Goal: Task Accomplishment & Management: Use online tool/utility

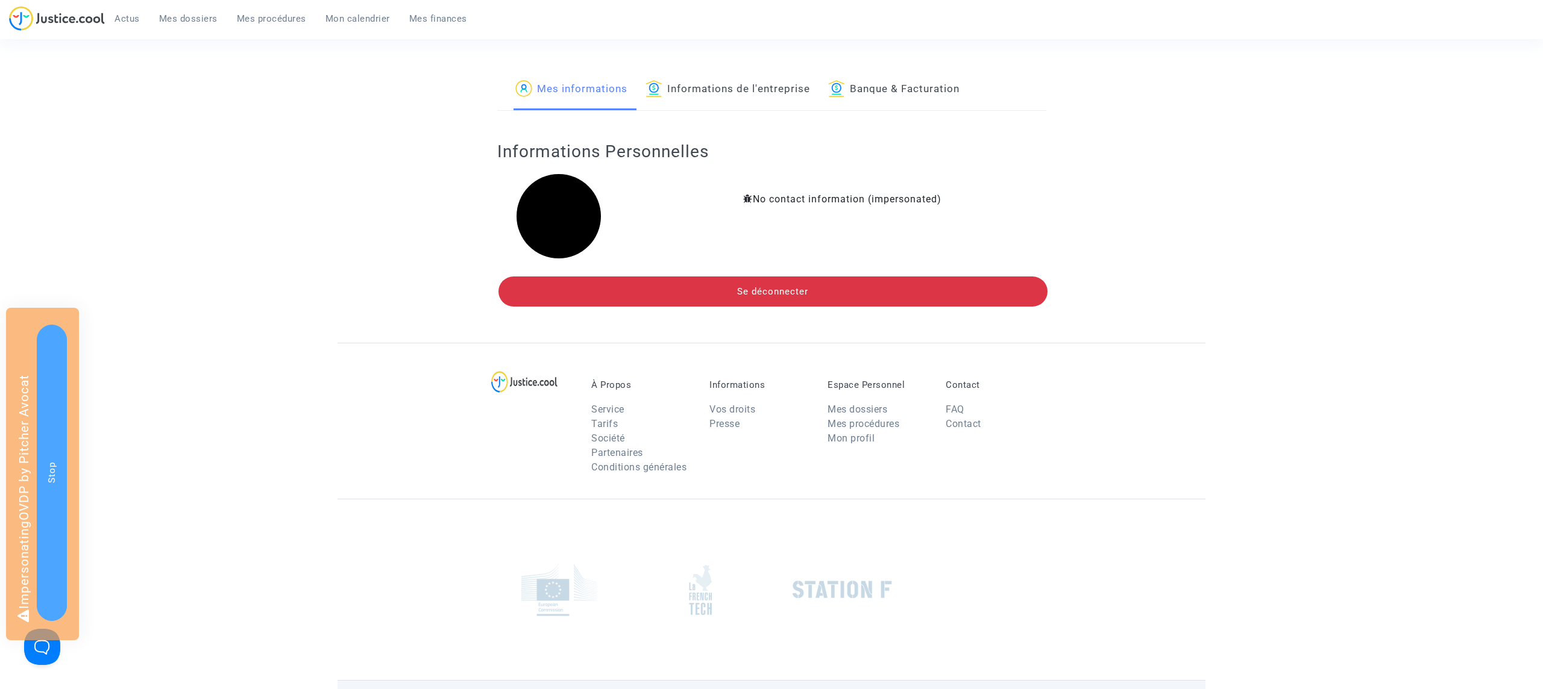
click at [189, 21] on span "Mes dossiers" at bounding box center [188, 18] width 58 height 11
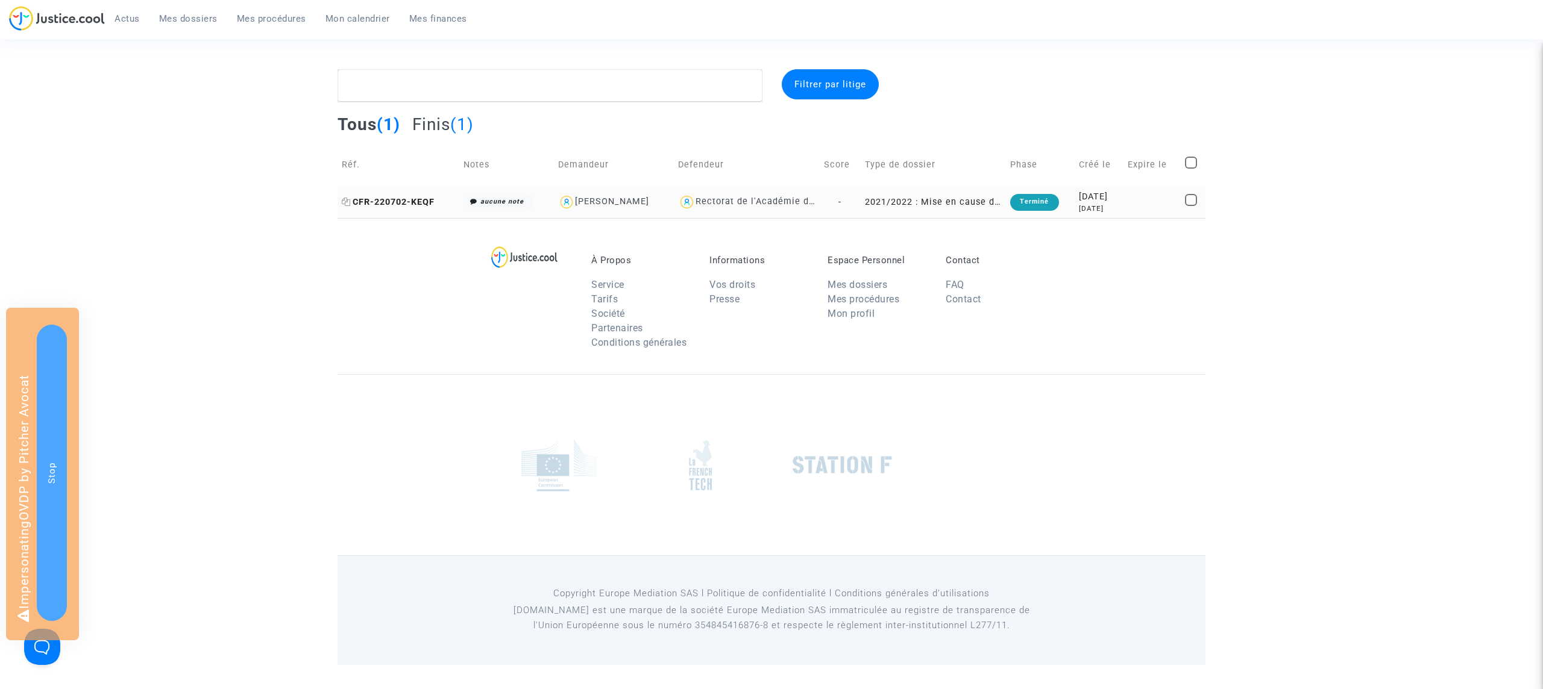
click at [398, 202] on span "CFR-220702-KEQF" at bounding box center [388, 202] width 93 height 10
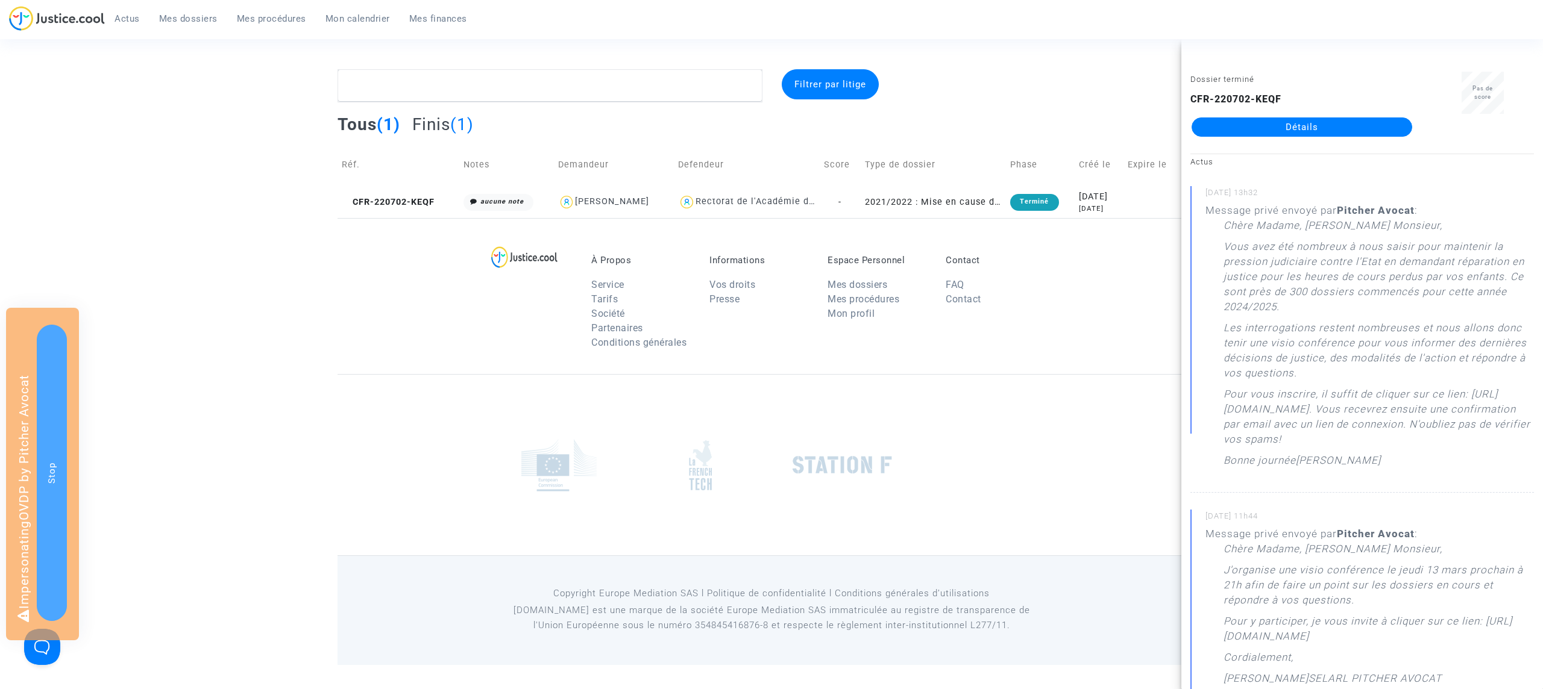
click at [965, 103] on complex-dispute-list "Filtrer par litige Tous (1) Finis (1) Réf. Notes Demandeur Defendeur Score Type…" at bounding box center [771, 143] width 868 height 149
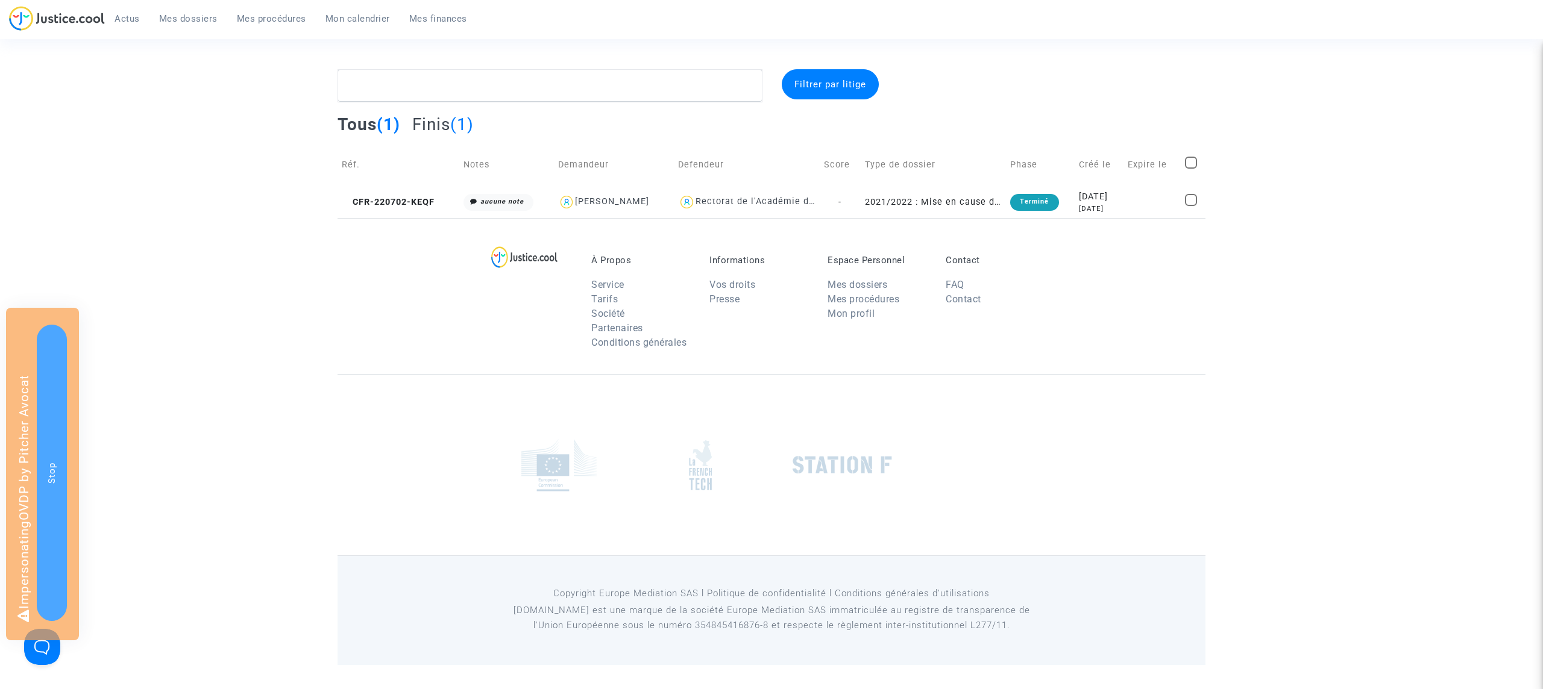
click at [832, 89] on span "Filtrer par litige" at bounding box center [830, 84] width 72 height 11
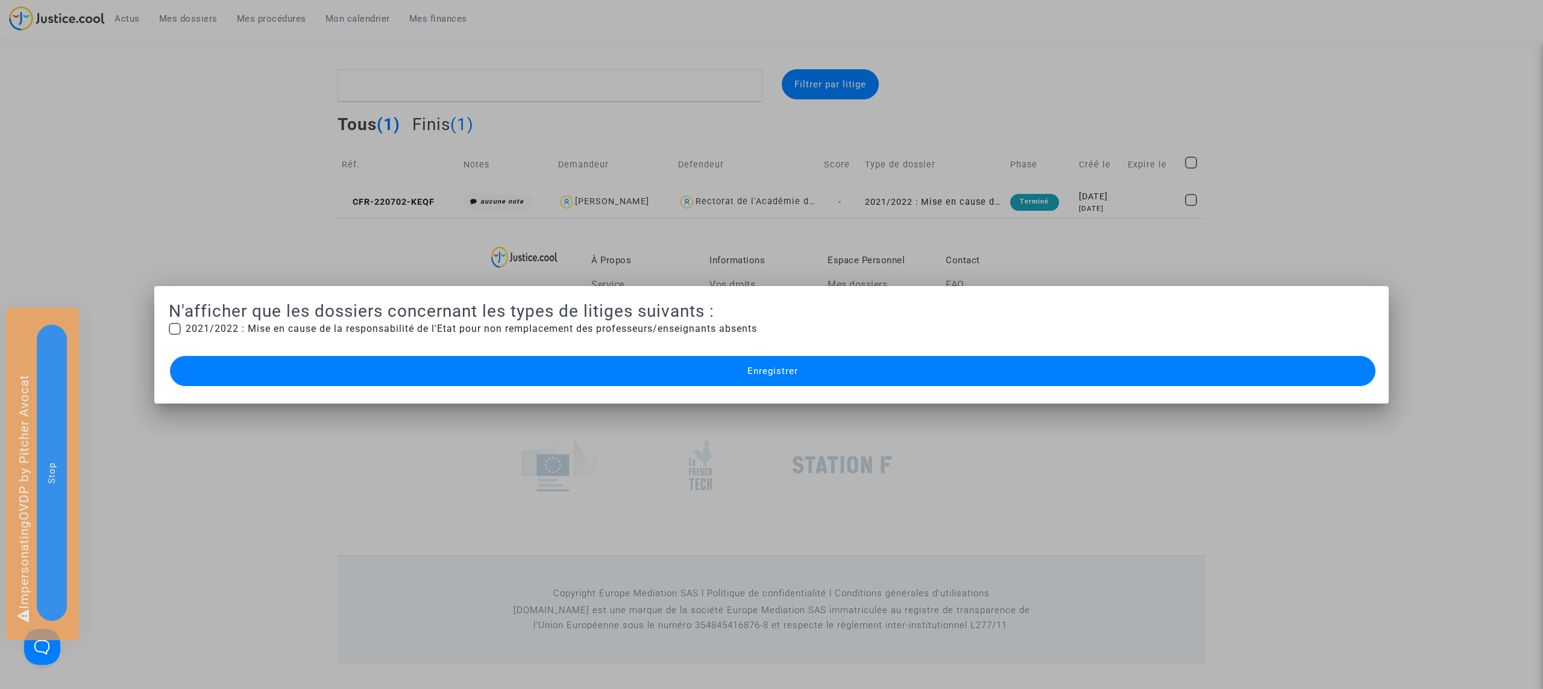
click at [968, 86] on div at bounding box center [771, 344] width 1543 height 689
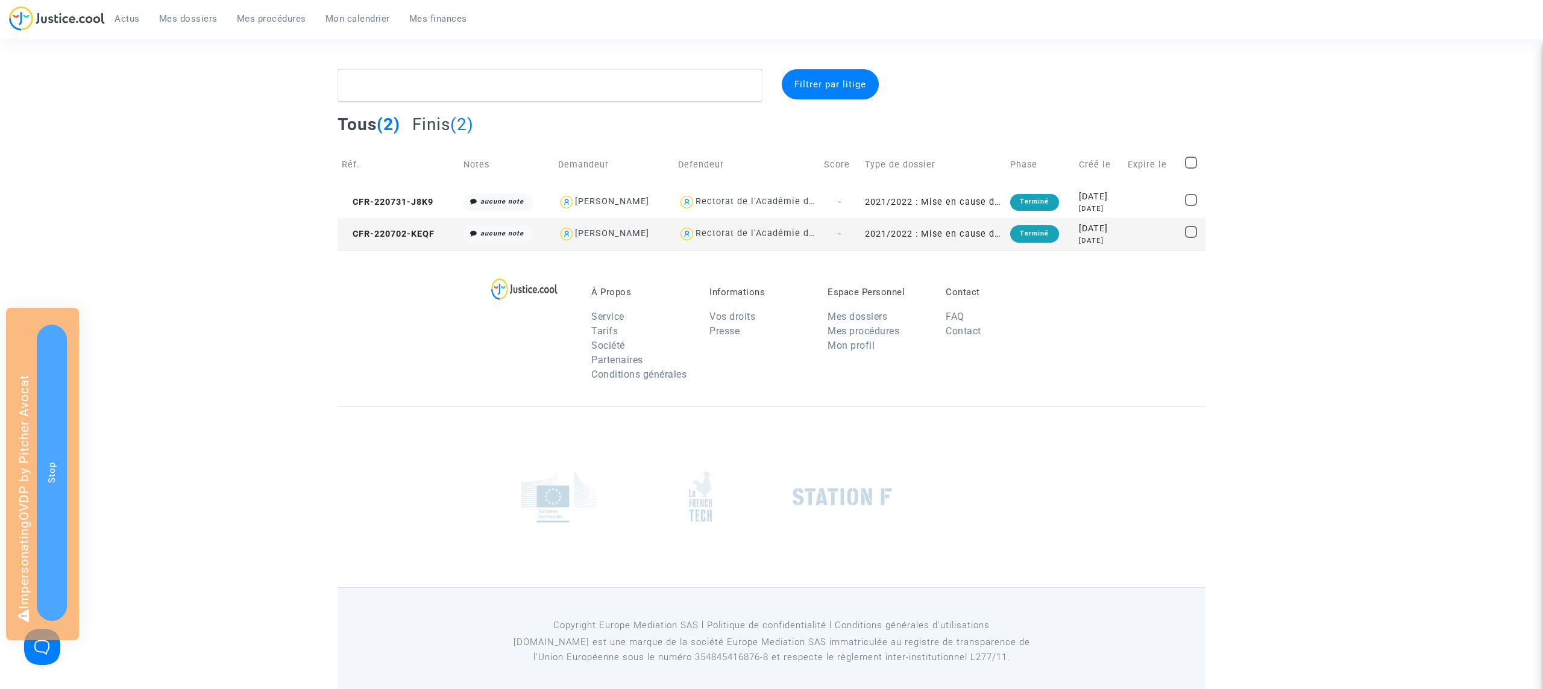
click at [279, 17] on span "Mes procédures" at bounding box center [271, 18] width 69 height 11
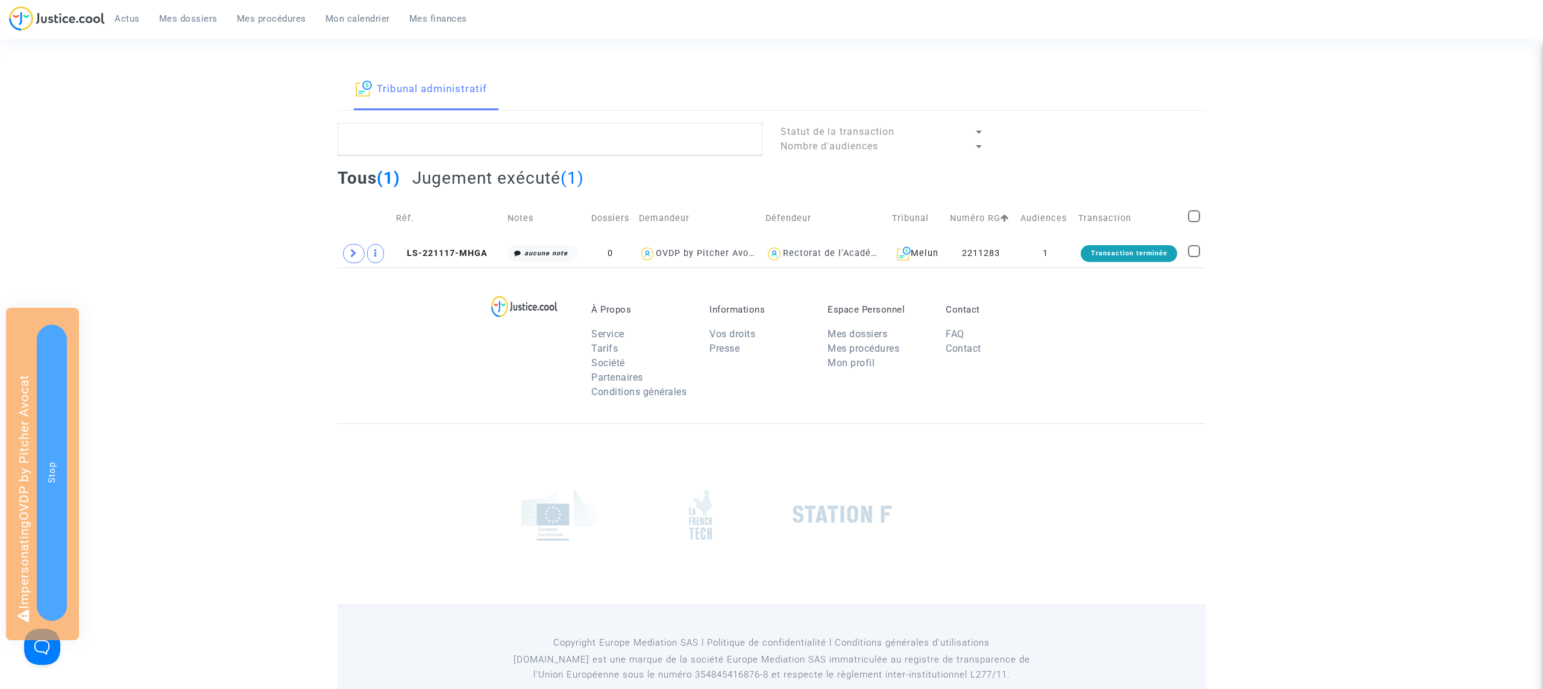
click at [196, 16] on span "Mes dossiers" at bounding box center [188, 18] width 58 height 11
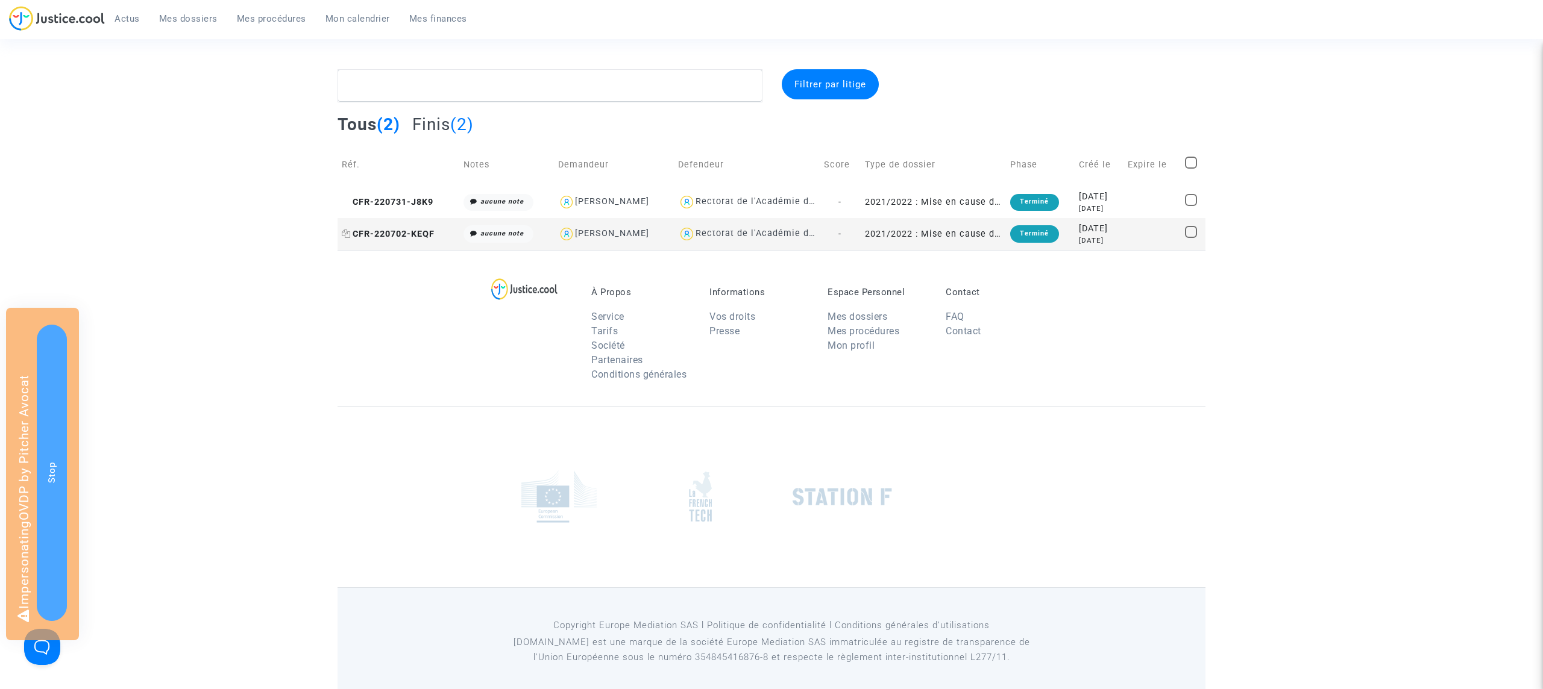
click at [422, 233] on span "CFR-220702-KEQF" at bounding box center [388, 234] width 93 height 10
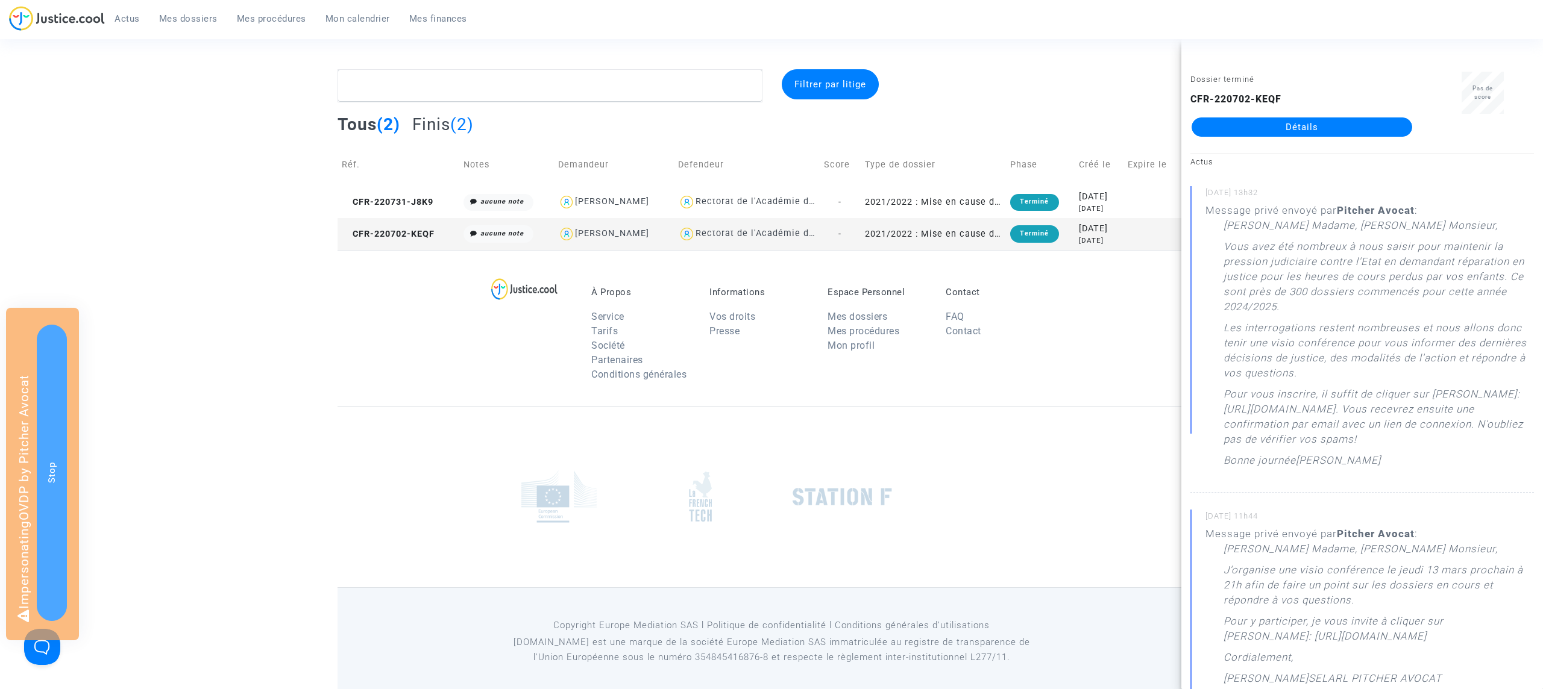
click at [342, 321] on div "À Propos Service Tarifs Société Partenaires Conditions générales Informations V…" at bounding box center [771, 328] width 868 height 156
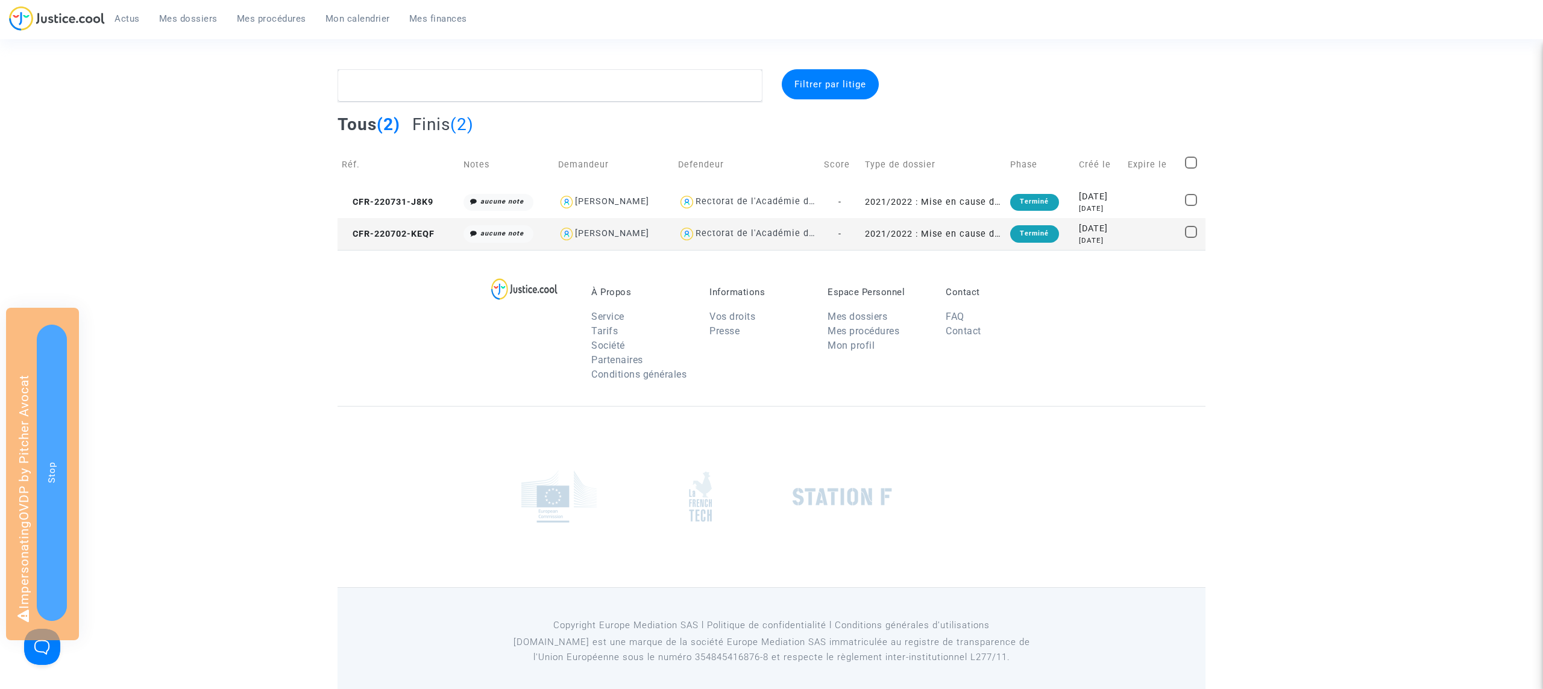
click at [291, 17] on span "Mes procédures" at bounding box center [271, 18] width 69 height 11
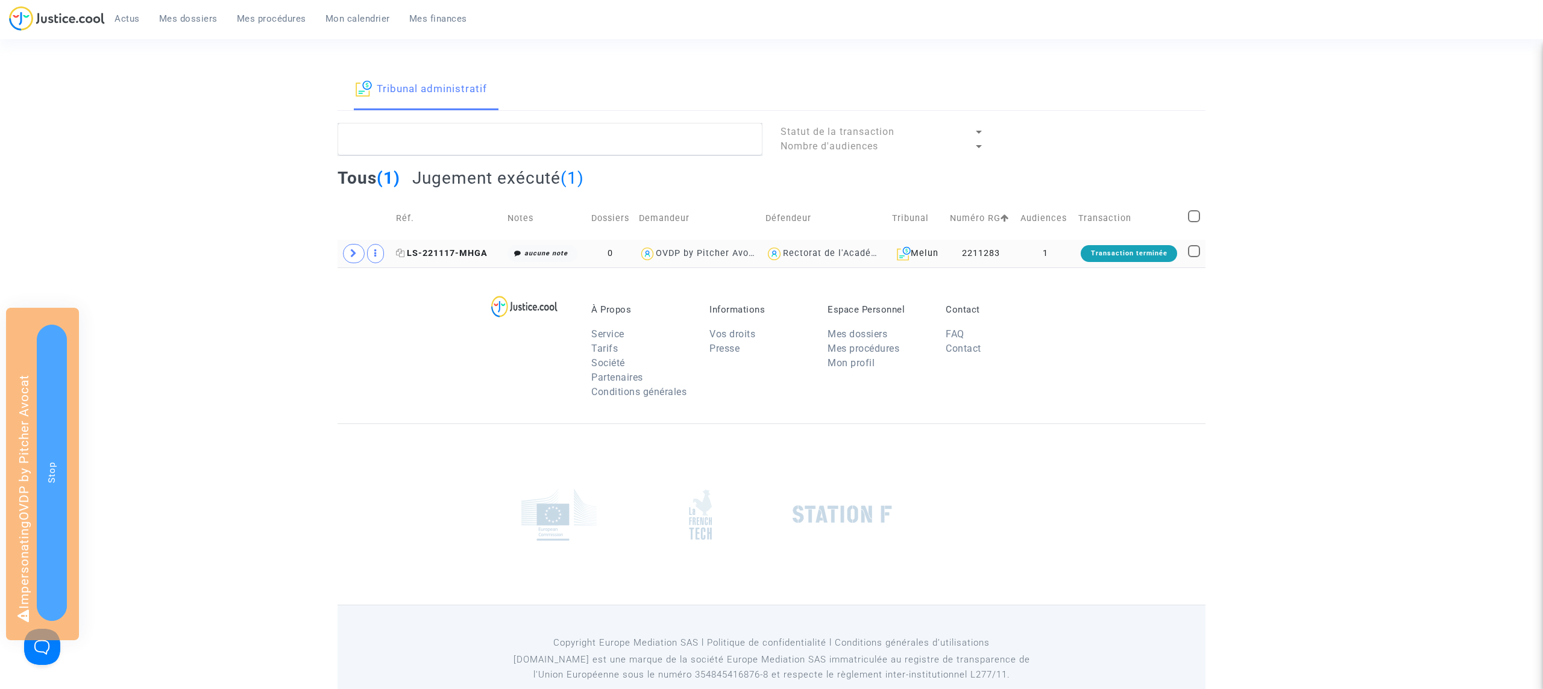
click at [454, 252] on span "LS-221117-MHGA" at bounding box center [442, 253] width 92 height 10
click at [398, 254] on icon at bounding box center [400, 253] width 9 height 8
click at [448, 255] on span "LS-221117-MHGA" at bounding box center [442, 253] width 92 height 10
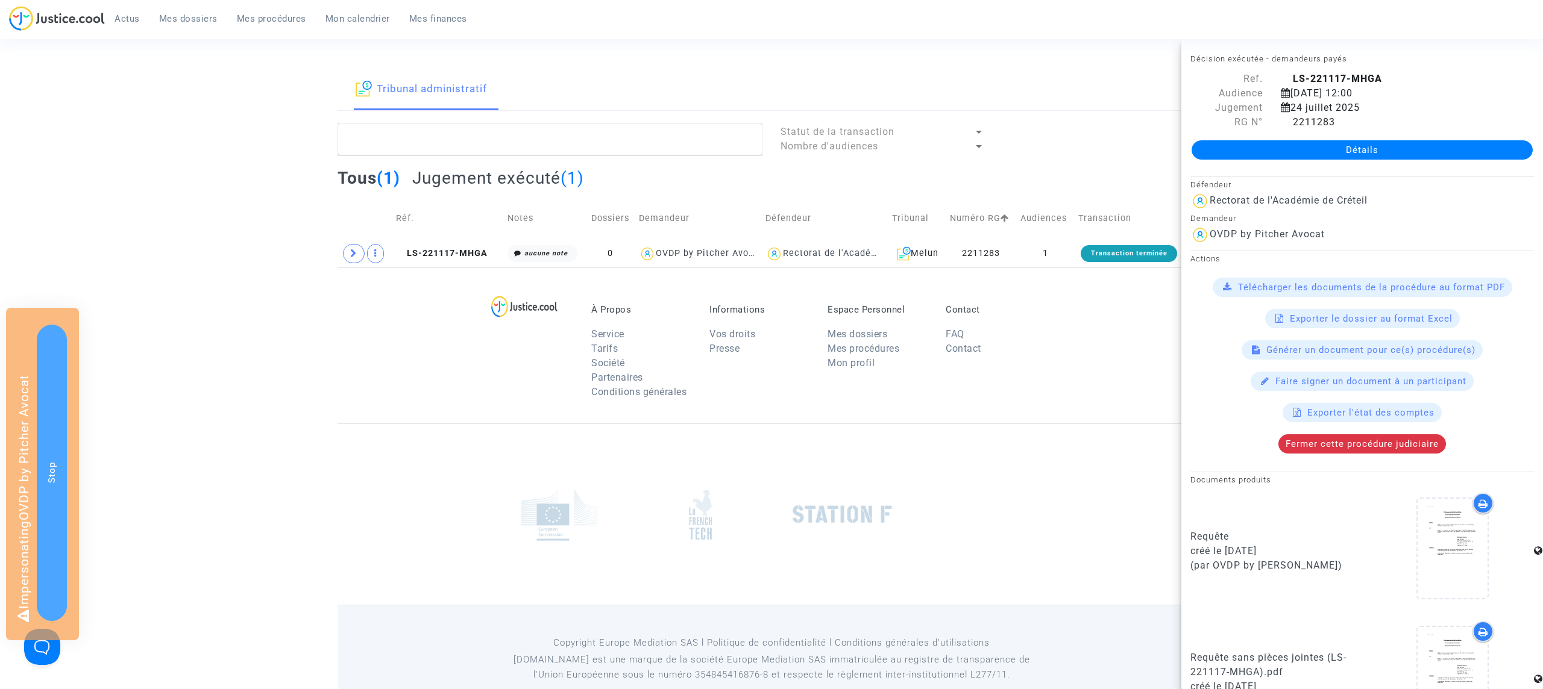
click at [195, 16] on span "Mes dossiers" at bounding box center [188, 18] width 58 height 11
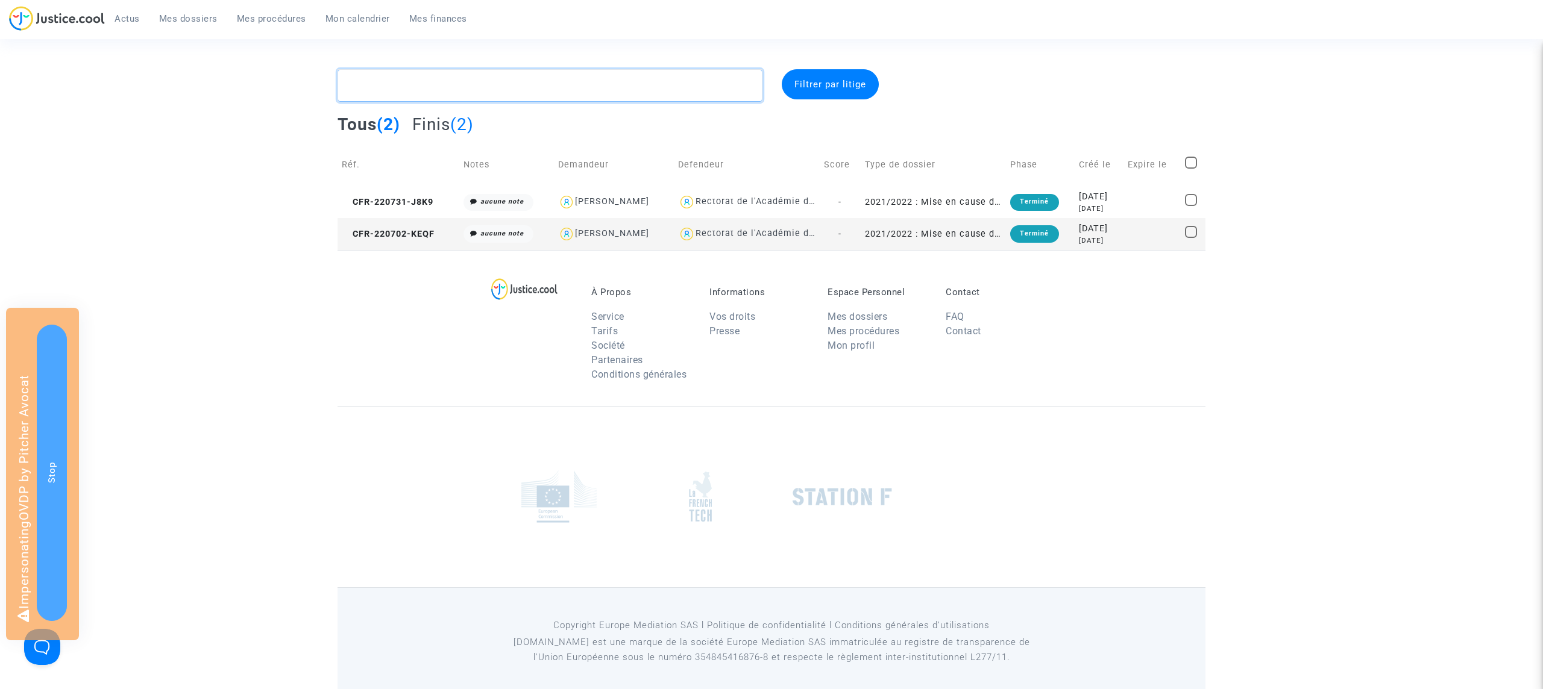
click at [439, 81] on textarea at bounding box center [549, 85] width 425 height 33
click at [400, 202] on span "CFR-220731-J8K9" at bounding box center [388, 202] width 92 height 10
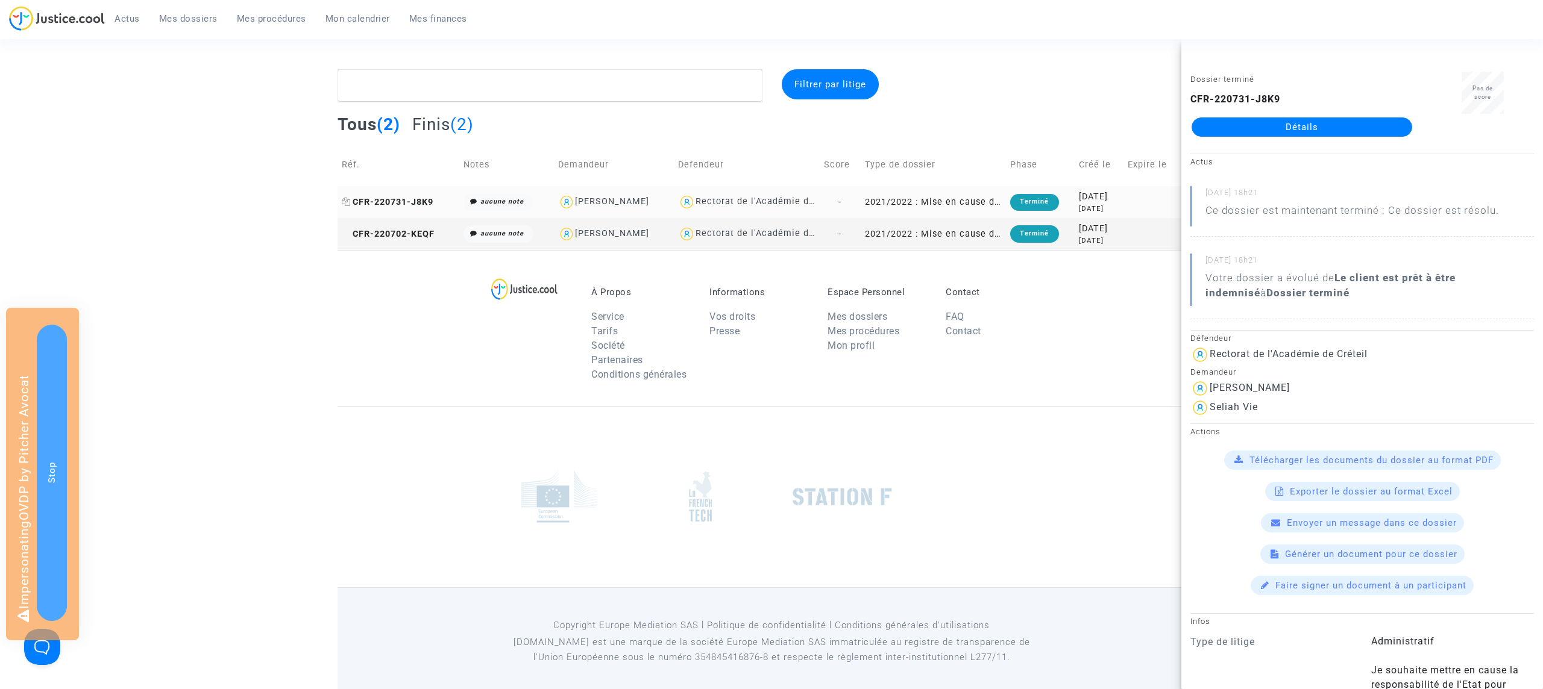
click at [407, 205] on span "CFR-220731-J8K9" at bounding box center [388, 202] width 92 height 10
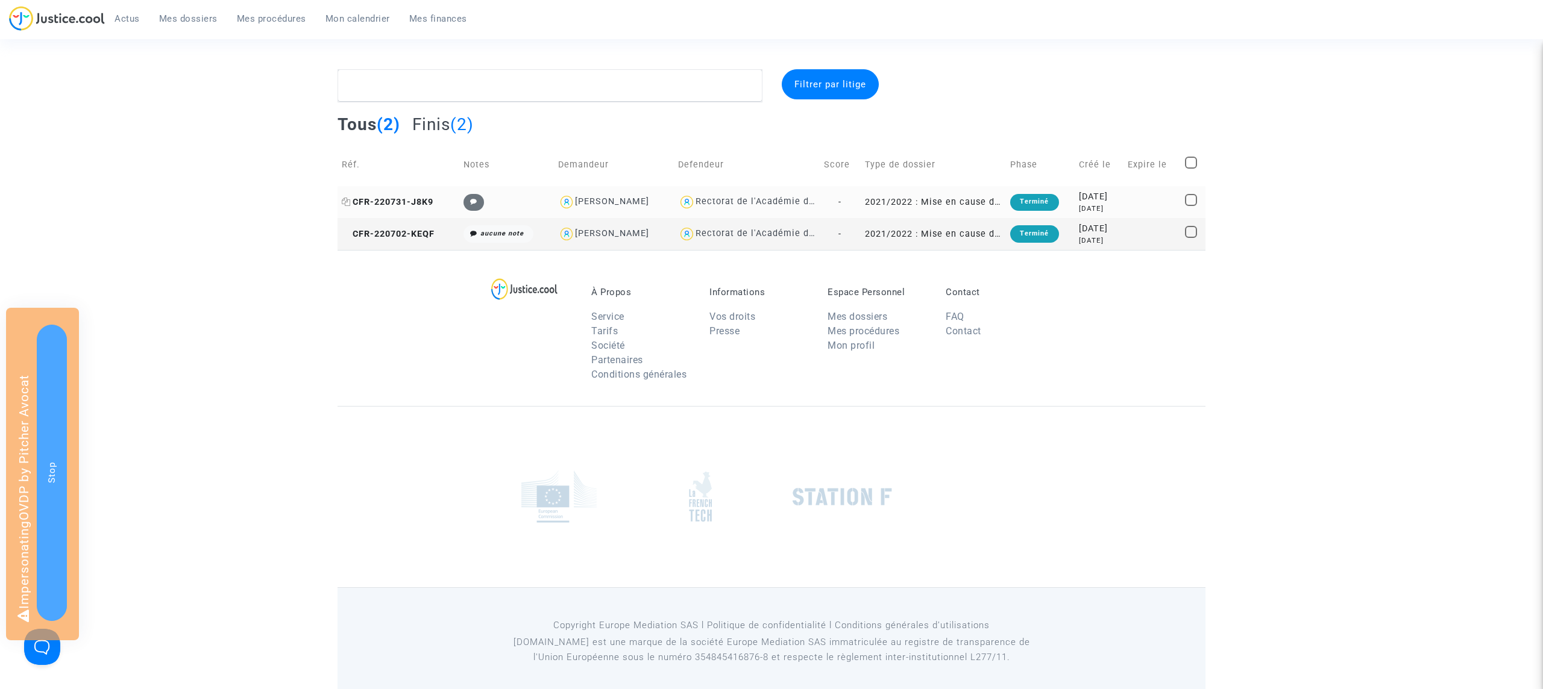
click at [395, 197] on span "CFR-220731-J8K9" at bounding box center [388, 202] width 92 height 10
click at [500, 86] on textarea at bounding box center [549, 85] width 425 height 33
type textarea "#Rectorat"
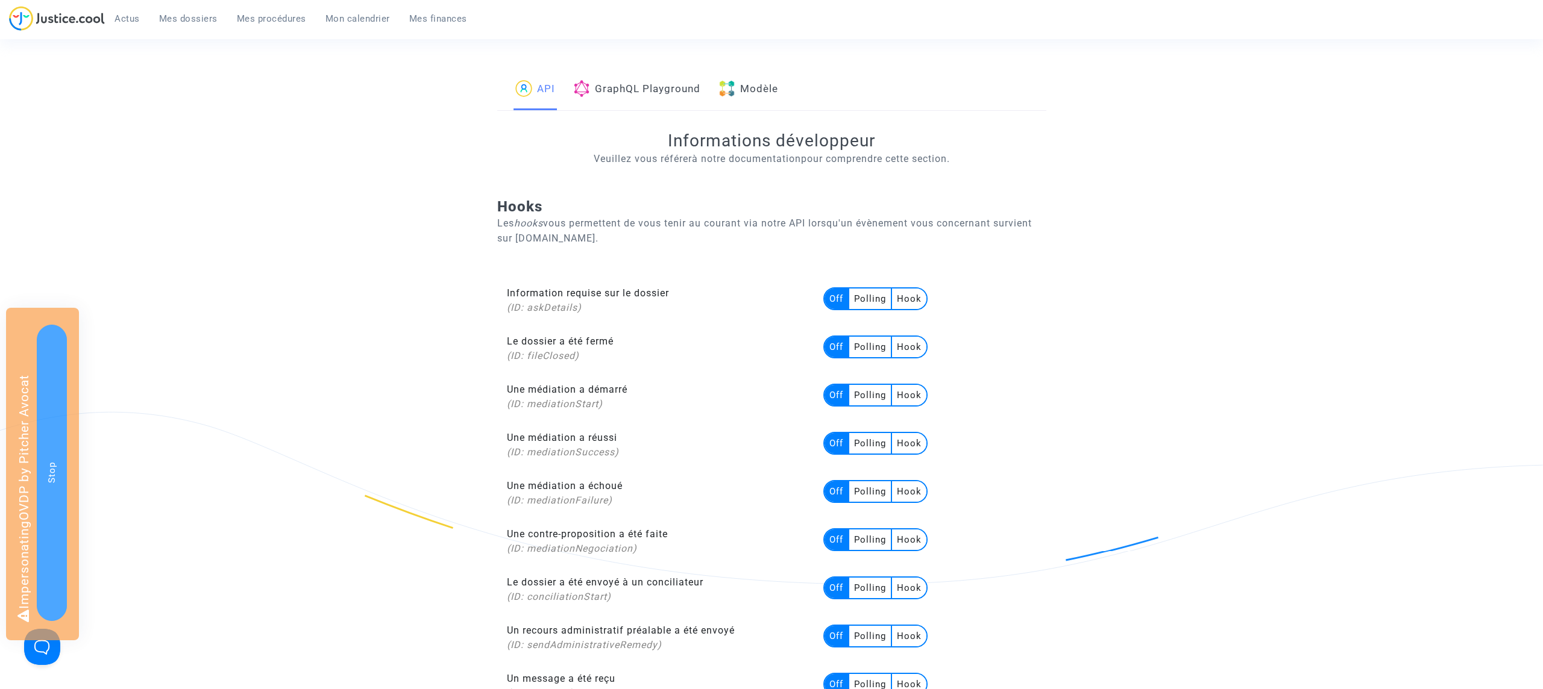
click at [746, 92] on link "Modèle" at bounding box center [748, 89] width 60 height 41
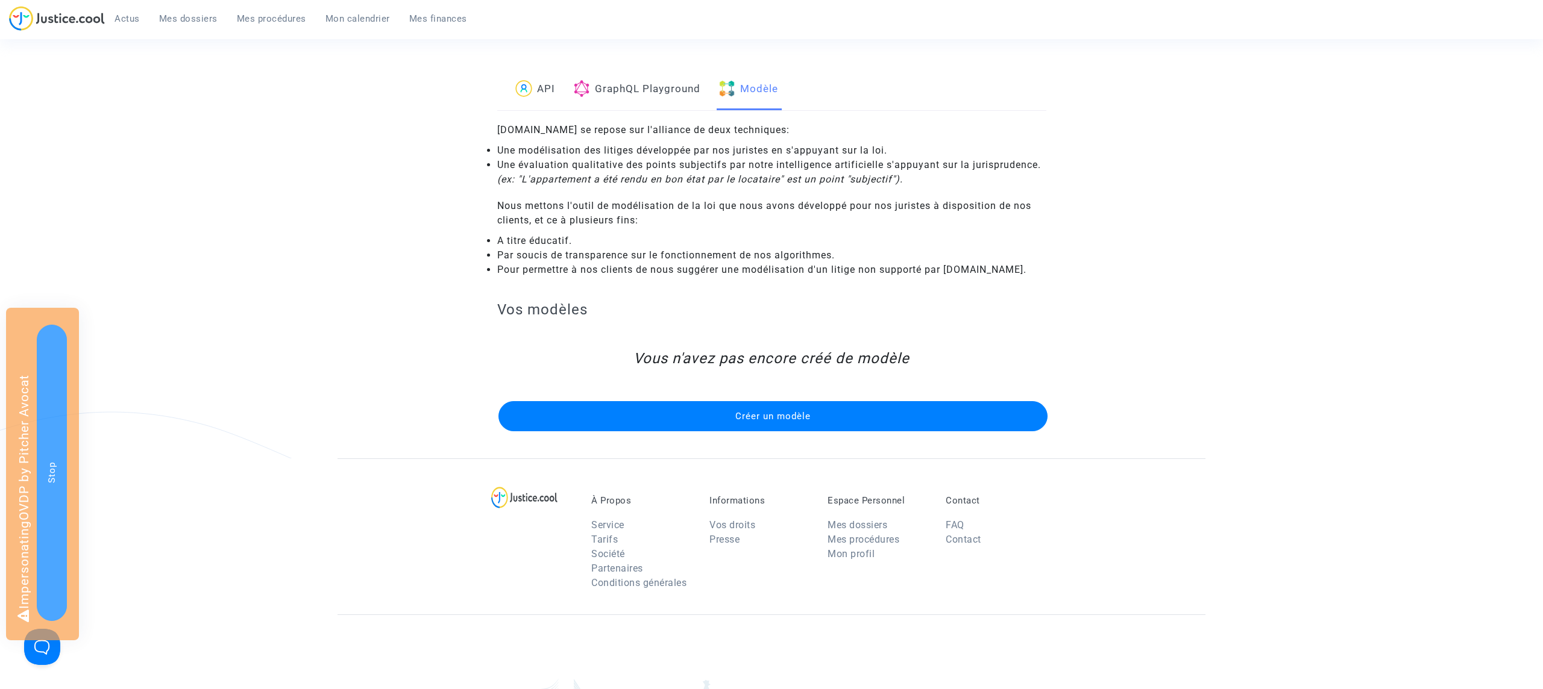
click at [674, 416] on button "Créer un modèle" at bounding box center [772, 416] width 549 height 30
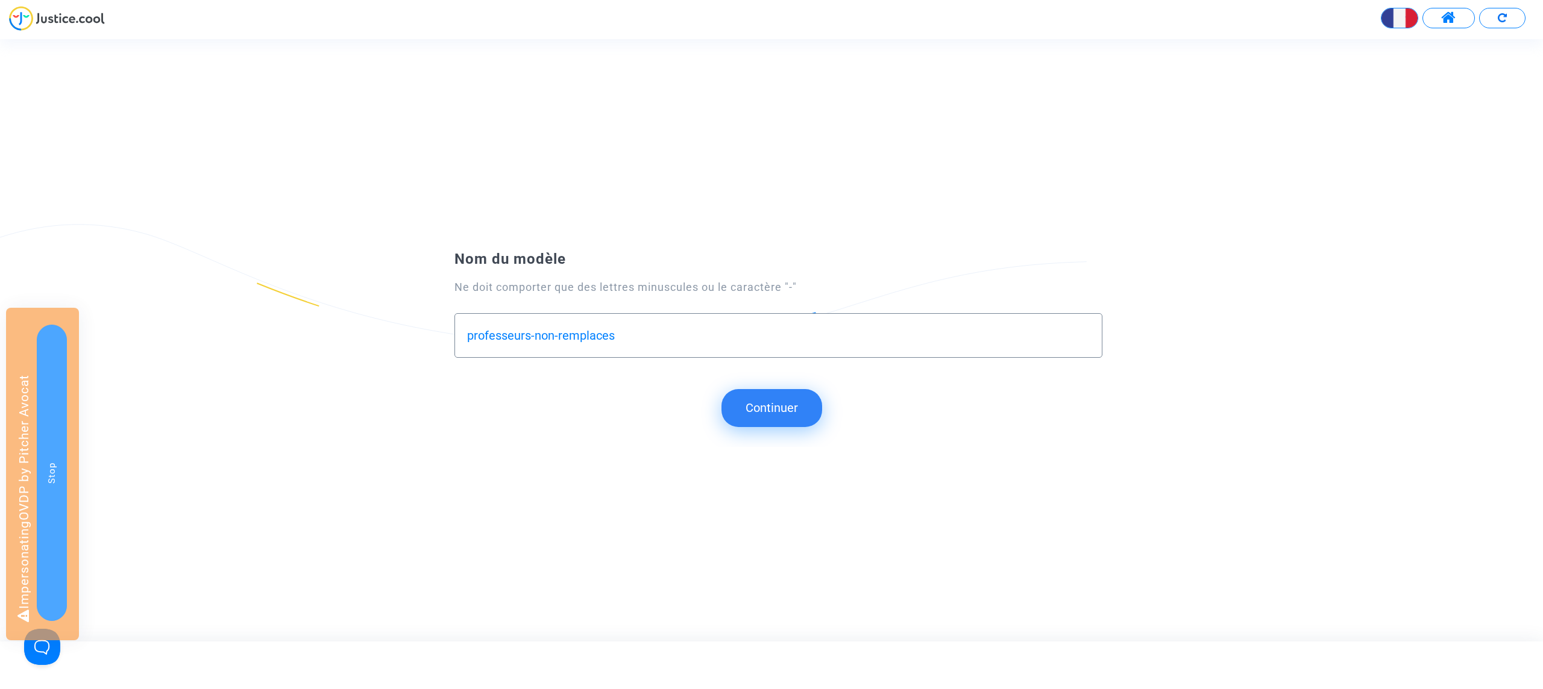
type input "professeurs-non-remplaces"
click at [766, 409] on button "Continuer" at bounding box center [771, 407] width 101 height 37
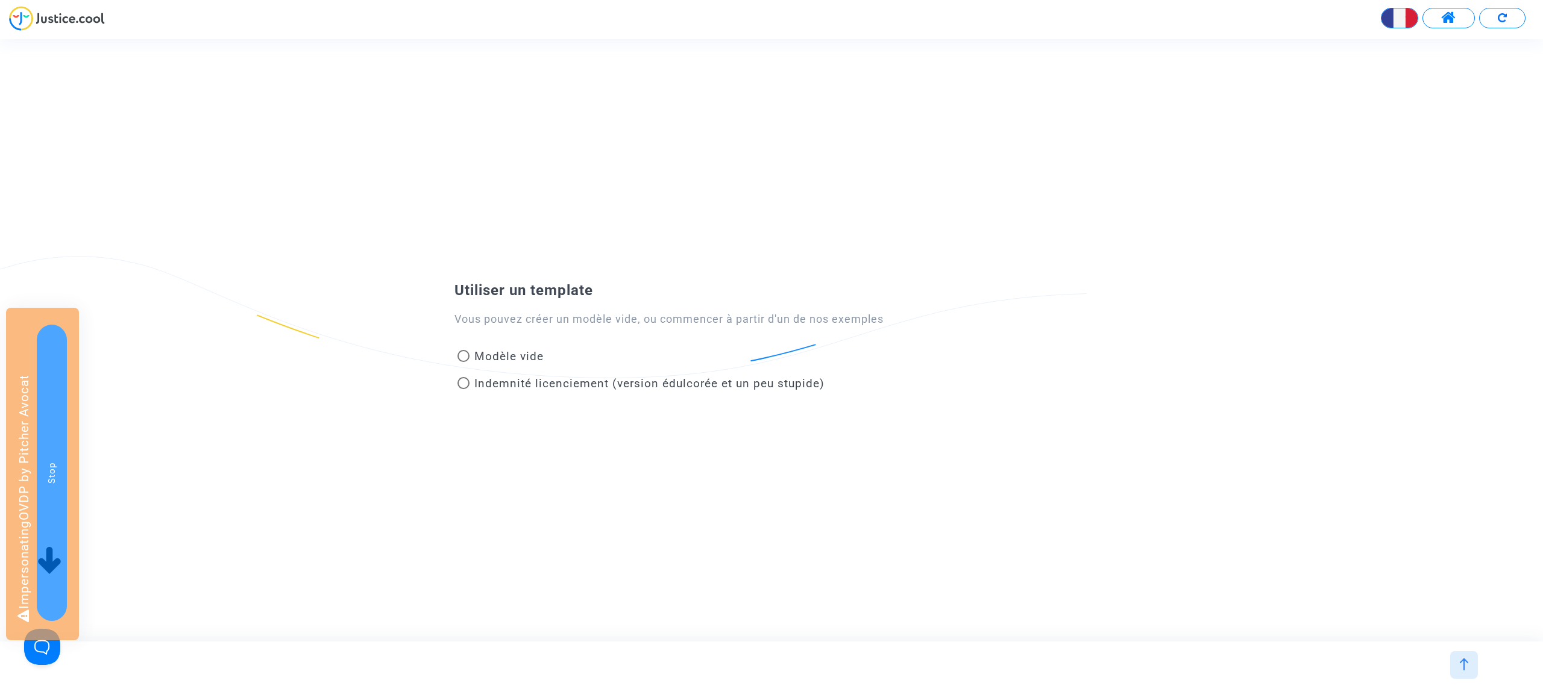
click at [504, 356] on span "Modèle vide" at bounding box center [508, 356] width 69 height 14
click at [463, 362] on input "Modèle vide" at bounding box center [463, 362] width 1 height 1
radio input "true"
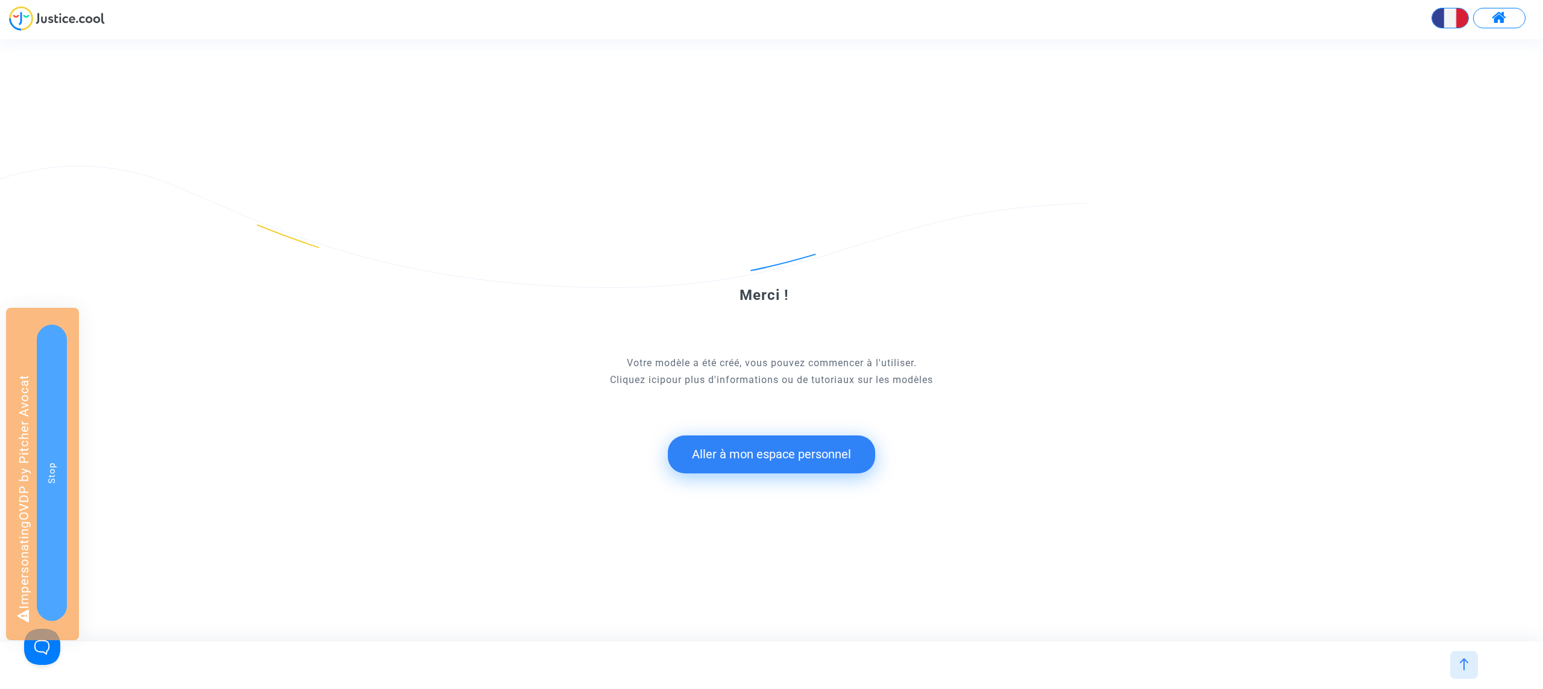
click at [762, 448] on button "Aller à mon espace personnel" at bounding box center [771, 454] width 207 height 37
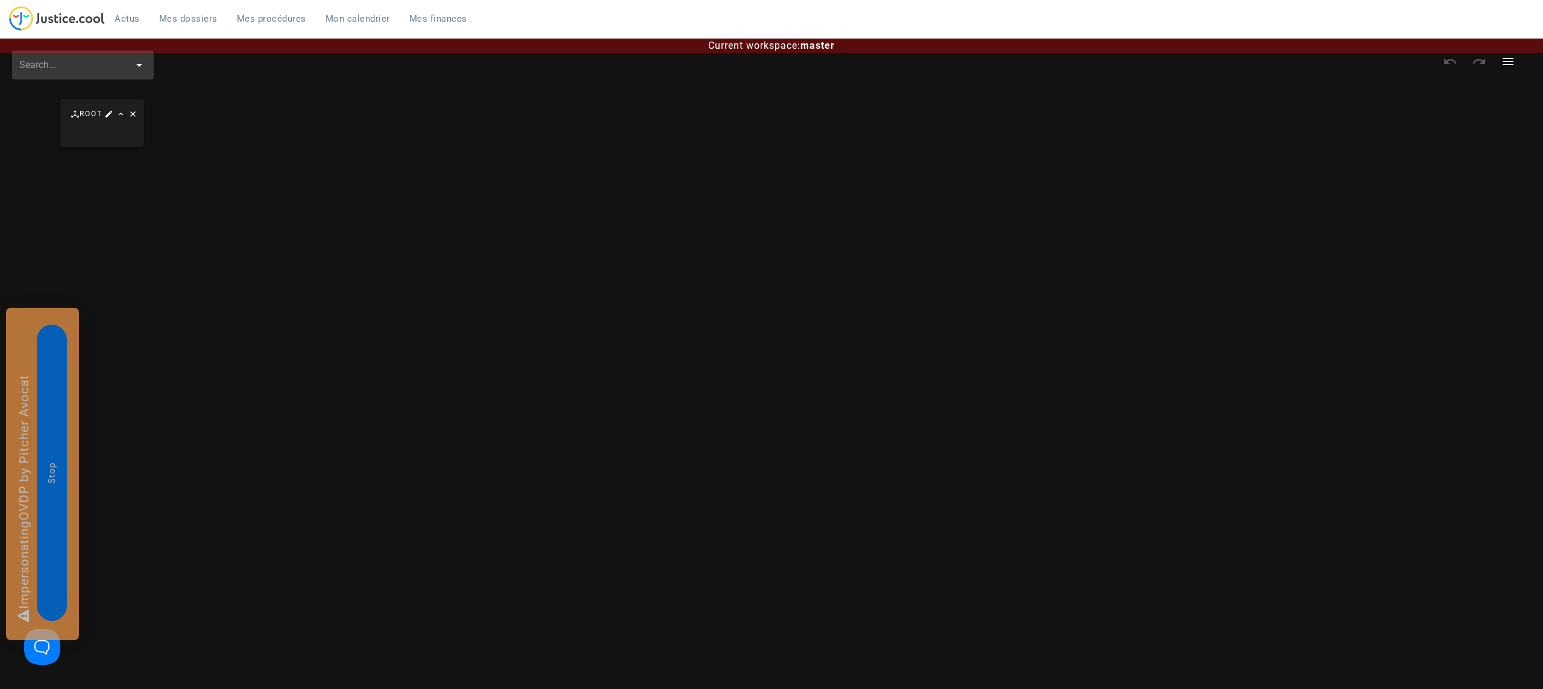
click at [113, 121] on div at bounding box center [120, 113] width 36 height 19
click at [110, 114] on icon "button" at bounding box center [108, 114] width 11 height 11
click at [114, 116] on icon "button" at bounding box center [108, 114] width 11 height 11
click at [107, 141] on icon "button" at bounding box center [101, 145] width 14 height 14
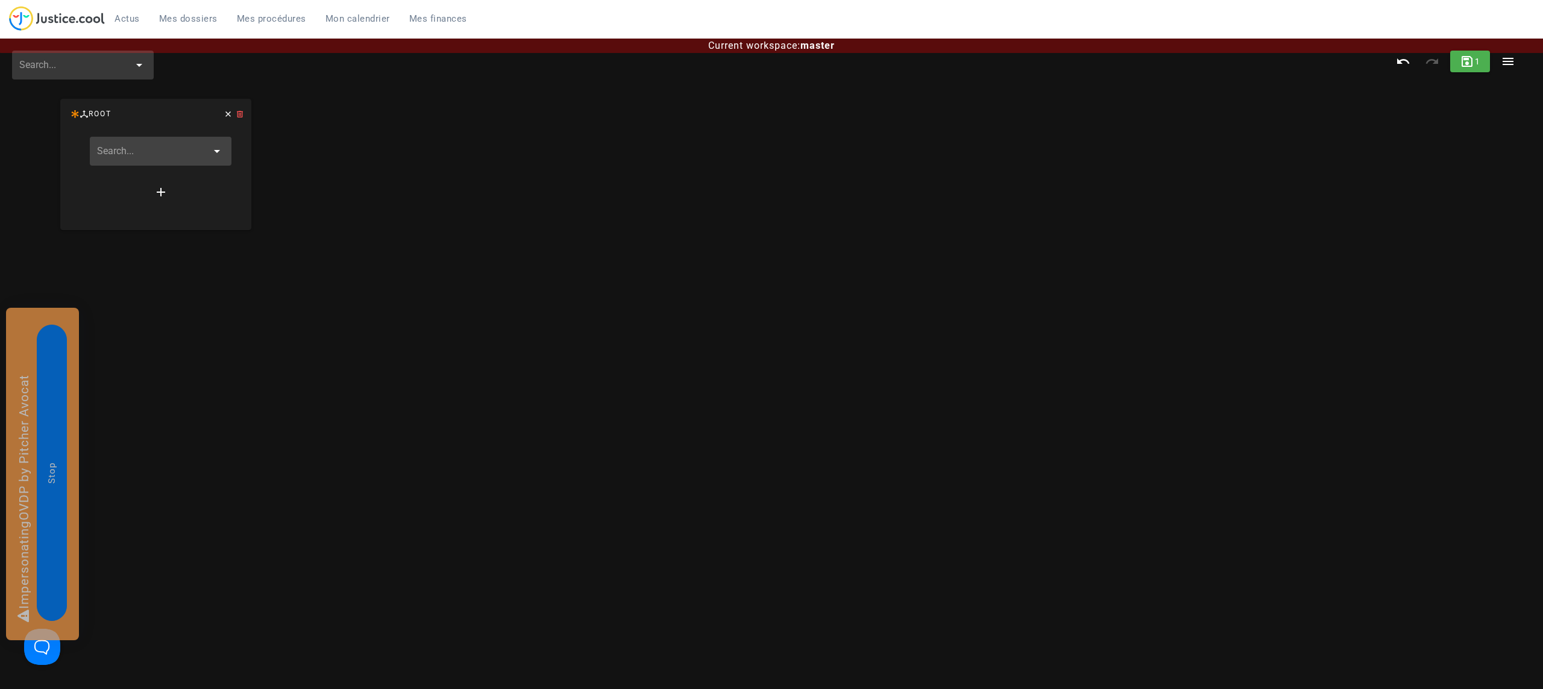
click at [145, 154] on input "text" at bounding box center [152, 151] width 110 height 19
click at [154, 195] on button "Create new" at bounding box center [155, 189] width 91 height 22
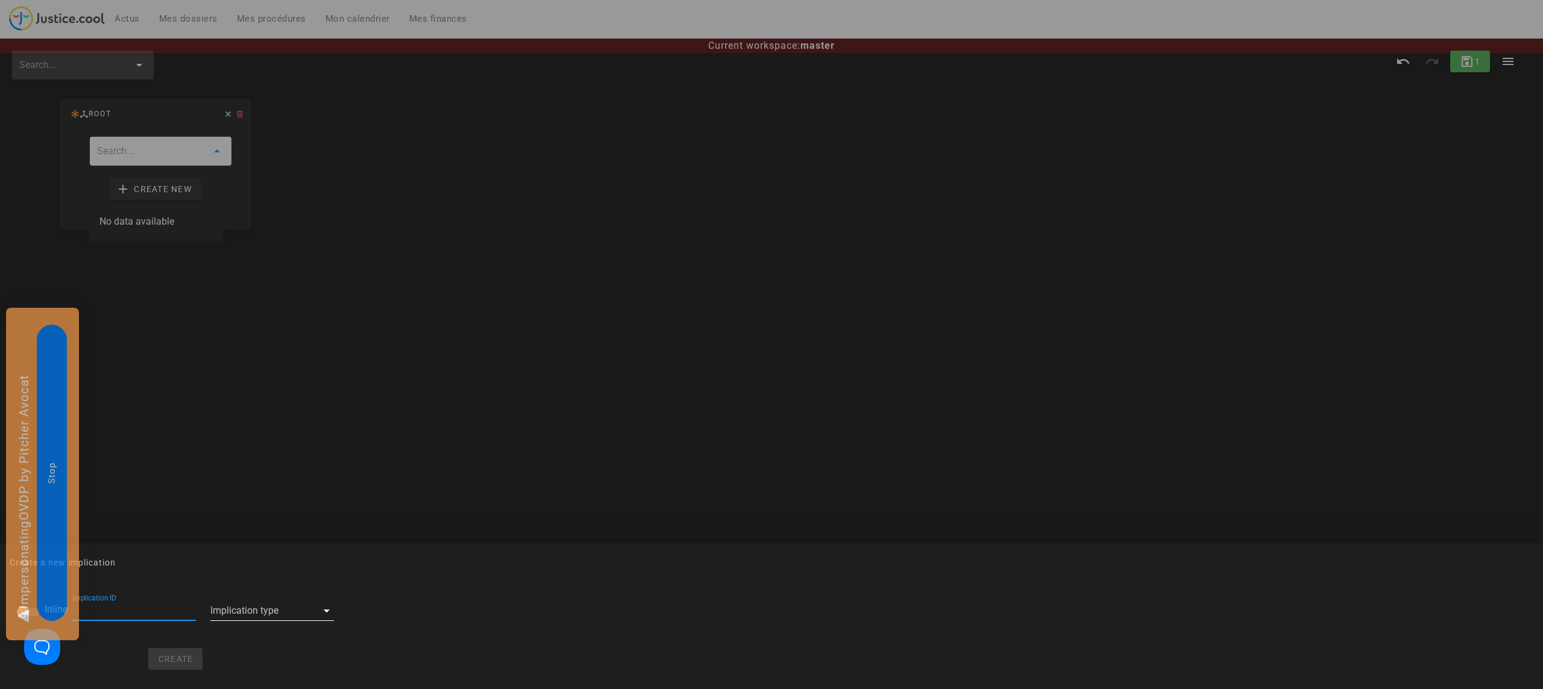
click at [237, 607] on div at bounding box center [263, 610] width 107 height 19
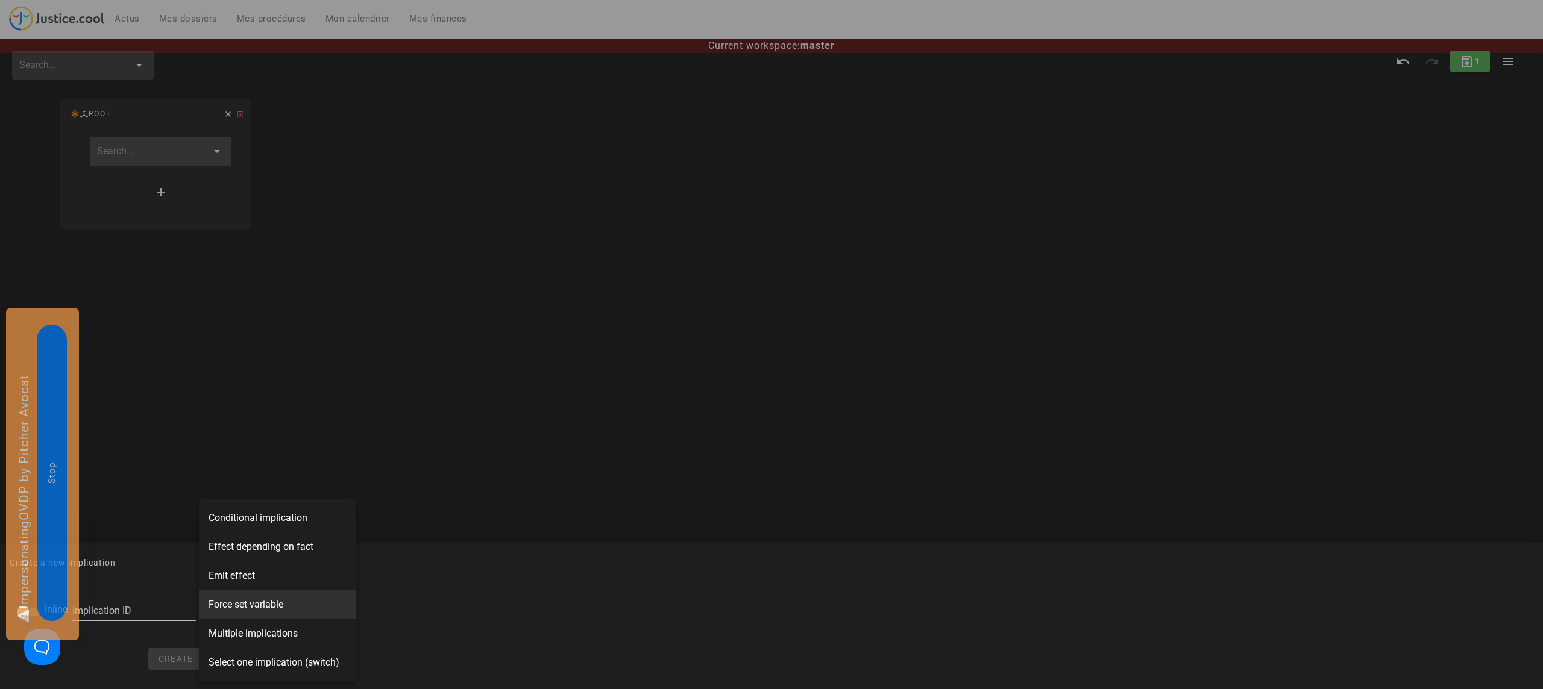
click at [277, 613] on div "Force set variable" at bounding box center [277, 604] width 157 height 29
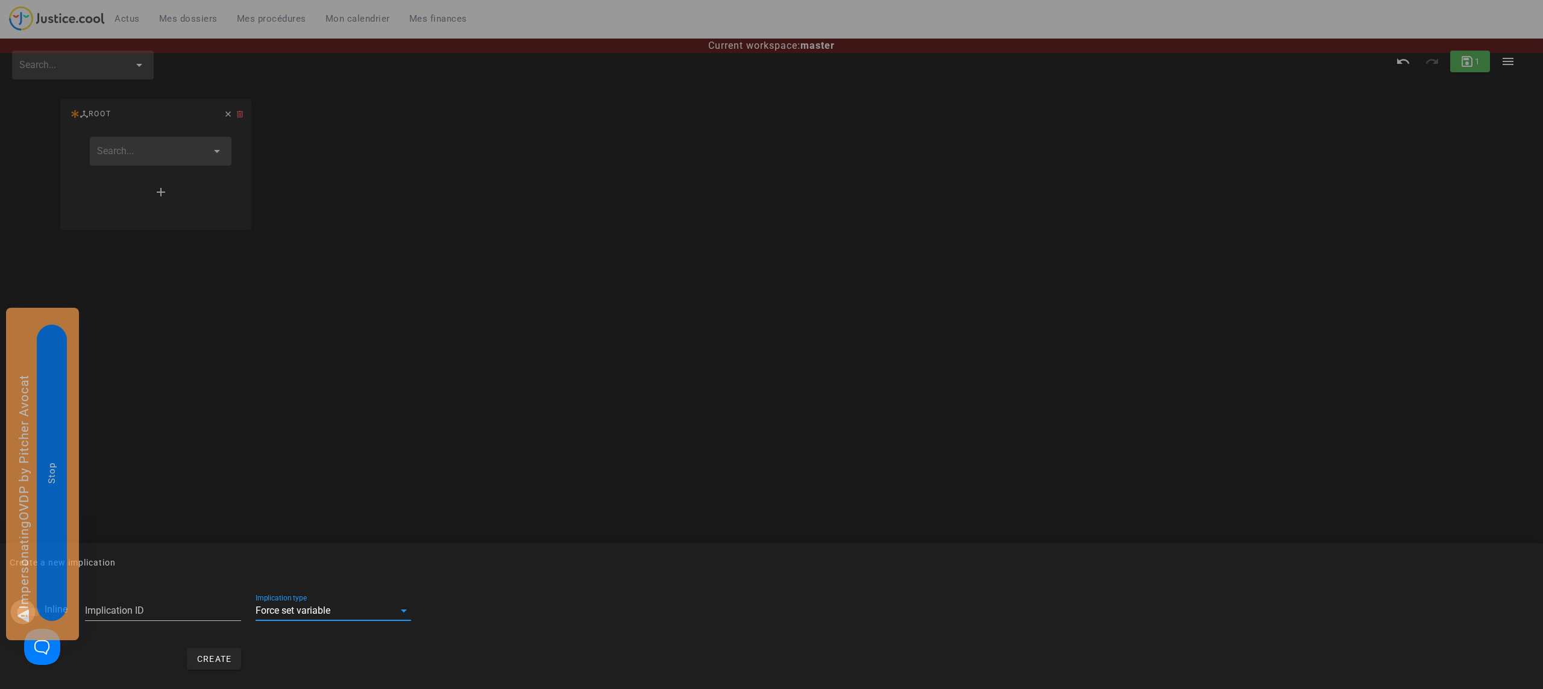
click at [18, 609] on div at bounding box center [23, 612] width 20 height 20
click at [164, 648] on button "Create" at bounding box center [151, 659] width 55 height 22
checkbox input "false"
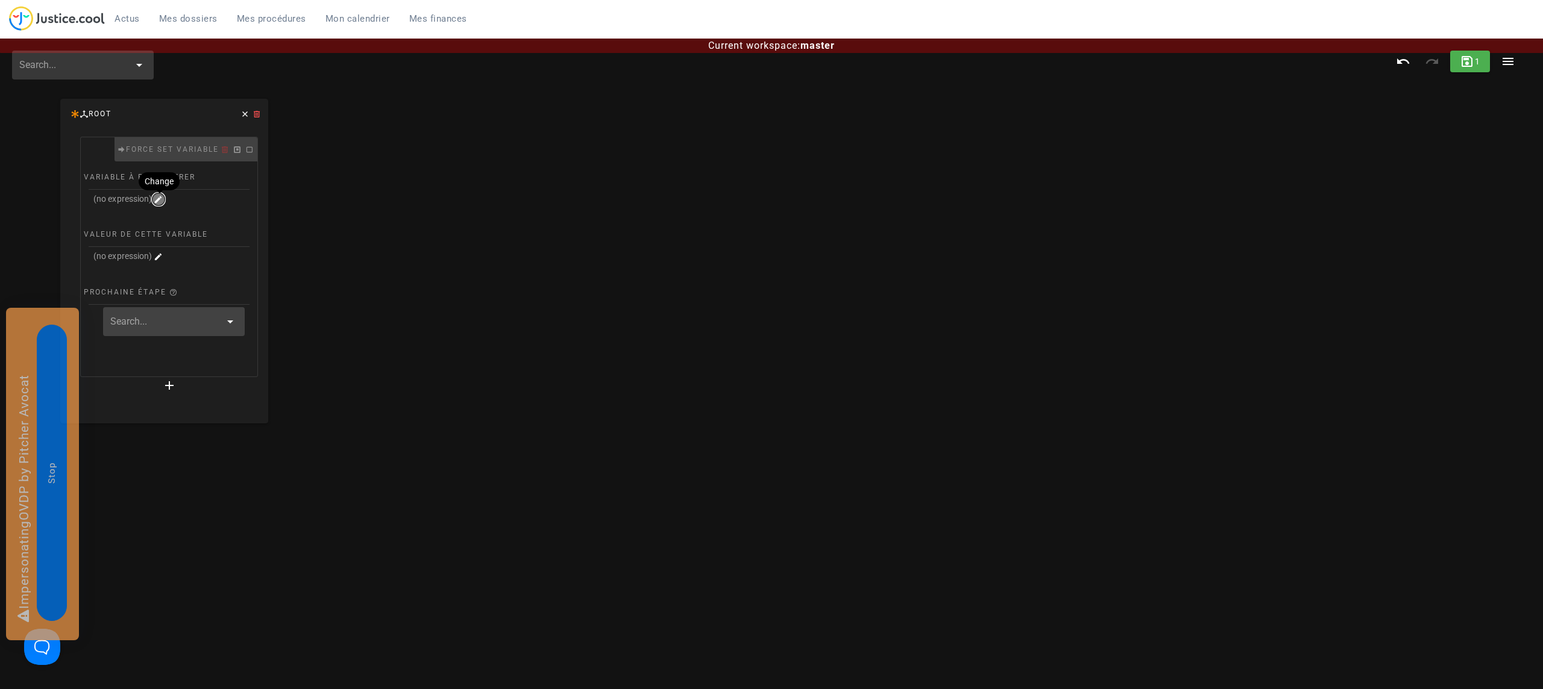
click at [162, 195] on icon "button" at bounding box center [158, 199] width 11 height 11
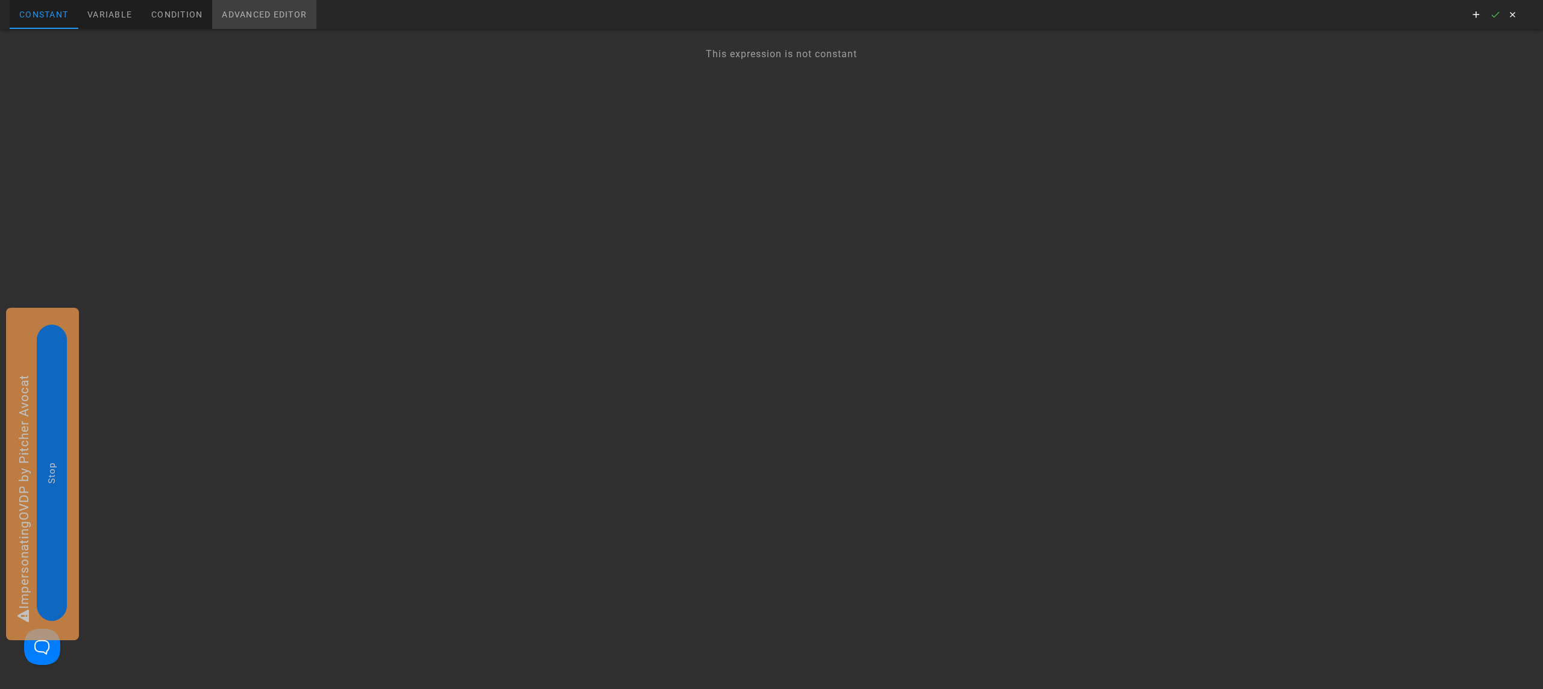
click at [284, 4] on div "Advanced editor" at bounding box center [264, 14] width 104 height 29
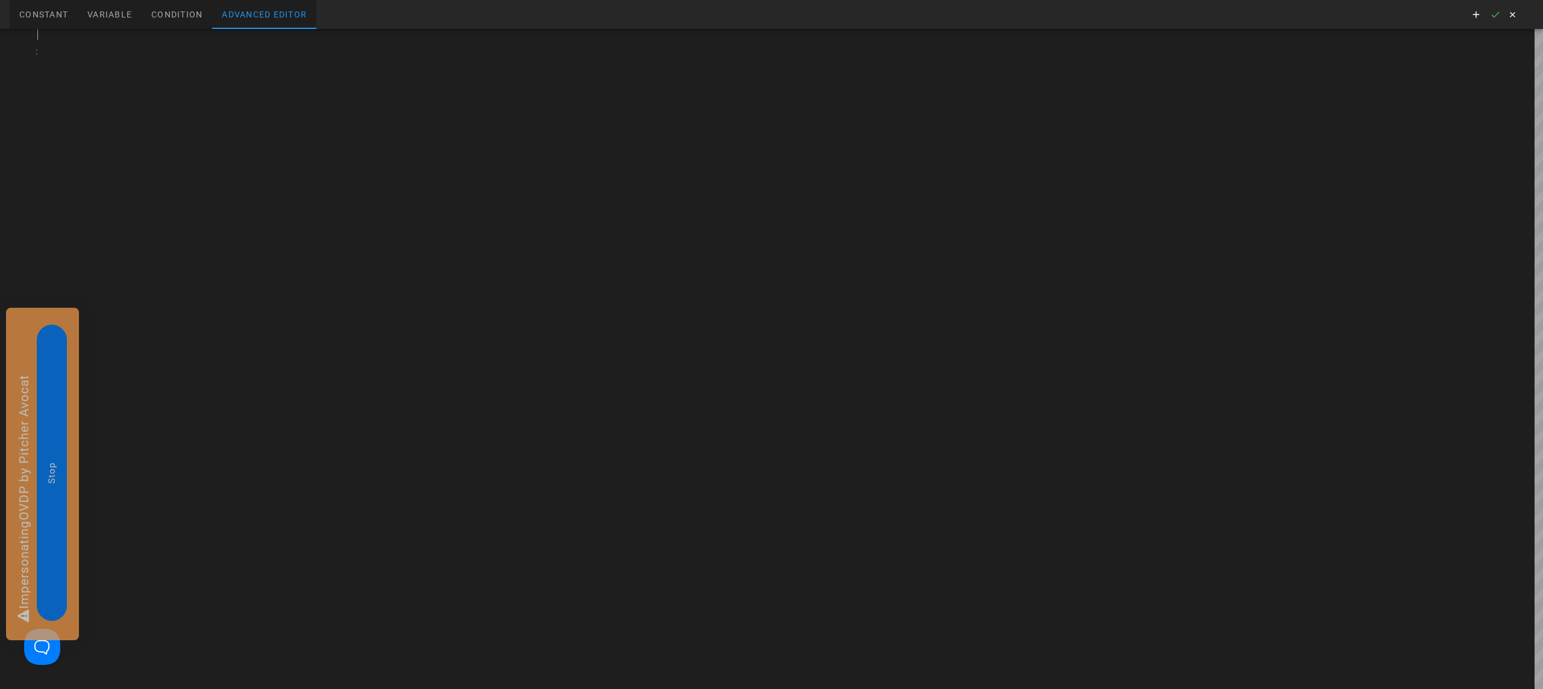
click at [200, 55] on div at bounding box center [789, 359] width 1505 height 660
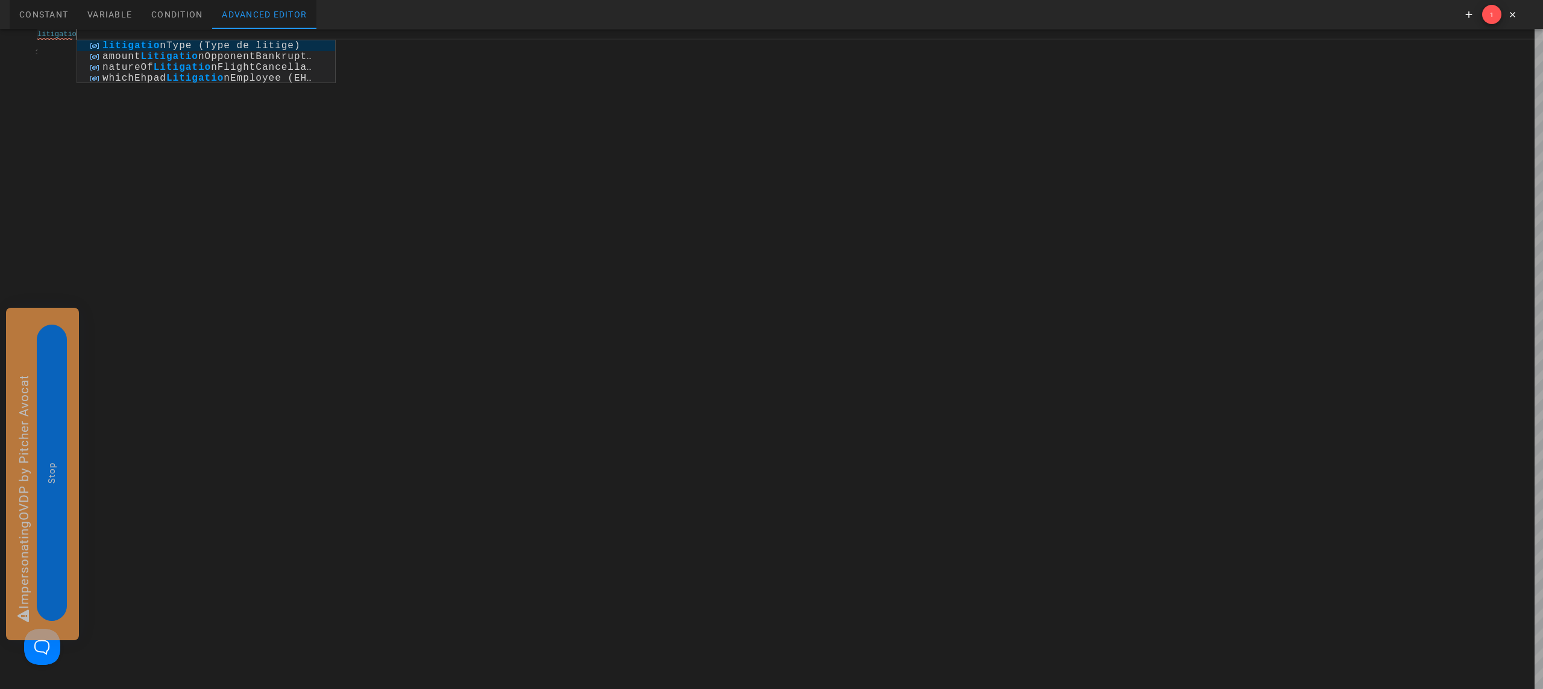
scroll to position [0, 42]
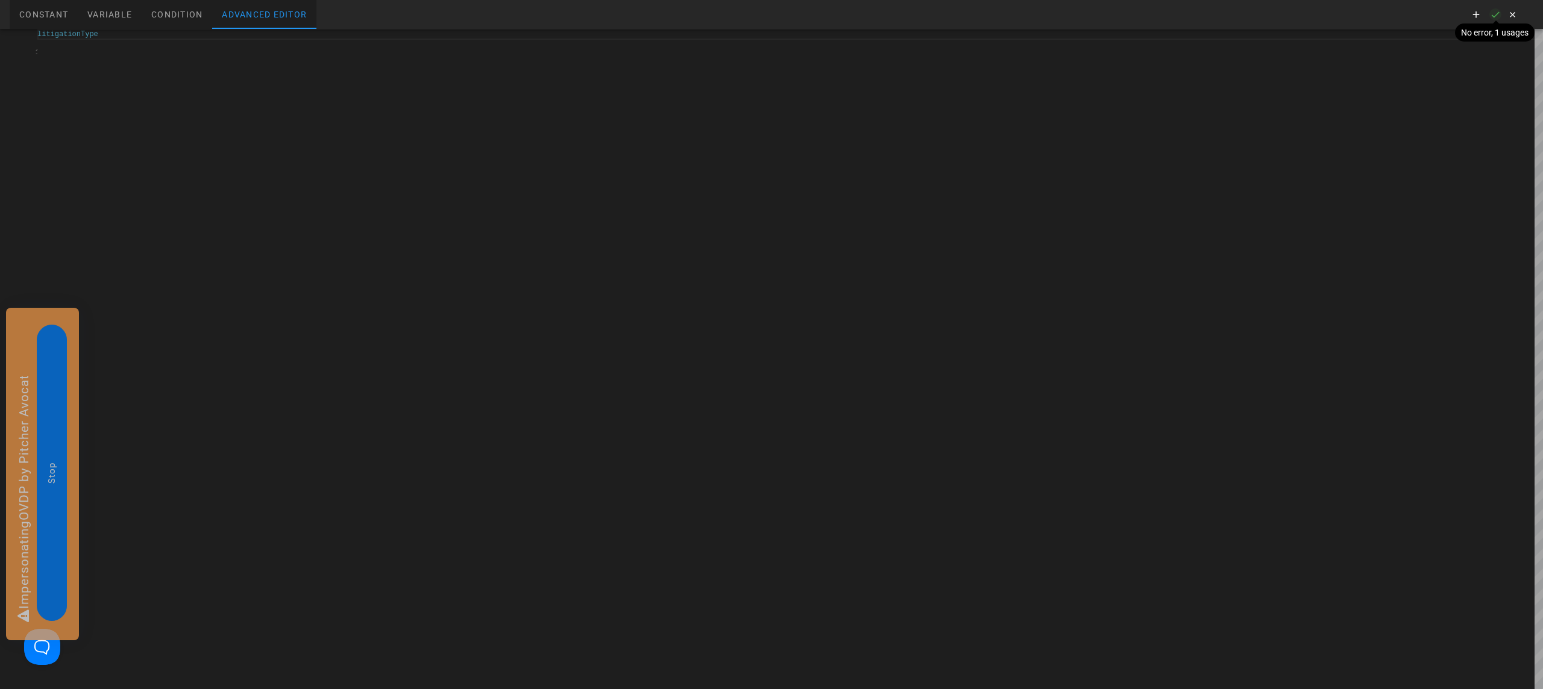
type textarea "litigationType"
click at [1497, 13] on icon "button" at bounding box center [1495, 14] width 11 height 11
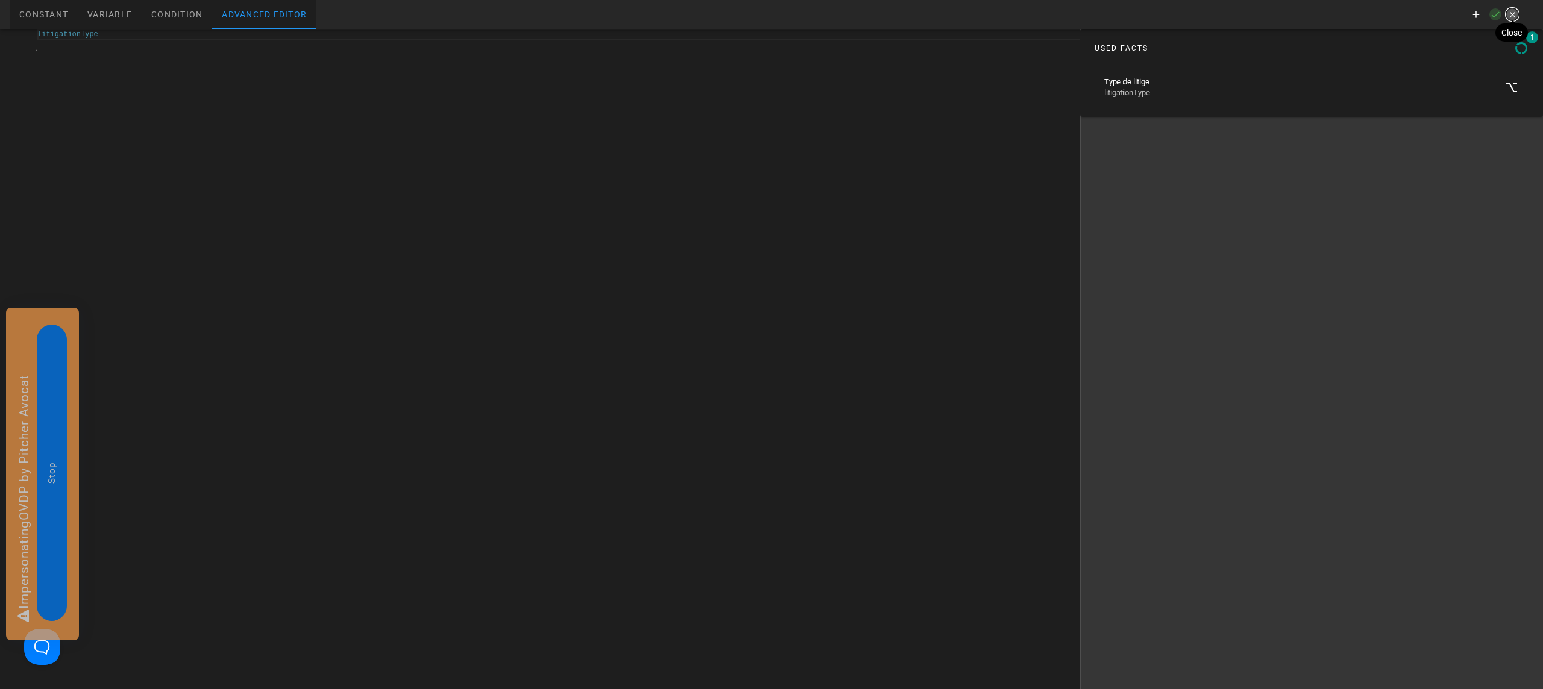
click at [1512, 13] on icon "button" at bounding box center [1511, 14] width 11 height 11
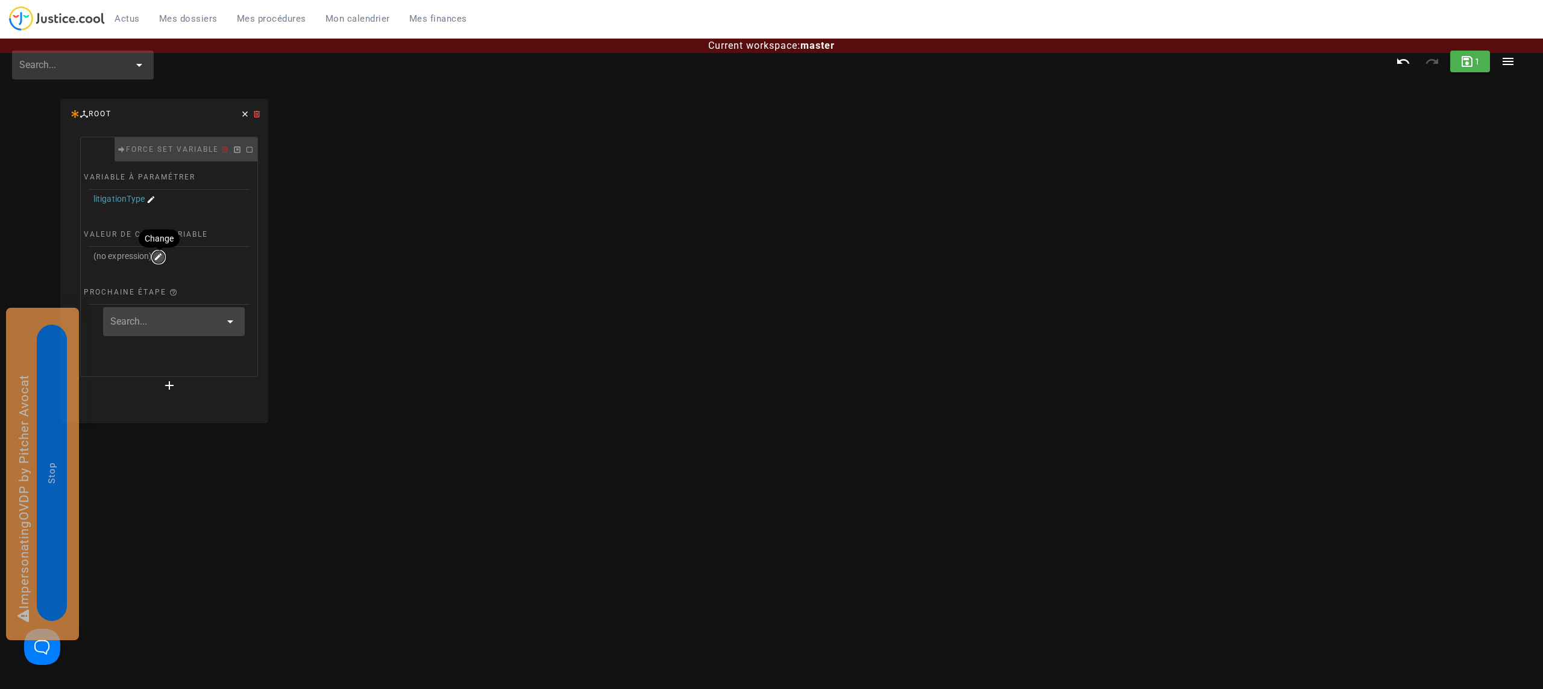
click at [162, 261] on icon "button" at bounding box center [158, 257] width 11 height 11
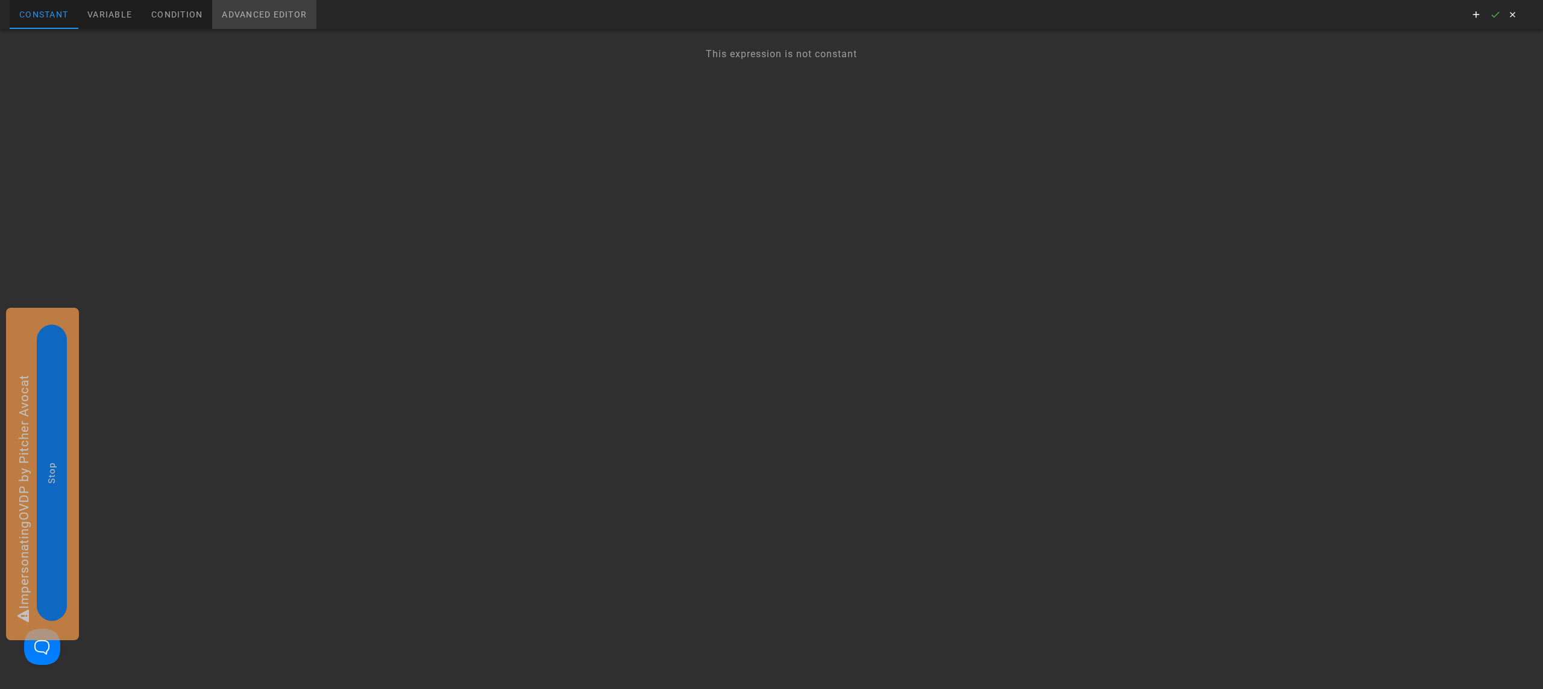
click at [293, 17] on div "Advanced editor" at bounding box center [264, 14] width 104 height 29
click at [60, 46] on div at bounding box center [48, 37] width 22 height 17
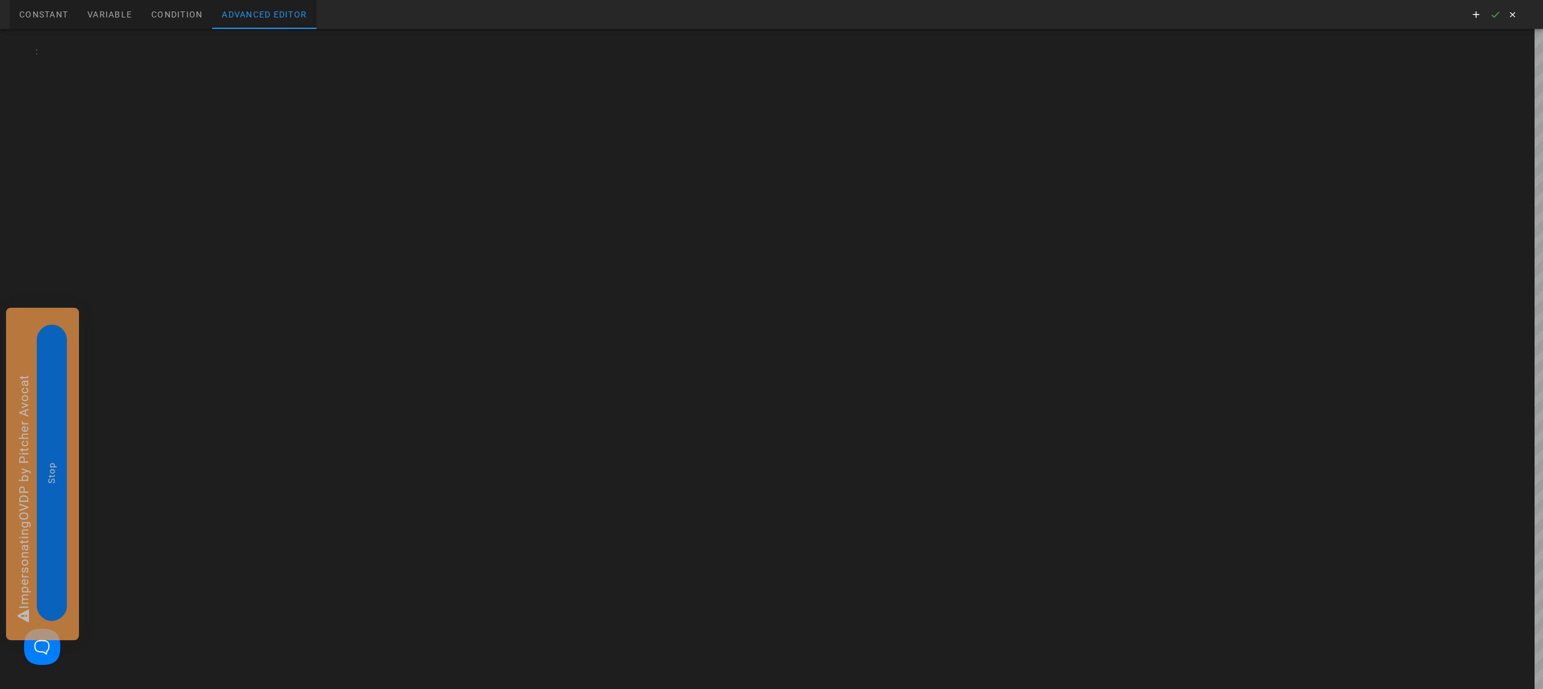
type textarea "''"
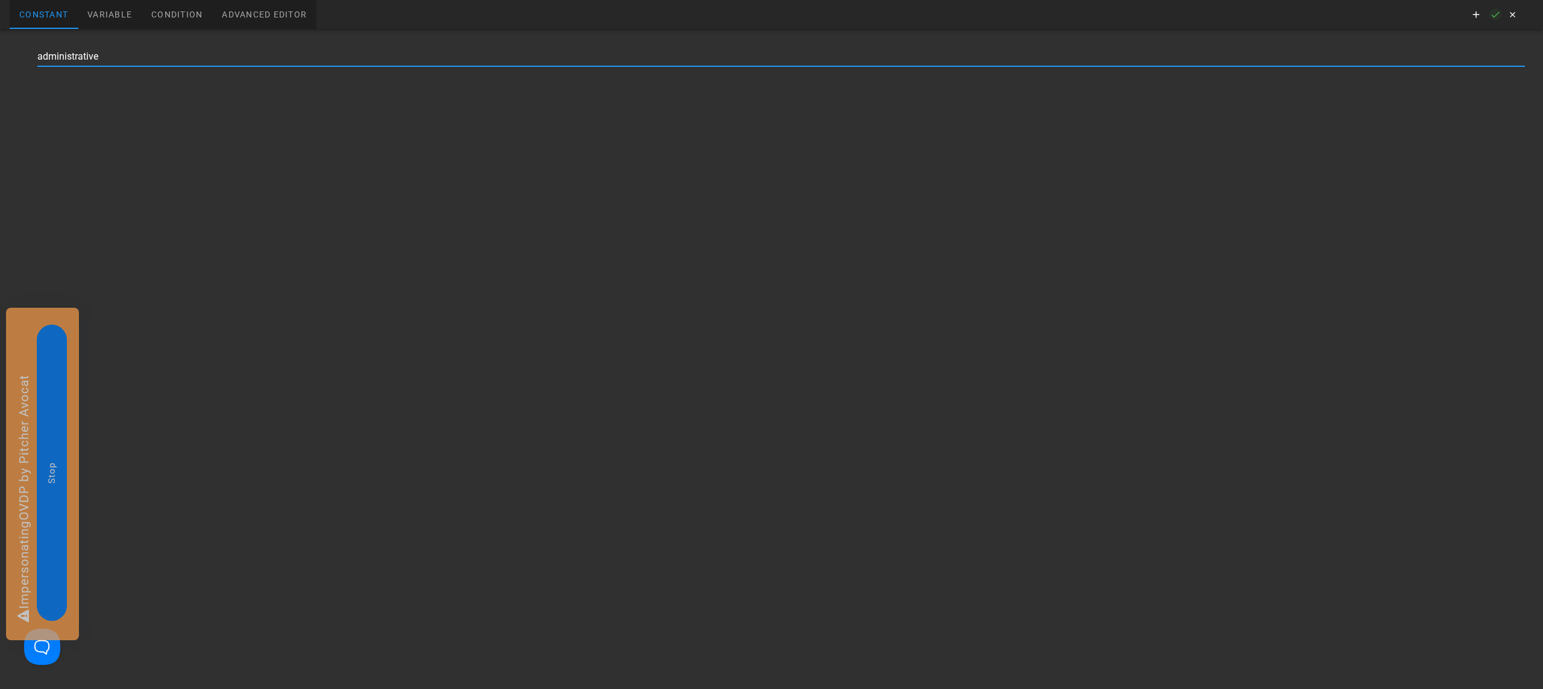
type input "administrative"
click at [1499, 16] on icon "button" at bounding box center [1495, 14] width 11 height 11
click at [1511, 16] on icon "button" at bounding box center [1511, 14] width 11 height 11
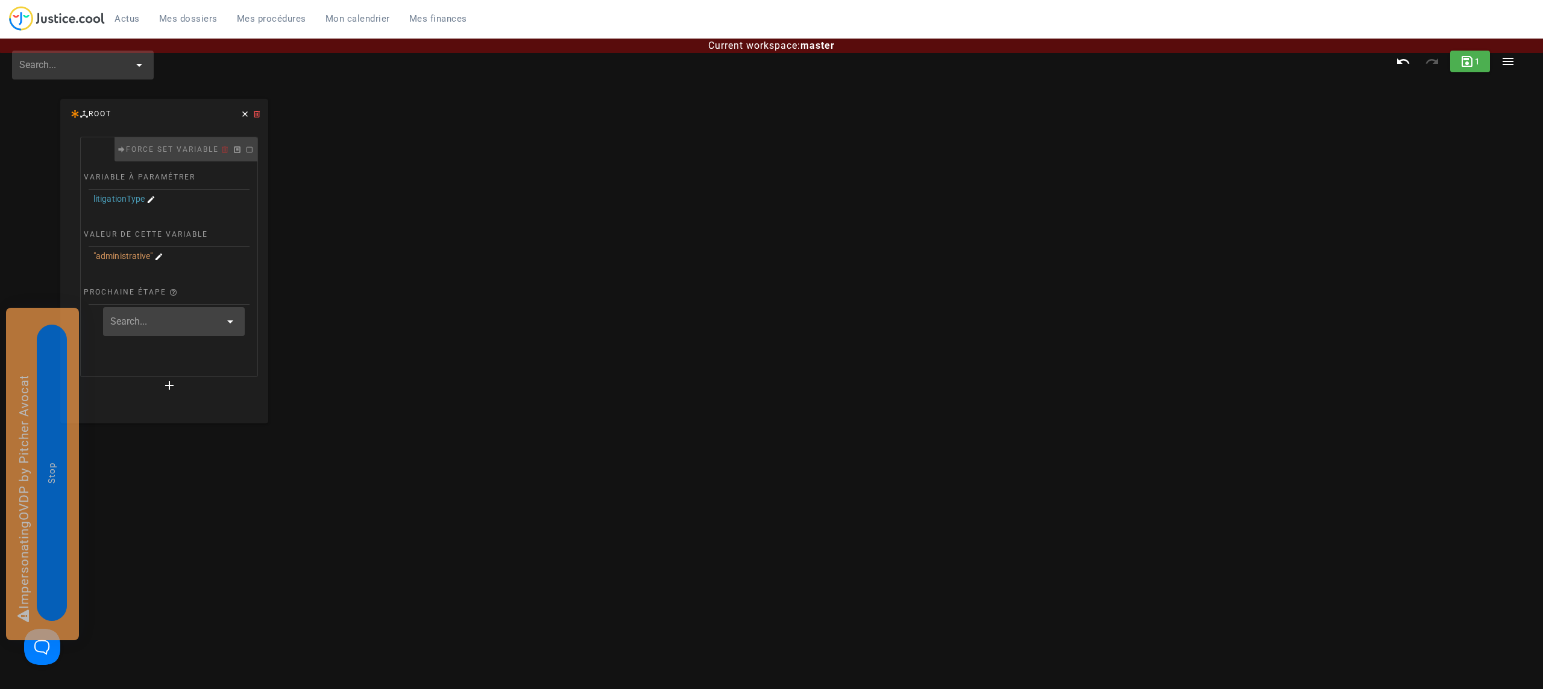
click at [172, 321] on input "text" at bounding box center [165, 321] width 110 height 19
click at [187, 357] on span "Create new" at bounding box center [170, 360] width 72 height 11
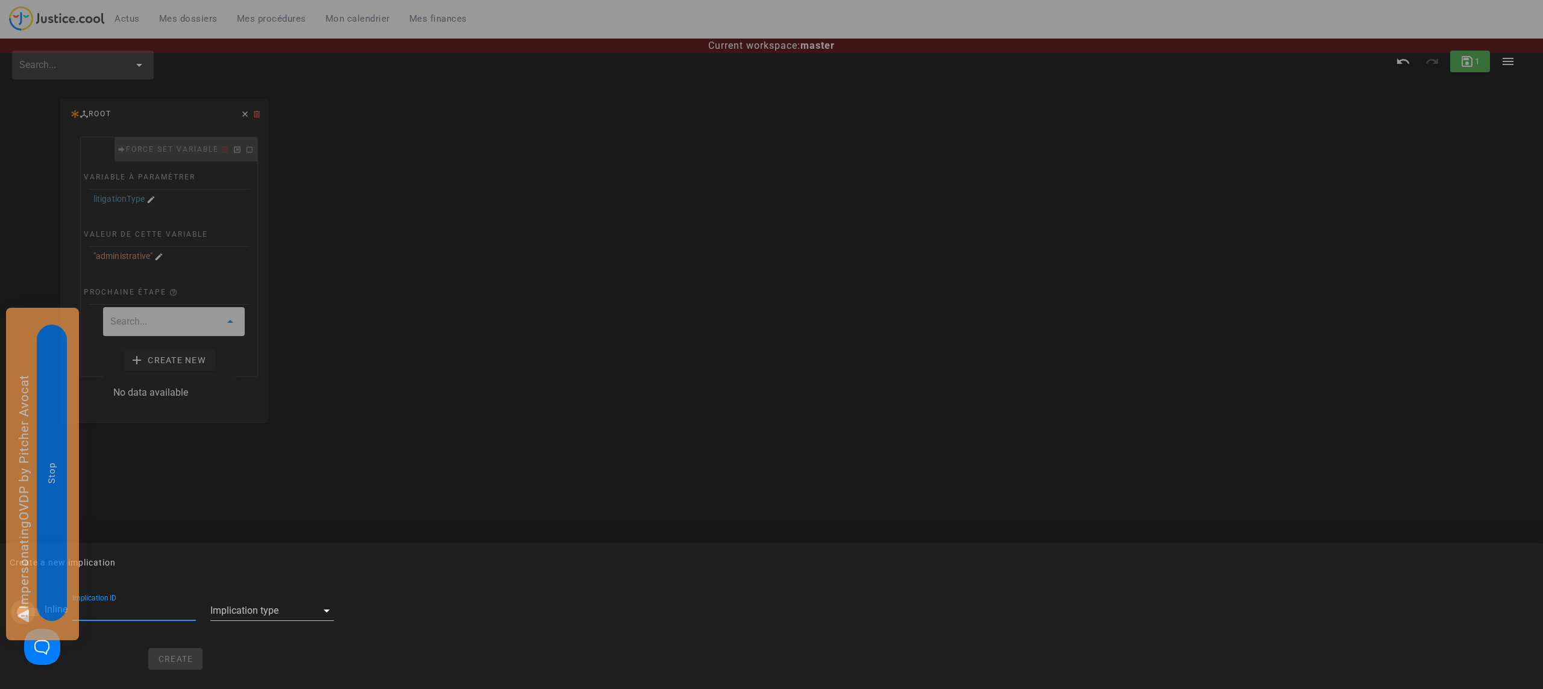
click at [14, 610] on div at bounding box center [23, 612] width 20 height 20
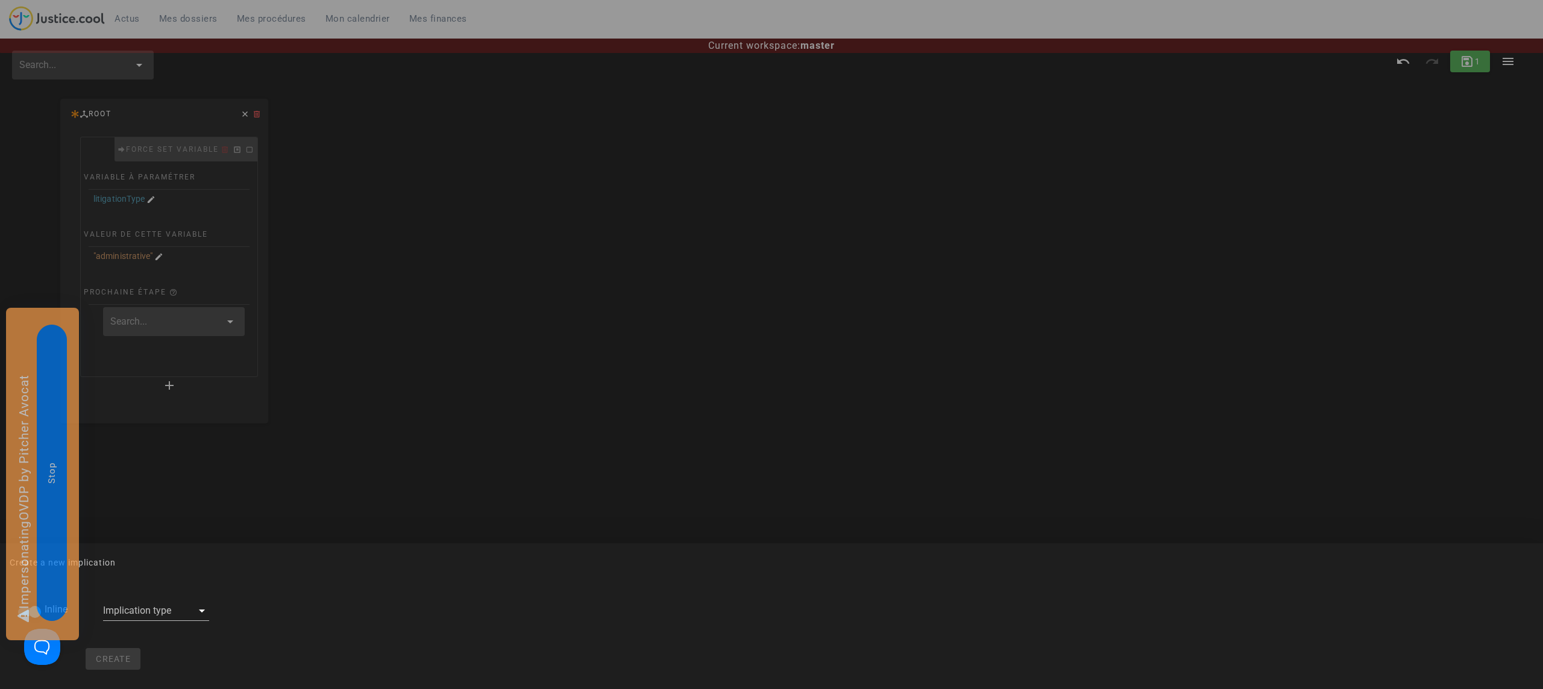
click at [202, 609] on div "Implication type" at bounding box center [156, 612] width 121 height 57
click at [195, 609] on icon at bounding box center [202, 611] width 14 height 14
click at [174, 610] on span "Force set variable" at bounding box center [145, 605] width 75 height 14
click at [147, 643] on div "Create" at bounding box center [152, 659] width 284 height 36
click at [149, 654] on span "Create" at bounding box center [152, 659] width 36 height 10
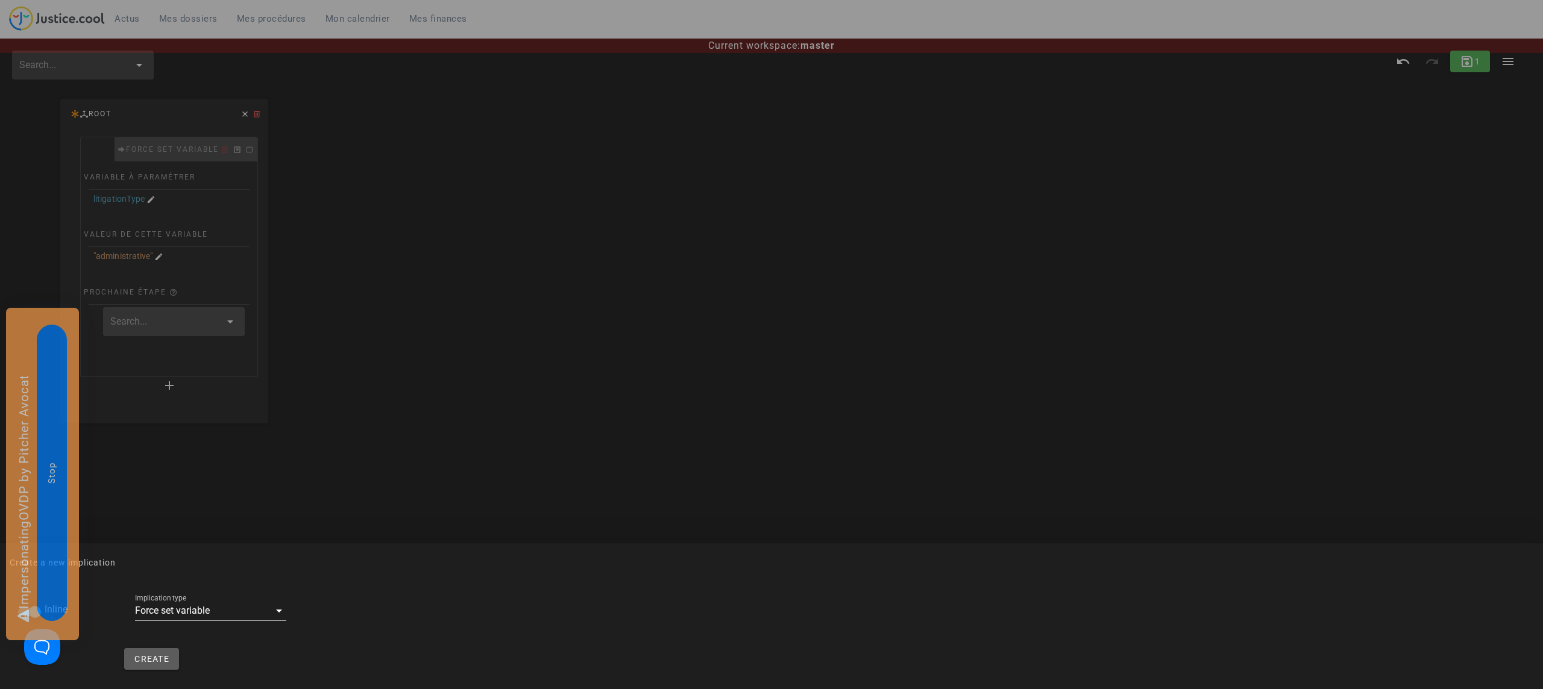
checkbox input "false"
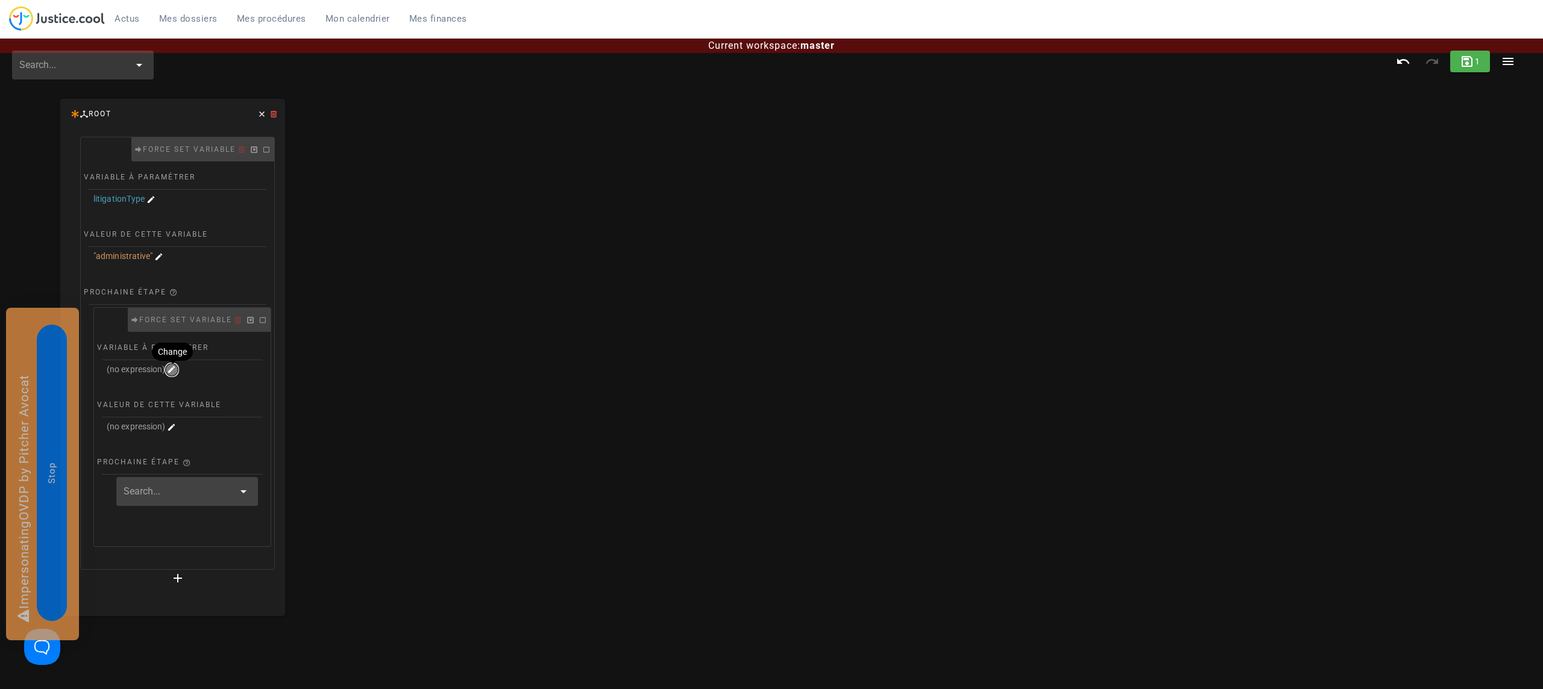
click at [174, 372] on icon "button" at bounding box center [171, 370] width 11 height 11
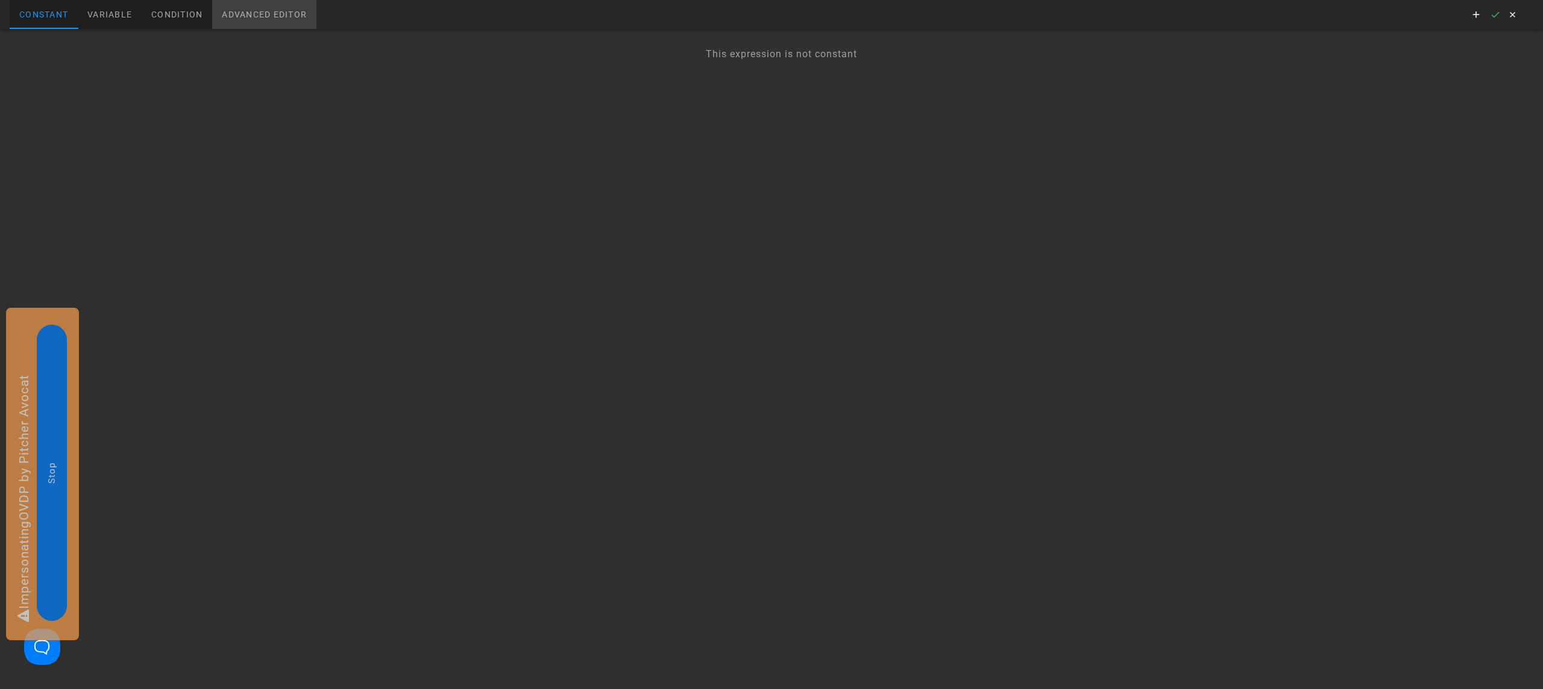
click at [228, 16] on div "Advanced editor" at bounding box center [264, 14] width 104 height 29
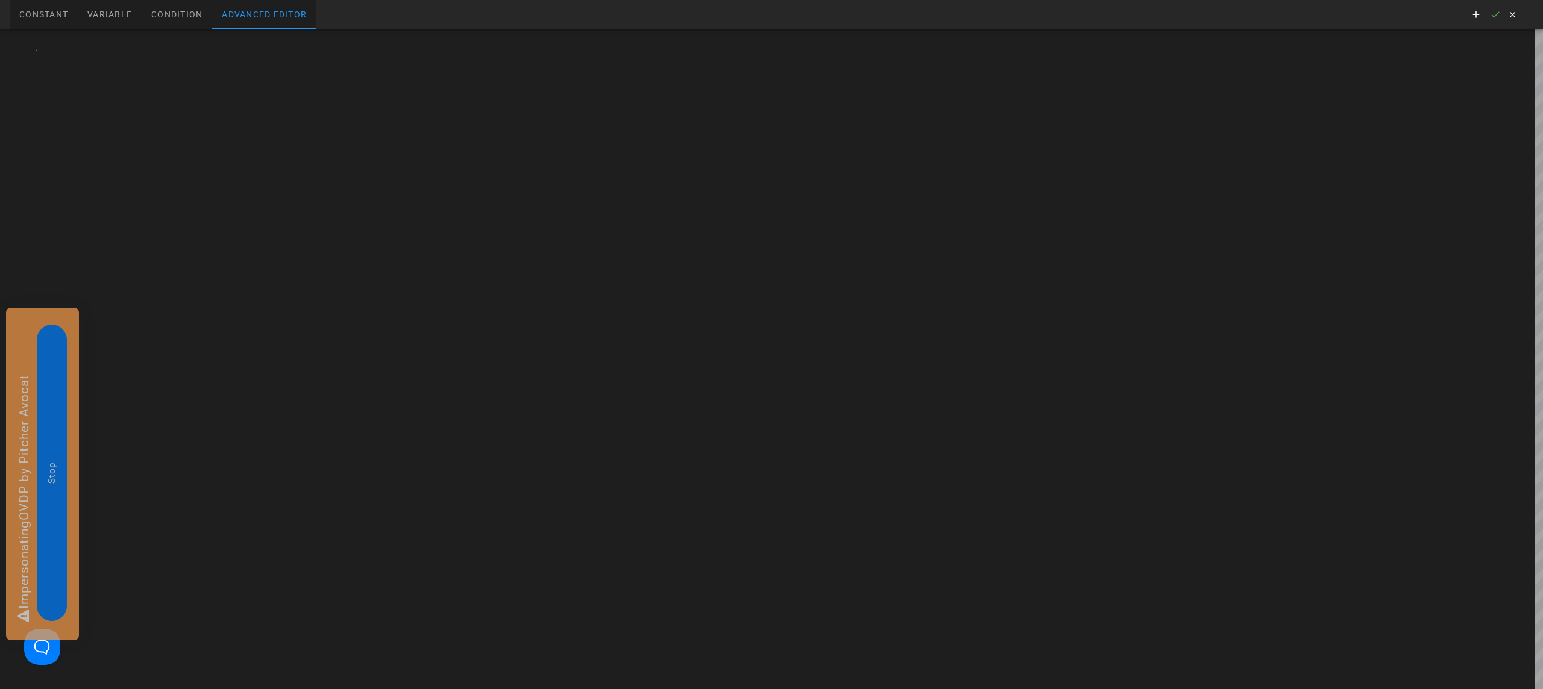
click at [101, 70] on div at bounding box center [789, 359] width 1505 height 660
type textarea "categoryProblemAdministrative"
click at [1497, 11] on icon "button" at bounding box center [1495, 14] width 11 height 11
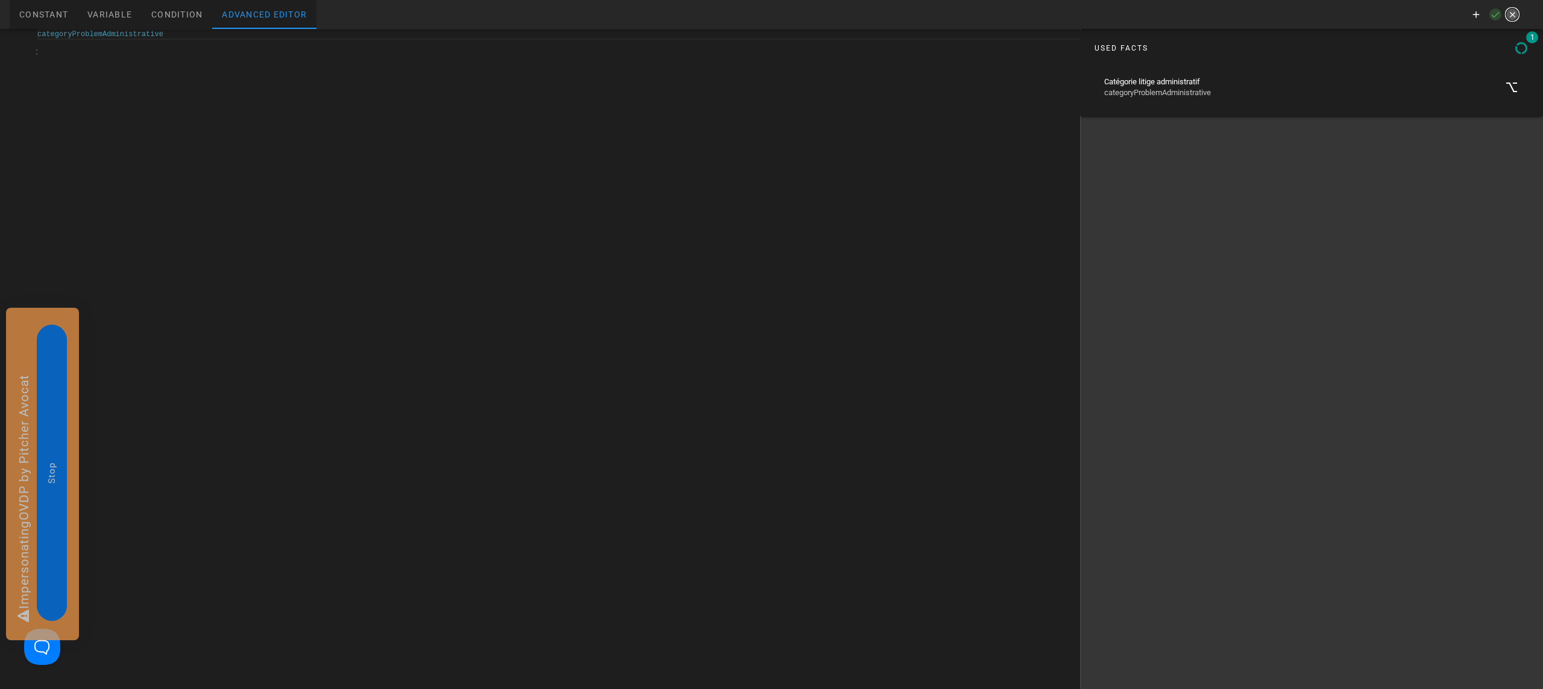
click at [1509, 11] on icon "button" at bounding box center [1511, 14] width 11 height 11
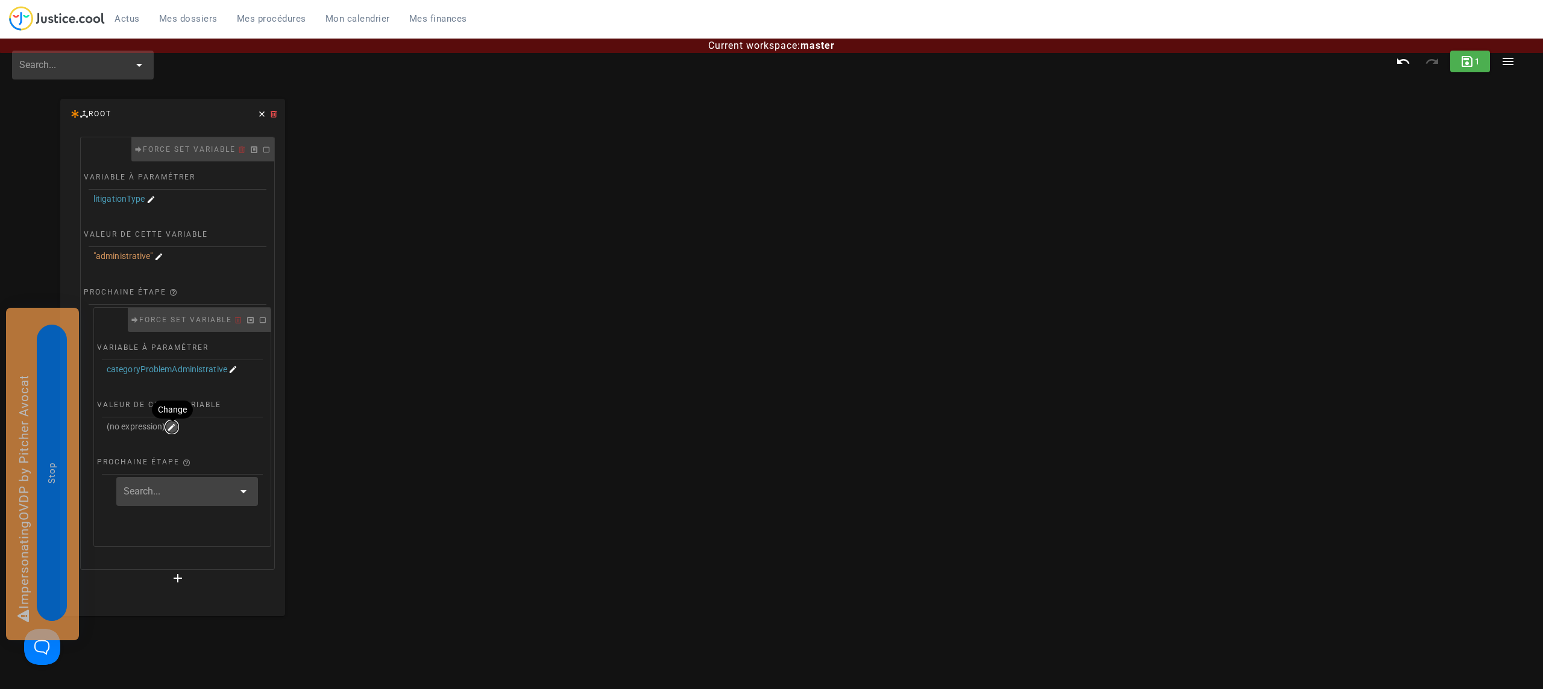
click at [172, 431] on icon "button" at bounding box center [171, 427] width 11 height 11
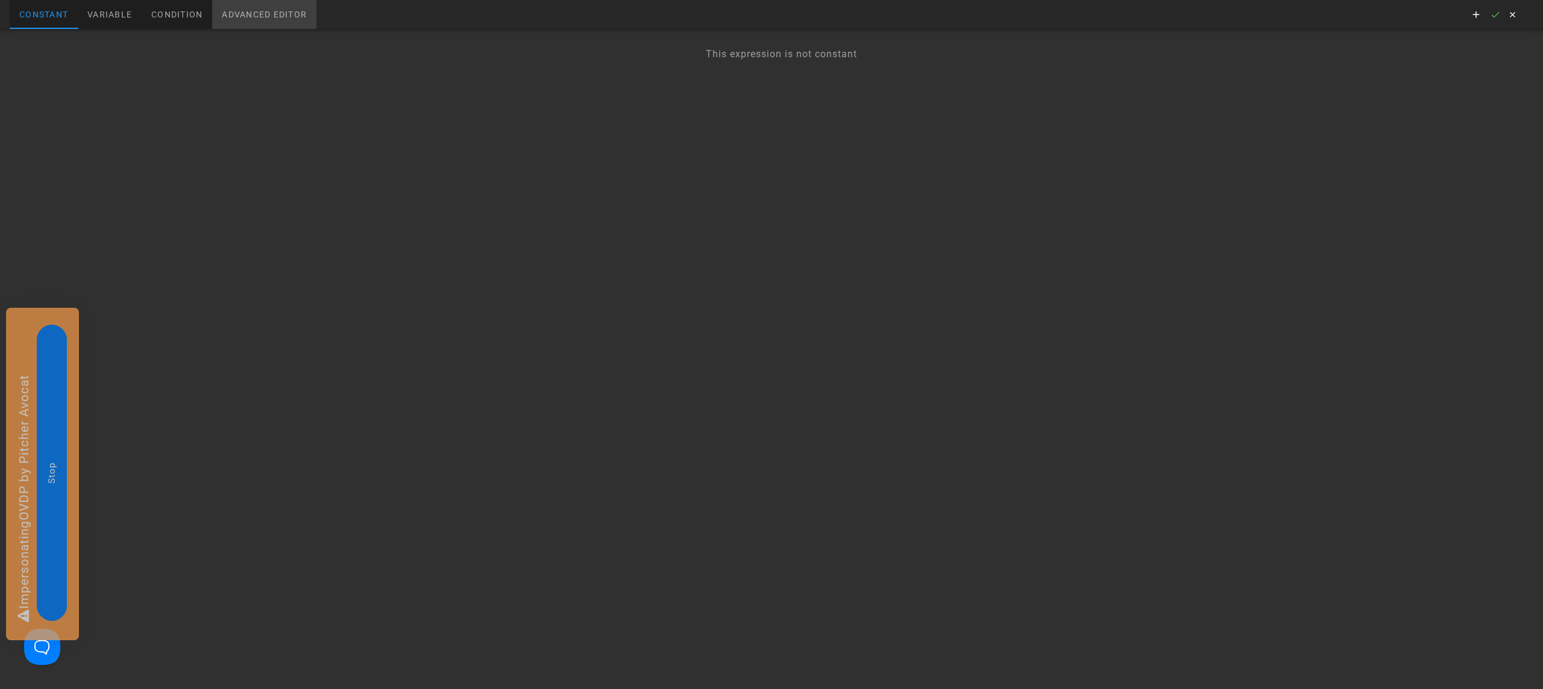
click at [262, 25] on div "Advanced editor" at bounding box center [264, 14] width 104 height 29
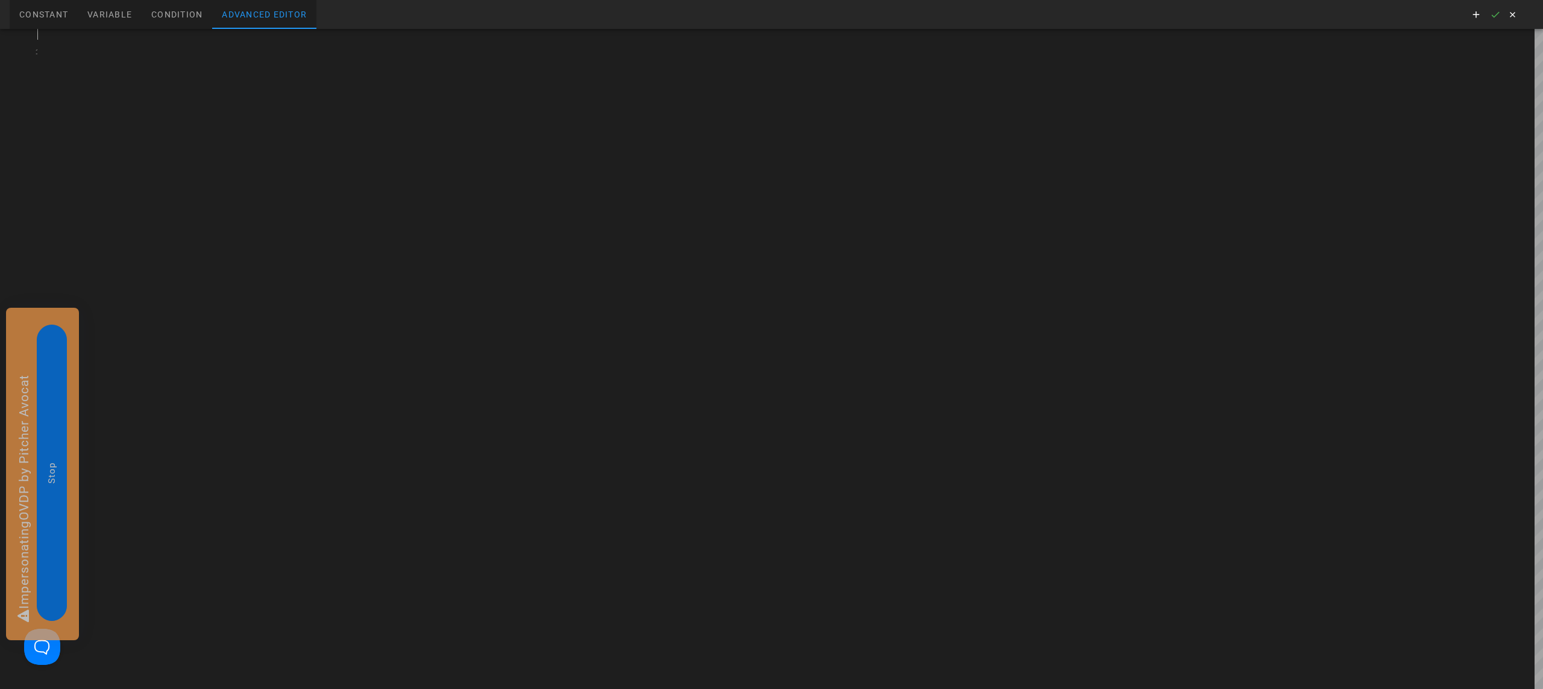
click at [174, 59] on div at bounding box center [789, 359] width 1505 height 660
type textarea """"
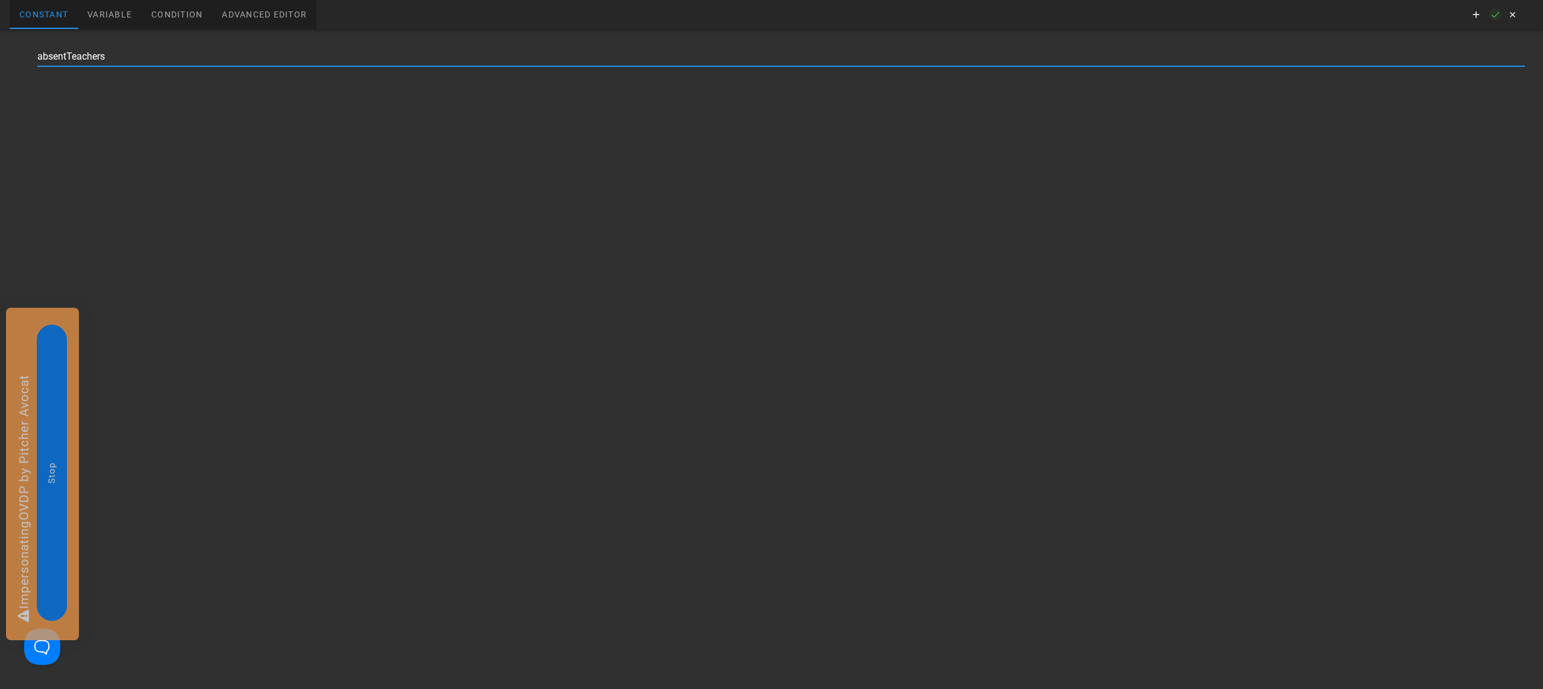
type input "absentTeachers"
click at [1490, 13] on icon "button" at bounding box center [1495, 14] width 11 height 11
click at [1509, 13] on icon "button" at bounding box center [1511, 14] width 11 height 11
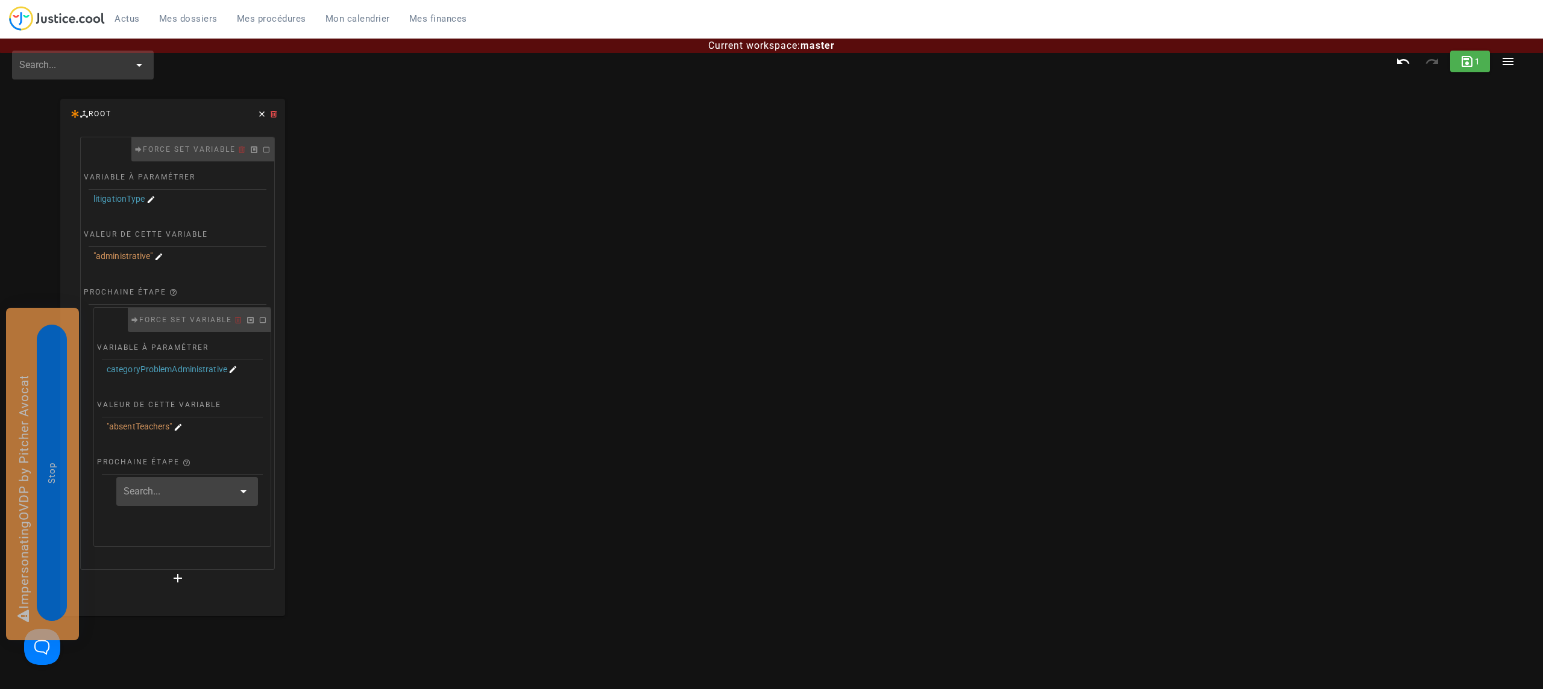
scroll to position [121, 0]
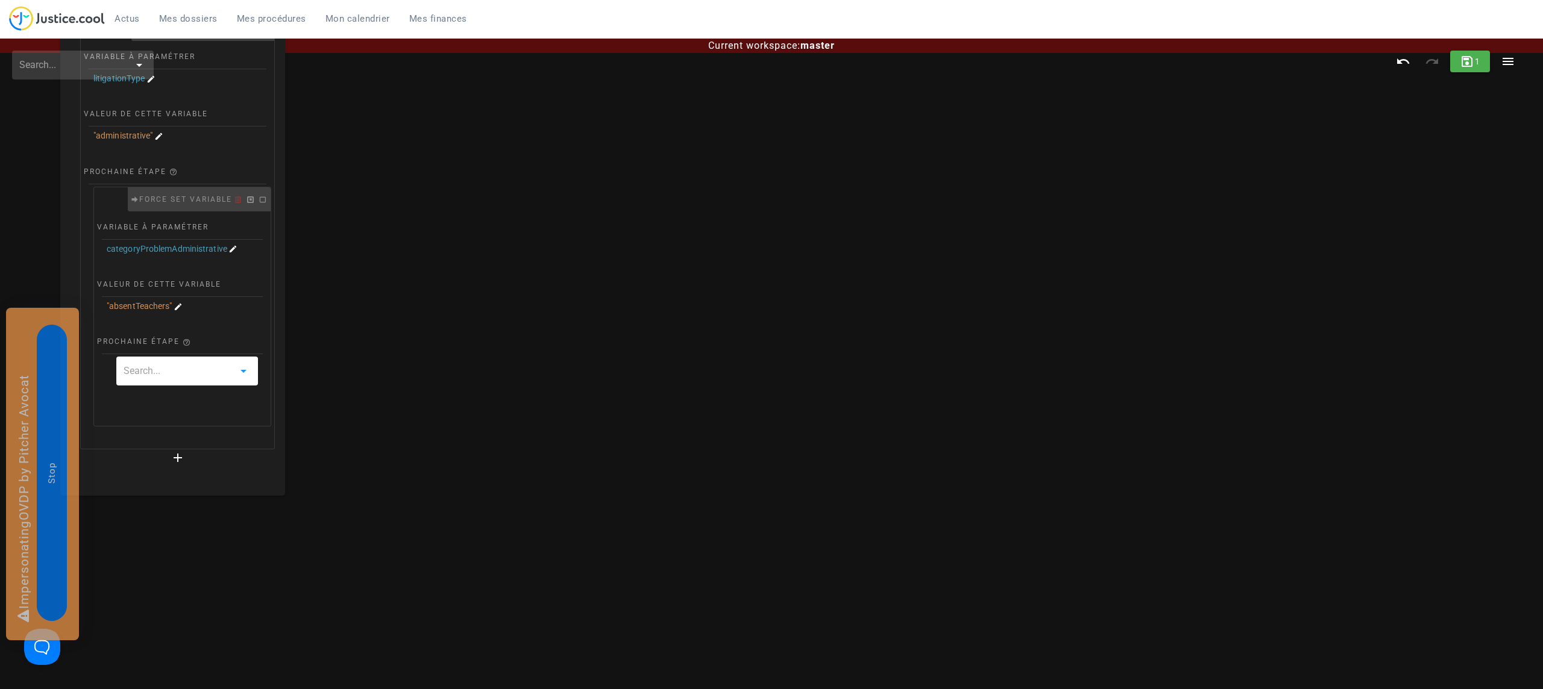
click at [171, 378] on input "text" at bounding box center [179, 371] width 110 height 19
click at [178, 415] on span "Create new" at bounding box center [183, 410] width 72 height 11
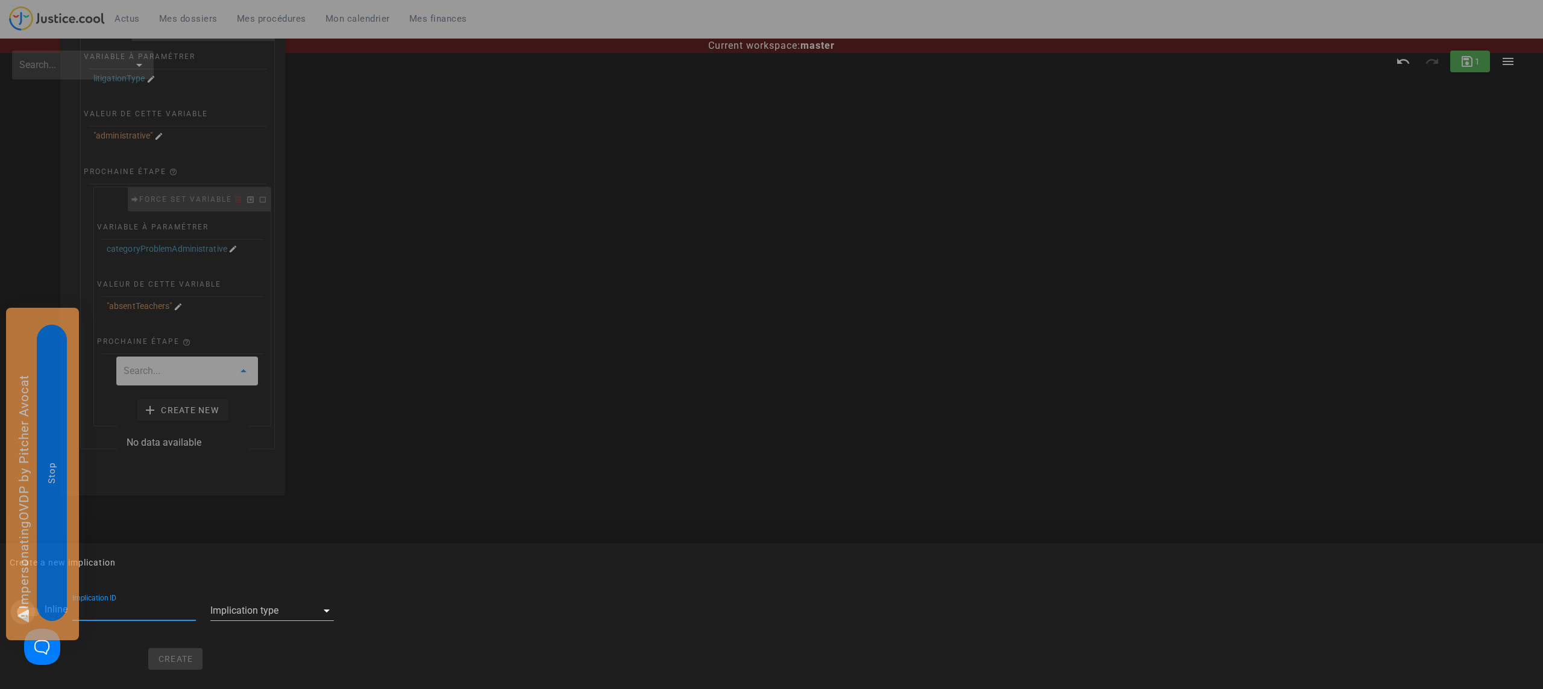
click at [18, 616] on div at bounding box center [23, 612] width 20 height 20
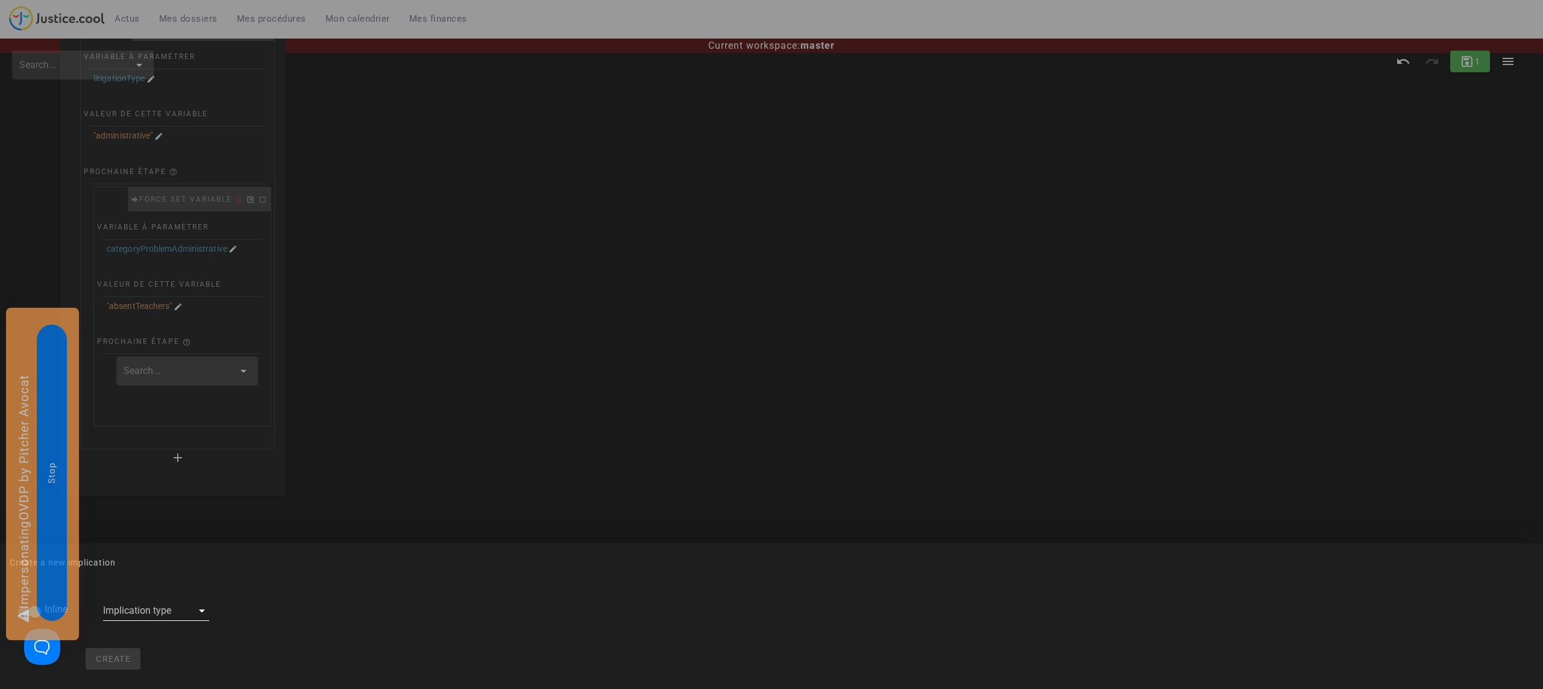
click at [128, 615] on div at bounding box center [147, 610] width 89 height 19
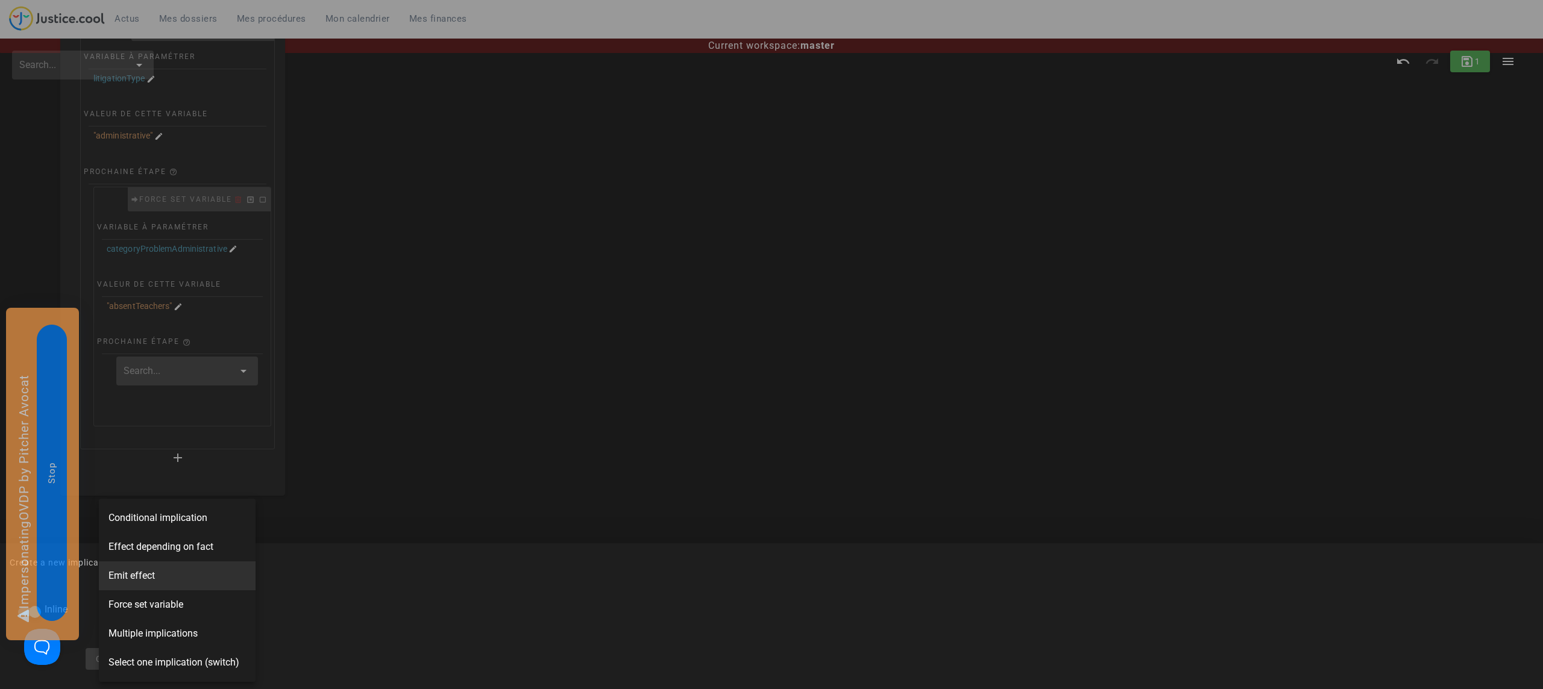
click at [139, 577] on span "Emit effect" at bounding box center [131, 576] width 46 height 14
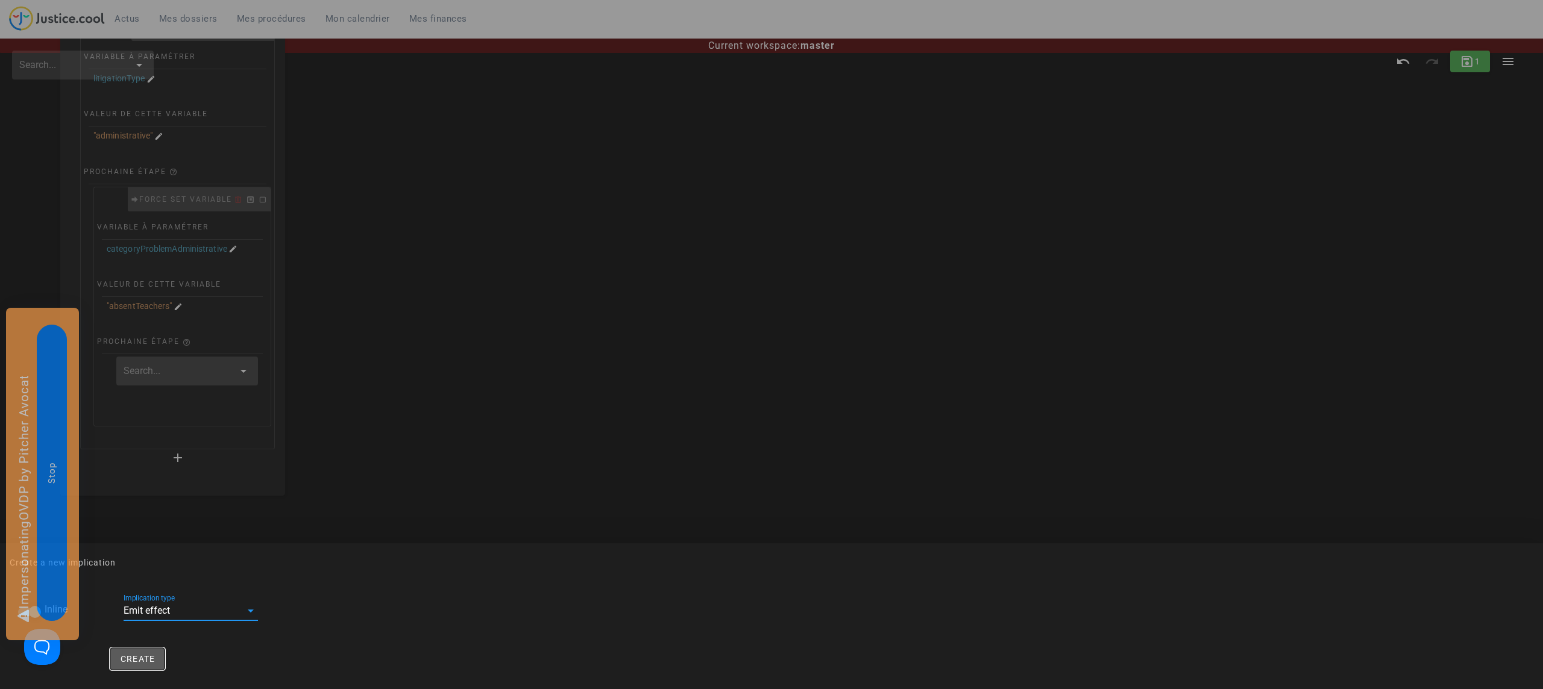
click at [133, 664] on span "Create" at bounding box center [138, 659] width 36 height 10
checkbox input "false"
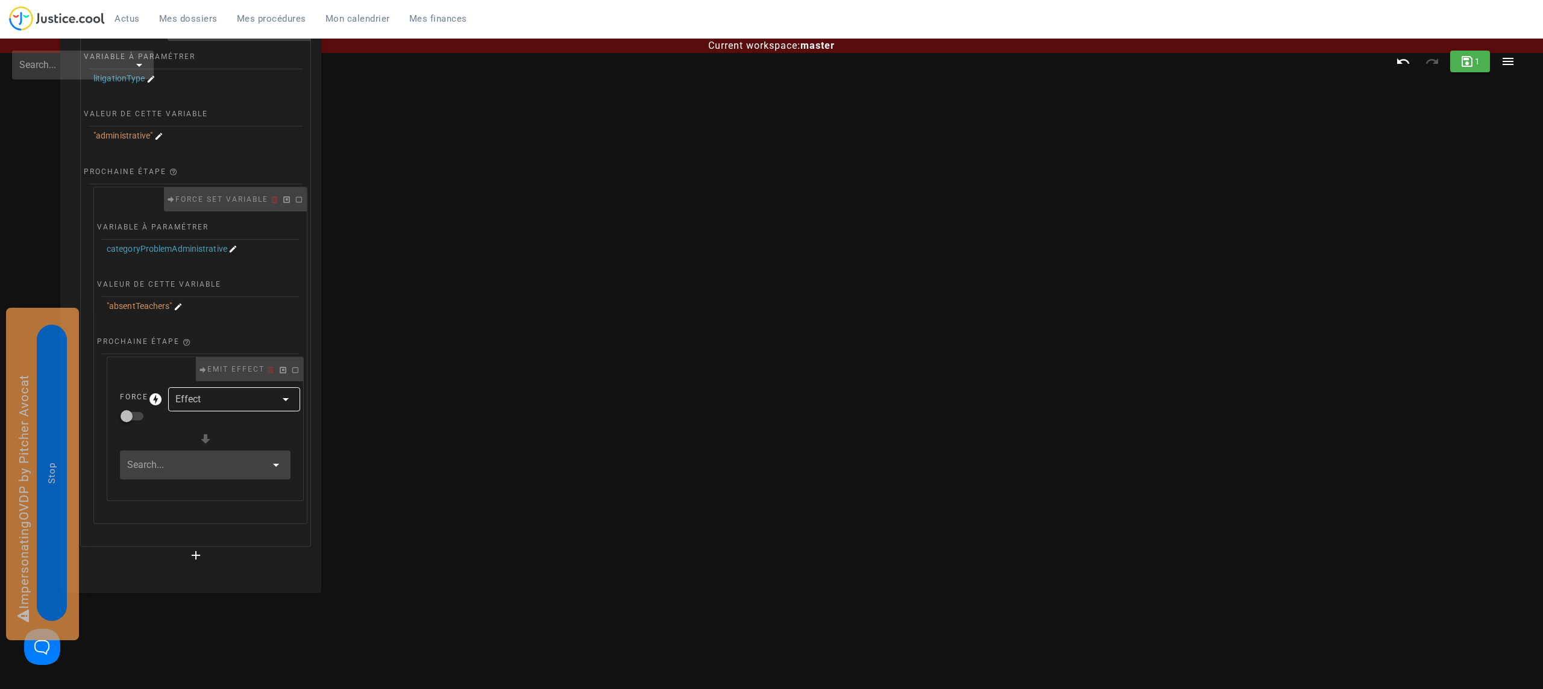
click at [198, 400] on div at bounding box center [225, 399] width 101 height 24
click at [234, 459] on div "prevent scoring" at bounding box center [229, 460] width 105 height 10
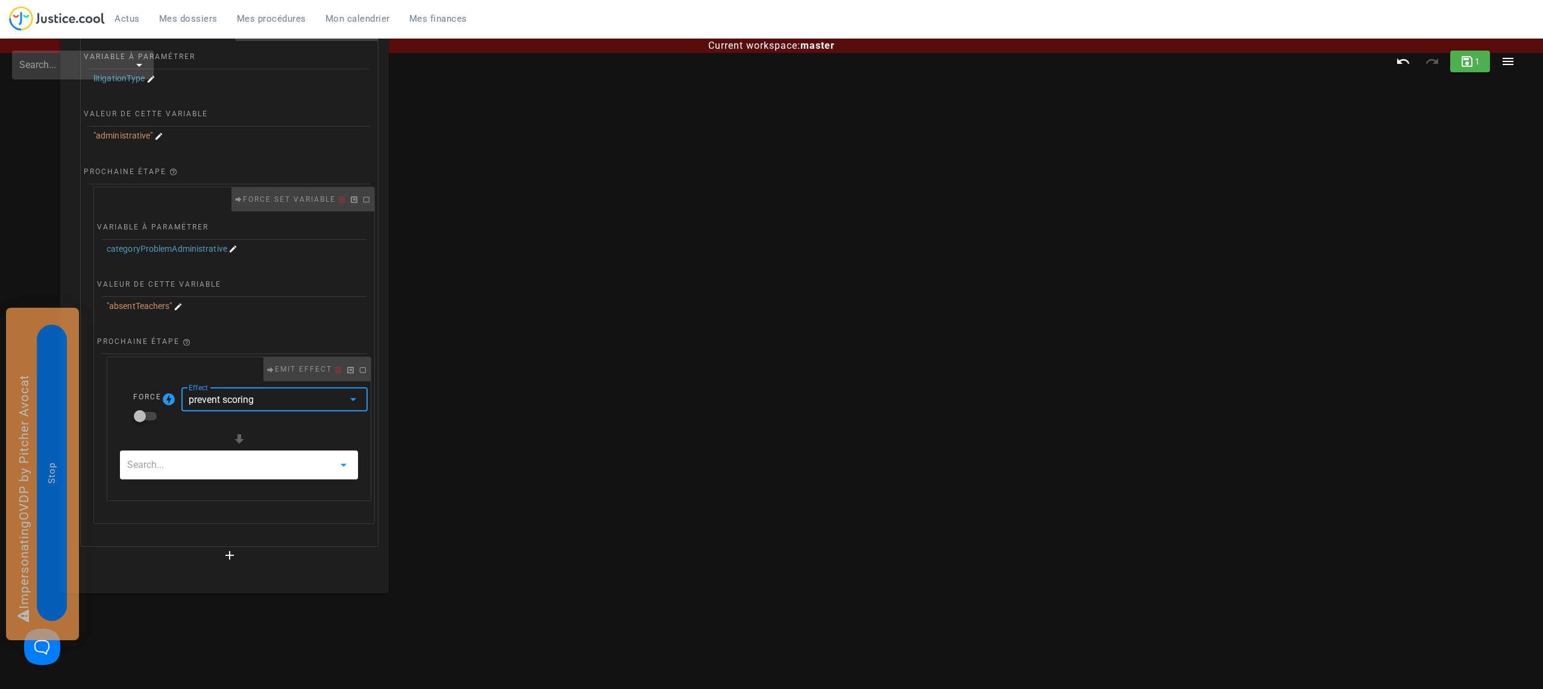
click at [171, 460] on input "text" at bounding box center [230, 465] width 207 height 19
click at [233, 506] on span "Create new" at bounding box center [235, 504] width 72 height 11
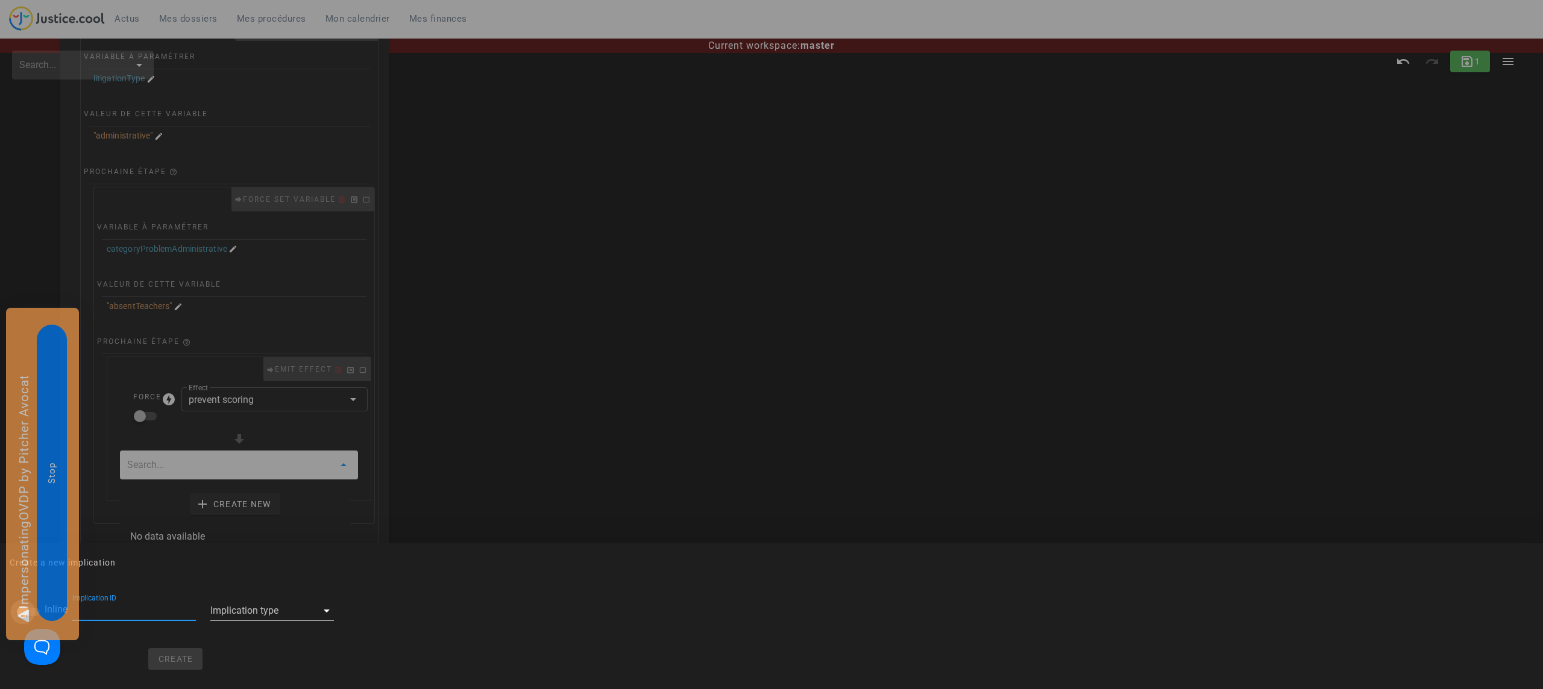
click at [19, 616] on div at bounding box center [23, 612] width 20 height 20
checkbox input "true"
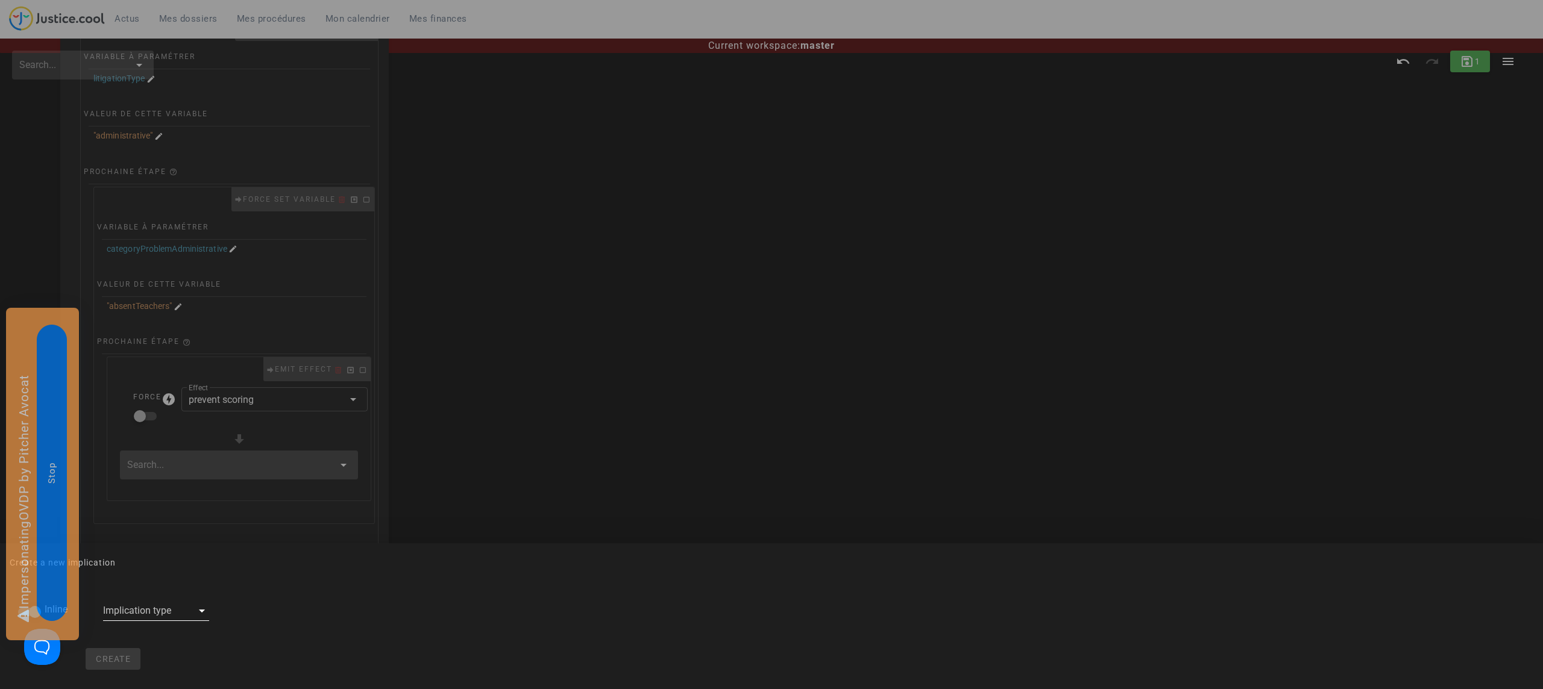
click at [125, 608] on div at bounding box center [147, 610] width 89 height 19
click at [139, 572] on span "Emit effect" at bounding box center [131, 576] width 46 height 14
click at [133, 666] on button "Create" at bounding box center [137, 659] width 55 height 22
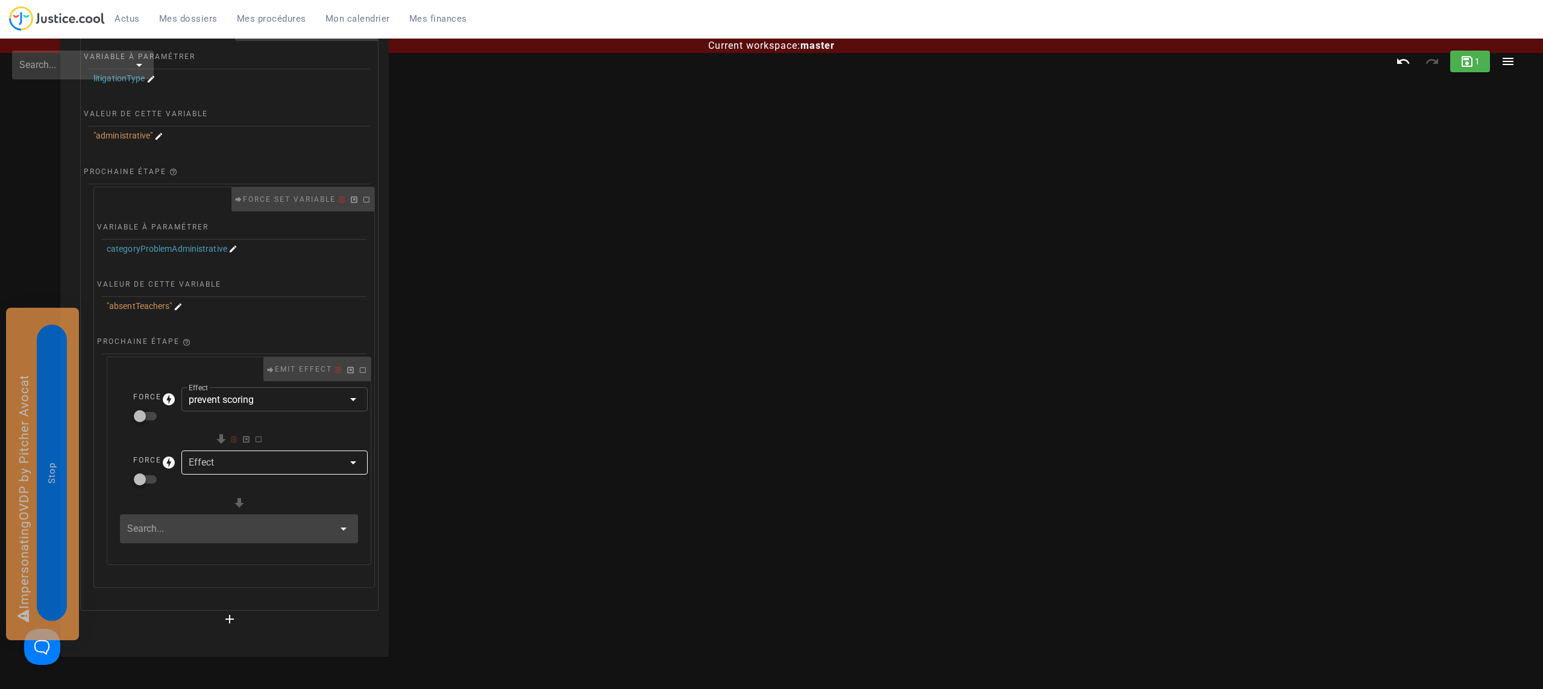
click at [218, 461] on div at bounding box center [266, 463] width 155 height 24
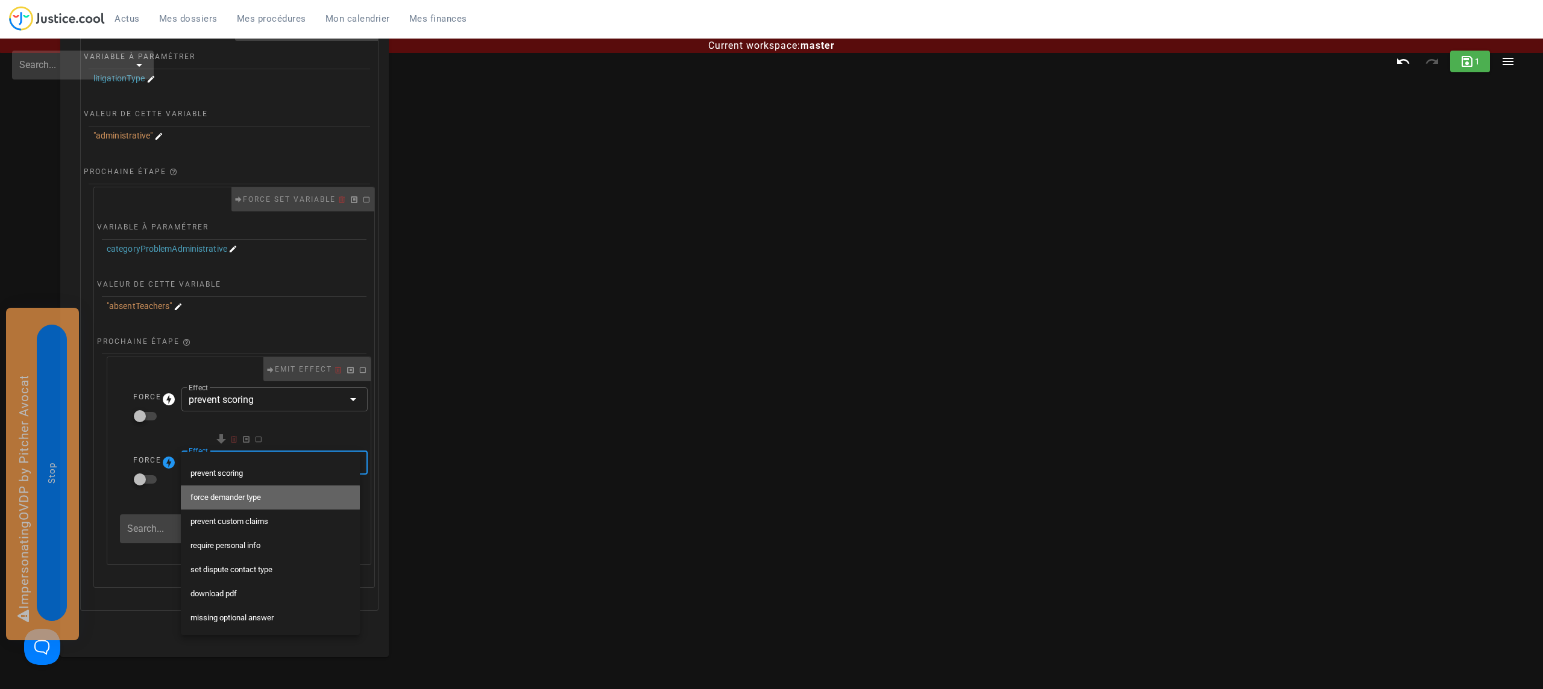
click at [254, 497] on div "force demander type" at bounding box center [270, 498] width 160 height 10
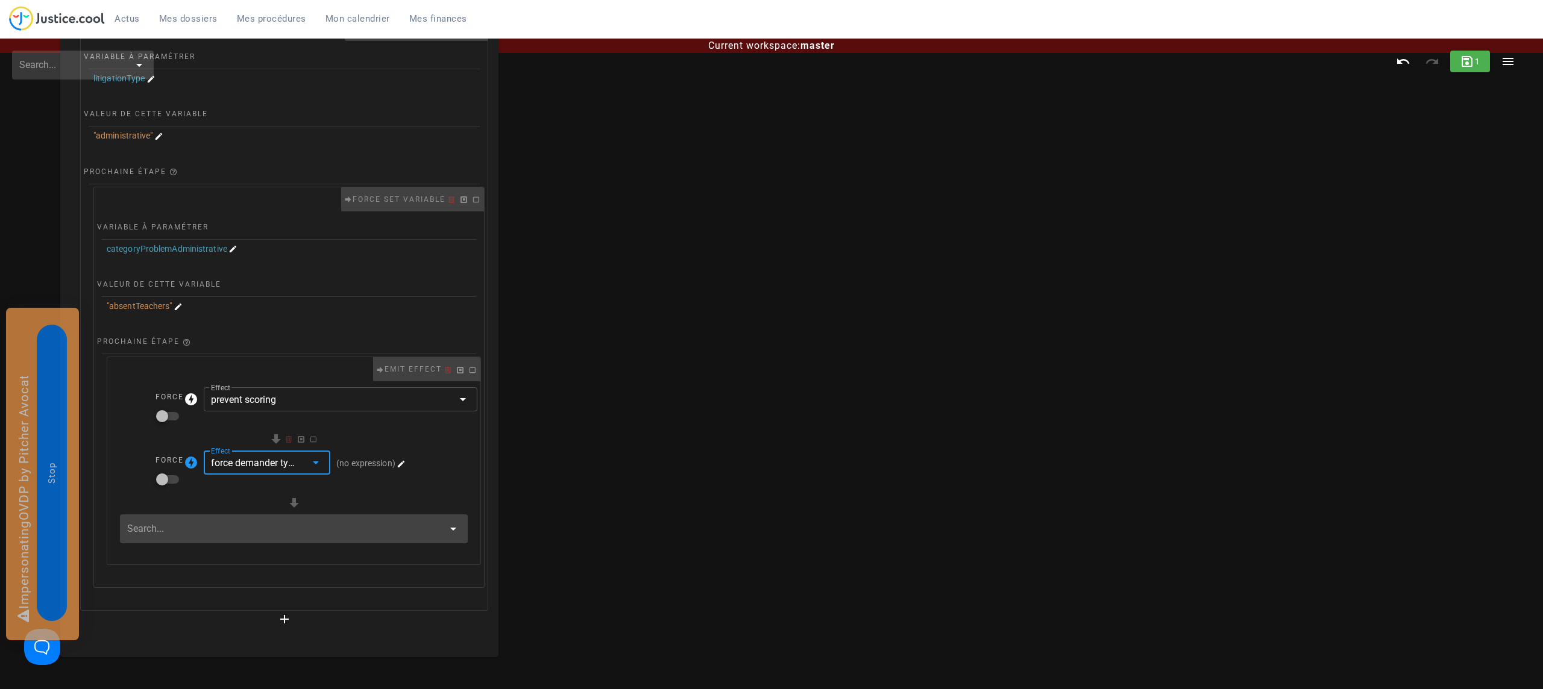
drag, startPoint x: 167, startPoint y: 489, endPoint x: 181, endPoint y: 488, distance: 13.9
click at [167, 489] on div at bounding box center [170, 491] width 28 height 8
click at [153, 480] on div at bounding box center [162, 479] width 20 height 20
checkbox input "true"
click at [403, 462] on span "button" at bounding box center [401, 464] width 12 height 11
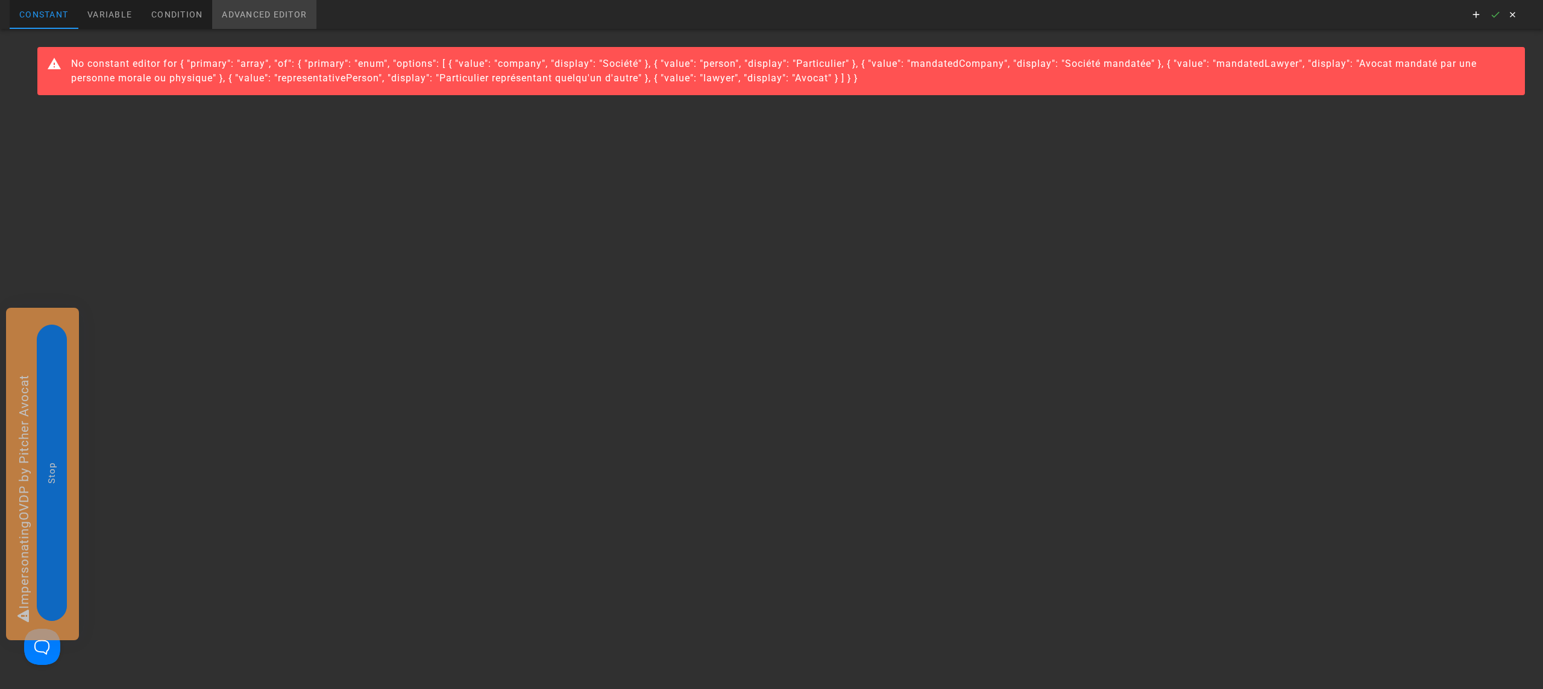
click at [293, 13] on div "Advanced editor" at bounding box center [264, 14] width 104 height 29
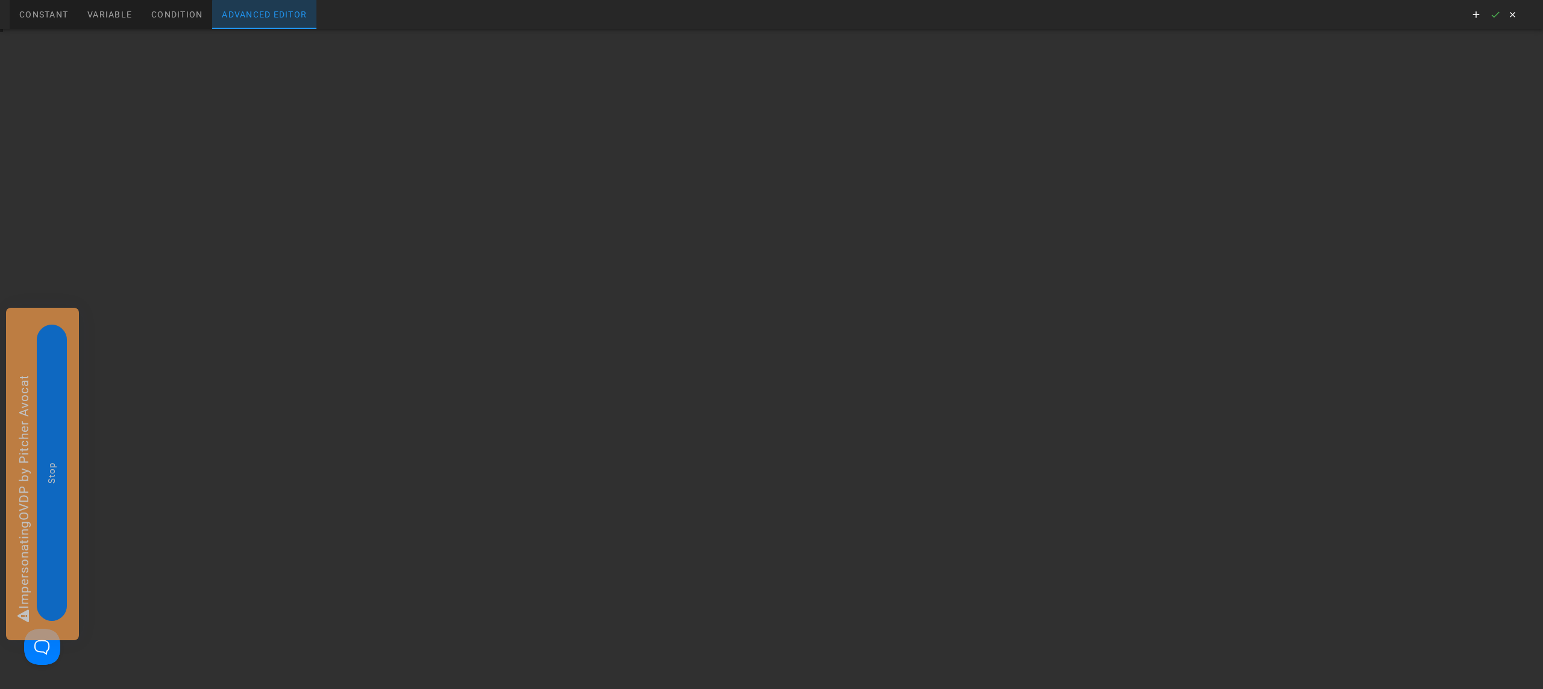
click at [60, 46] on div at bounding box center [48, 37] width 22 height 17
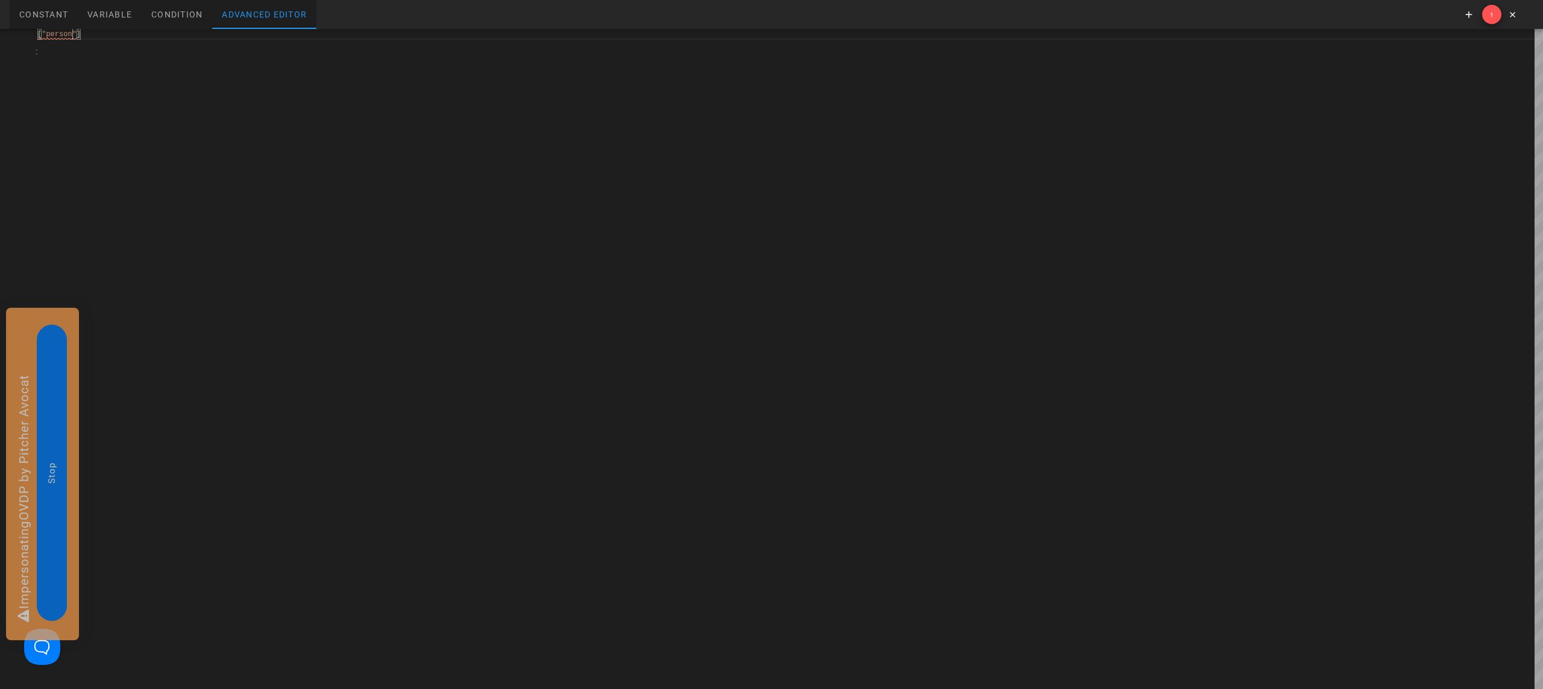
scroll to position [0, 34]
type textarea "["person"]"
click at [1498, 13] on icon "button" at bounding box center [1495, 14] width 11 height 11
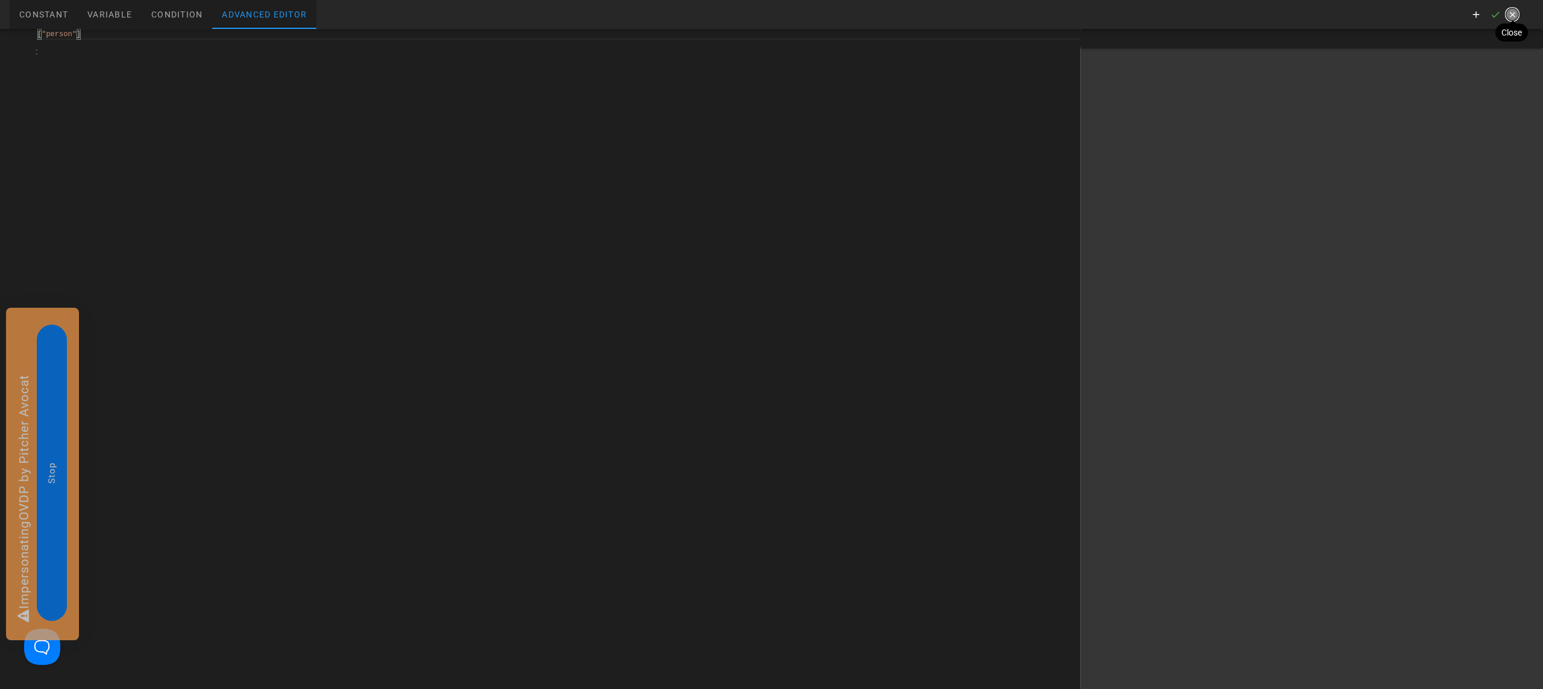
click at [1511, 13] on icon "button" at bounding box center [1511, 14] width 11 height 11
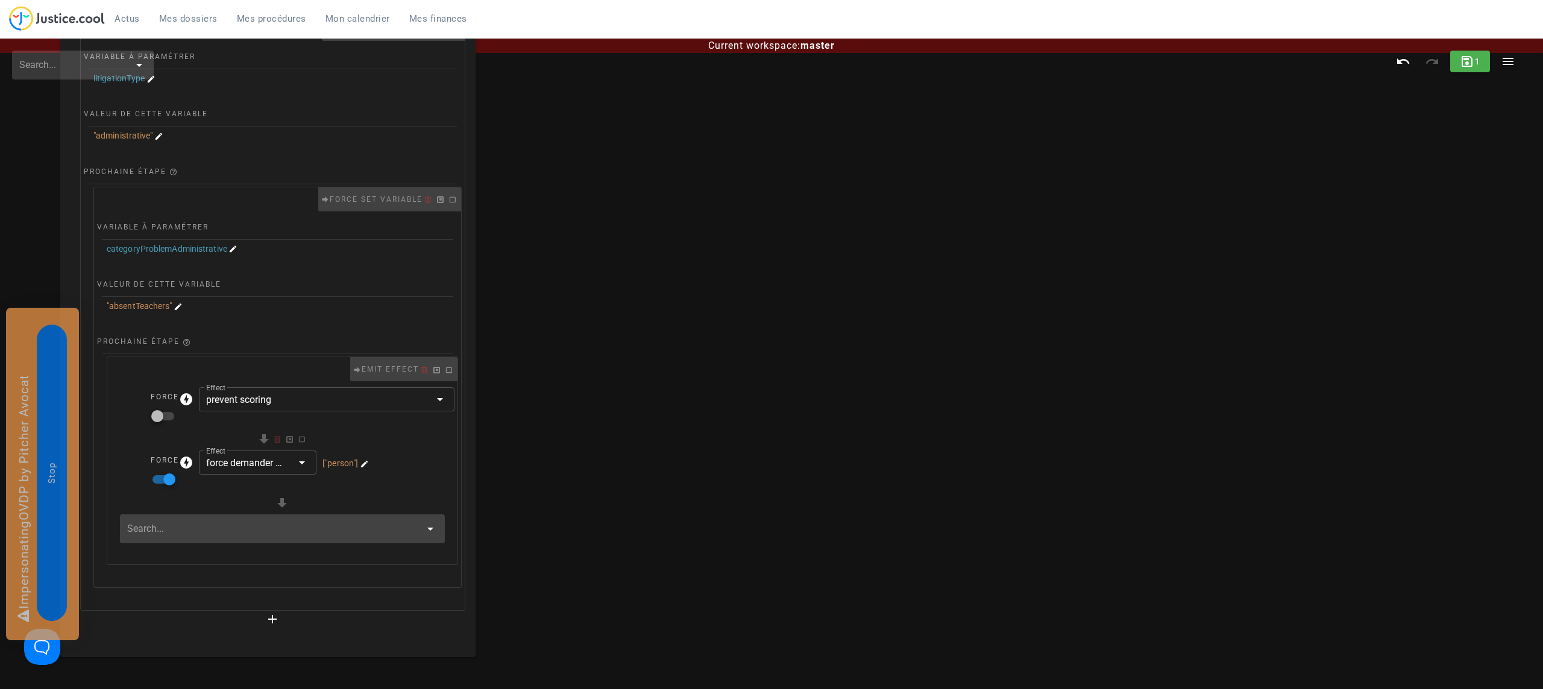
click at [111, 536] on div at bounding box center [282, 538] width 344 height 47
click at [130, 536] on input "text" at bounding box center [273, 528] width 293 height 19
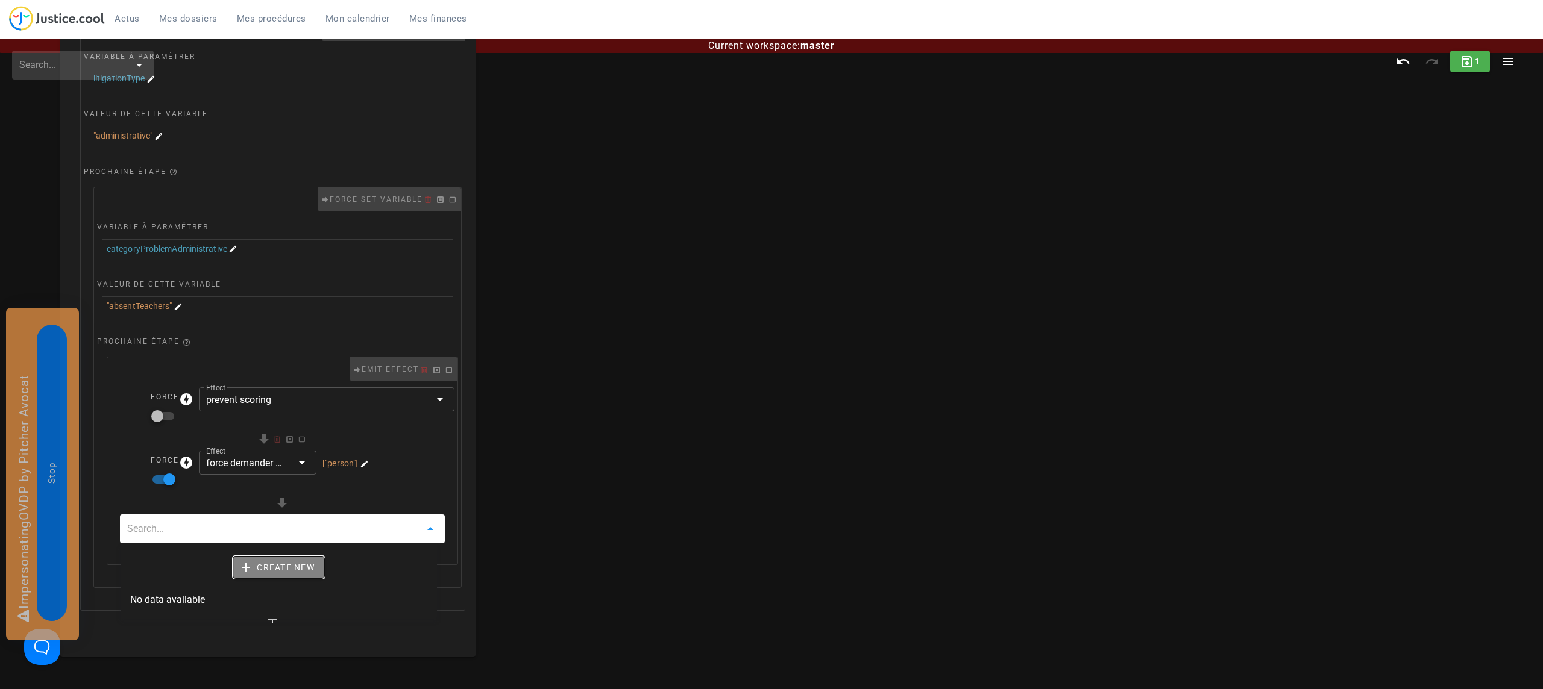
click at [286, 560] on button "Create new" at bounding box center [278, 568] width 91 height 22
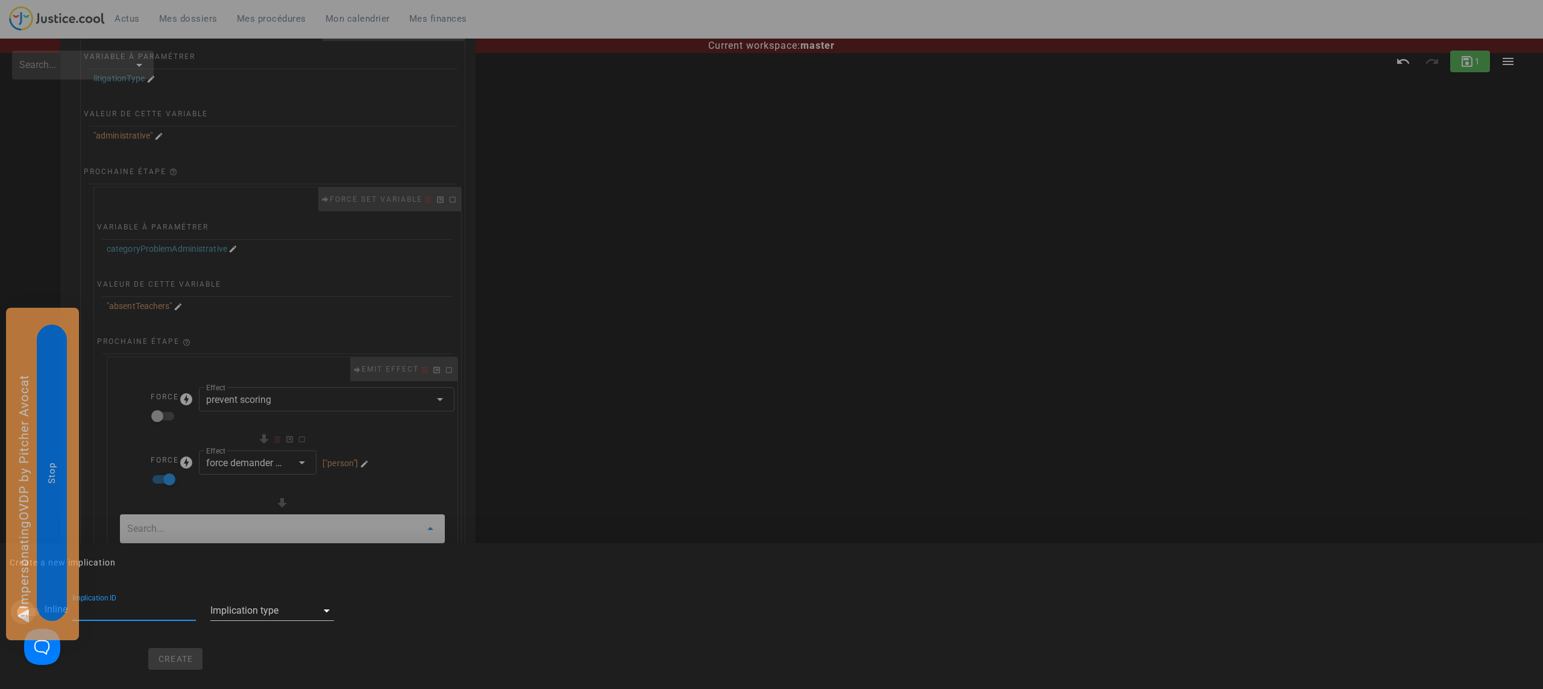
click at [20, 613] on div at bounding box center [23, 612] width 20 height 20
checkbox input "true"
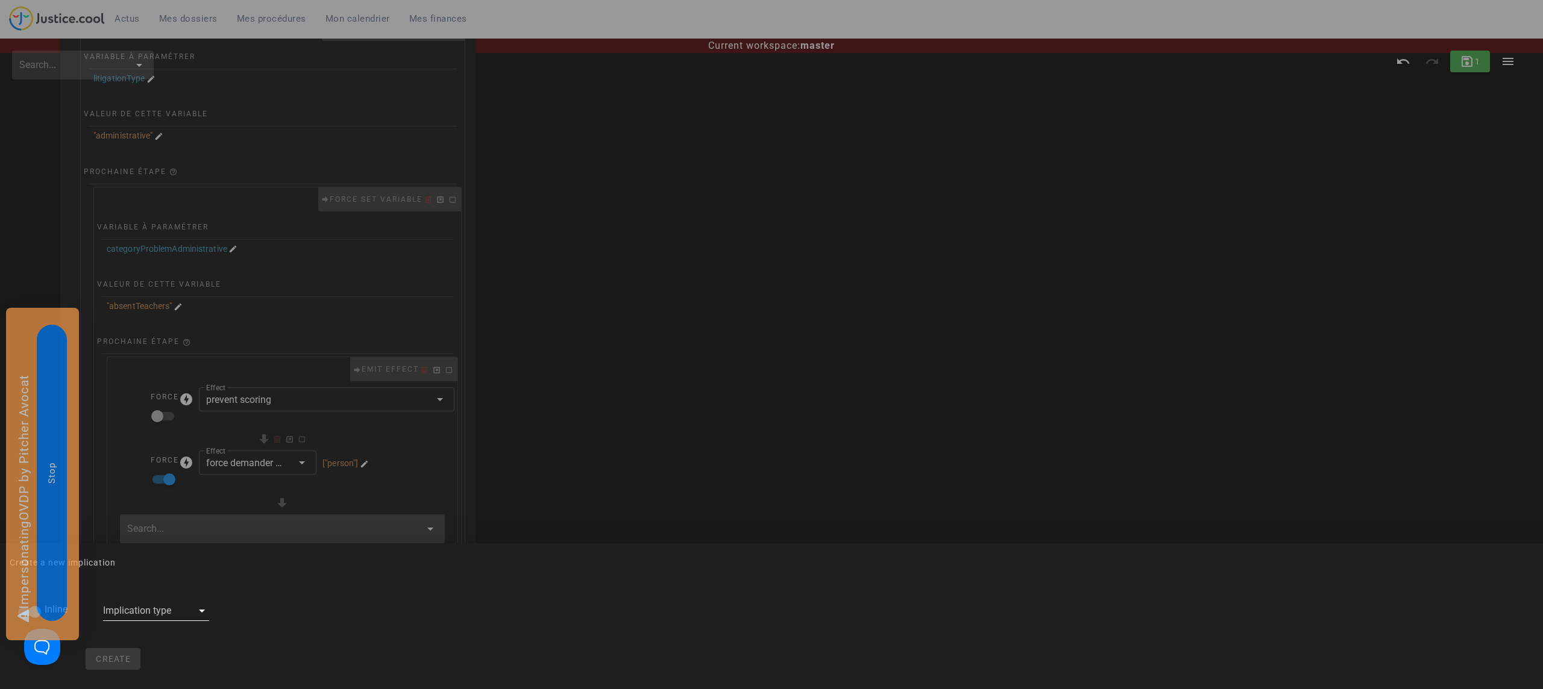
click at [173, 609] on div at bounding box center [147, 610] width 89 height 19
click at [149, 570] on span "Emit effect" at bounding box center [131, 576] width 46 height 14
click at [142, 651] on button "Create" at bounding box center [137, 659] width 55 height 22
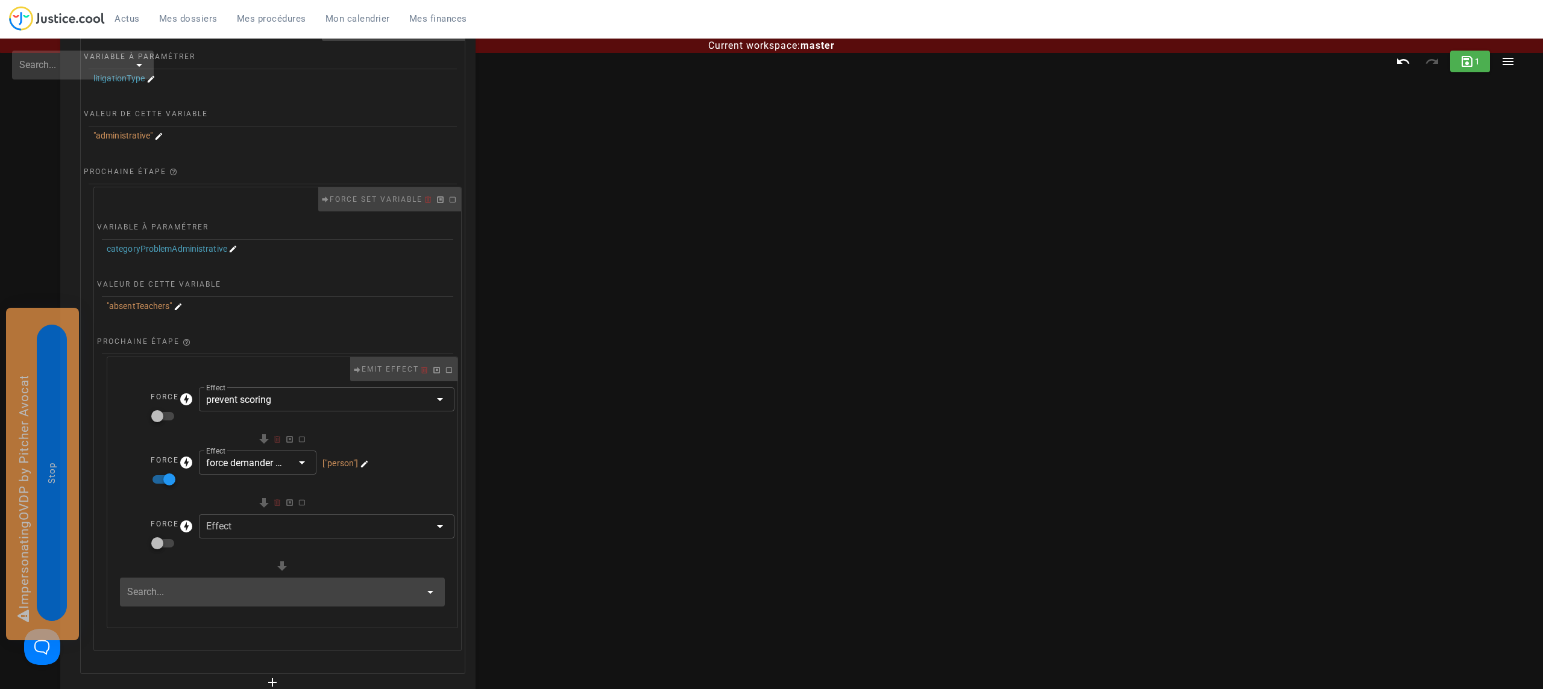
drag, startPoint x: 160, startPoint y: 544, endPoint x: 198, endPoint y: 542, distance: 38.6
click at [160, 544] on div at bounding box center [157, 543] width 20 height 20
checkbox input "true"
click at [247, 537] on div at bounding box center [318, 527] width 224 height 24
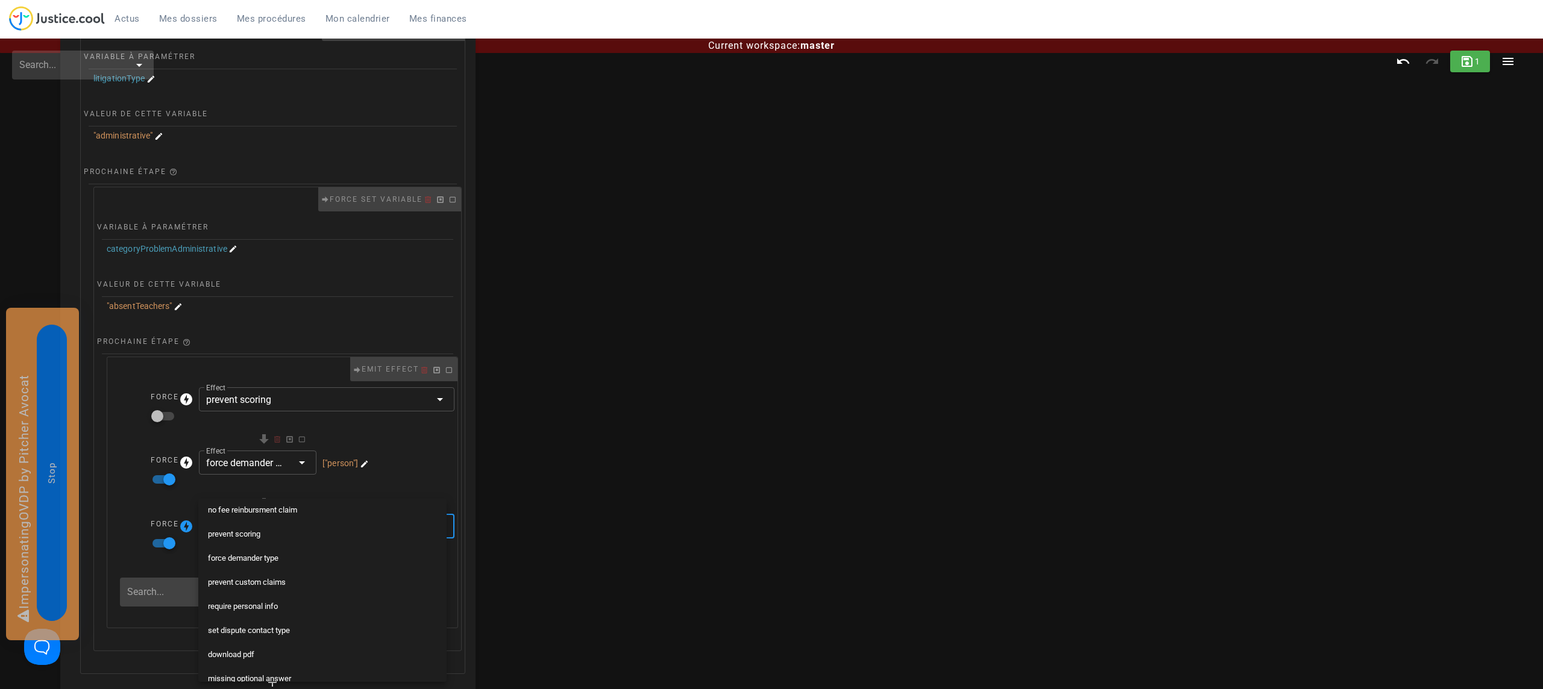
scroll to position [164, 0]
click at [251, 566] on div "prevent custom claims" at bounding box center [322, 569] width 229 height 10
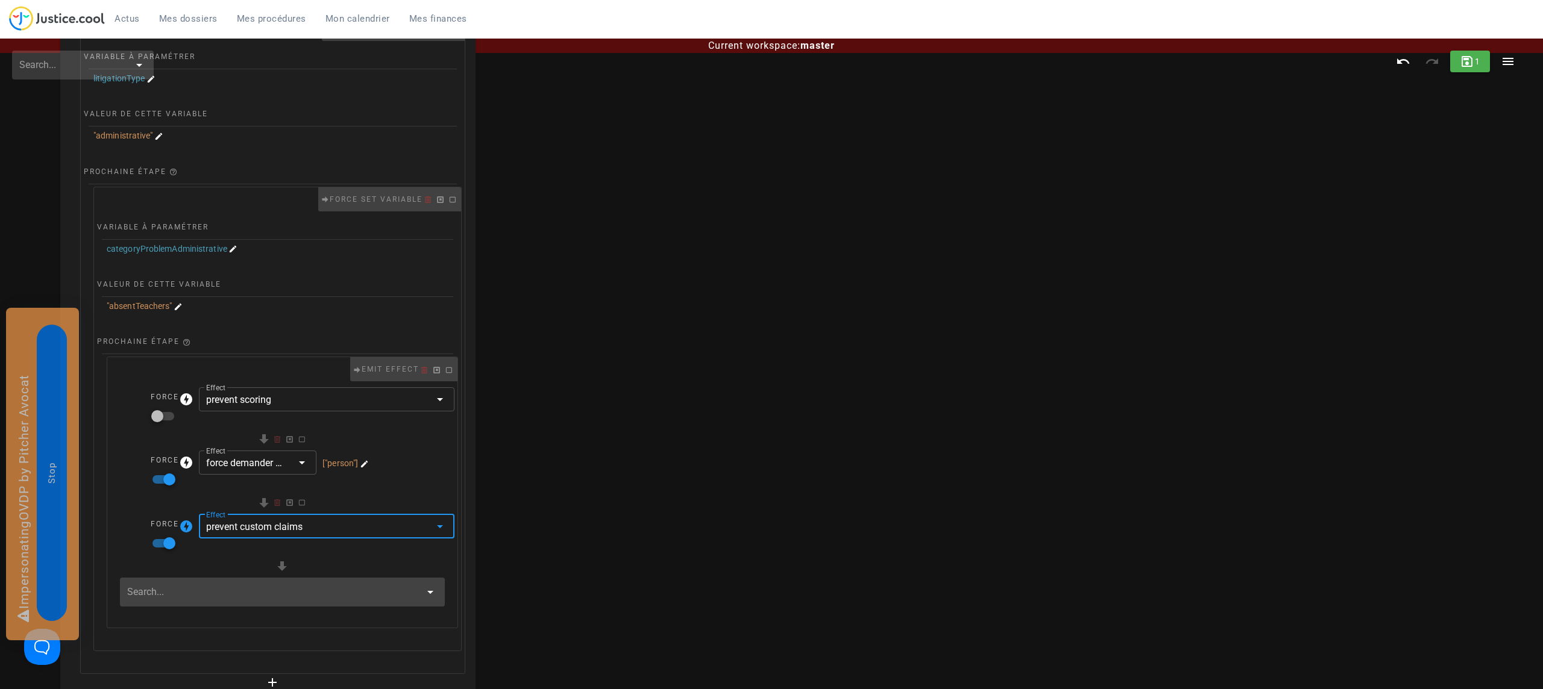
scroll to position [153, 0]
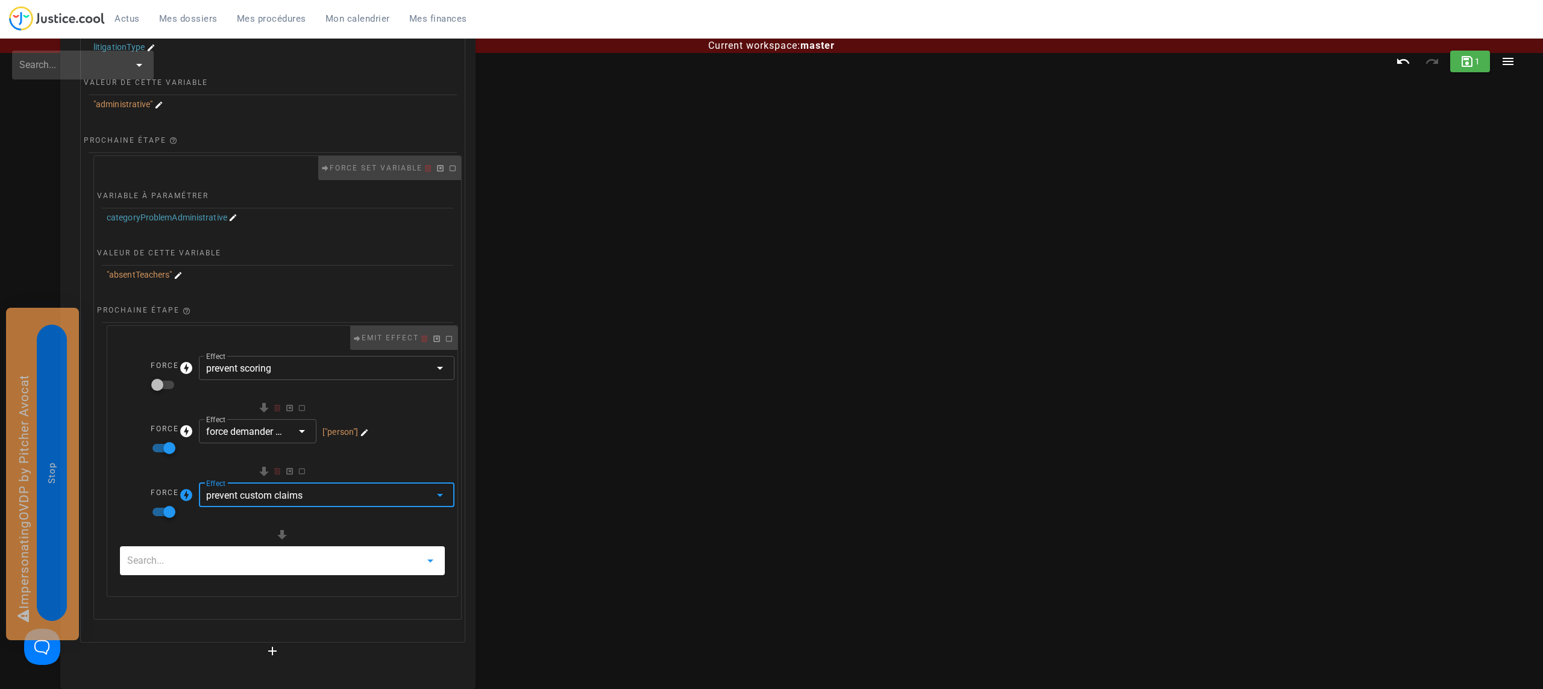
click at [266, 559] on input "text" at bounding box center [273, 560] width 293 height 19
click at [267, 593] on span "Create new" at bounding box center [279, 598] width 72 height 11
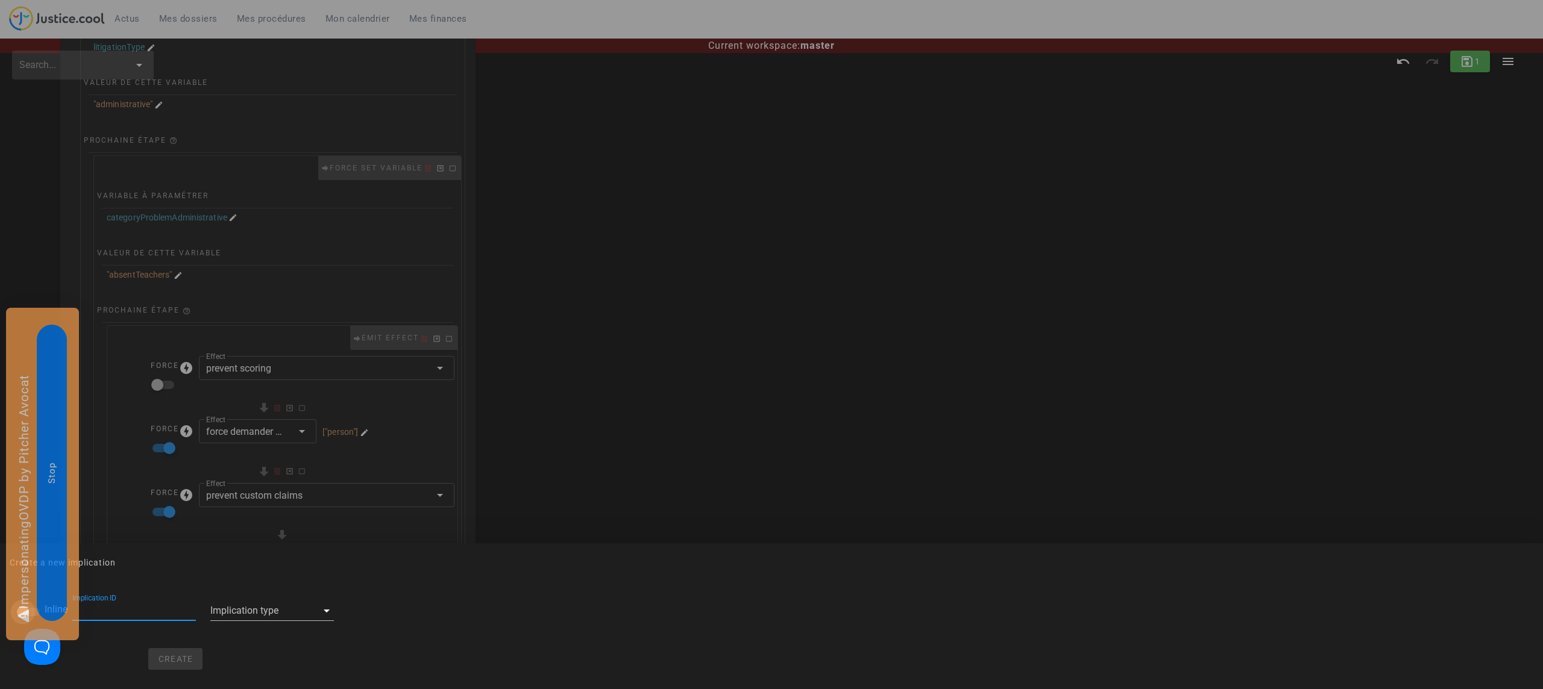
click at [18, 618] on div at bounding box center [23, 612] width 20 height 20
checkbox input "true"
click at [154, 618] on div at bounding box center [147, 610] width 89 height 19
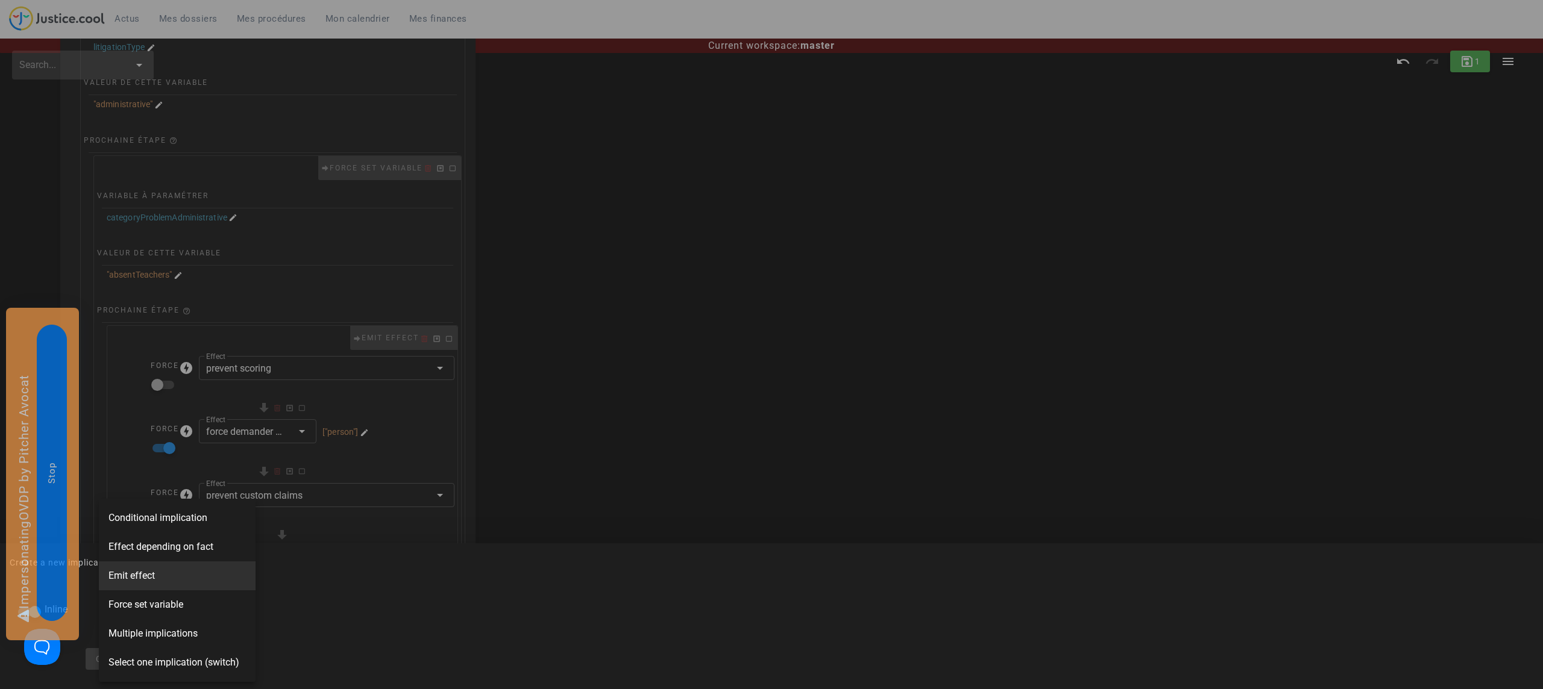
click at [153, 574] on span "Emit effect" at bounding box center [131, 576] width 46 height 14
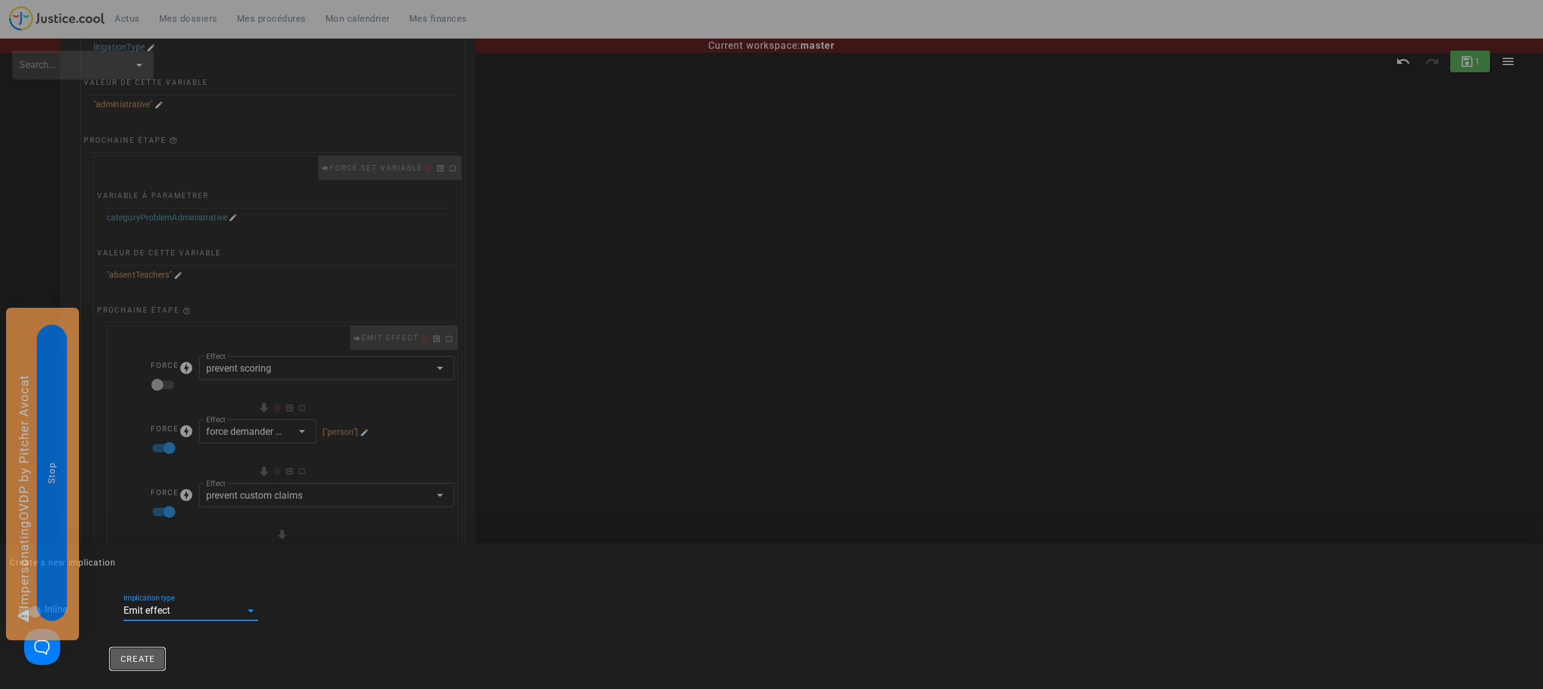
click at [132, 666] on button "Create" at bounding box center [137, 659] width 55 height 22
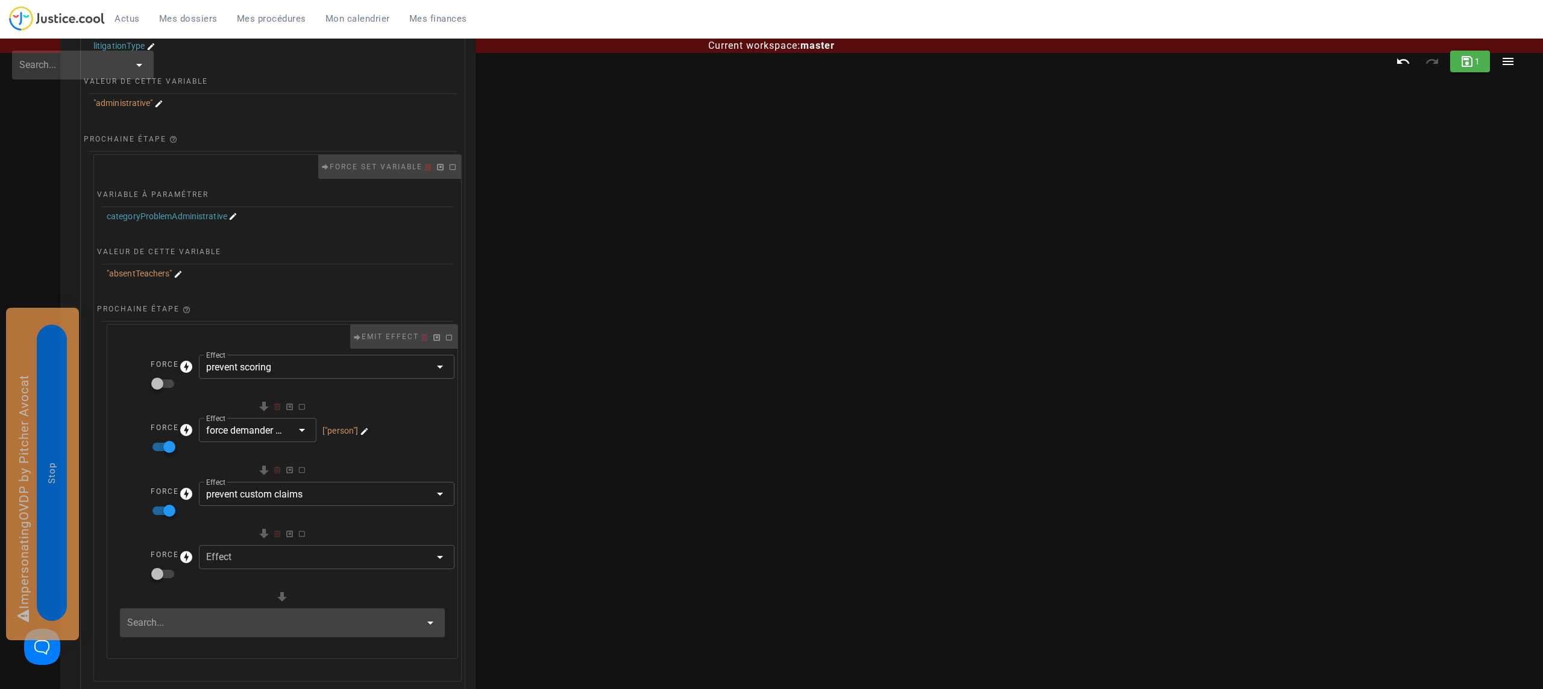
scroll to position [217, 0]
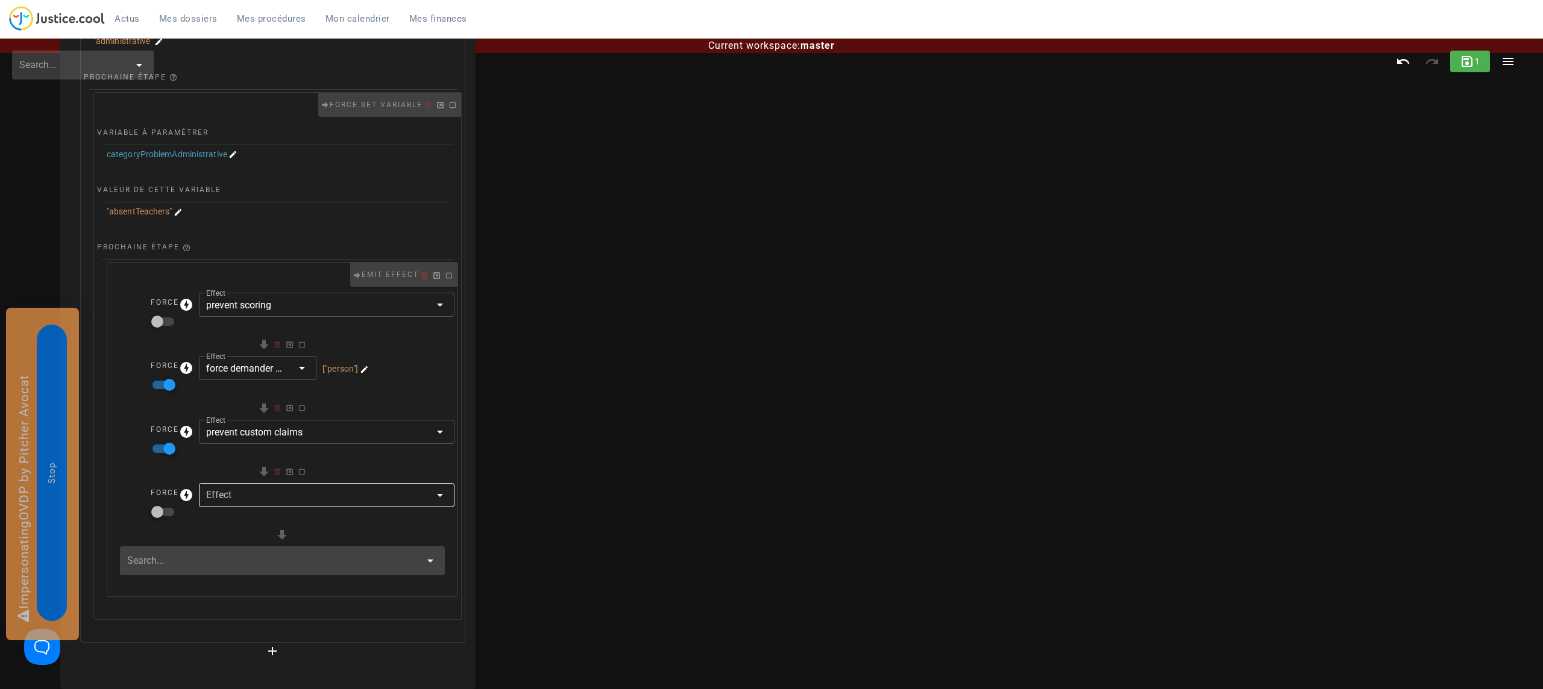
click at [233, 500] on div at bounding box center [318, 495] width 224 height 24
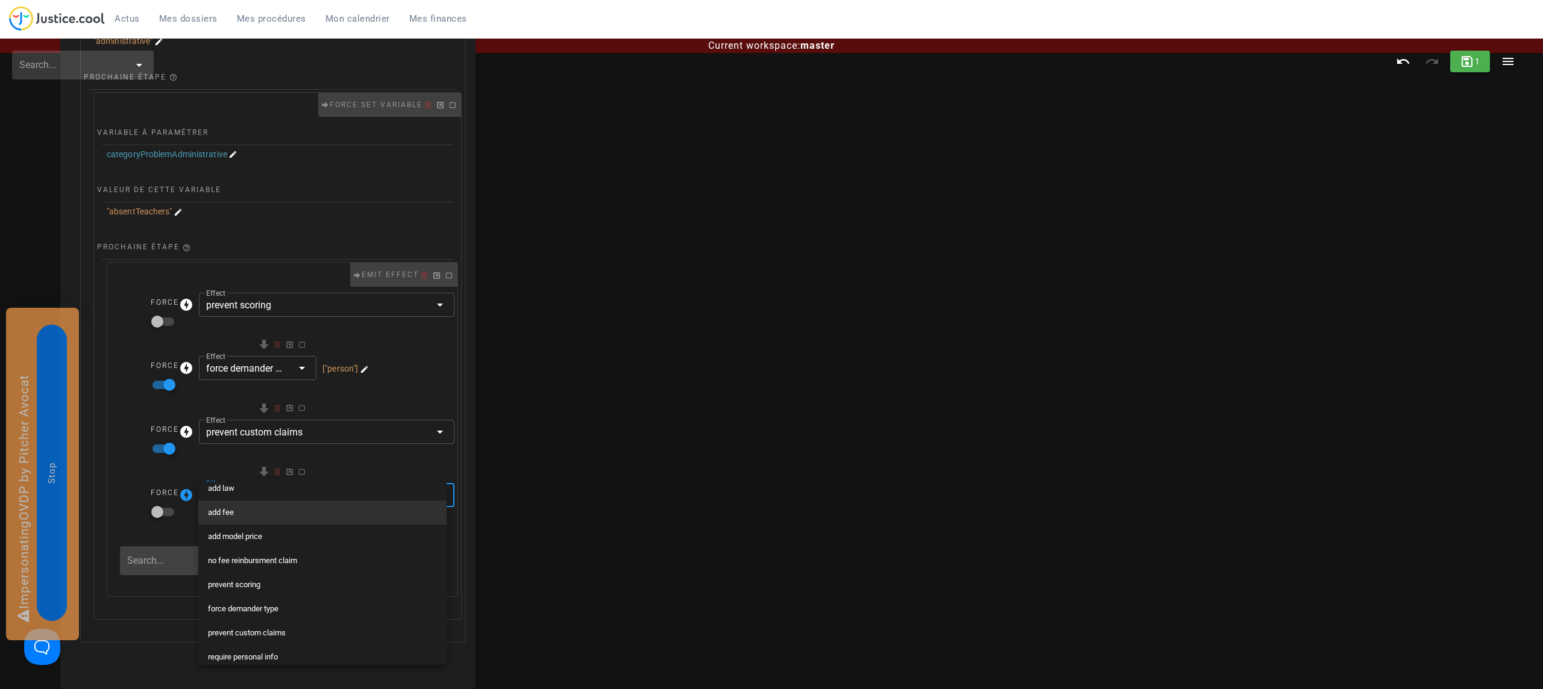
scroll to position [85, 0]
click at [265, 561] on div "no fee reinbursment claim" at bounding box center [322, 559] width 229 height 10
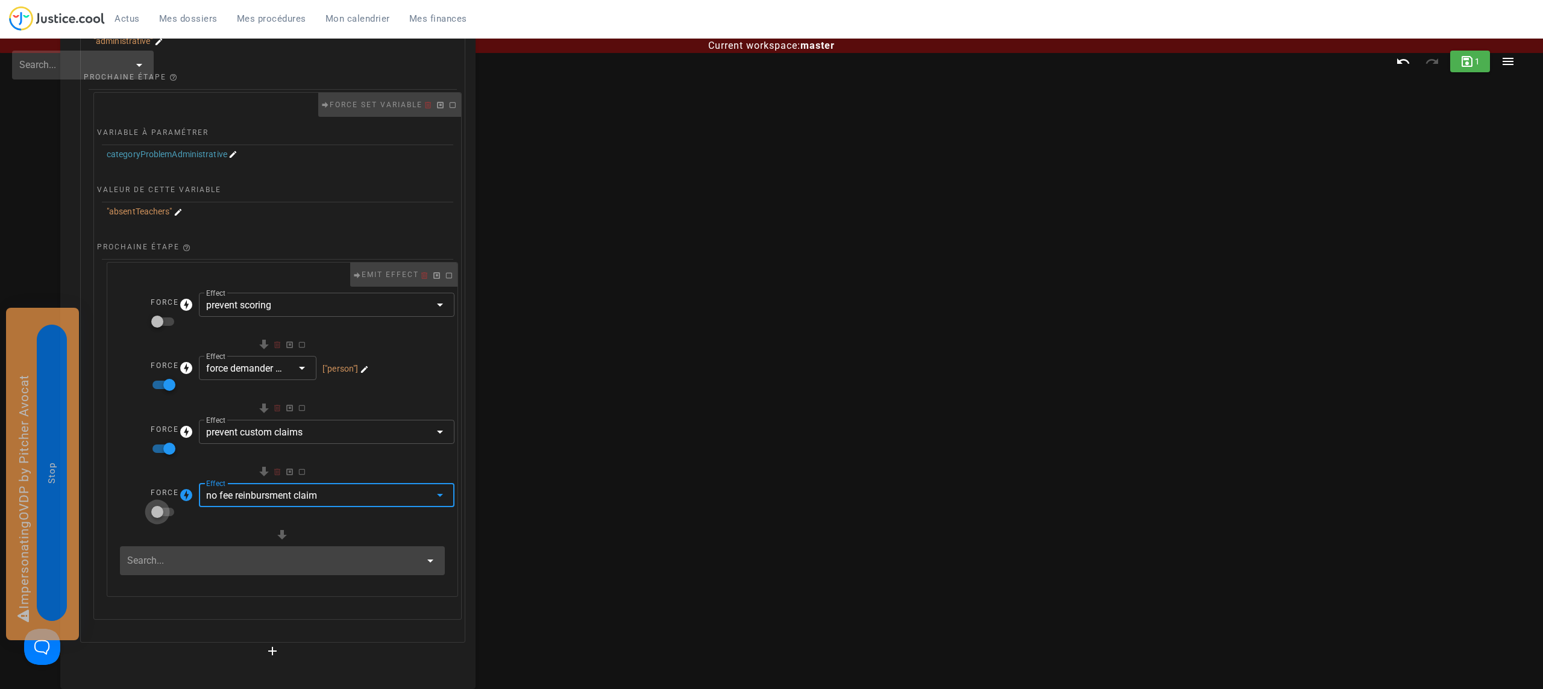
click at [161, 504] on div at bounding box center [157, 512] width 20 height 20
checkbox input "true"
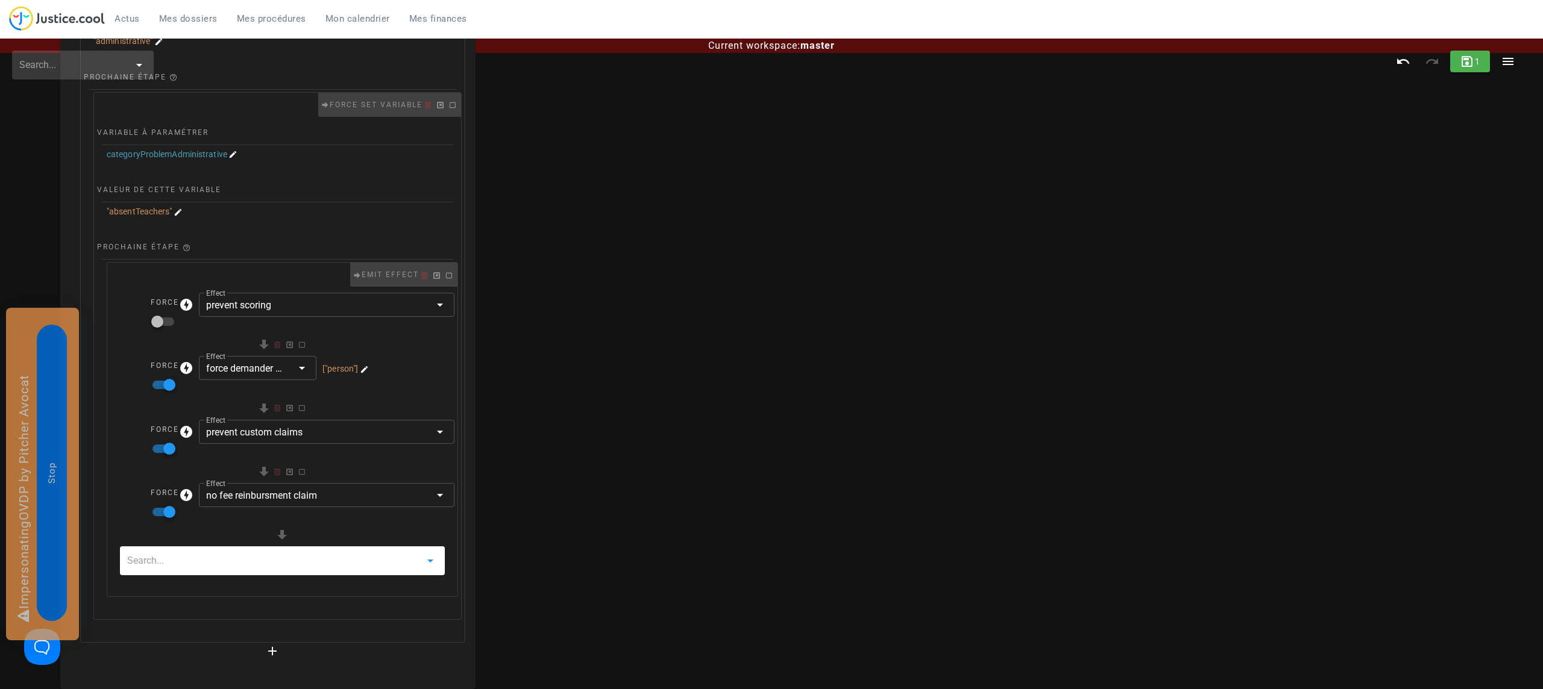
click at [207, 559] on input "text" at bounding box center [273, 560] width 293 height 19
click at [268, 599] on span "Create new" at bounding box center [279, 597] width 72 height 11
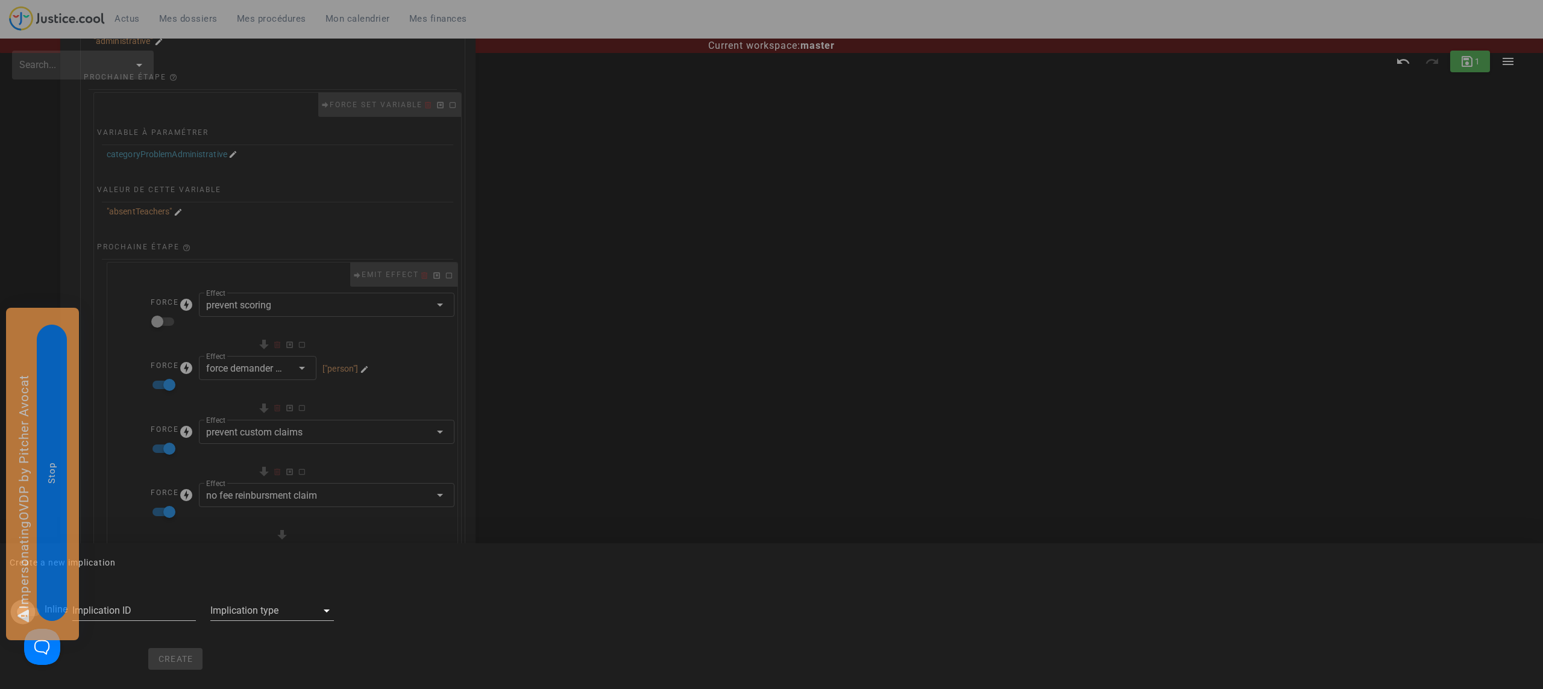
click at [22, 610] on div at bounding box center [23, 612] width 20 height 20
click at [125, 610] on div at bounding box center [147, 610] width 89 height 19
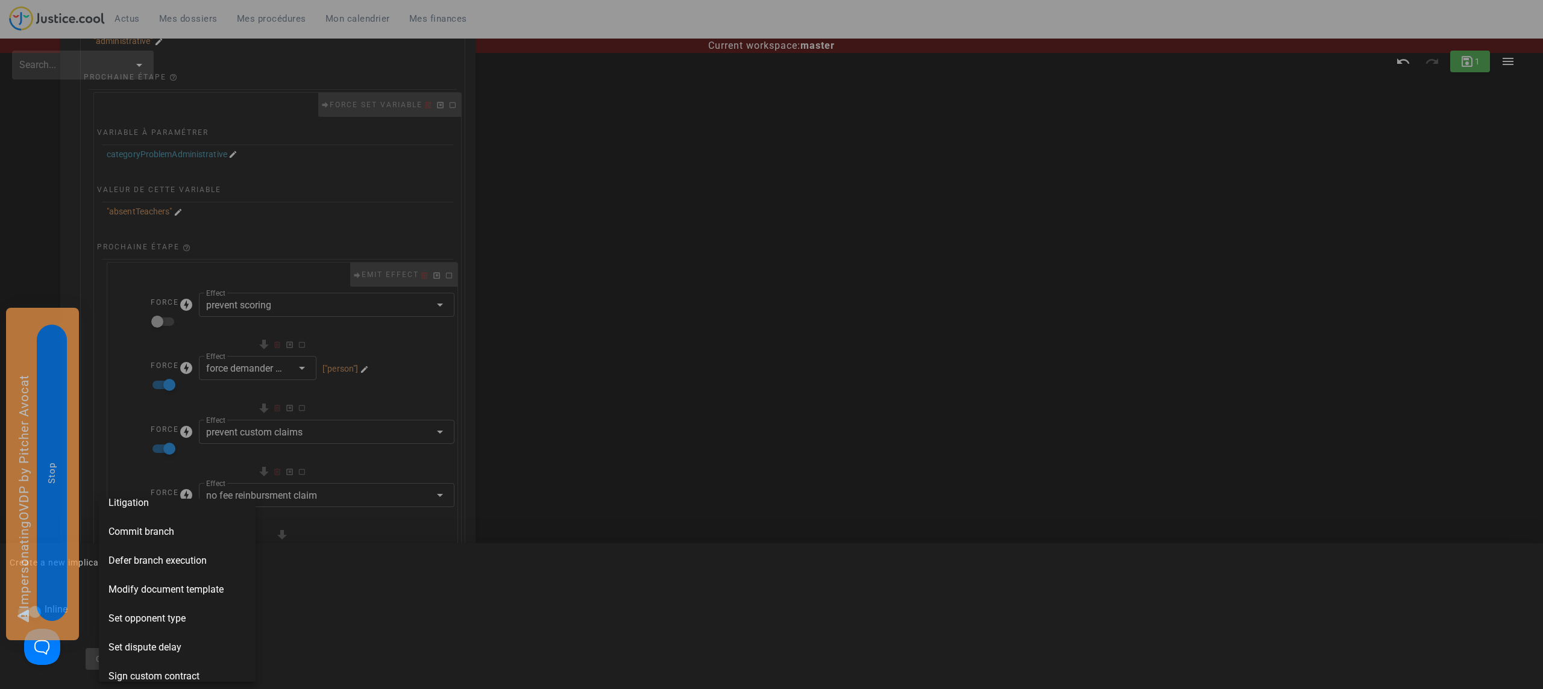
scroll to position [318, 0]
click at [145, 657] on span "Sign custom contract" at bounding box center [153, 663] width 91 height 14
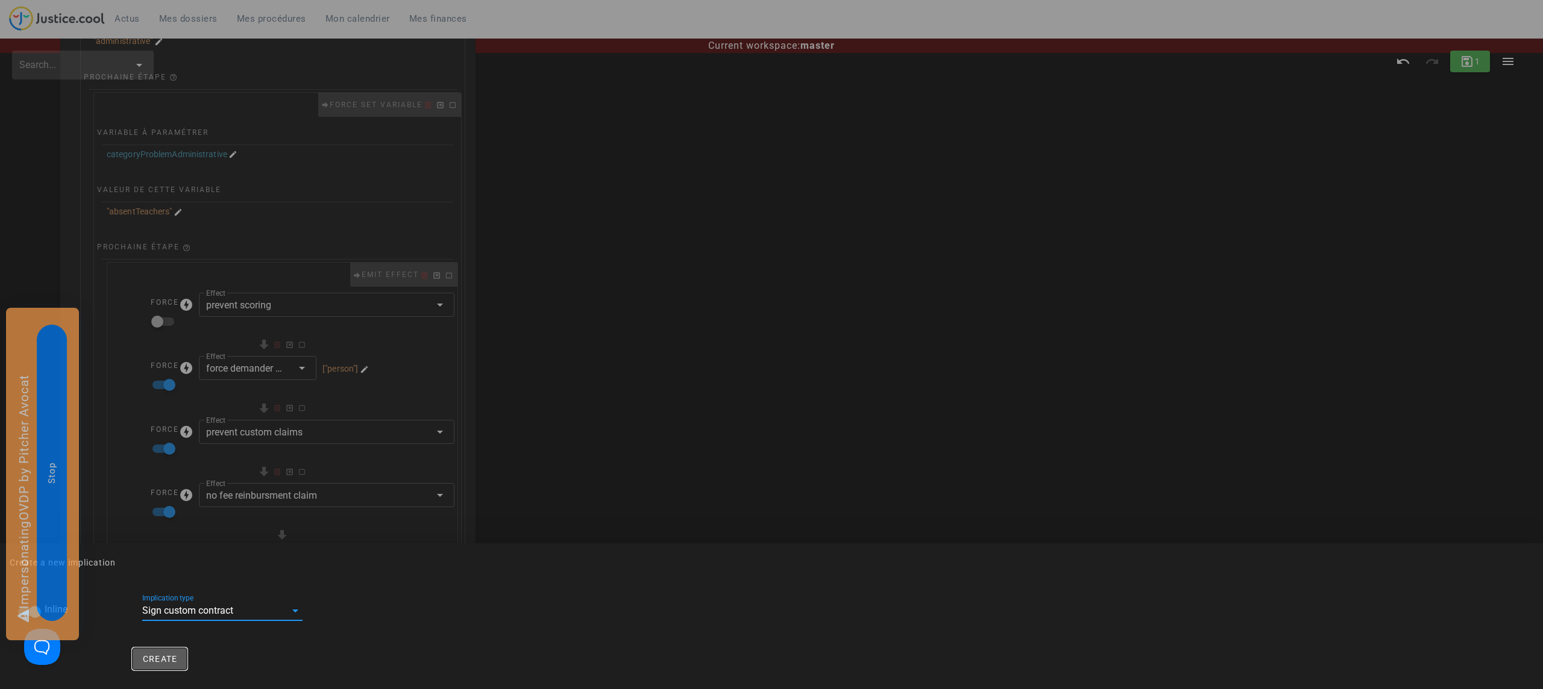
click at [152, 658] on span "Create" at bounding box center [160, 659] width 36 height 10
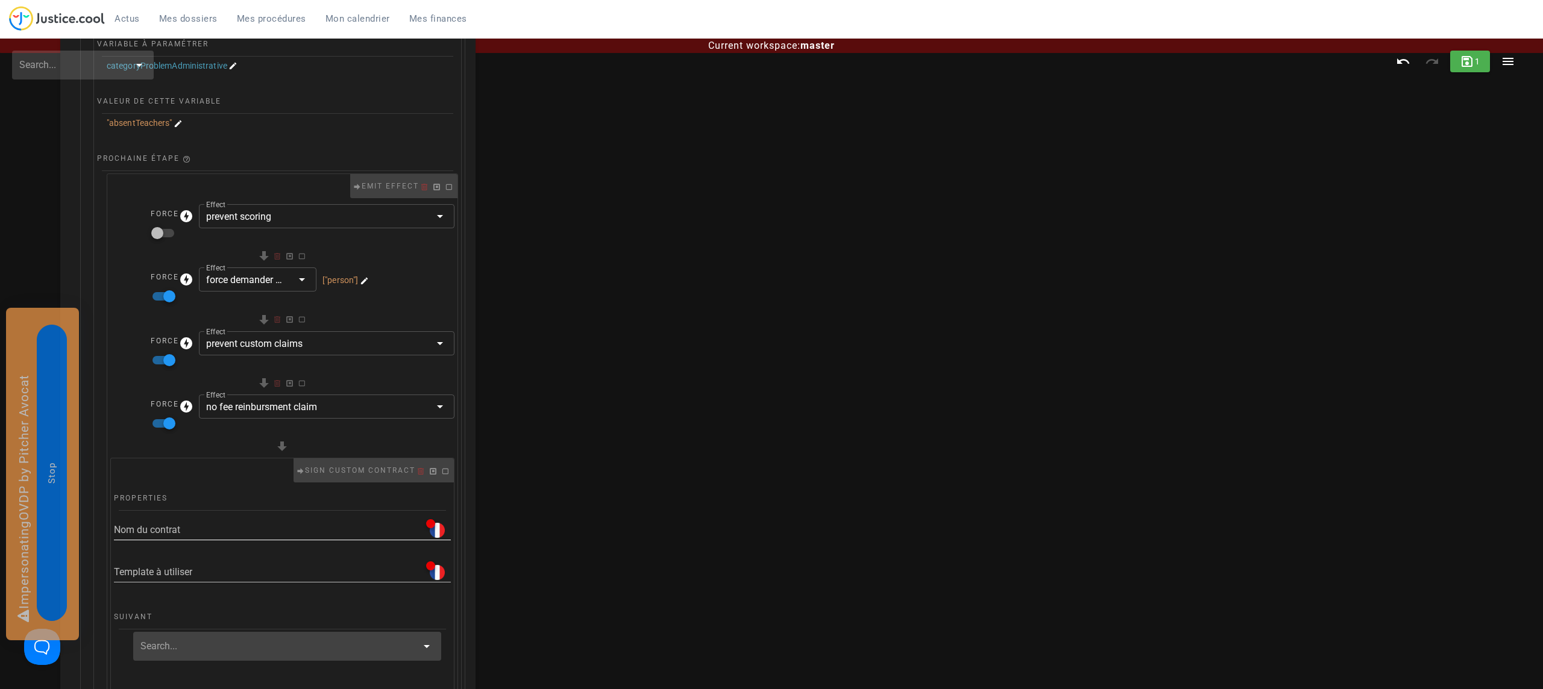
scroll to position [315, 0]
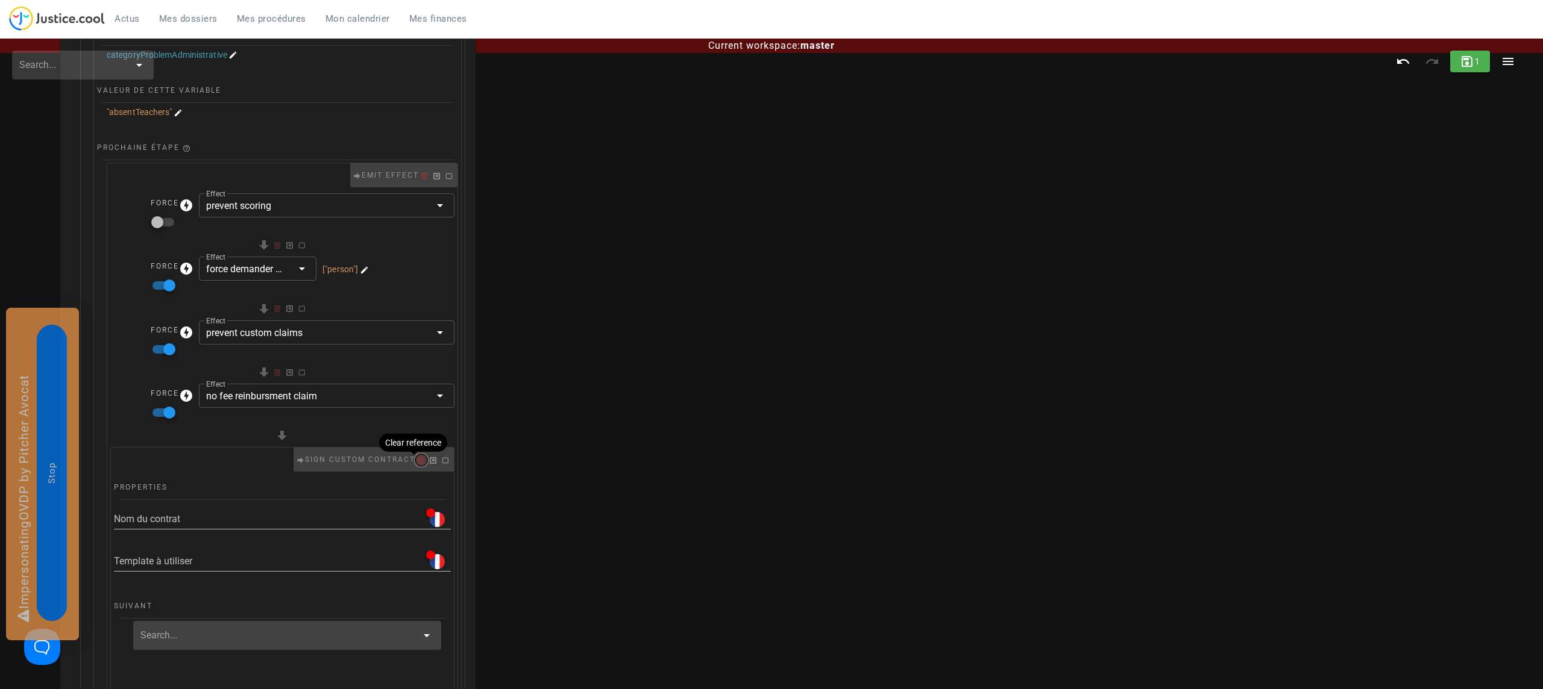
click at [416, 464] on icon "button" at bounding box center [421, 460] width 11 height 11
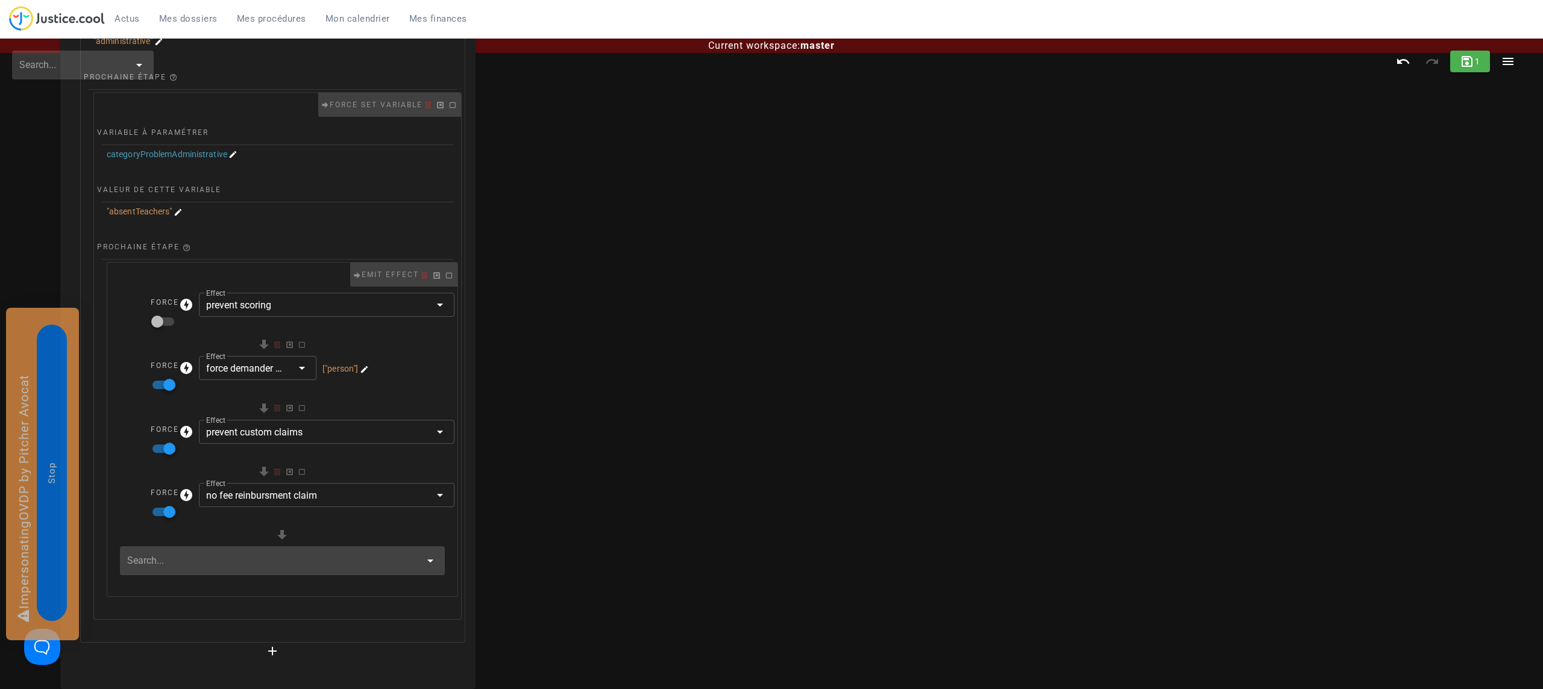
scroll to position [217, 0]
click at [222, 571] on div at bounding box center [282, 561] width 325 height 29
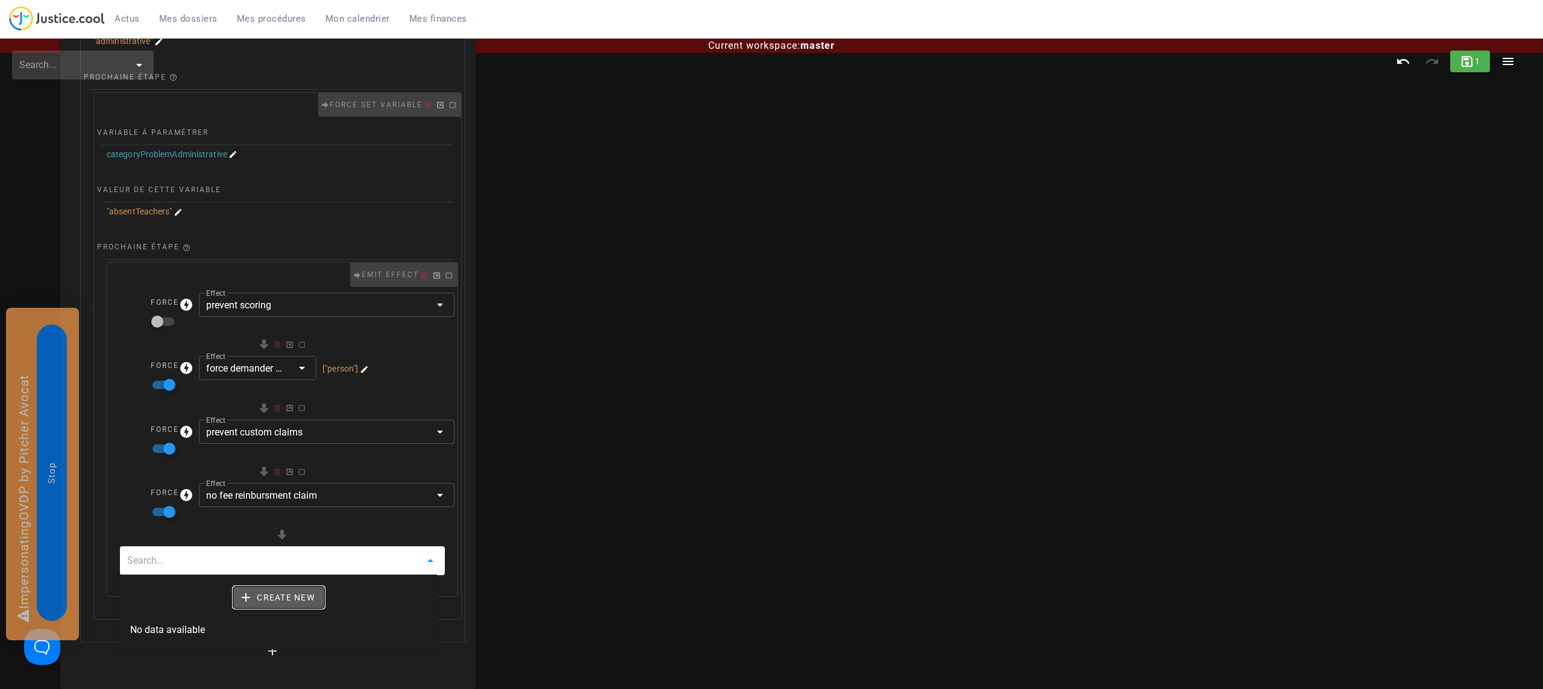
click at [280, 600] on span "Create new" at bounding box center [279, 597] width 72 height 11
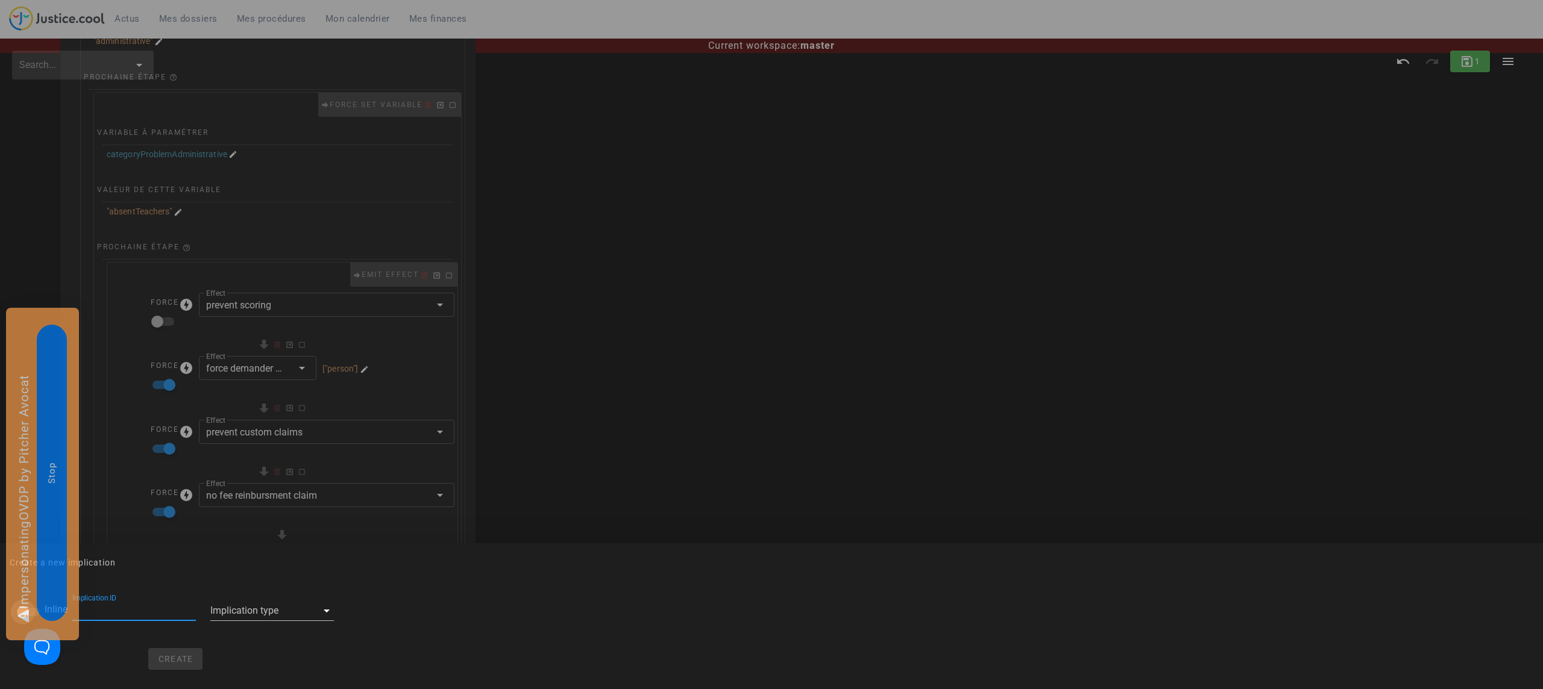
click at [19, 612] on div at bounding box center [23, 612] width 20 height 20
click at [171, 613] on div at bounding box center [147, 610] width 89 height 19
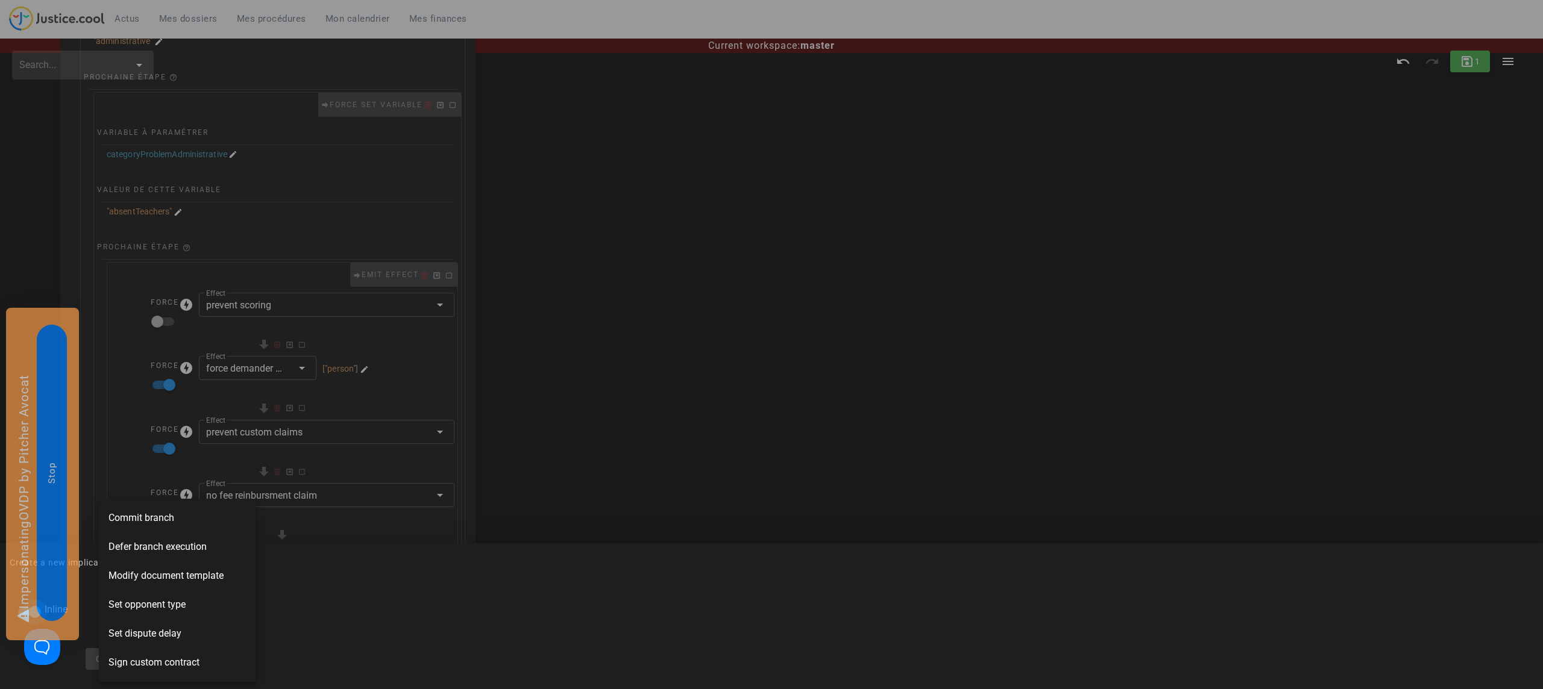
click at [25, 610] on div at bounding box center [35, 612] width 20 height 20
checkbox input "false"
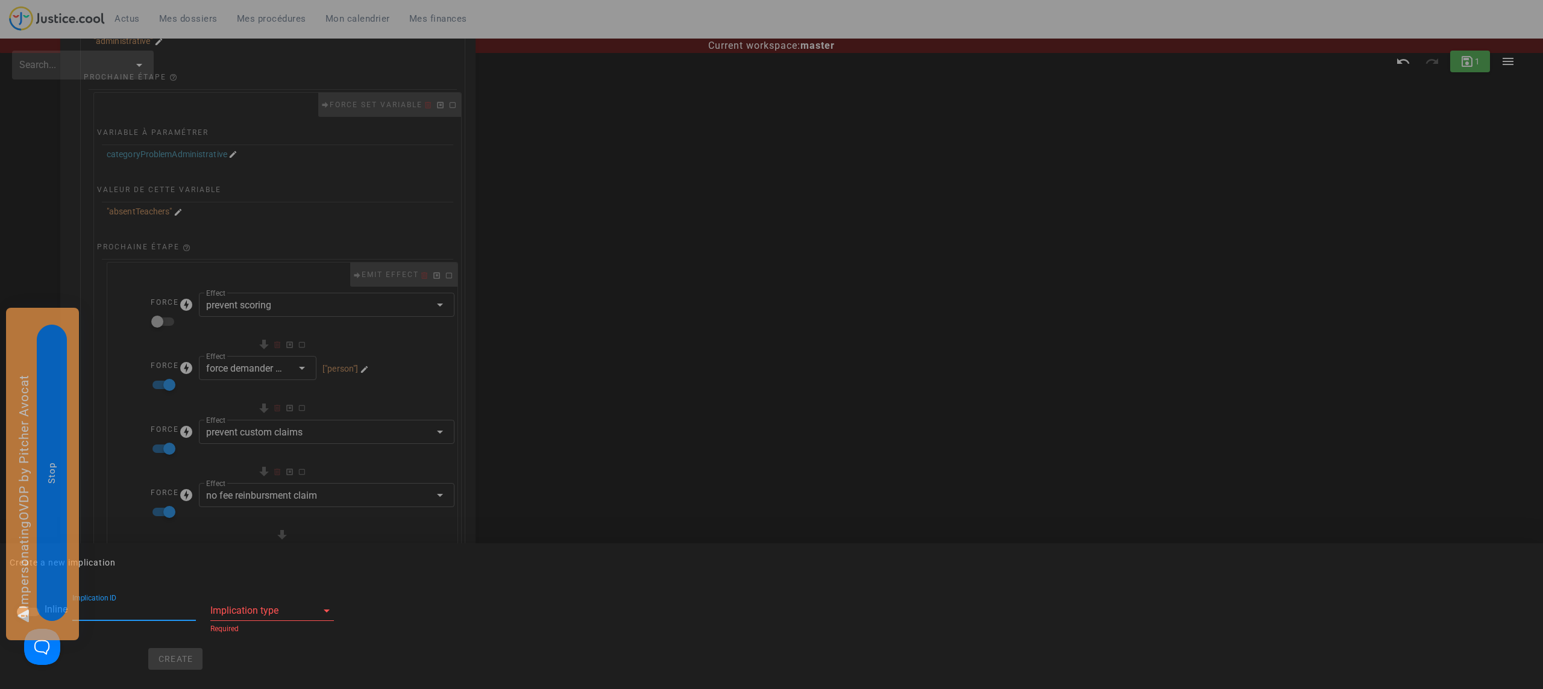
click at [236, 603] on div at bounding box center [263, 610] width 107 height 19
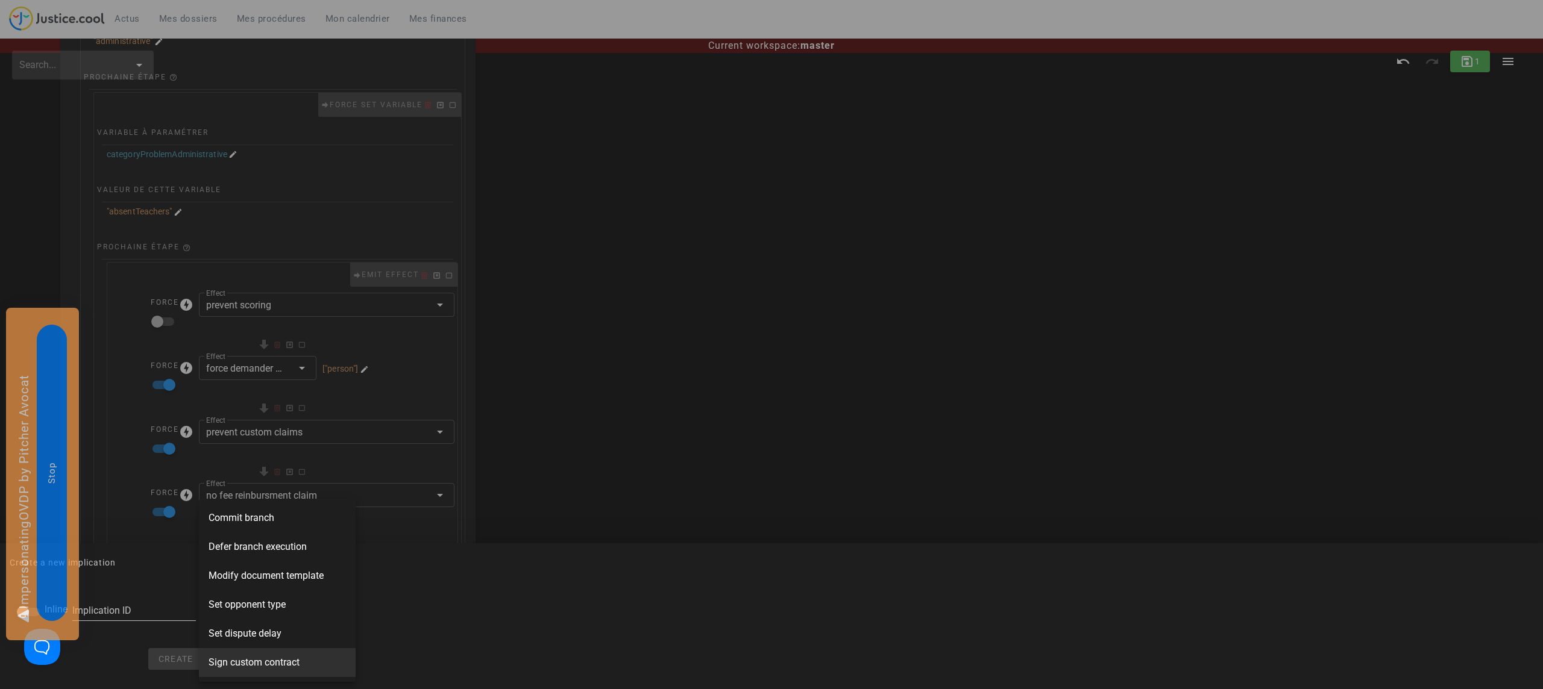
click at [263, 656] on span "Sign custom contract" at bounding box center [253, 663] width 91 height 14
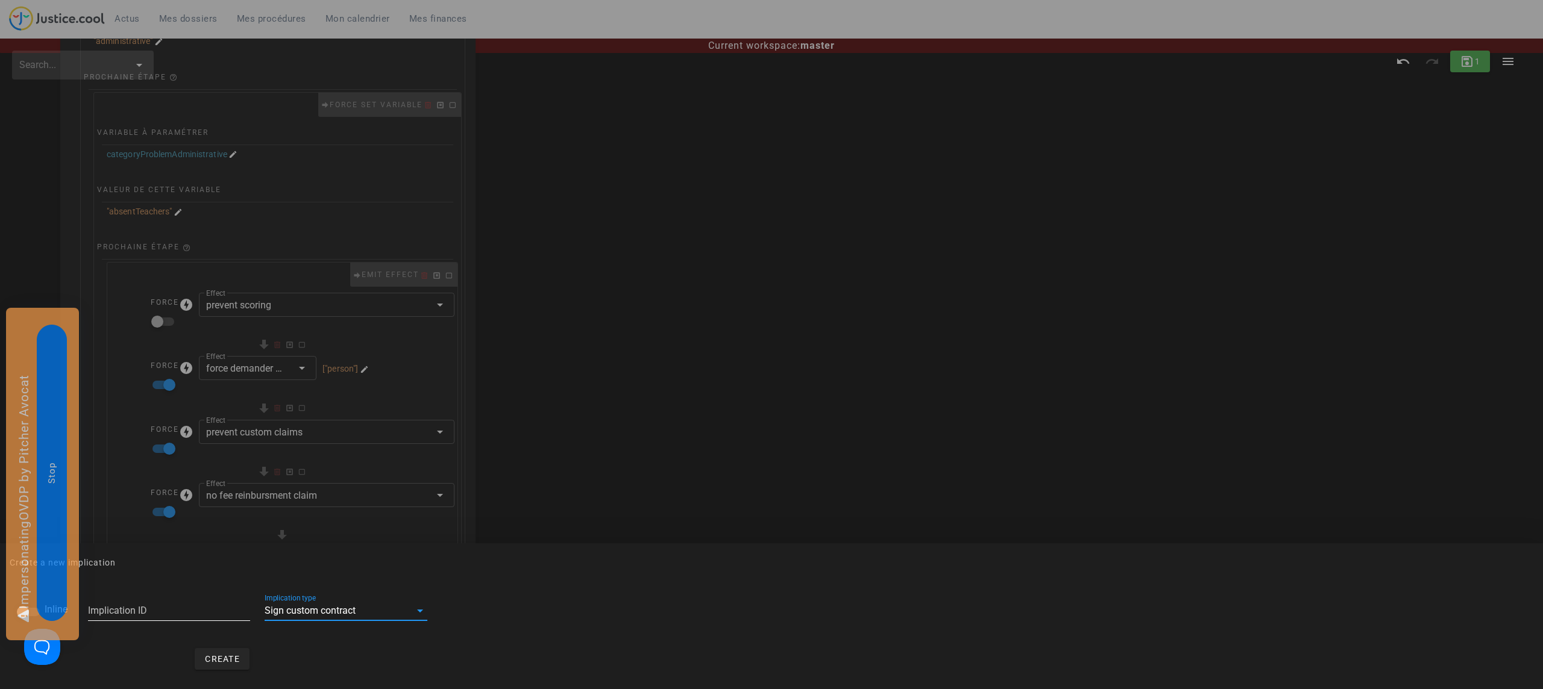
click at [158, 606] on input "Implication ID" at bounding box center [169, 610] width 163 height 19
type input "feeAgreementAbsentTeachersPitcher"
click at [220, 656] on span "Create" at bounding box center [222, 659] width 36 height 10
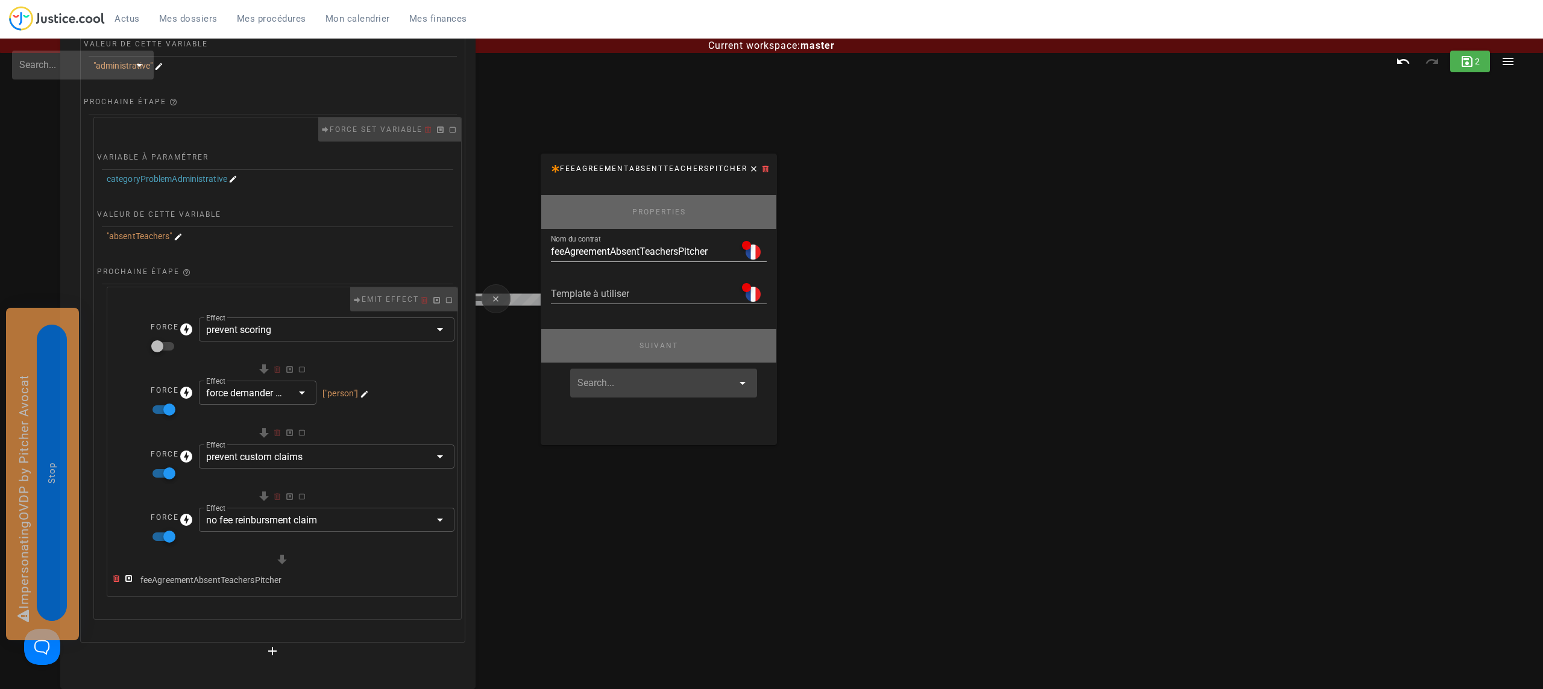
scroll to position [192, 121]
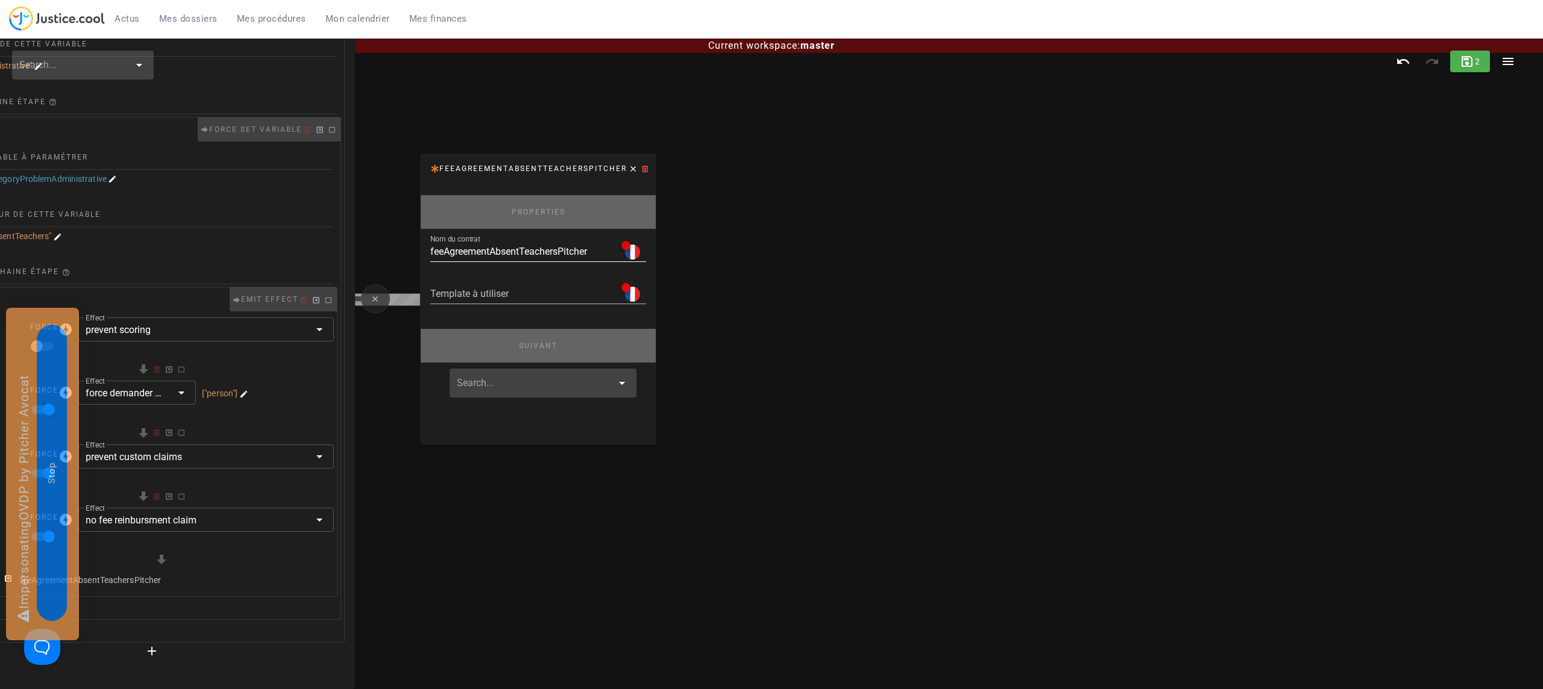
click at [540, 256] on input "feeAgreementAbsentTeachersPitcher" at bounding box center [523, 251] width 186 height 19
paste input "Convention d'honoraires Pitcher Avocat"
click at [554, 258] on div "Nom du contrat Convention d'honoraires Pitcher Avocat" at bounding box center [546, 251] width 232 height 19
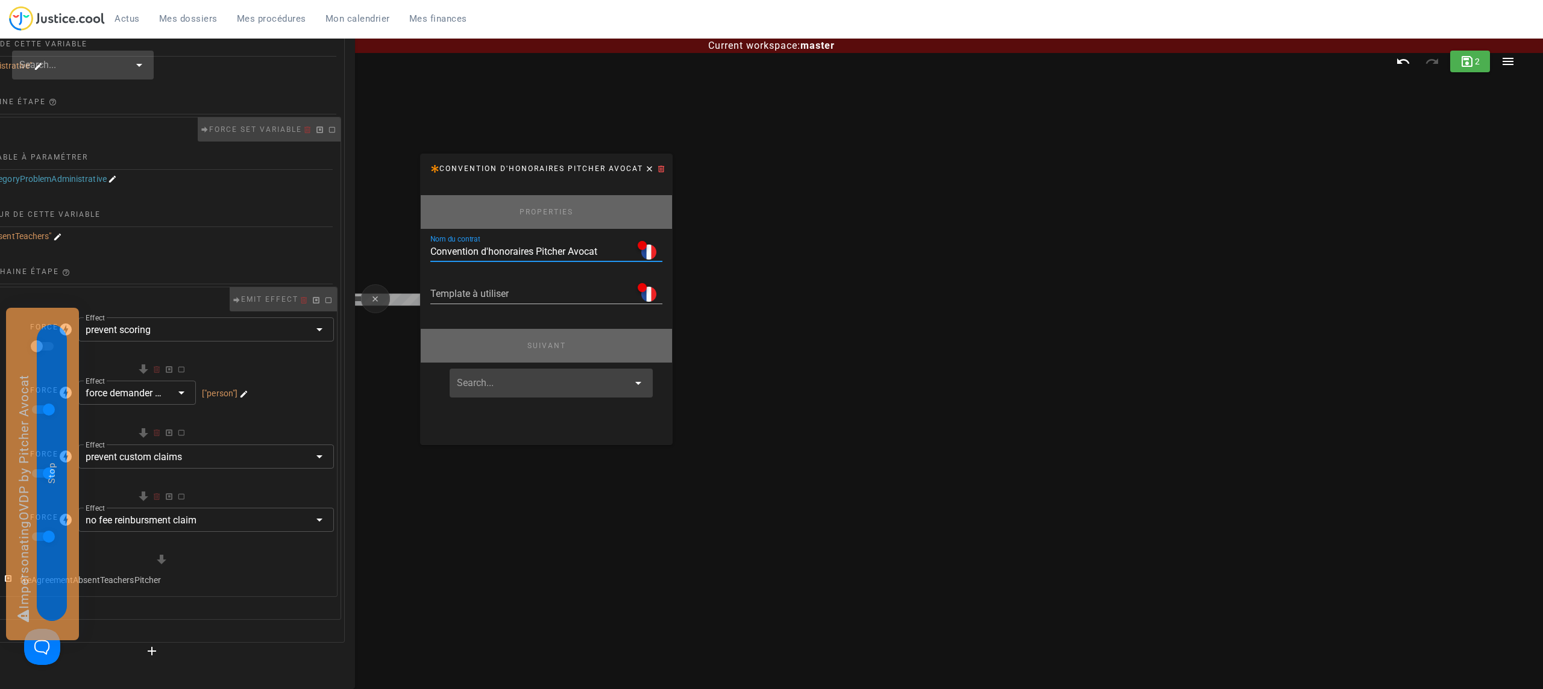
click at [534, 247] on input "Convention d'honoraires Pitcher Avocat" at bounding box center [531, 251] width 202 height 19
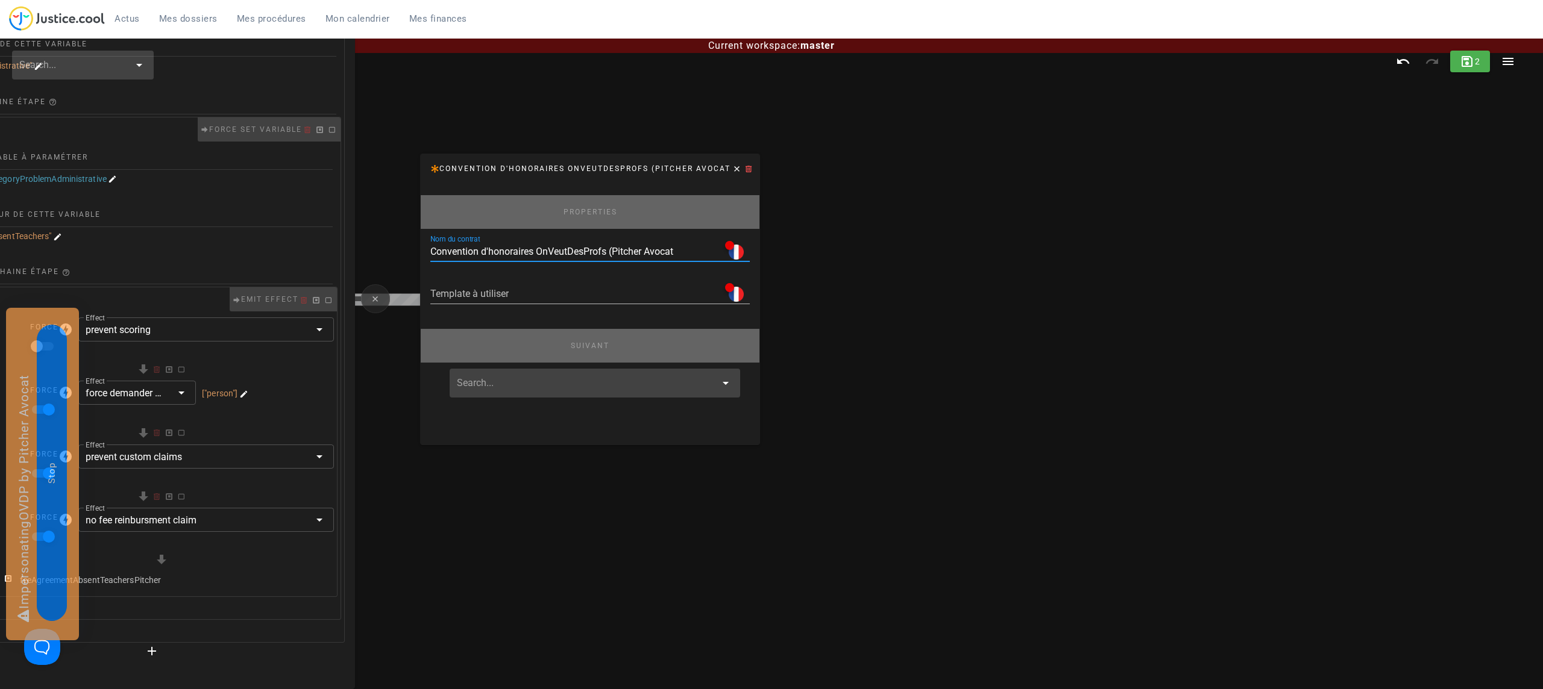
click at [695, 244] on input "Convention d'honoraires OnVeutDesProfs (Pitcher Avocat" at bounding box center [575, 251] width 290 height 19
type input "Convention d'honoraires OnVeutDesProfs (Pitcher Avocat)"
click at [577, 389] on input "text" at bounding box center [588, 383] width 263 height 19
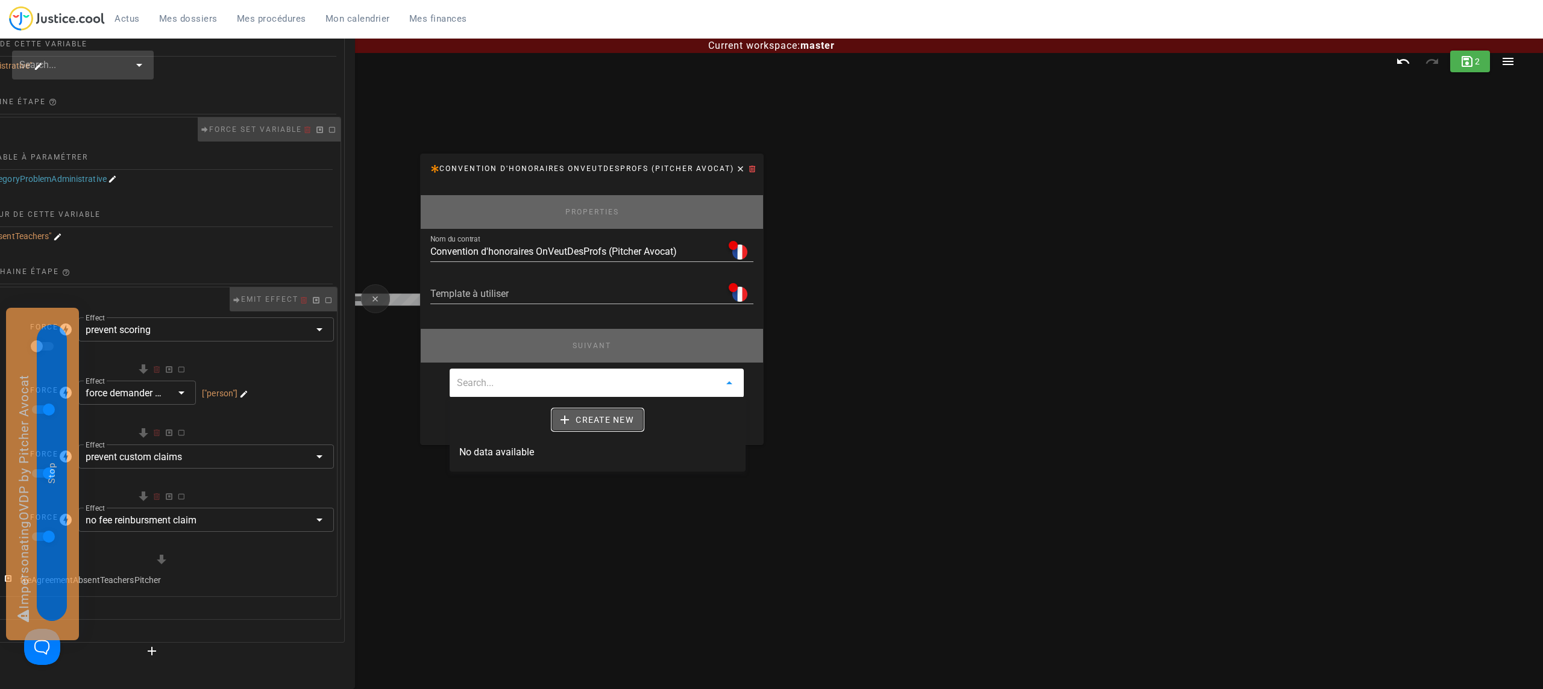
click at [610, 418] on span "Create new" at bounding box center [598, 420] width 72 height 11
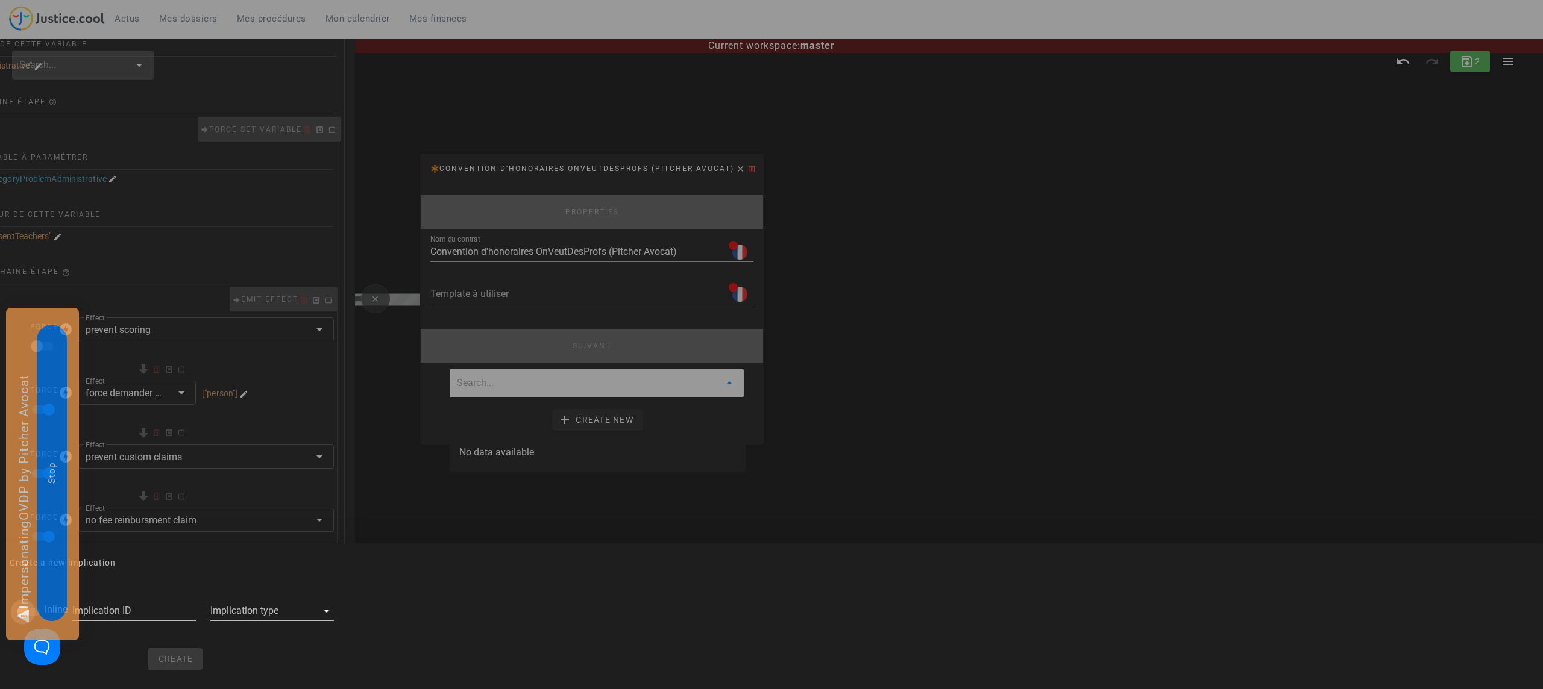
drag, startPoint x: 21, startPoint y: 609, endPoint x: 46, endPoint y: 609, distance: 24.7
click at [21, 609] on div at bounding box center [23, 612] width 20 height 20
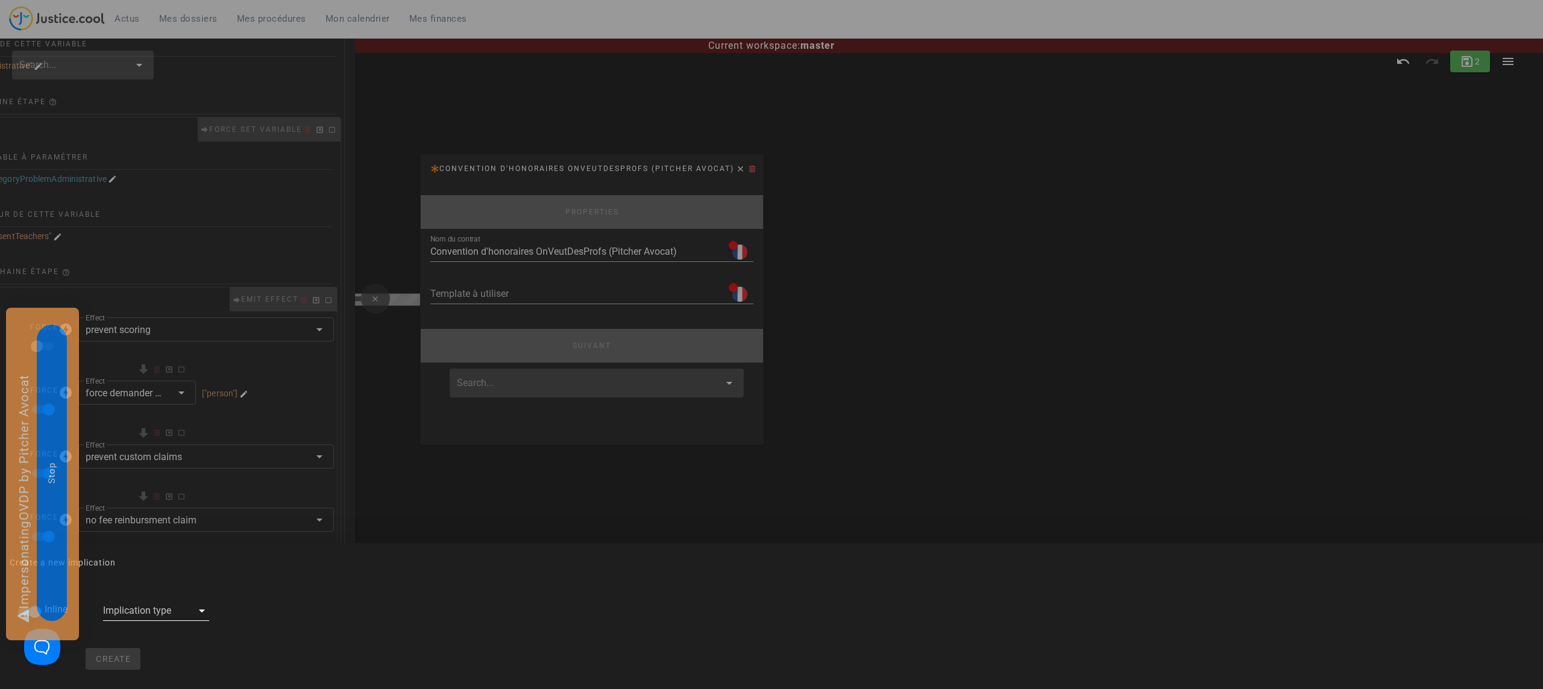
click at [155, 609] on div at bounding box center [147, 610] width 89 height 19
click at [162, 578] on span "Commit branch" at bounding box center [141, 579] width 66 height 14
click at [143, 660] on span "Create" at bounding box center [148, 659] width 36 height 10
checkbox input "false"
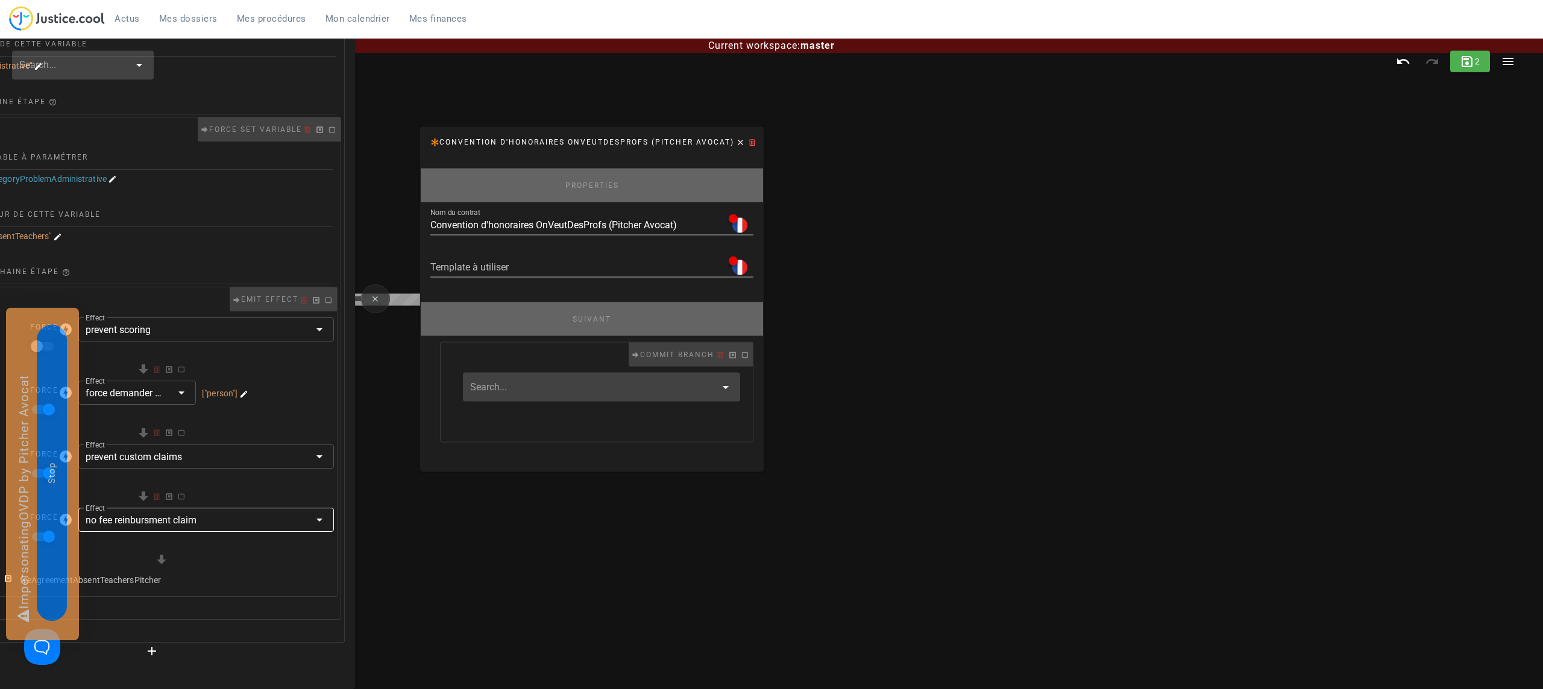
scroll to position [192, 0]
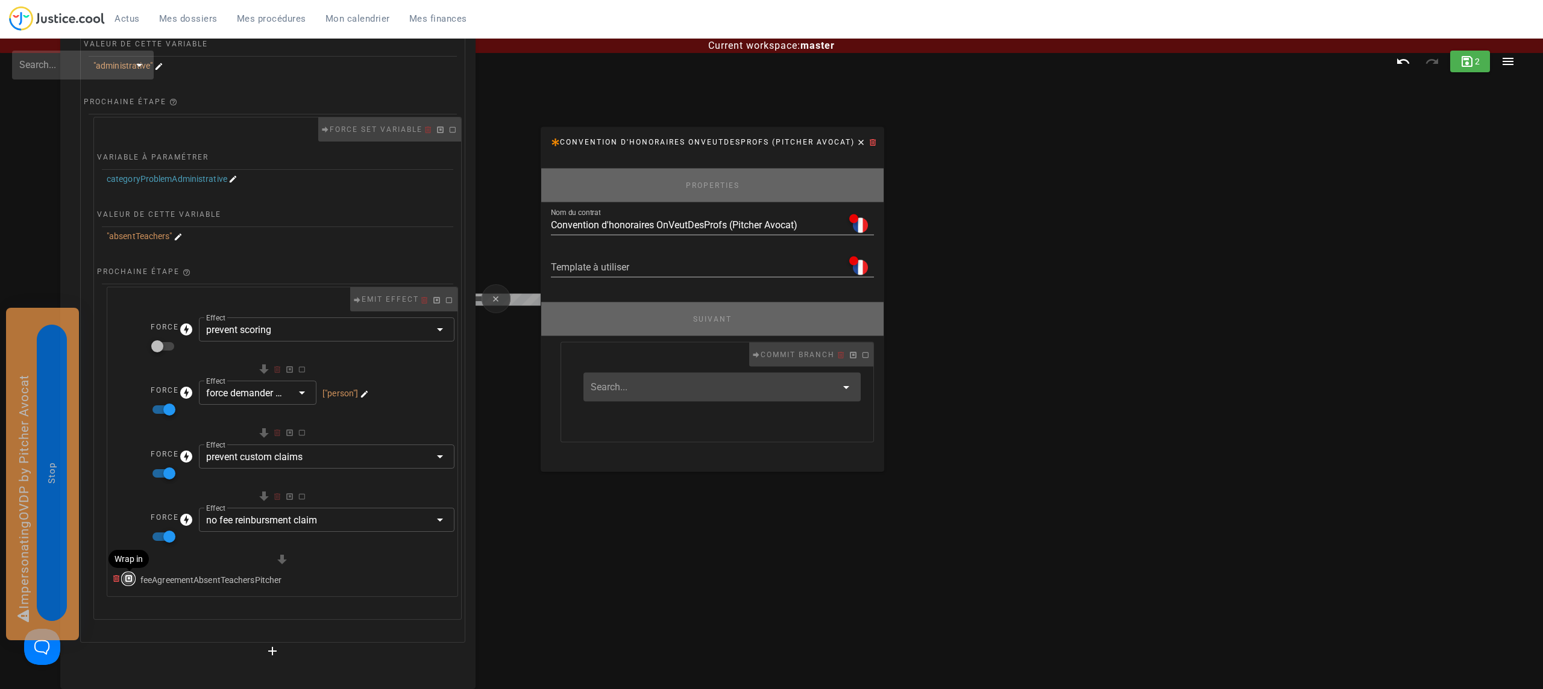
click at [130, 578] on icon "button" at bounding box center [128, 579] width 11 height 11
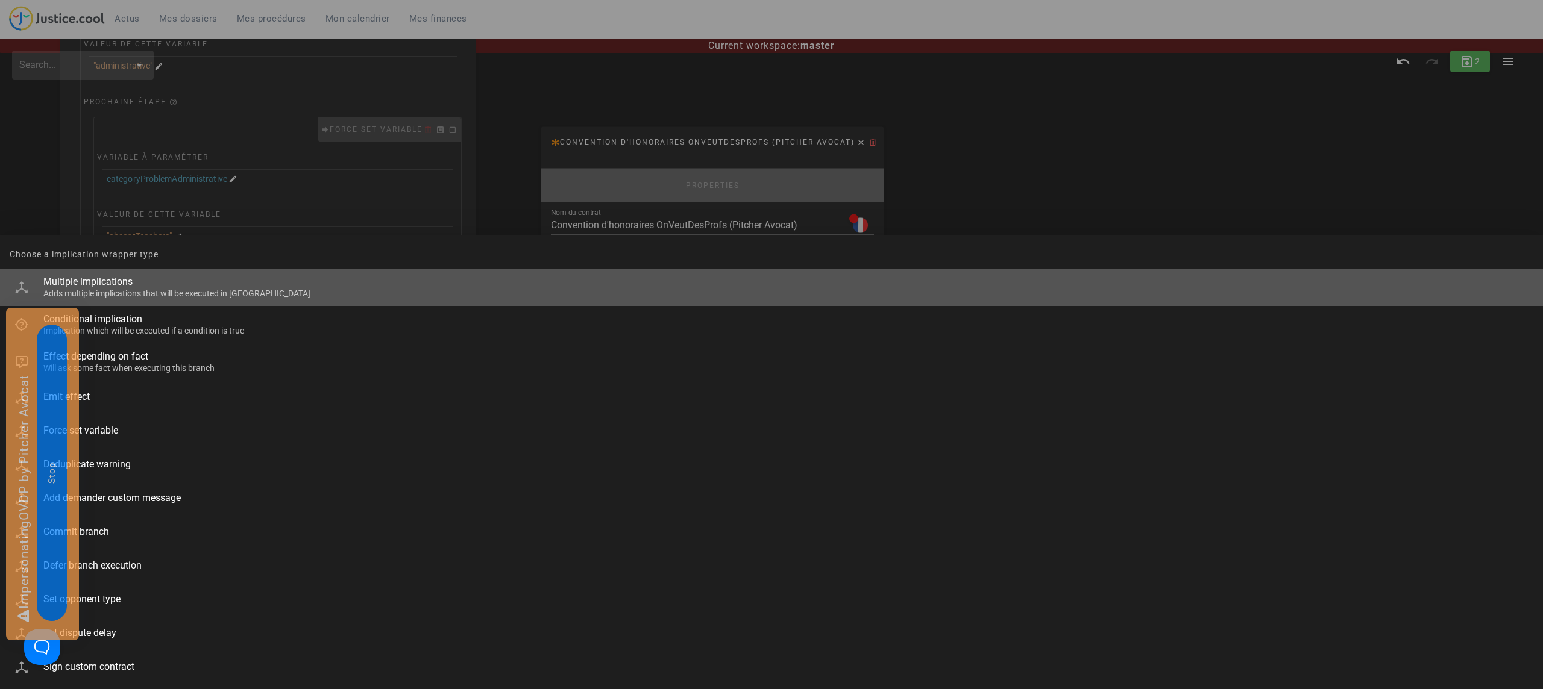
click at [144, 290] on div "Adds multiple implications that will be executed in parralel" at bounding box center [788, 294] width 1490 height 10
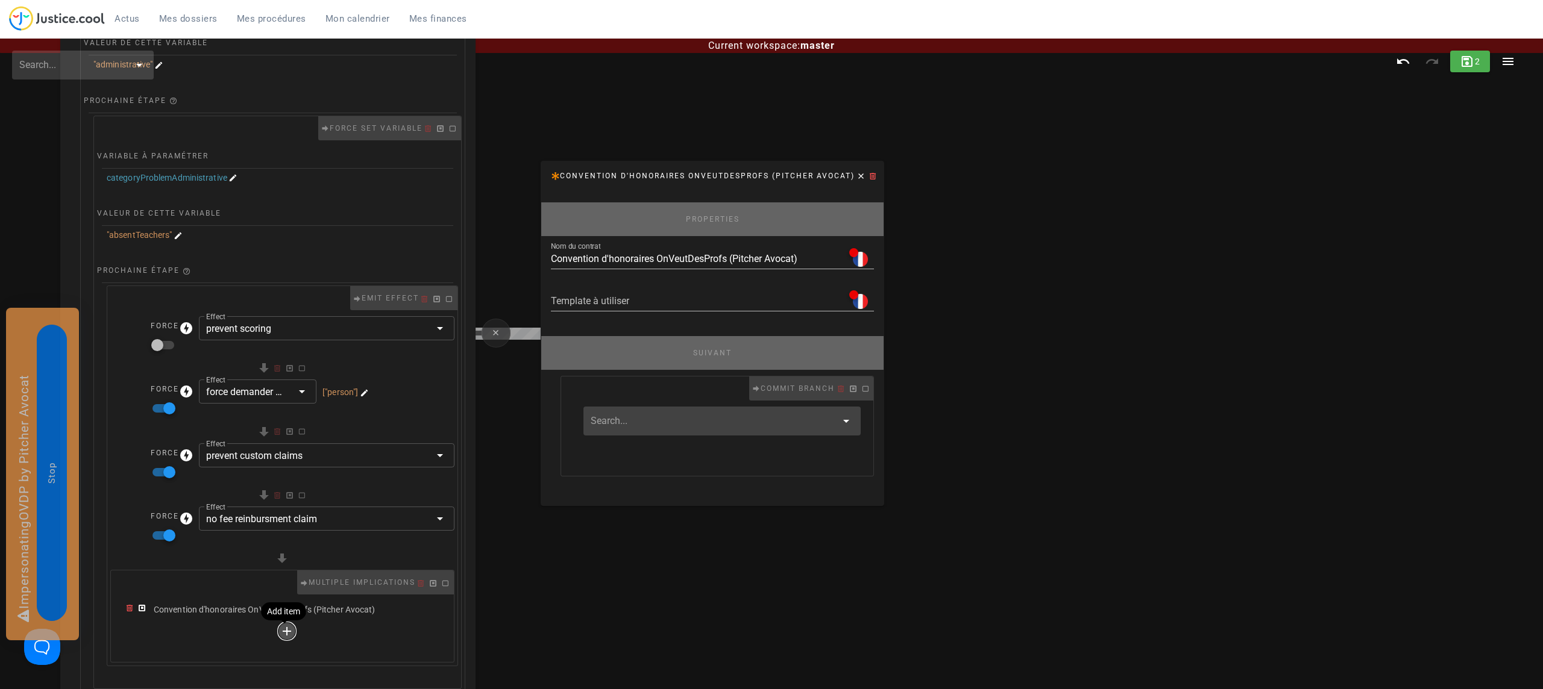
click at [280, 633] on icon "button" at bounding box center [287, 631] width 14 height 14
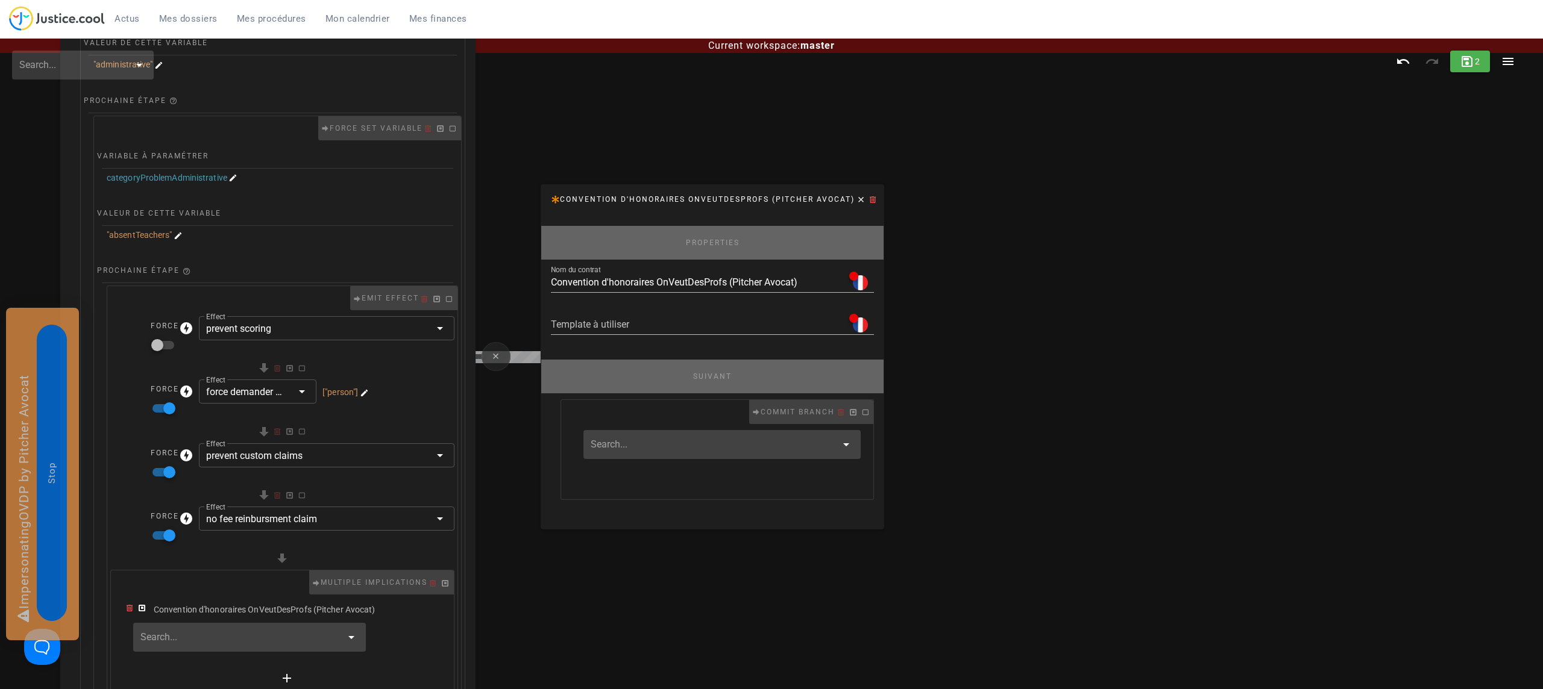
click at [225, 634] on input "text" at bounding box center [240, 637] width 201 height 19
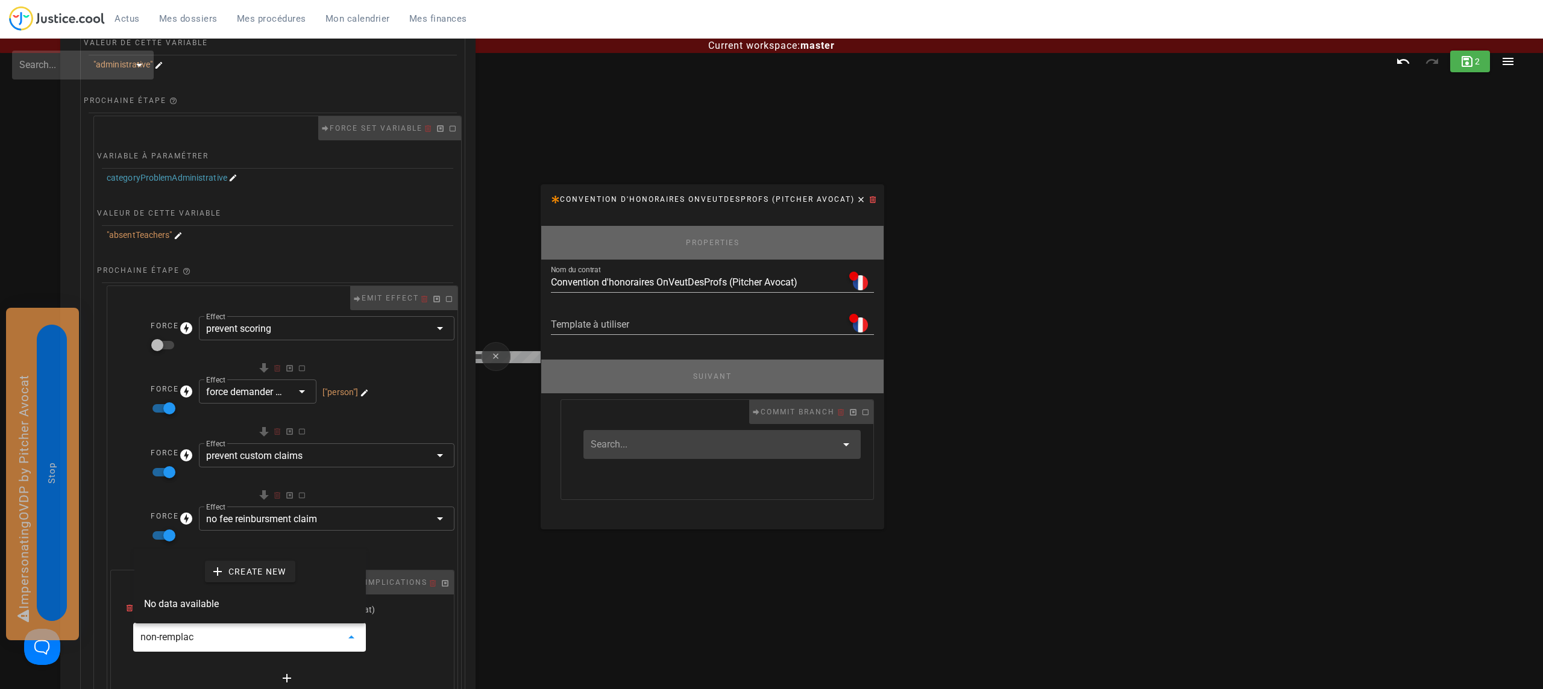
type input "non-remplace"
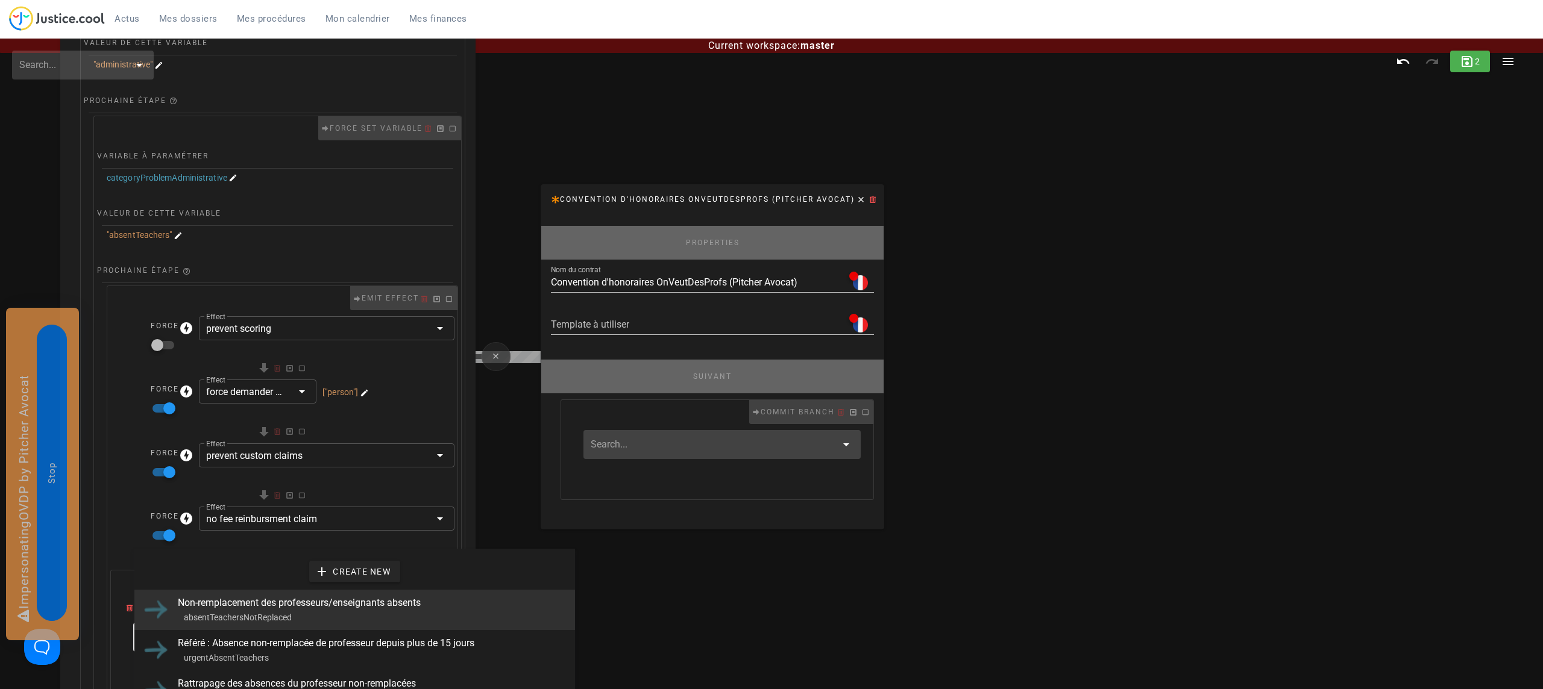
click at [266, 615] on div "absentTeachersNotReplaced" at bounding box center [374, 616] width 381 height 13
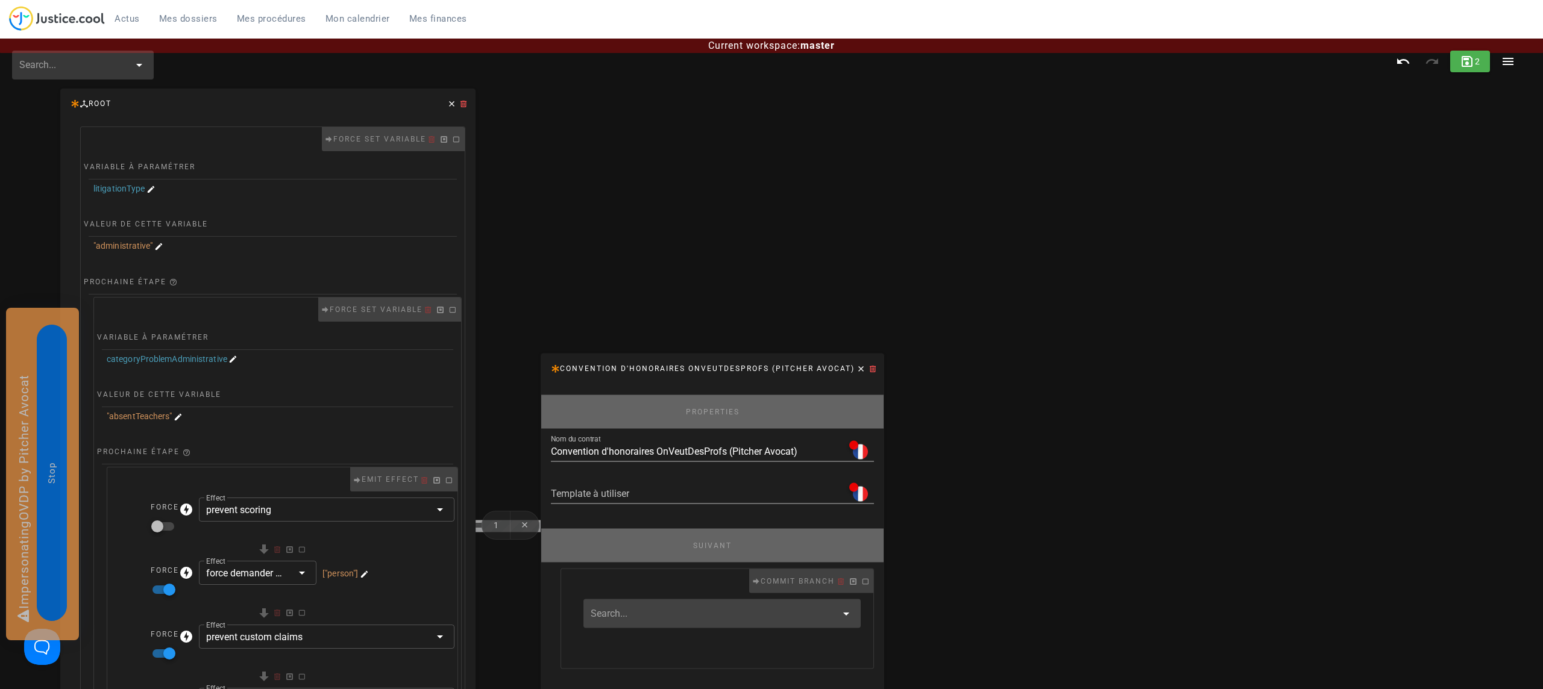
scroll to position [0, 0]
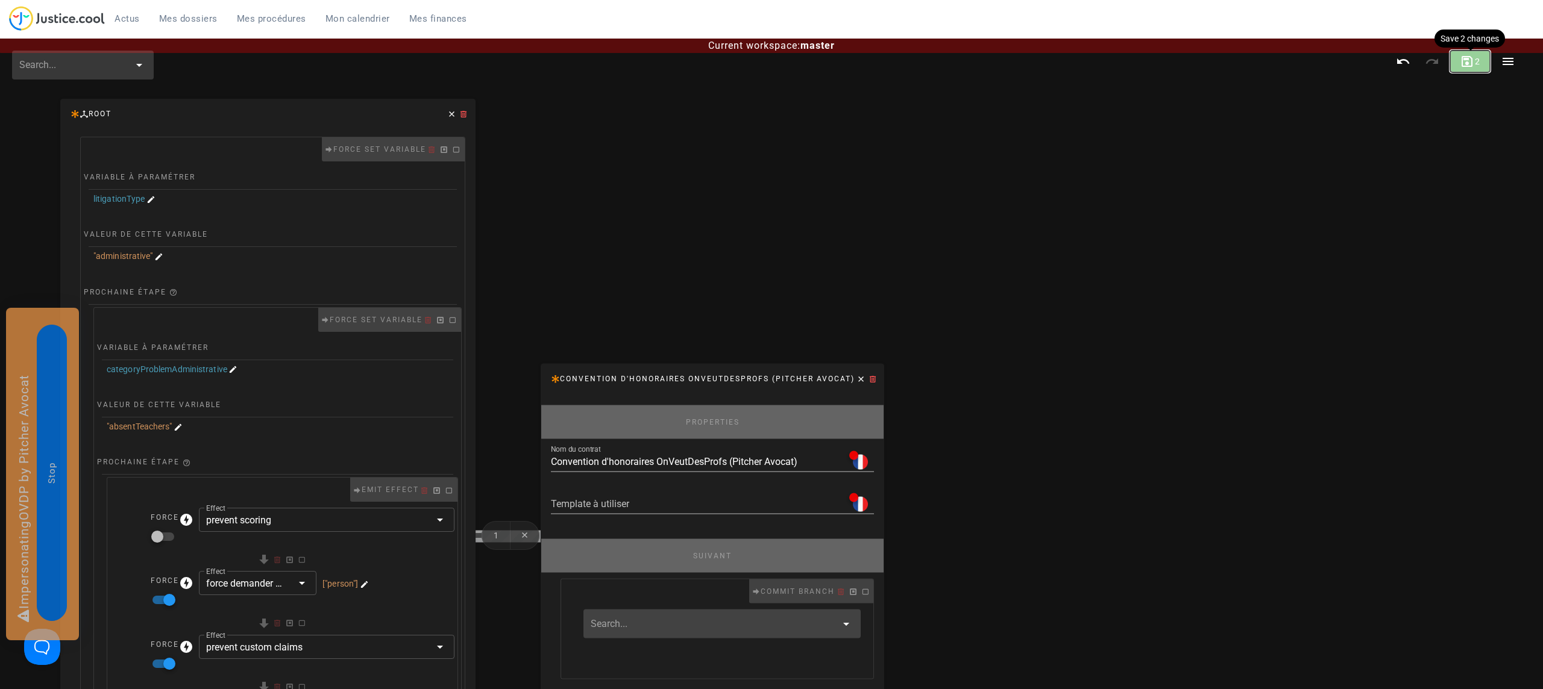
click at [1467, 61] on icon "button" at bounding box center [1466, 61] width 14 height 14
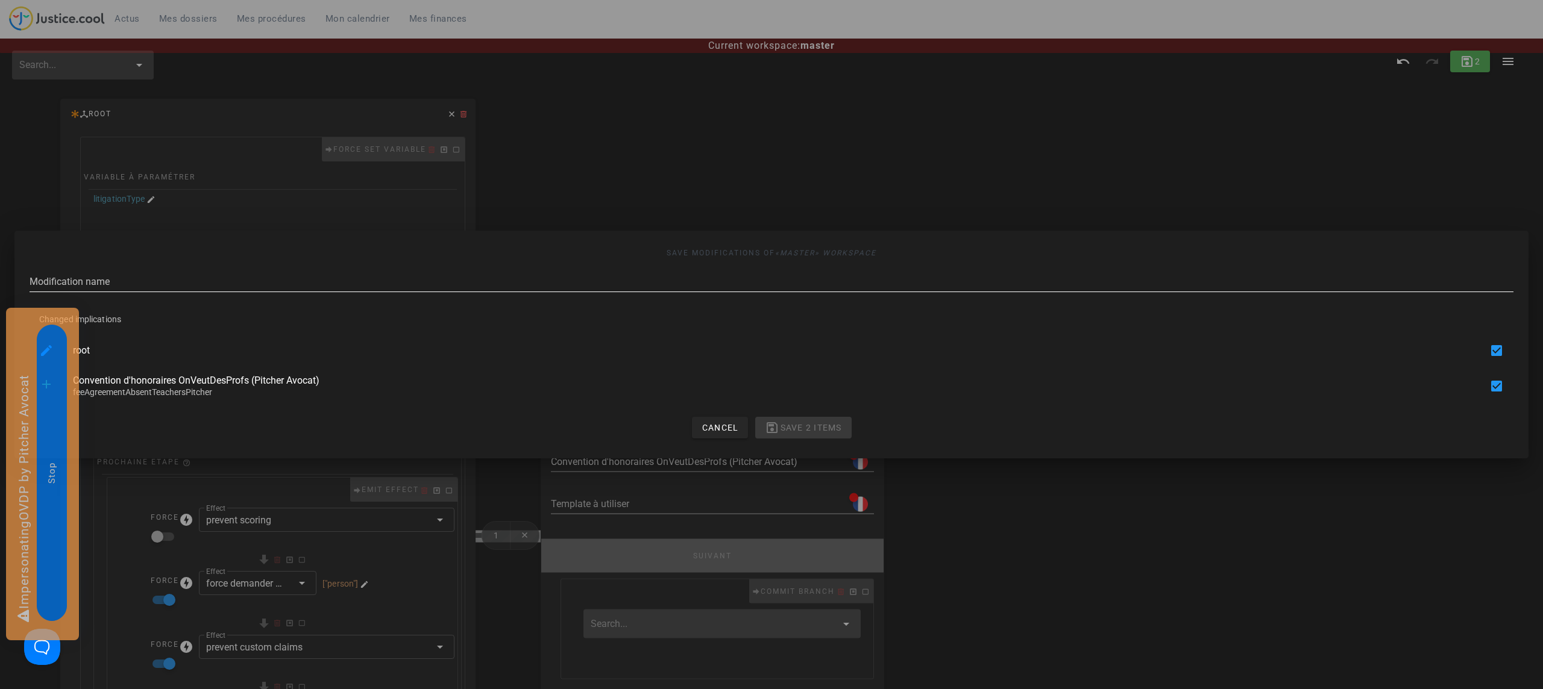
click at [444, 274] on input "Modification name" at bounding box center [771, 281] width 1483 height 19
type input "add litigation"
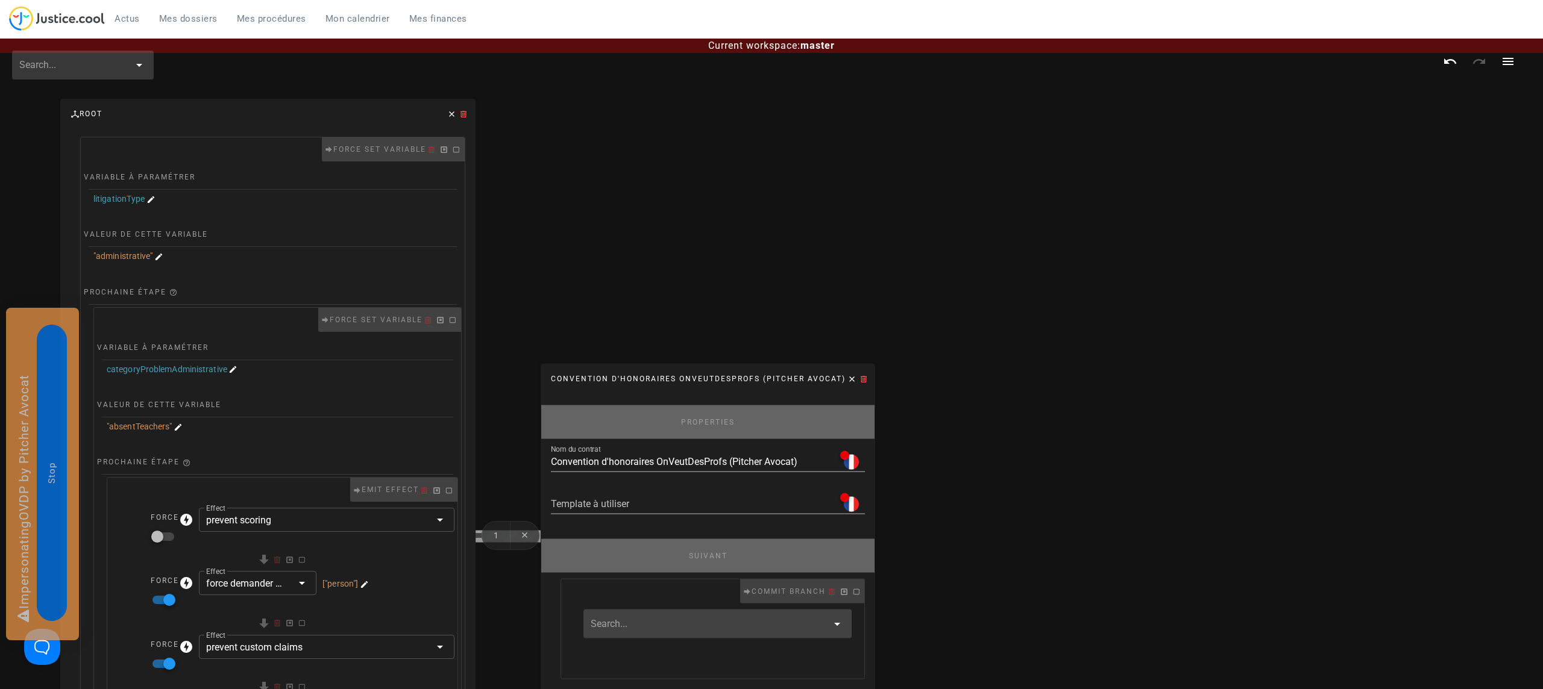
click at [198, 11] on link "Mes dossiers" at bounding box center [188, 19] width 78 height 18
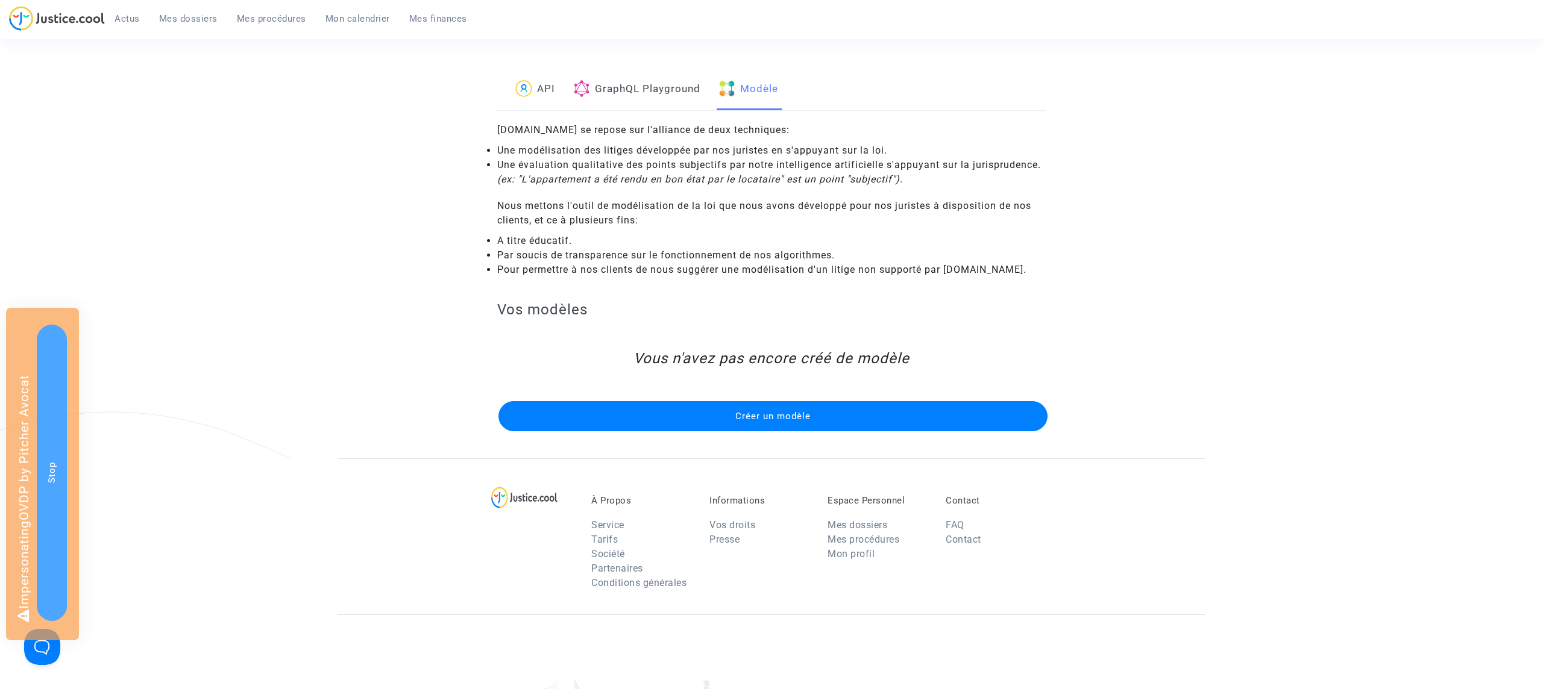
click at [708, 421] on button "Créer un modèle" at bounding box center [772, 416] width 549 height 30
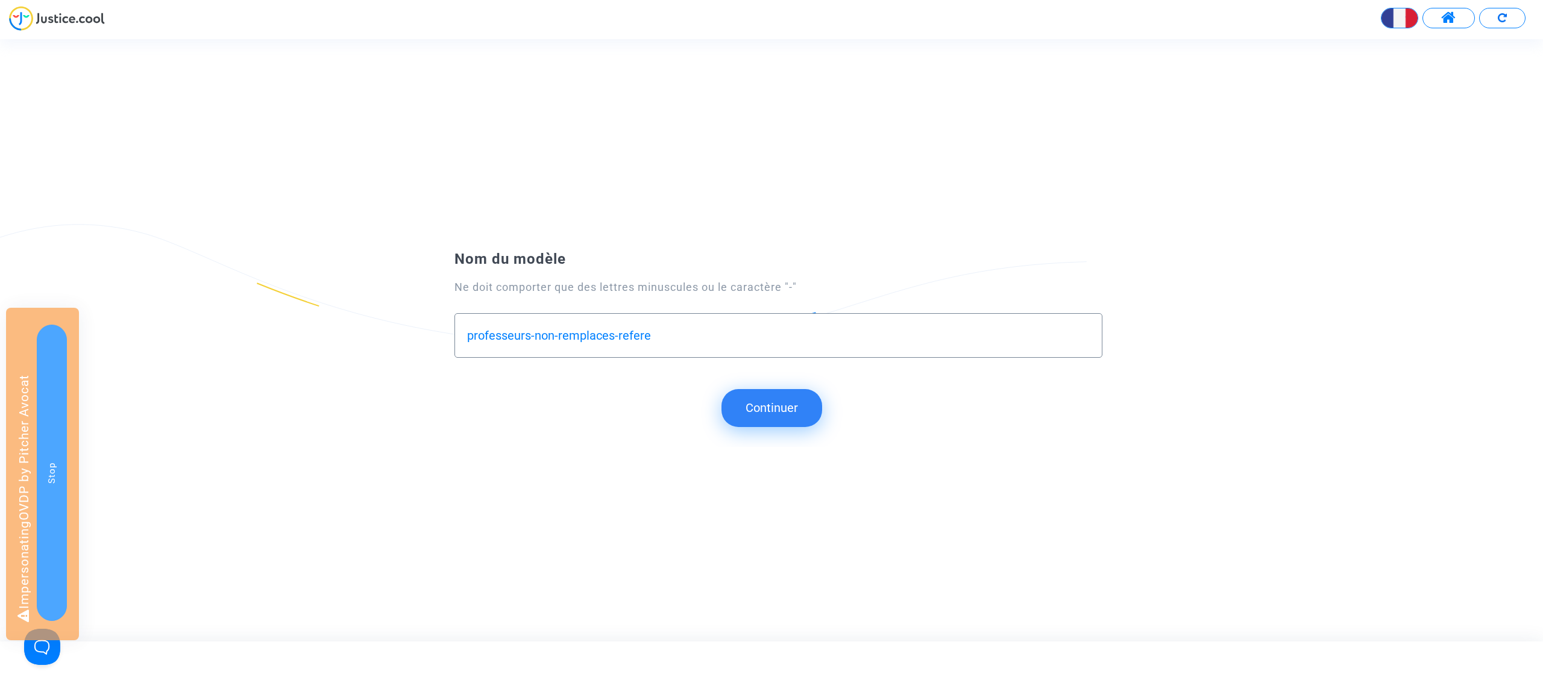
type input "professeurs-non-remplaces-refere"
click at [793, 409] on button "Continuer" at bounding box center [771, 407] width 101 height 37
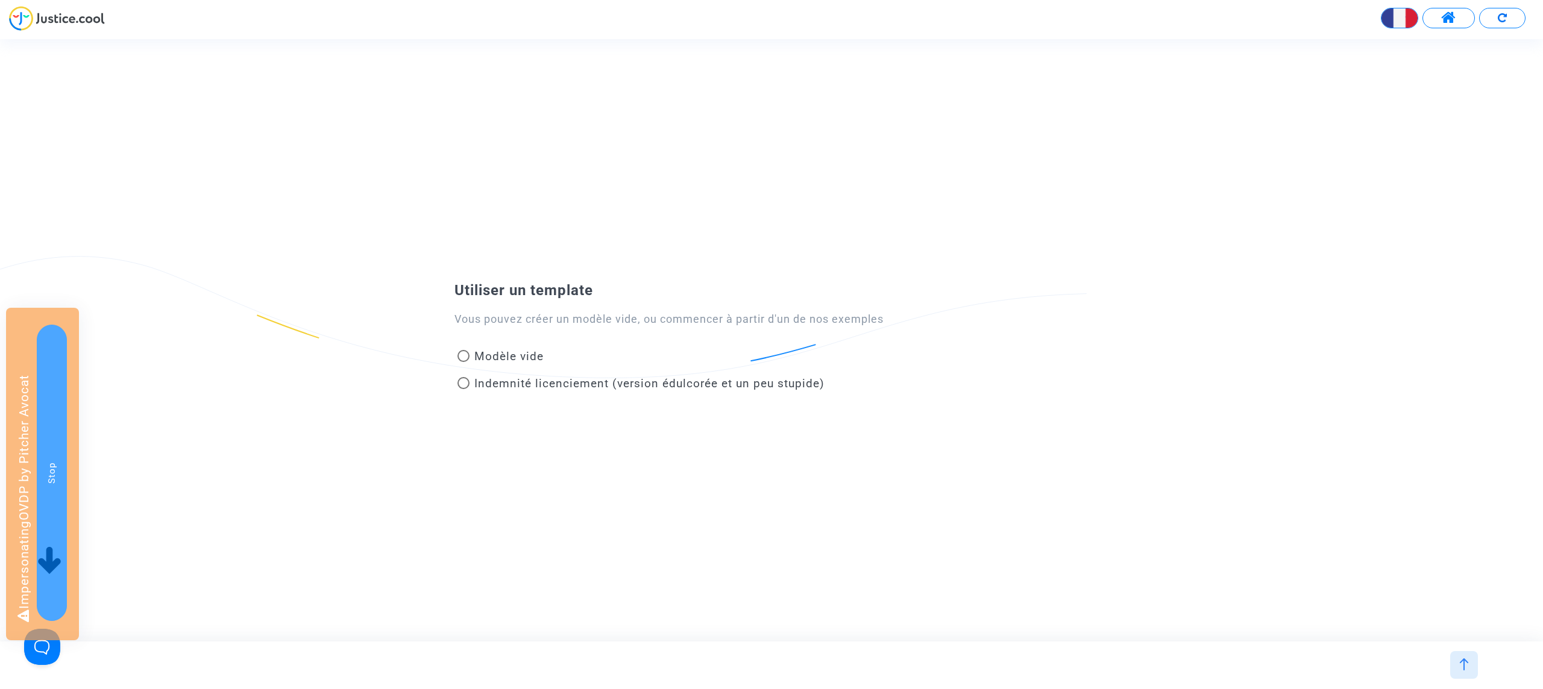
click at [486, 352] on span "Modèle vide" at bounding box center [508, 356] width 69 height 14
click at [463, 362] on input "Modèle vide" at bounding box center [463, 362] width 1 height 1
radio input "true"
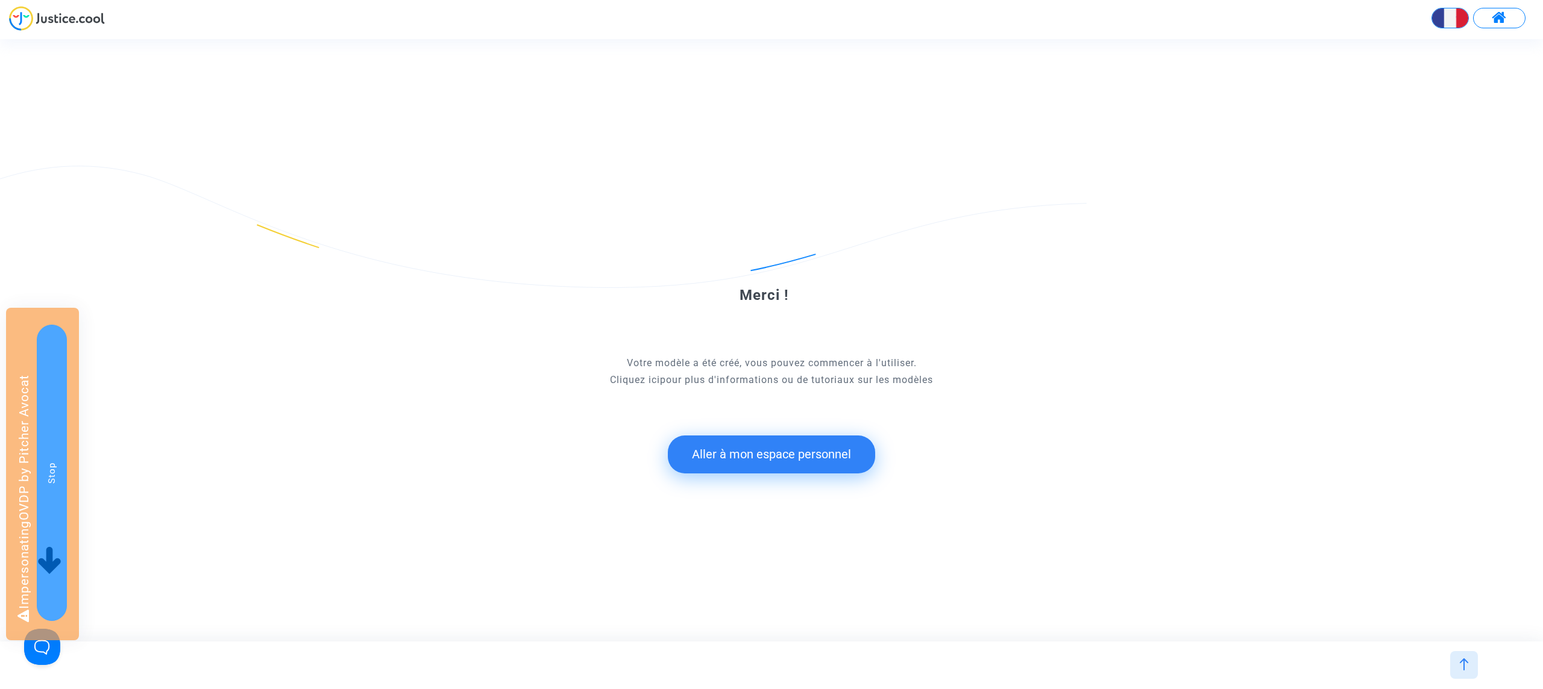
click at [732, 468] on button "Aller à mon espace personnel" at bounding box center [771, 454] width 207 height 37
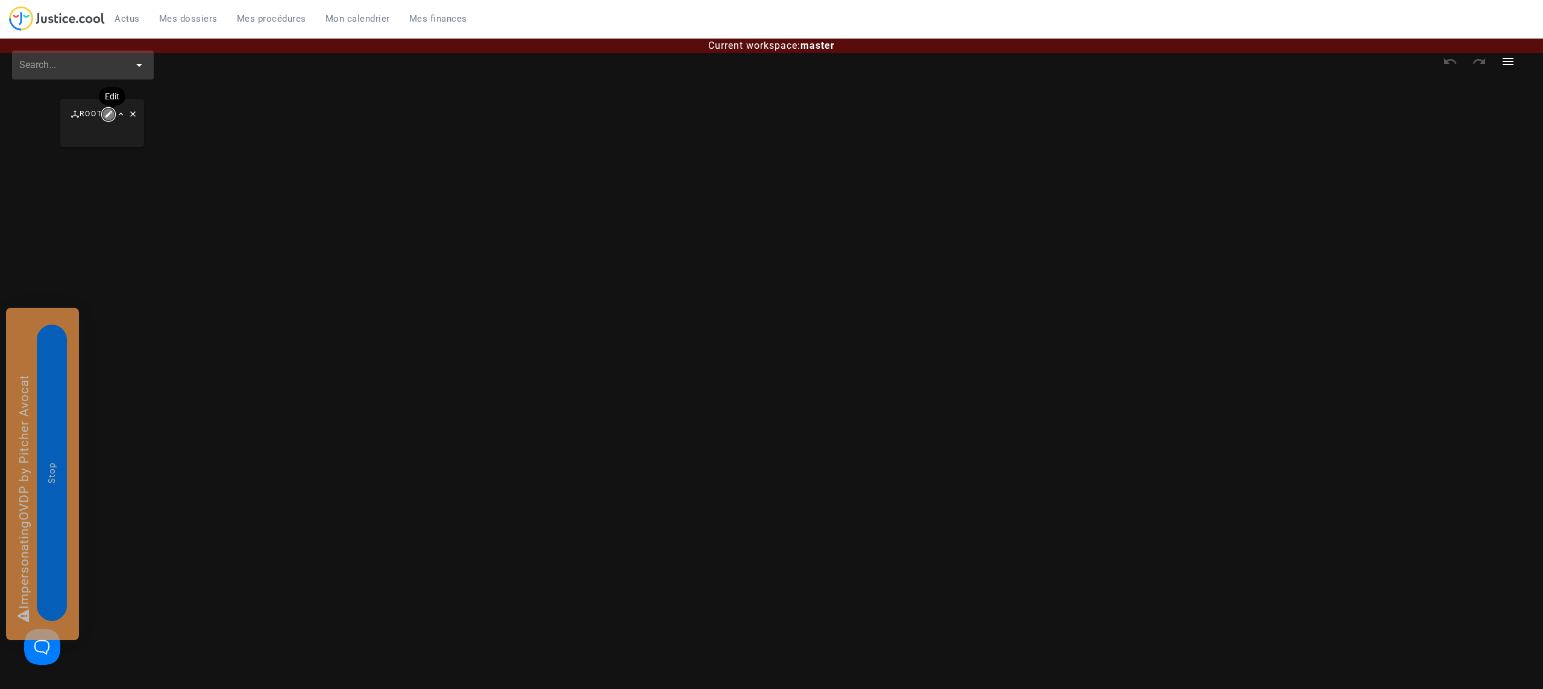
click at [109, 113] on icon "button" at bounding box center [108, 114] width 11 height 11
click at [101, 143] on icon "button" at bounding box center [101, 145] width 14 height 14
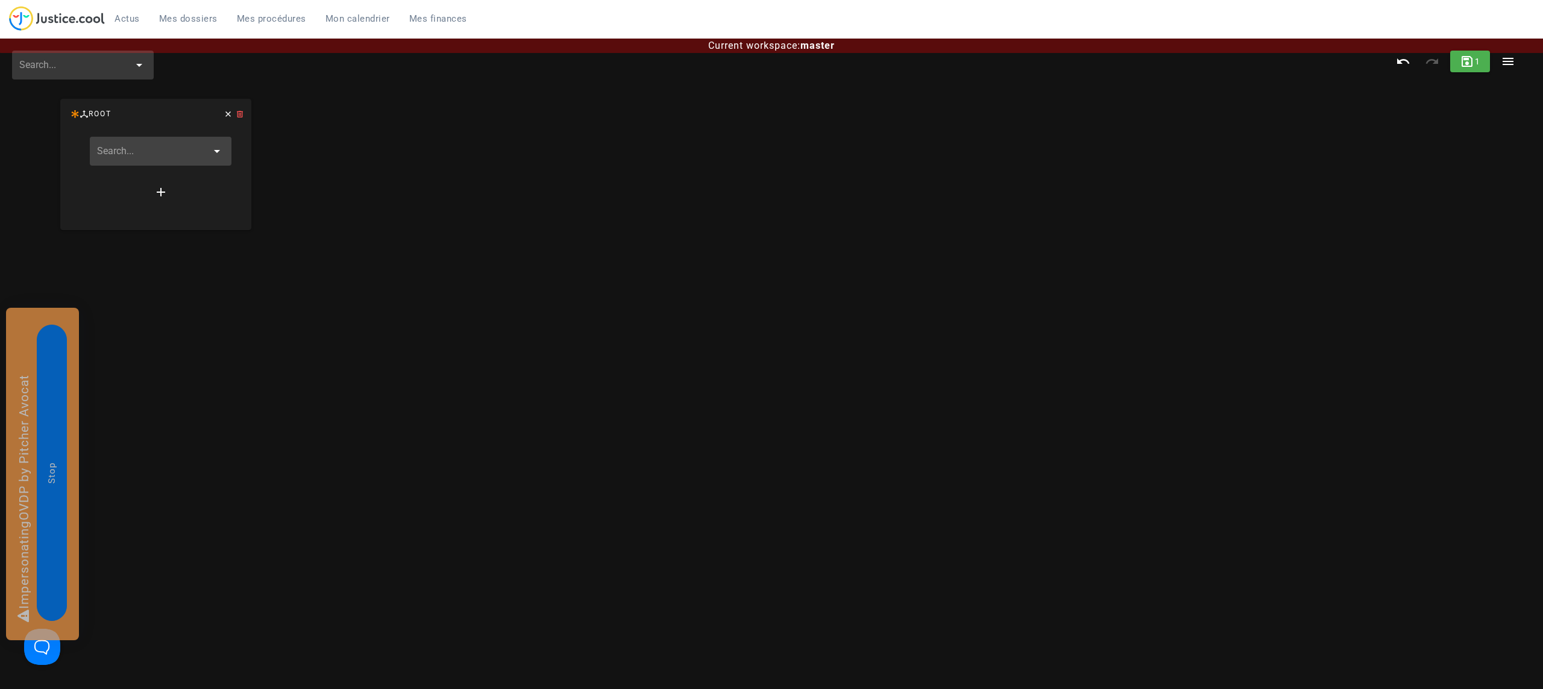
click at [174, 158] on input "text" at bounding box center [152, 151] width 110 height 19
click at [174, 190] on span "Create new" at bounding box center [156, 189] width 72 height 11
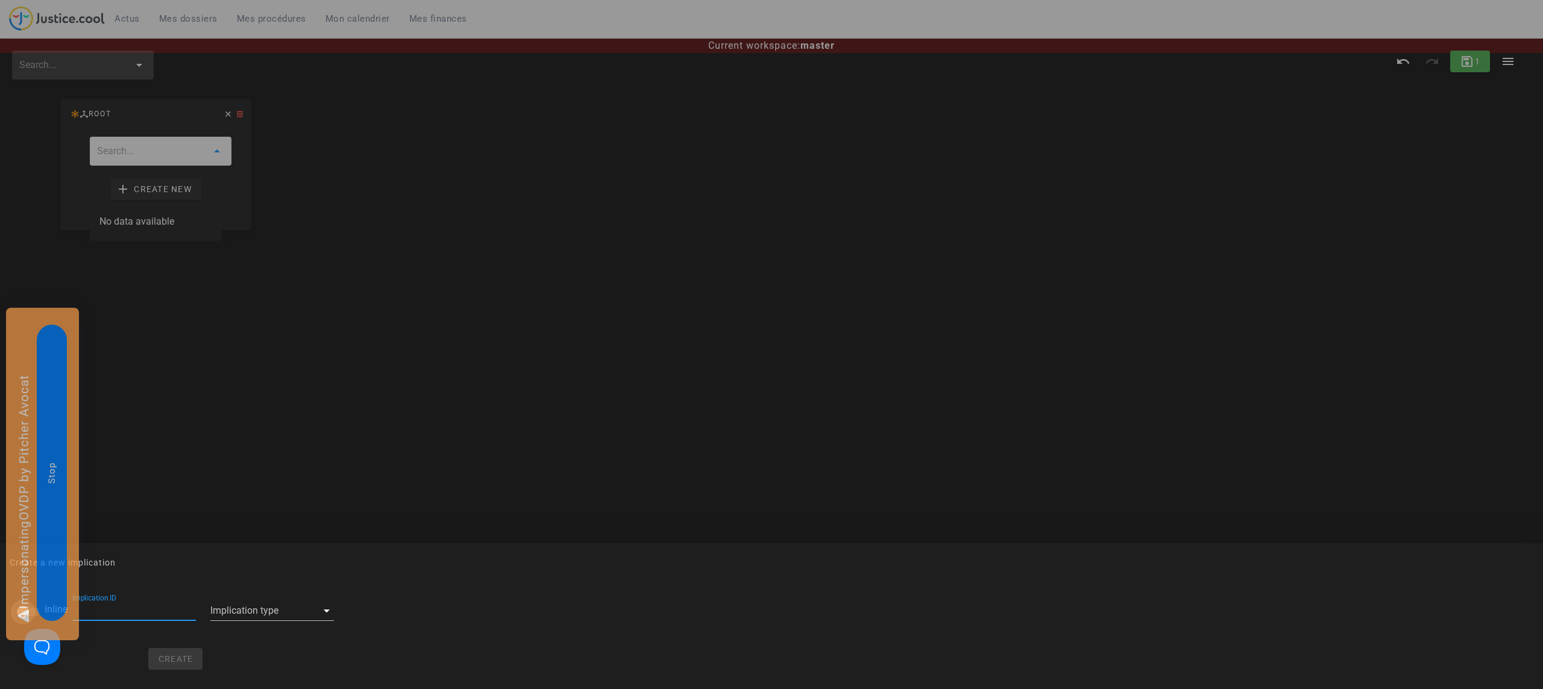
click at [22, 608] on div at bounding box center [23, 612] width 20 height 20
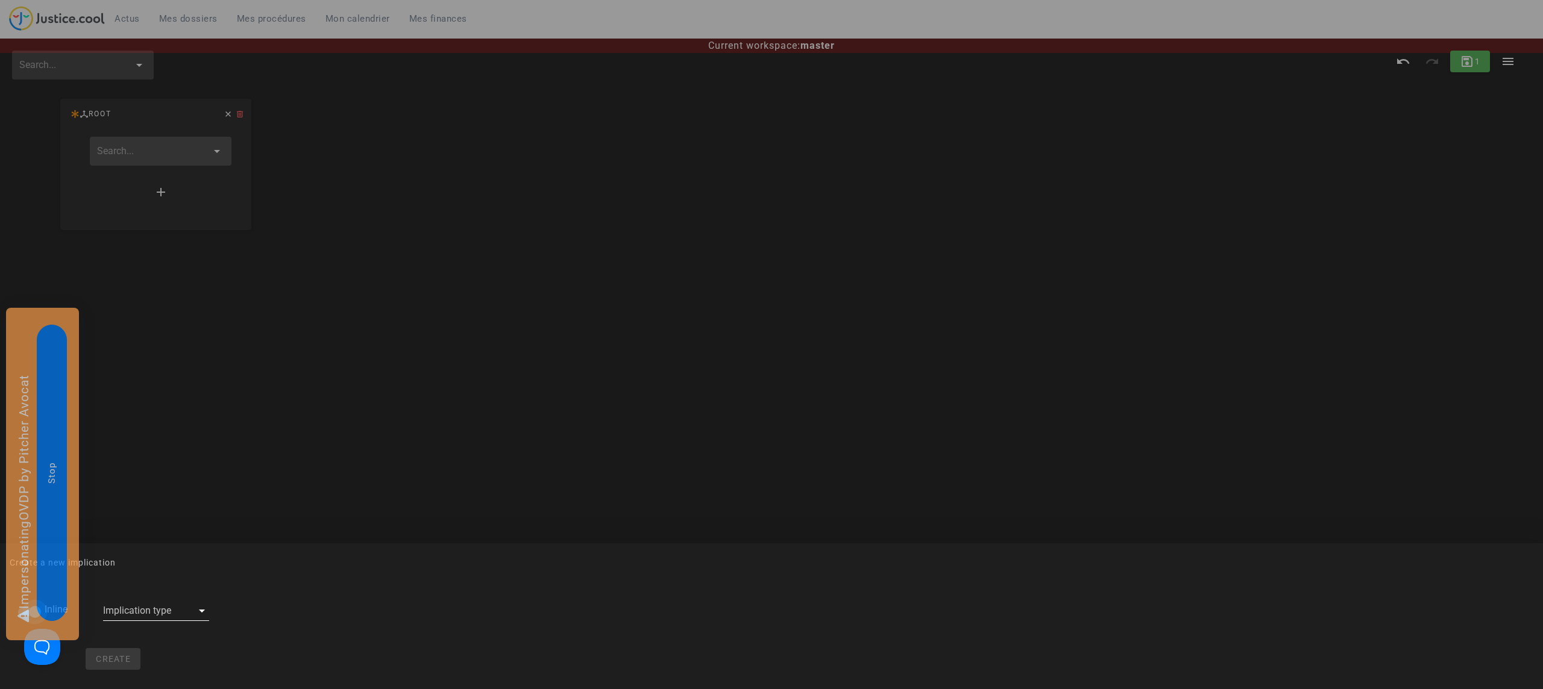
click at [151, 608] on div at bounding box center [147, 610] width 89 height 19
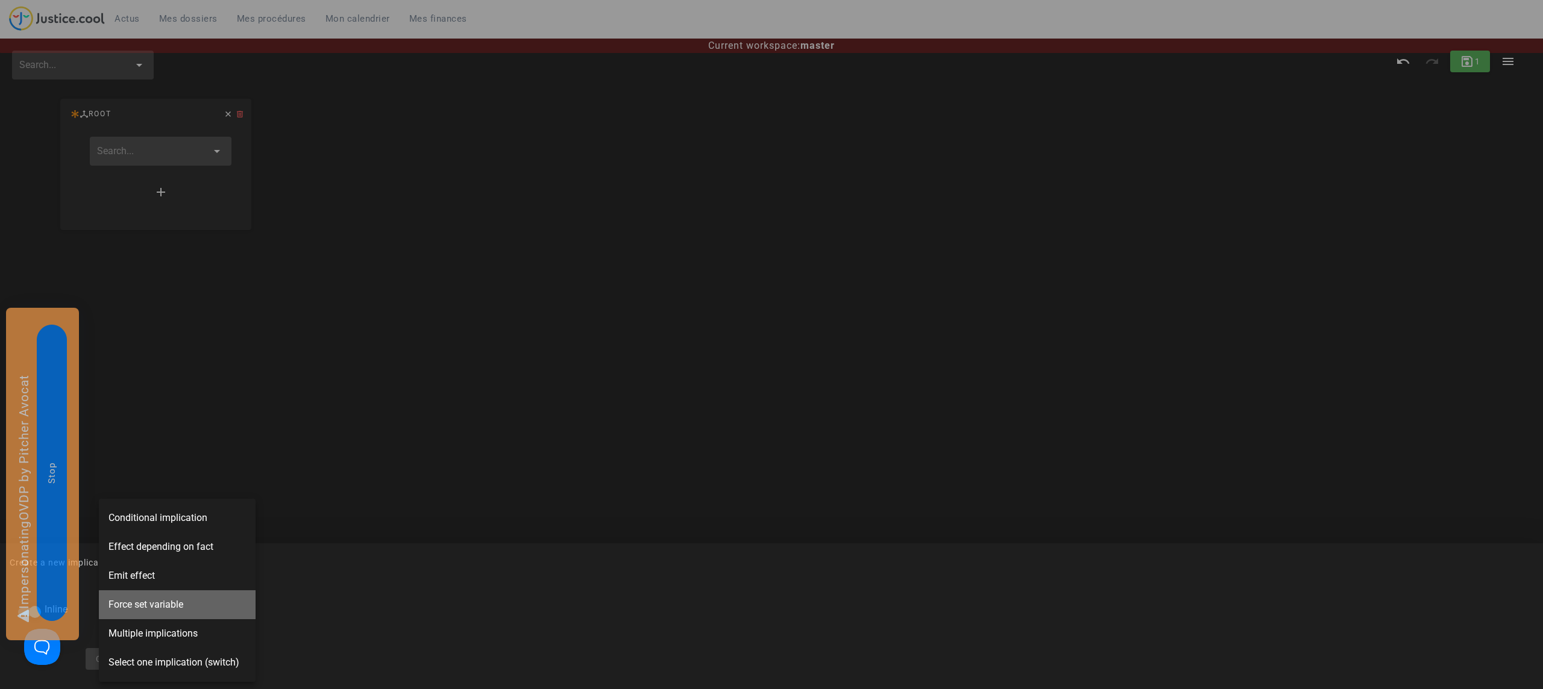
click at [168, 603] on span "Force set variable" at bounding box center [145, 605] width 75 height 14
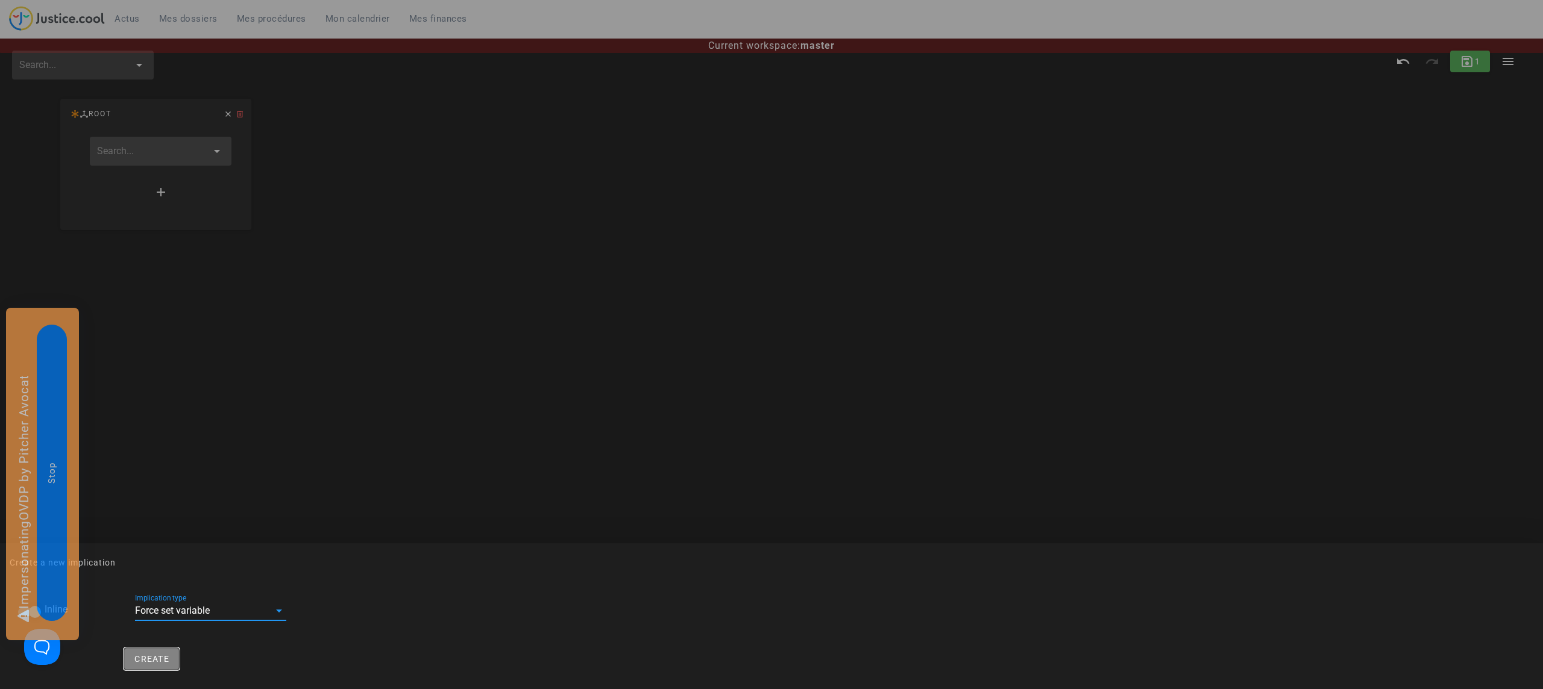
click at [136, 664] on span "Create" at bounding box center [152, 659] width 36 height 10
checkbox input "false"
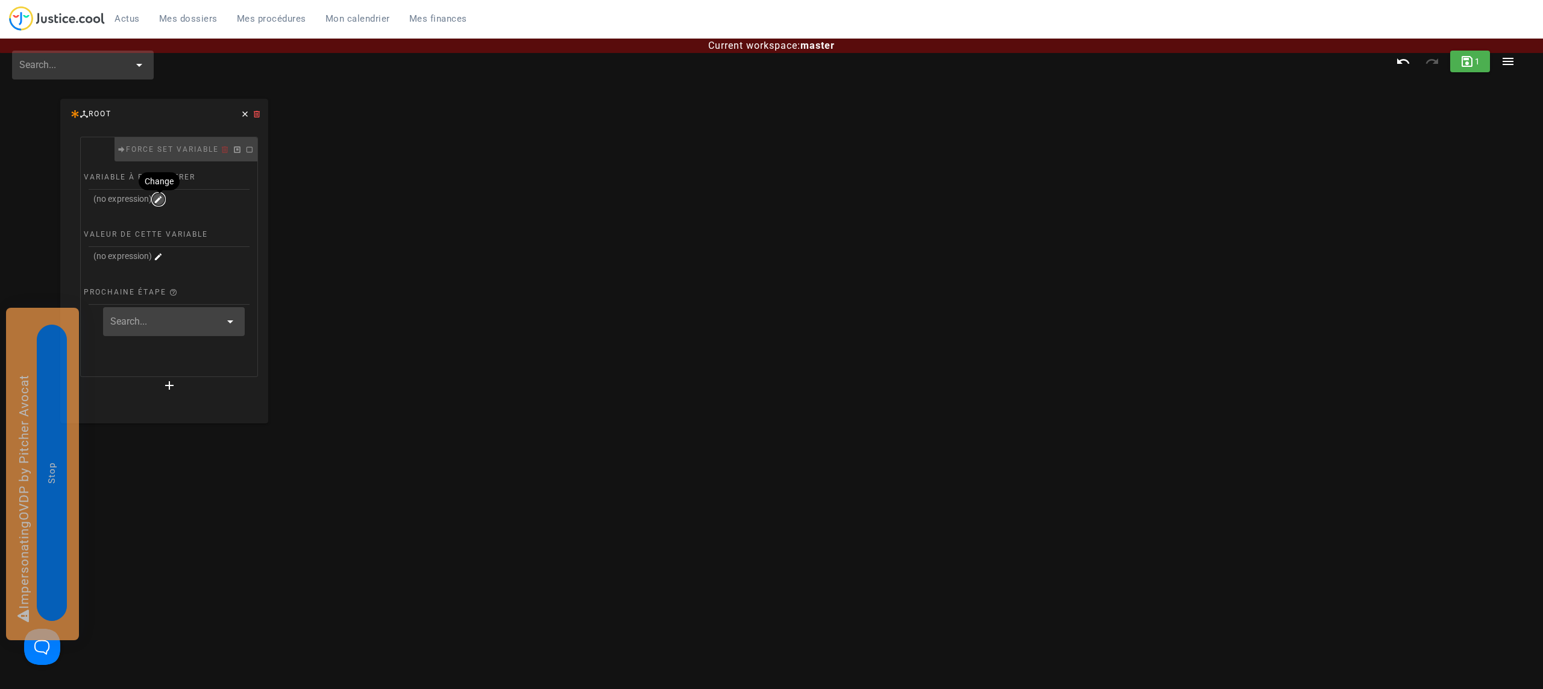
click at [161, 196] on icon "button" at bounding box center [158, 199] width 11 height 11
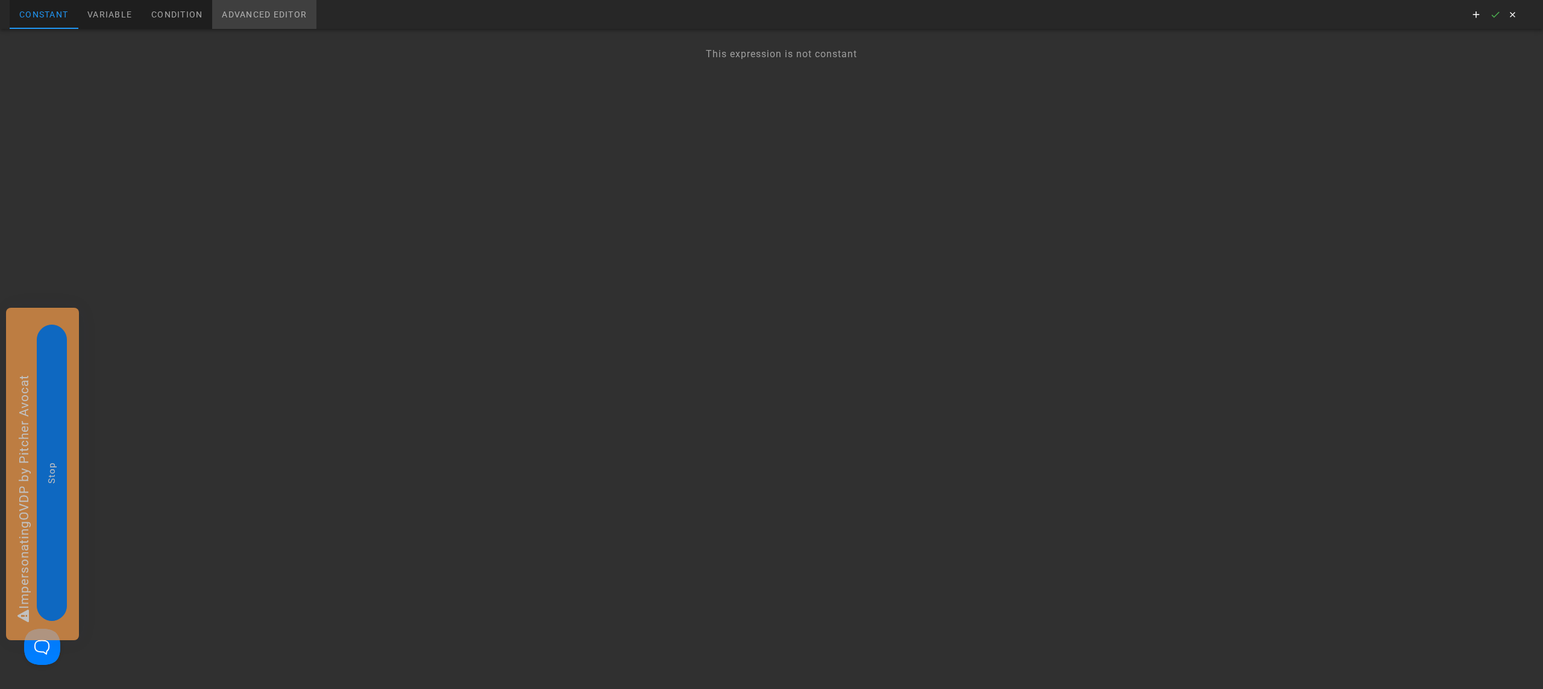
drag, startPoint x: 266, startPoint y: 13, endPoint x: 263, endPoint y: 27, distance: 13.5
click at [266, 13] on div "Advanced editor" at bounding box center [264, 14] width 104 height 29
click at [60, 46] on div at bounding box center [48, 37] width 22 height 17
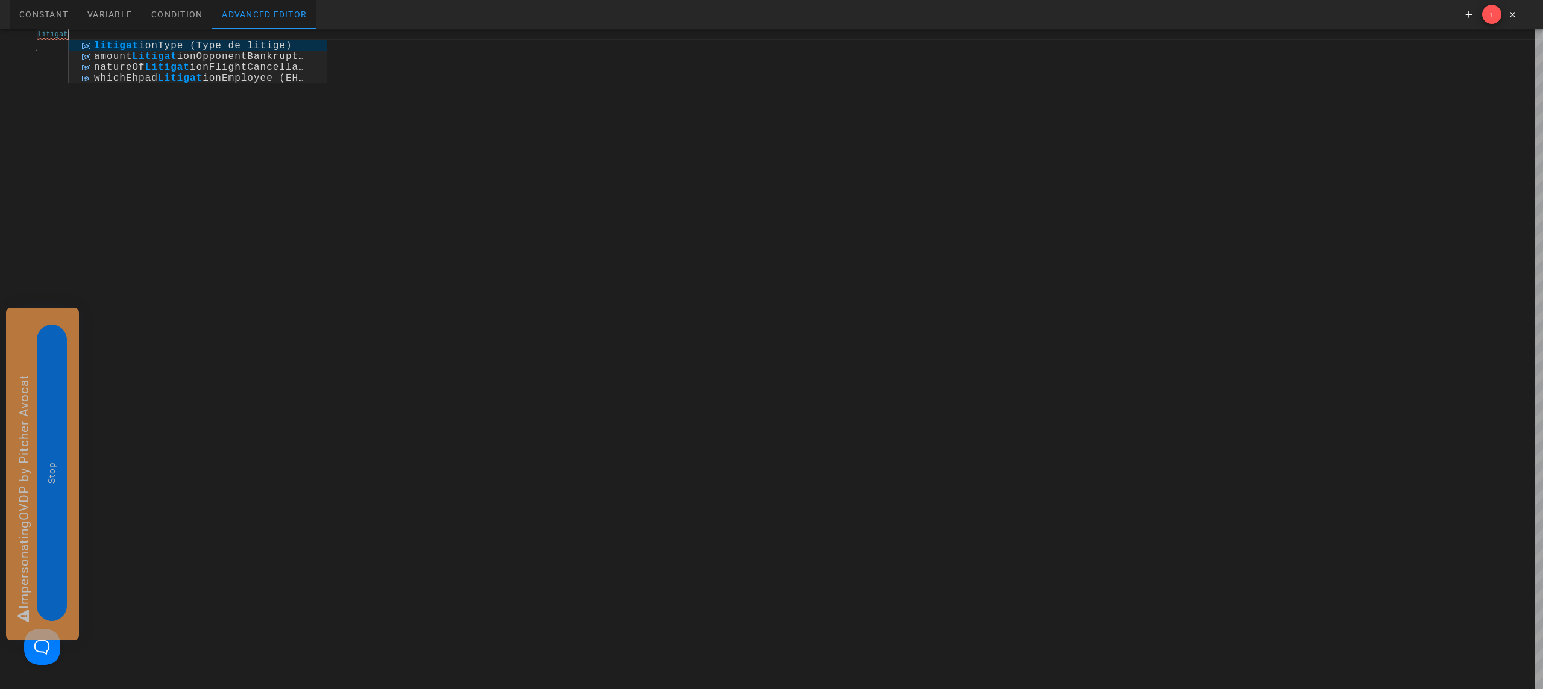
scroll to position [0, 28]
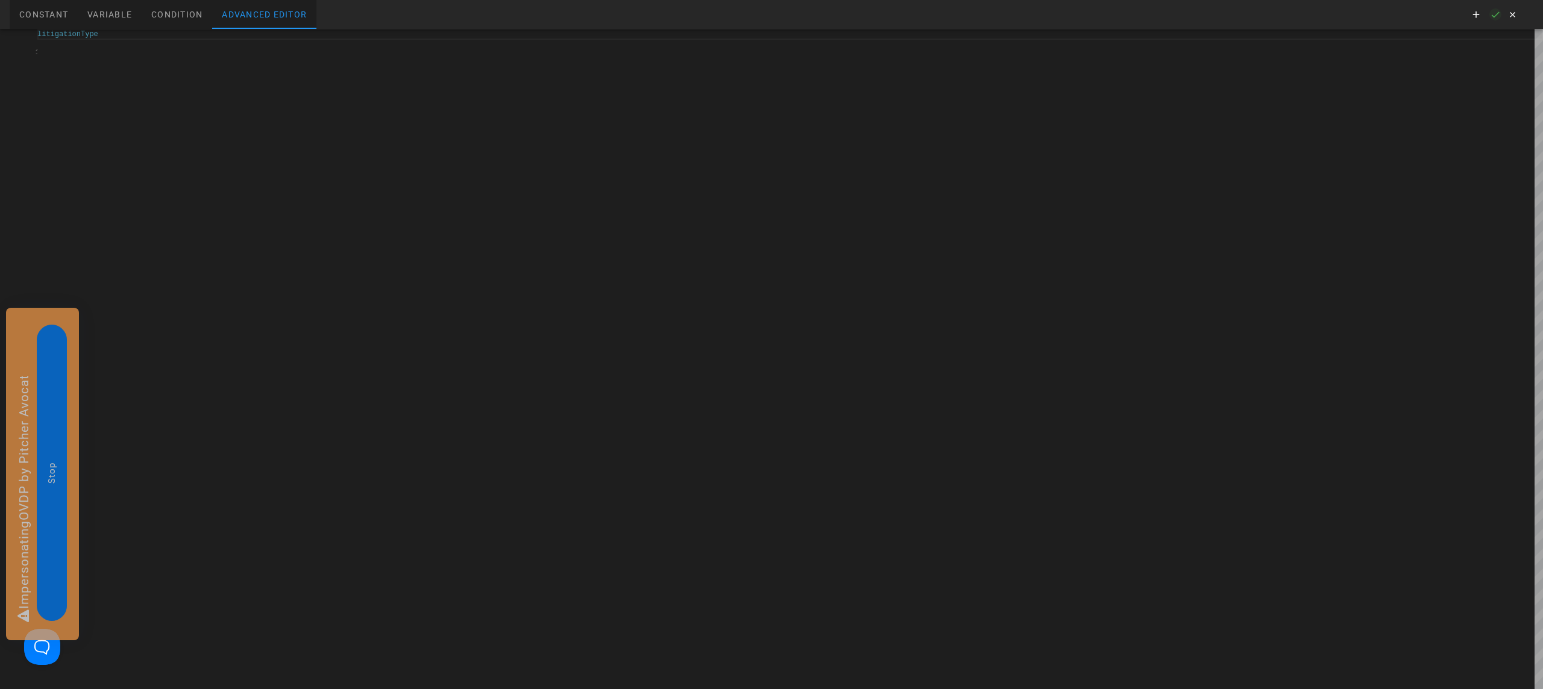
type textarea "litigationType"
click at [1497, 13] on icon "button" at bounding box center [1495, 14] width 11 height 11
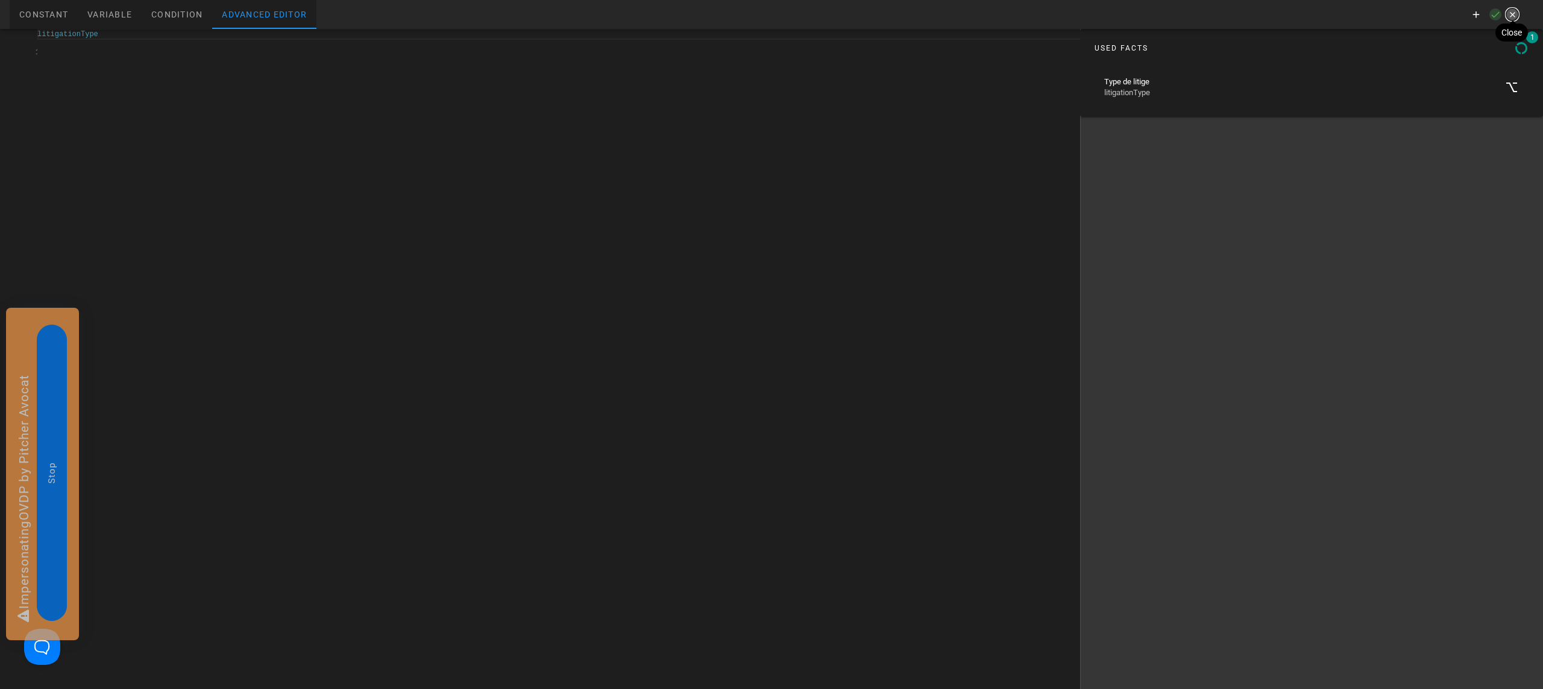
click at [1514, 13] on icon "button" at bounding box center [1511, 14] width 11 height 11
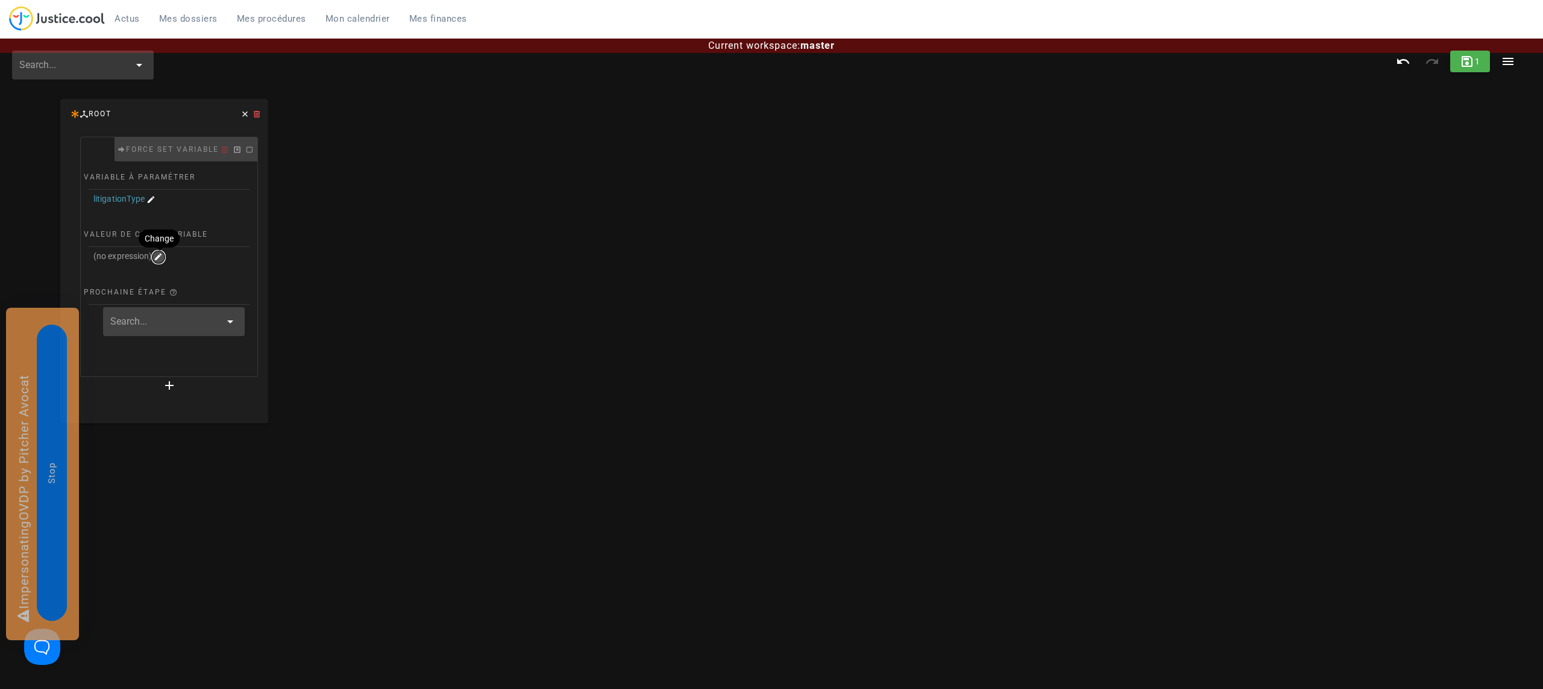
click at [158, 257] on icon "button" at bounding box center [158, 257] width 11 height 11
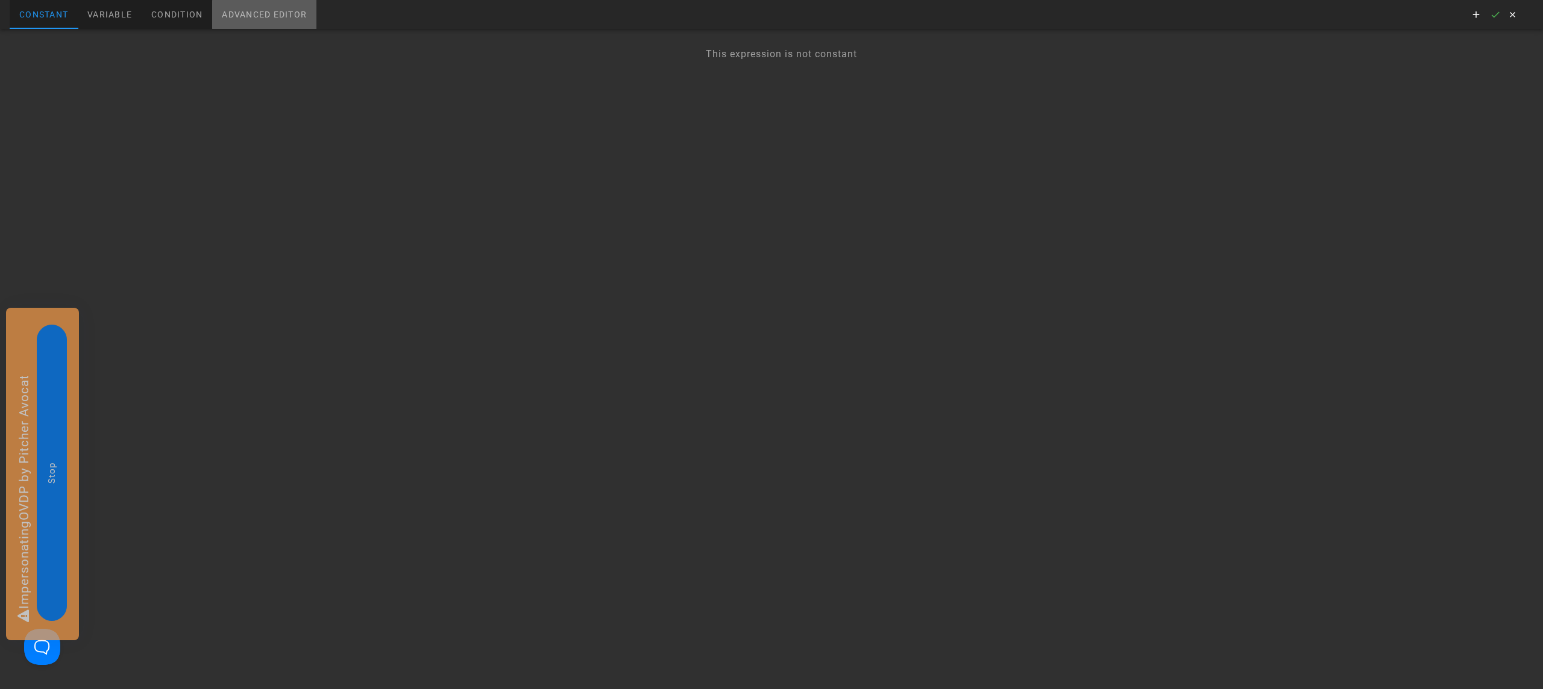
click at [277, 15] on div "Advanced editor" at bounding box center [264, 14] width 104 height 29
click at [175, 50] on div "1 Enter to Rename, ⇧Enter to Preview" at bounding box center [771, 359] width 1543 height 660
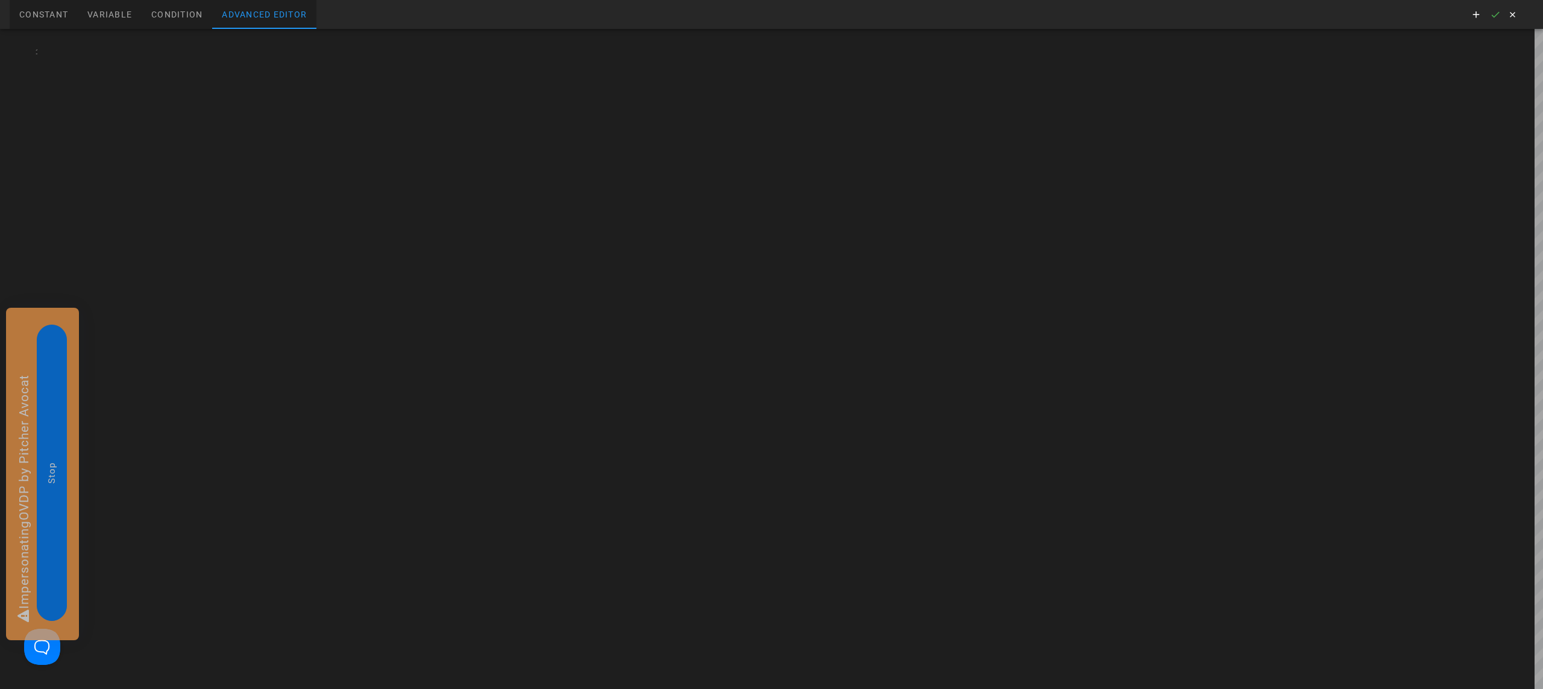
click at [175, 50] on div at bounding box center [789, 359] width 1505 height 660
type textarea "''"
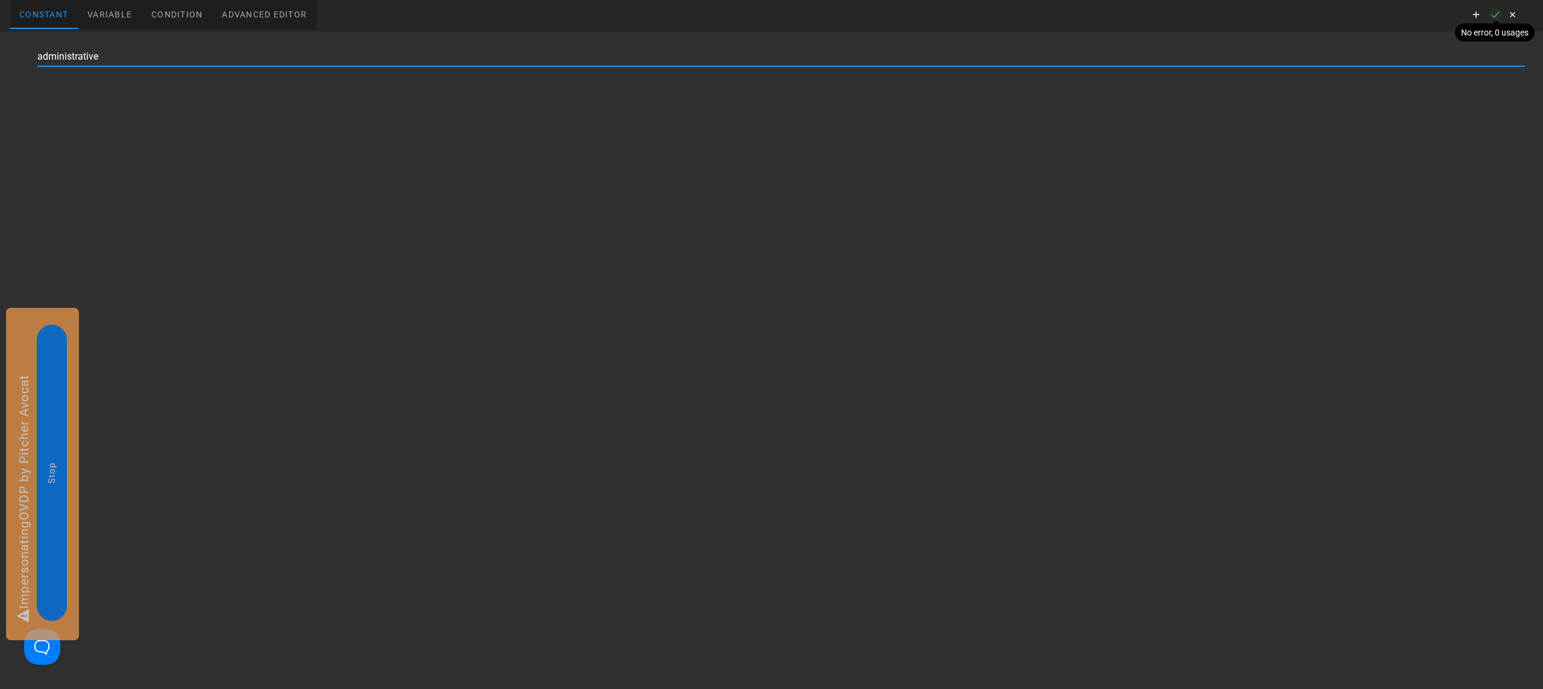
type input "administrative"
click at [1496, 11] on icon "button" at bounding box center [1495, 14] width 11 height 11
click at [1511, 11] on icon "button" at bounding box center [1511, 14] width 11 height 11
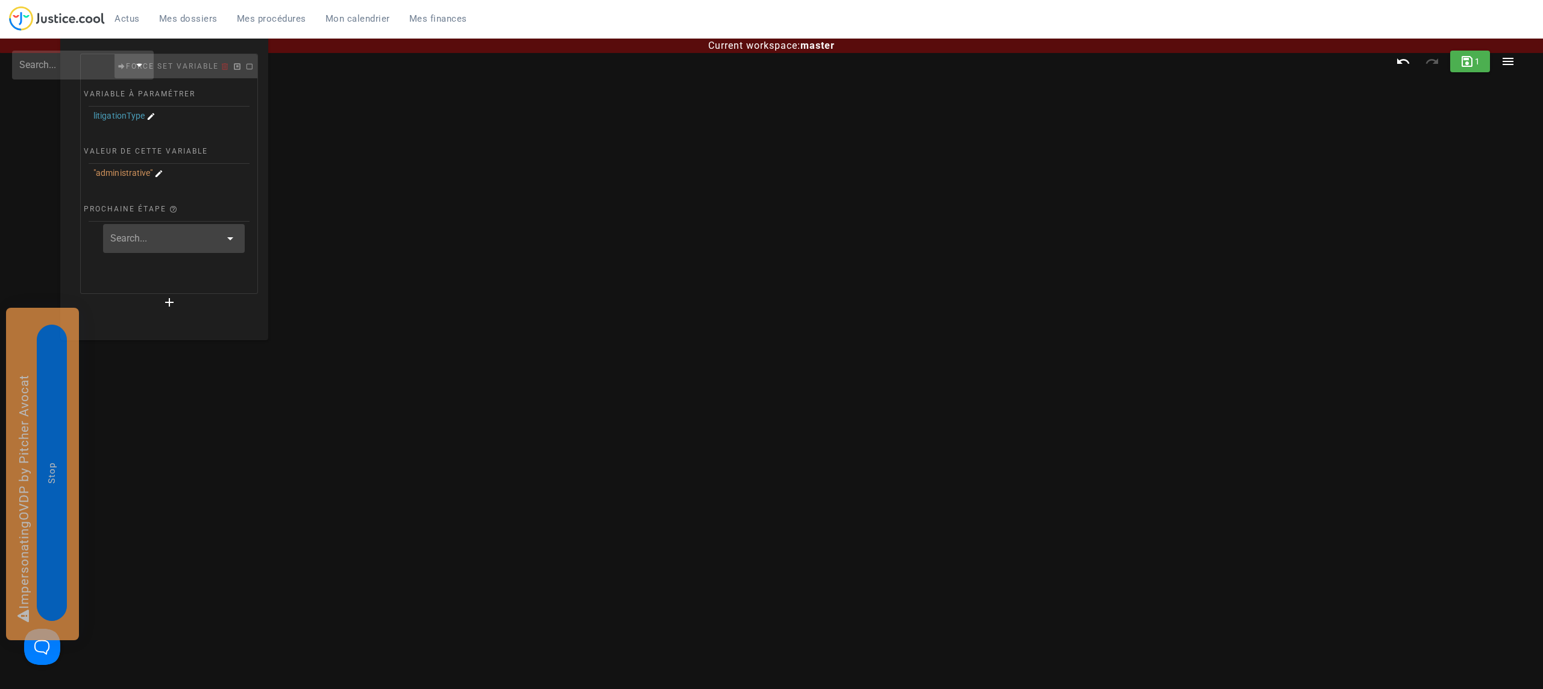
scroll to position [121, 0]
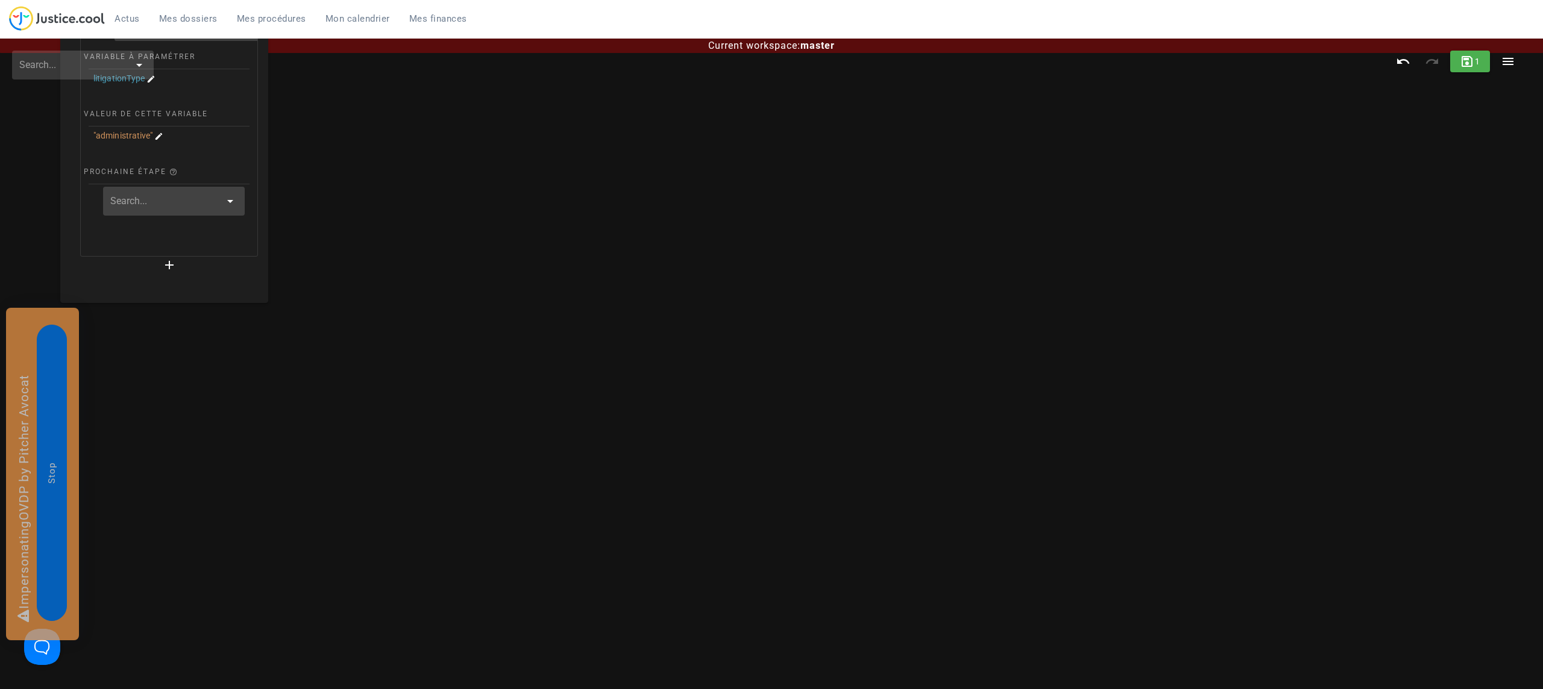
click at [171, 194] on input "text" at bounding box center [165, 201] width 110 height 19
click at [183, 233] on button "Create new" at bounding box center [169, 240] width 91 height 22
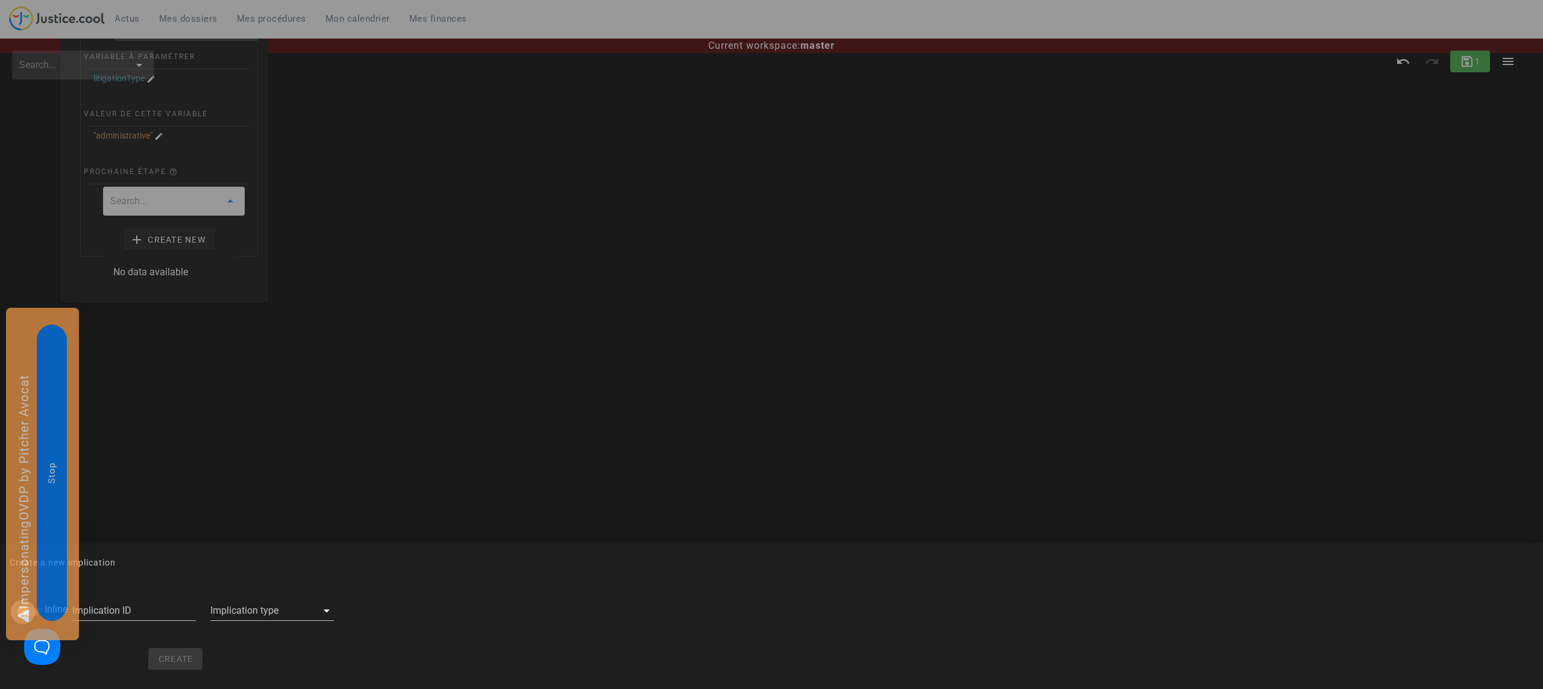
click at [20, 609] on div at bounding box center [23, 612] width 20 height 20
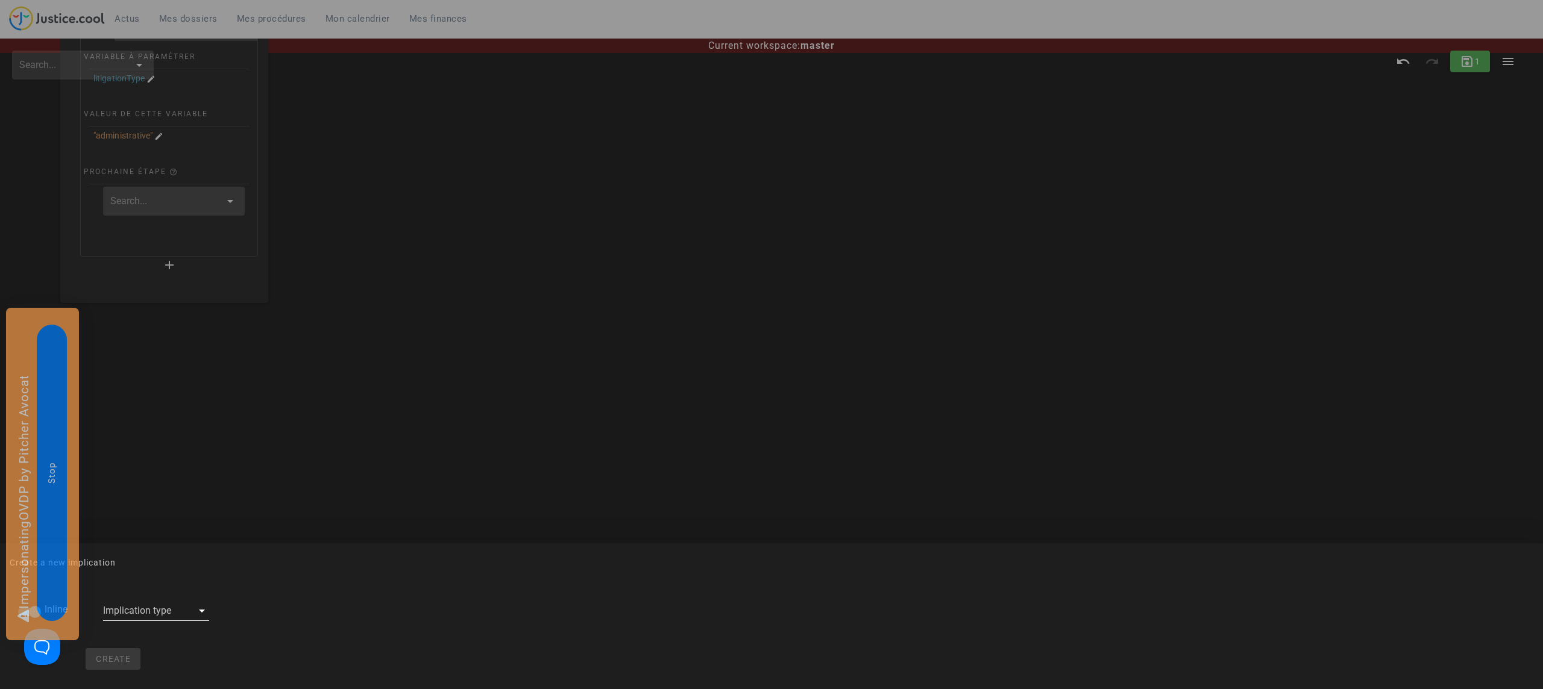
click at [140, 611] on div at bounding box center [147, 610] width 89 height 19
click at [162, 600] on span "Force set variable" at bounding box center [145, 605] width 75 height 14
click at [149, 658] on span "Create" at bounding box center [152, 659] width 36 height 10
checkbox input "false"
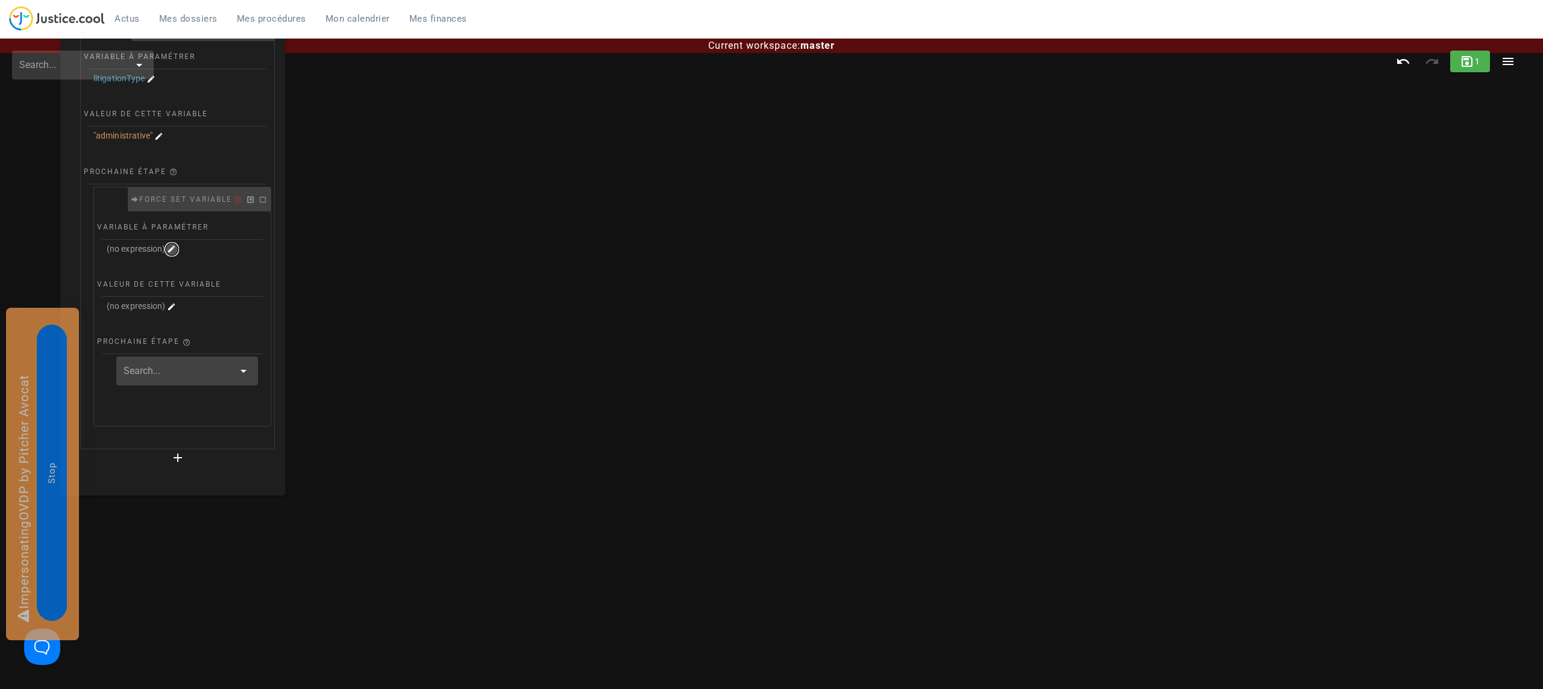
click at [177, 251] on icon "button" at bounding box center [171, 249] width 11 height 11
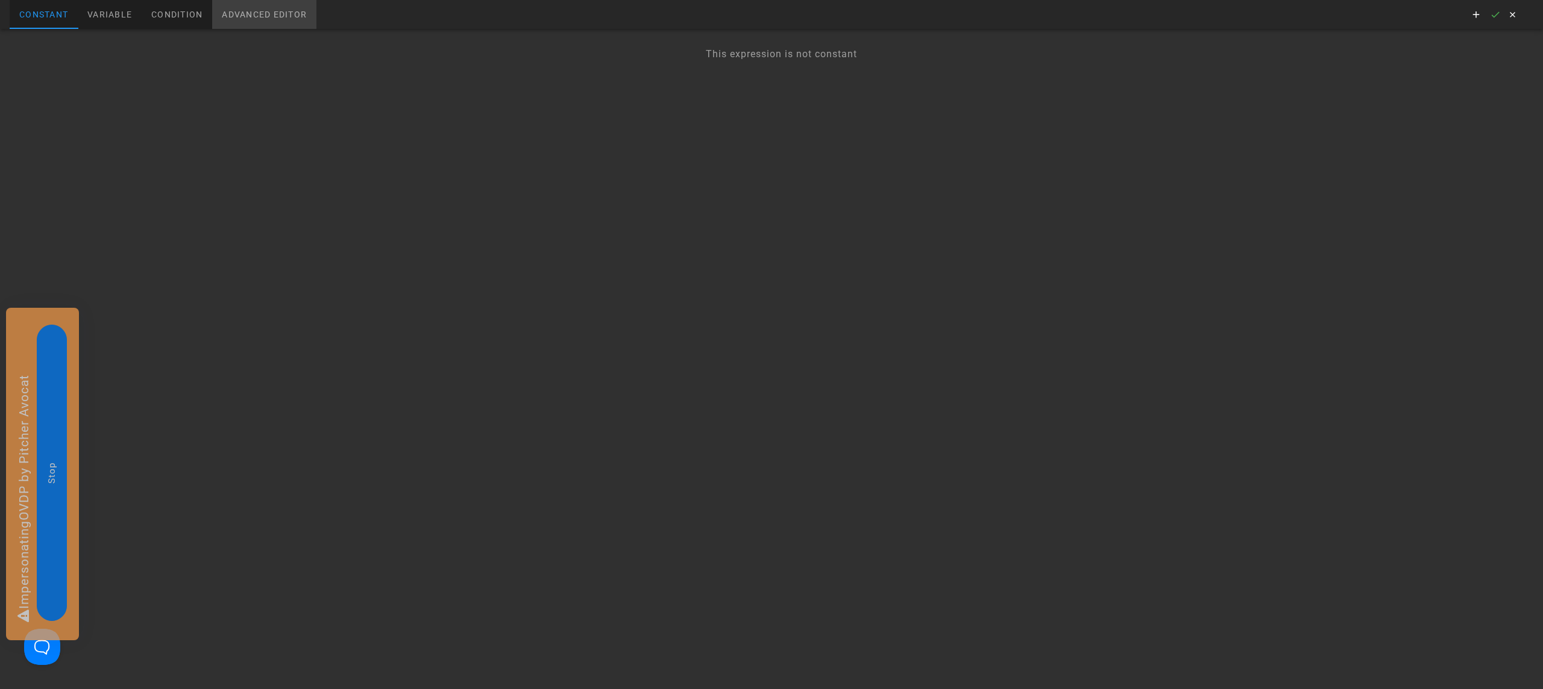
click at [302, 8] on div "Advanced editor" at bounding box center [264, 14] width 104 height 29
click at [211, 54] on div "1 Enter to Rename, ⇧Enter to Preview" at bounding box center [771, 359] width 1543 height 660
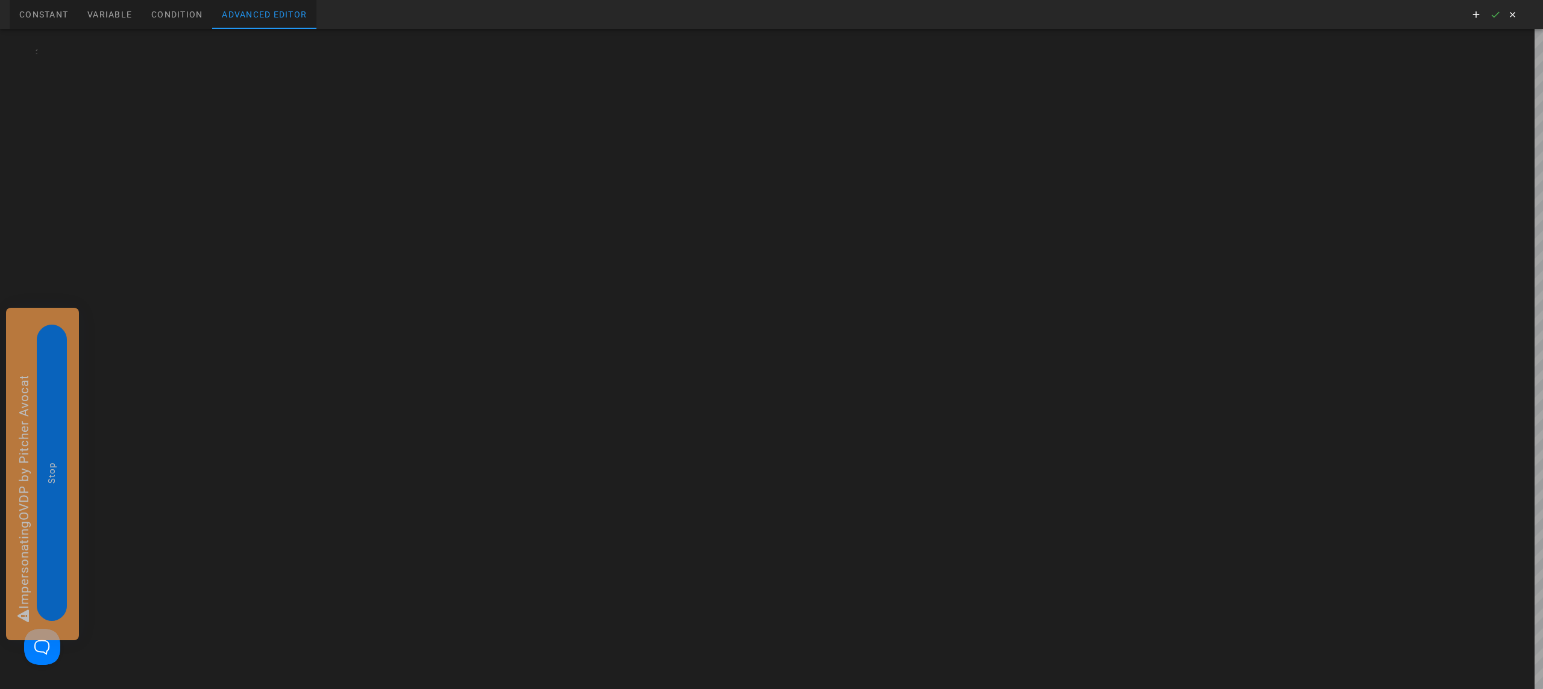
click at [211, 54] on div at bounding box center [789, 359] width 1505 height 660
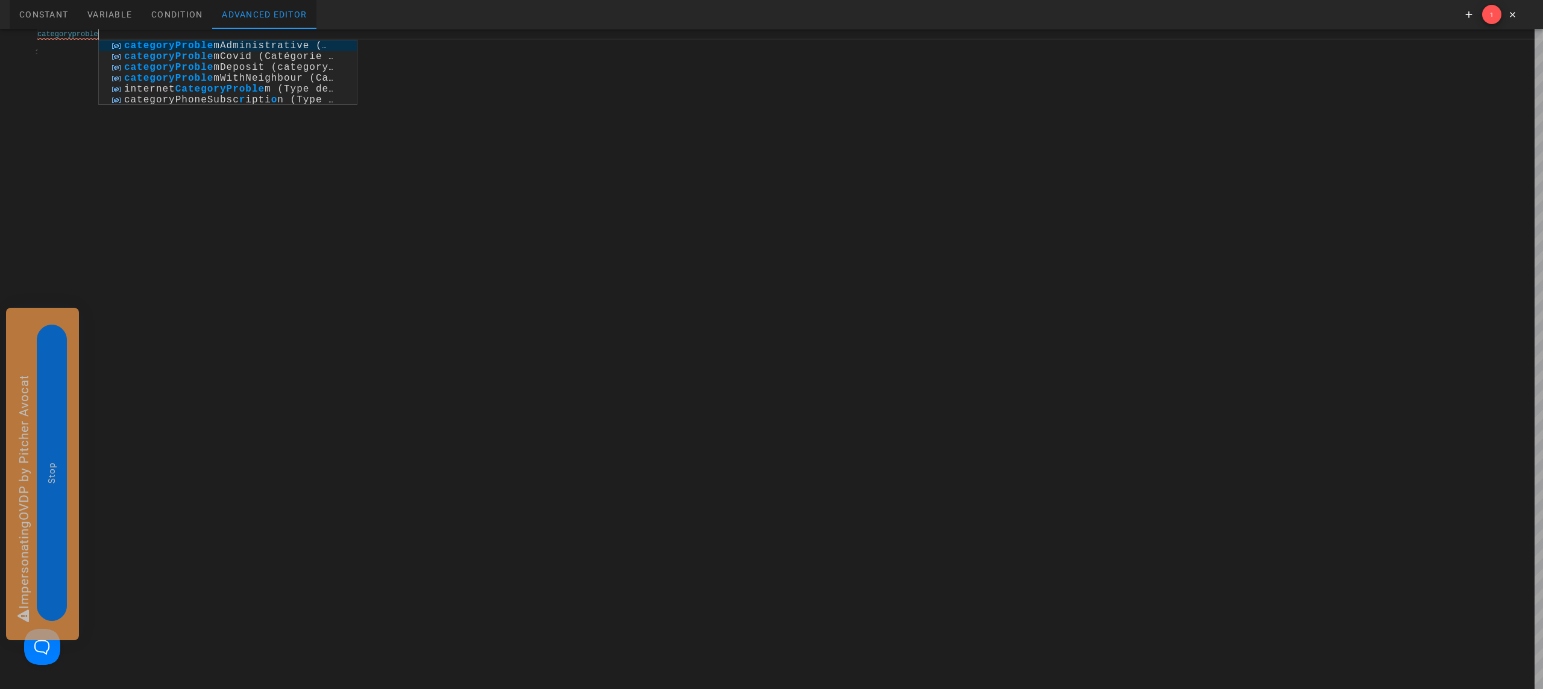
scroll to position [0, 59]
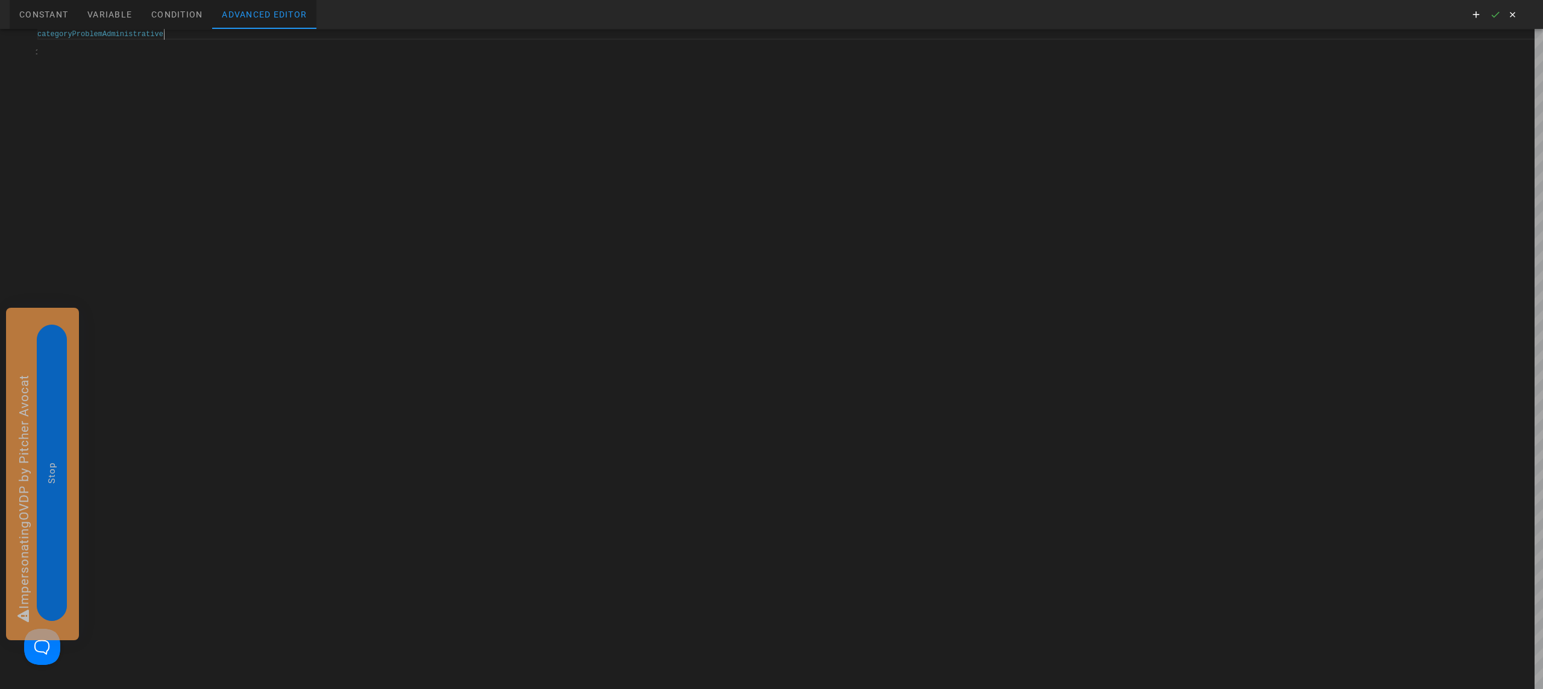
type textarea "categoryProblemAdministrative"
click at [1511, 12] on icon "button" at bounding box center [1511, 14] width 11 height 11
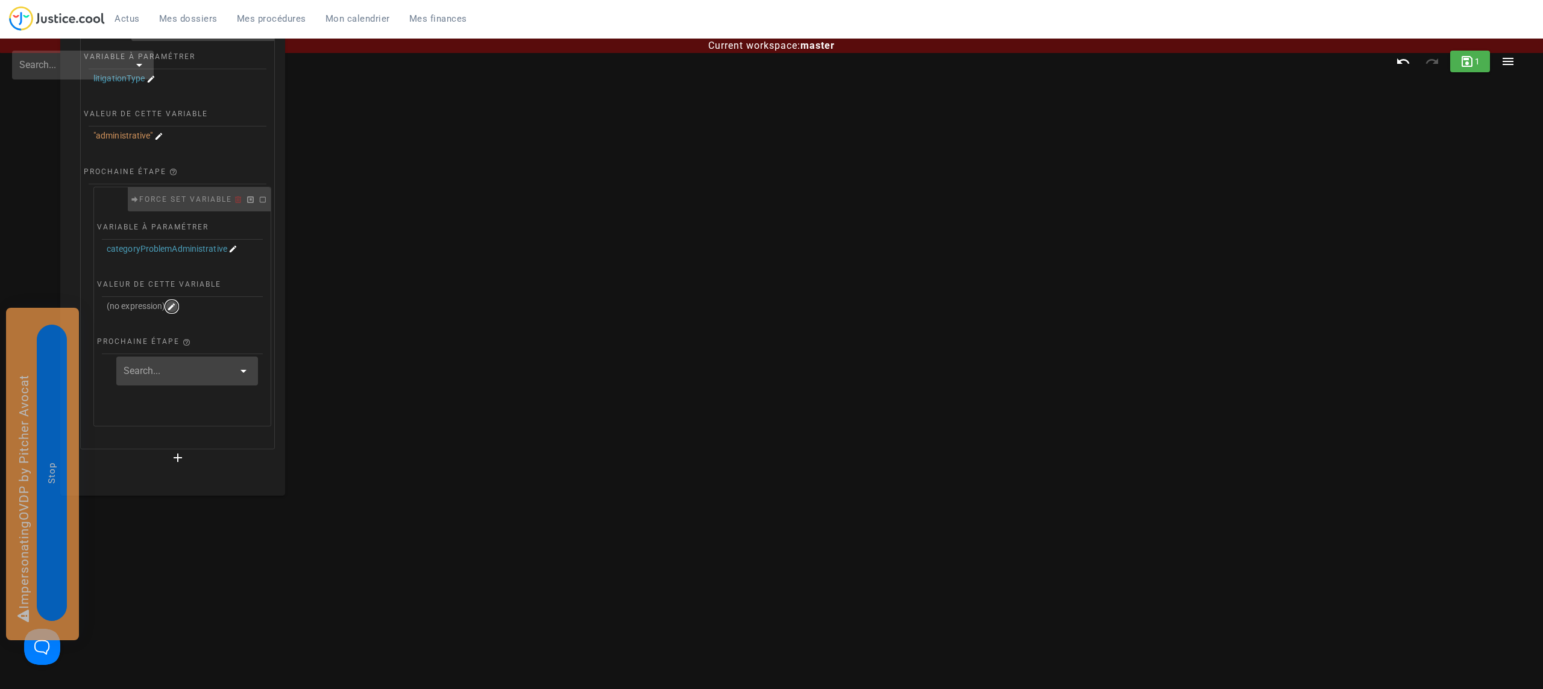
click at [172, 308] on icon "button" at bounding box center [171, 306] width 11 height 11
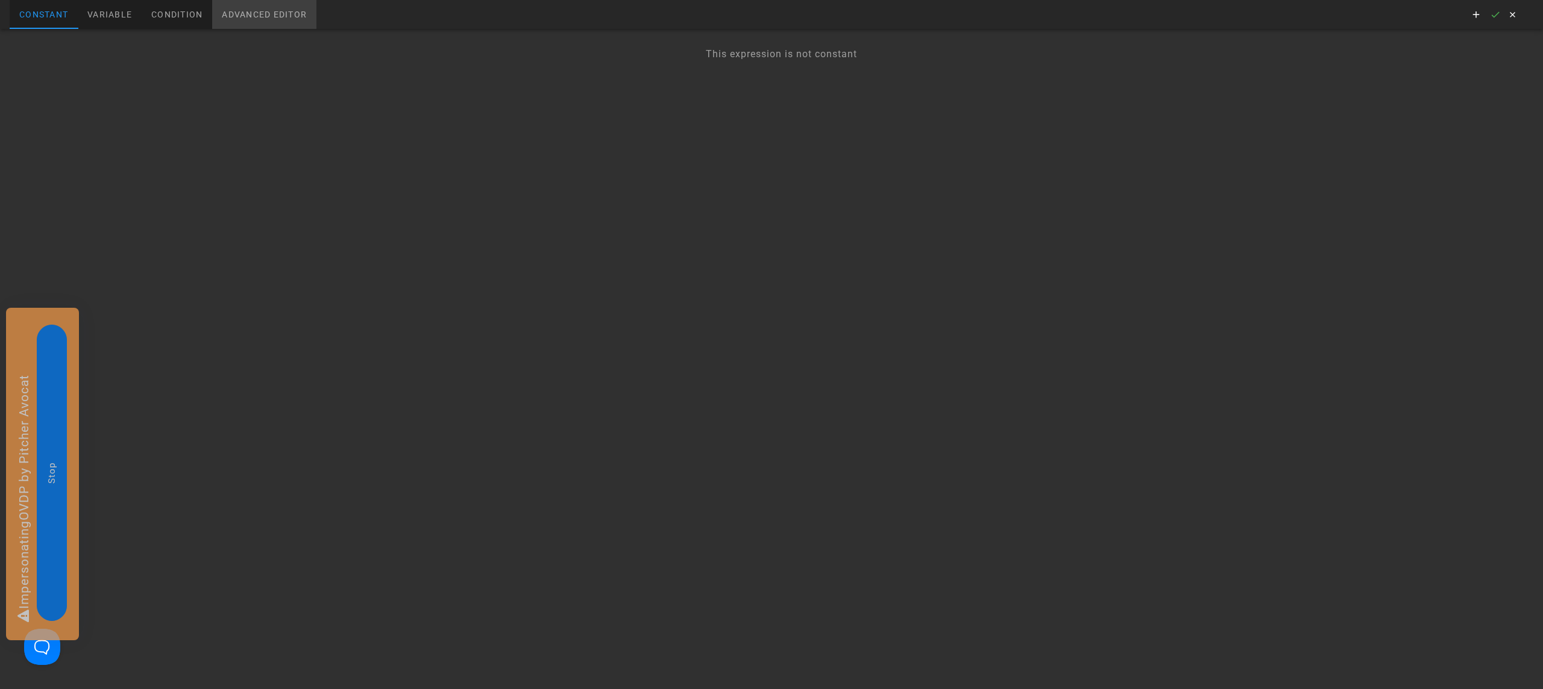
drag, startPoint x: 249, startPoint y: 11, endPoint x: 242, endPoint y: 25, distance: 15.1
click at [249, 11] on div "Advanced editor" at bounding box center [264, 14] width 104 height 29
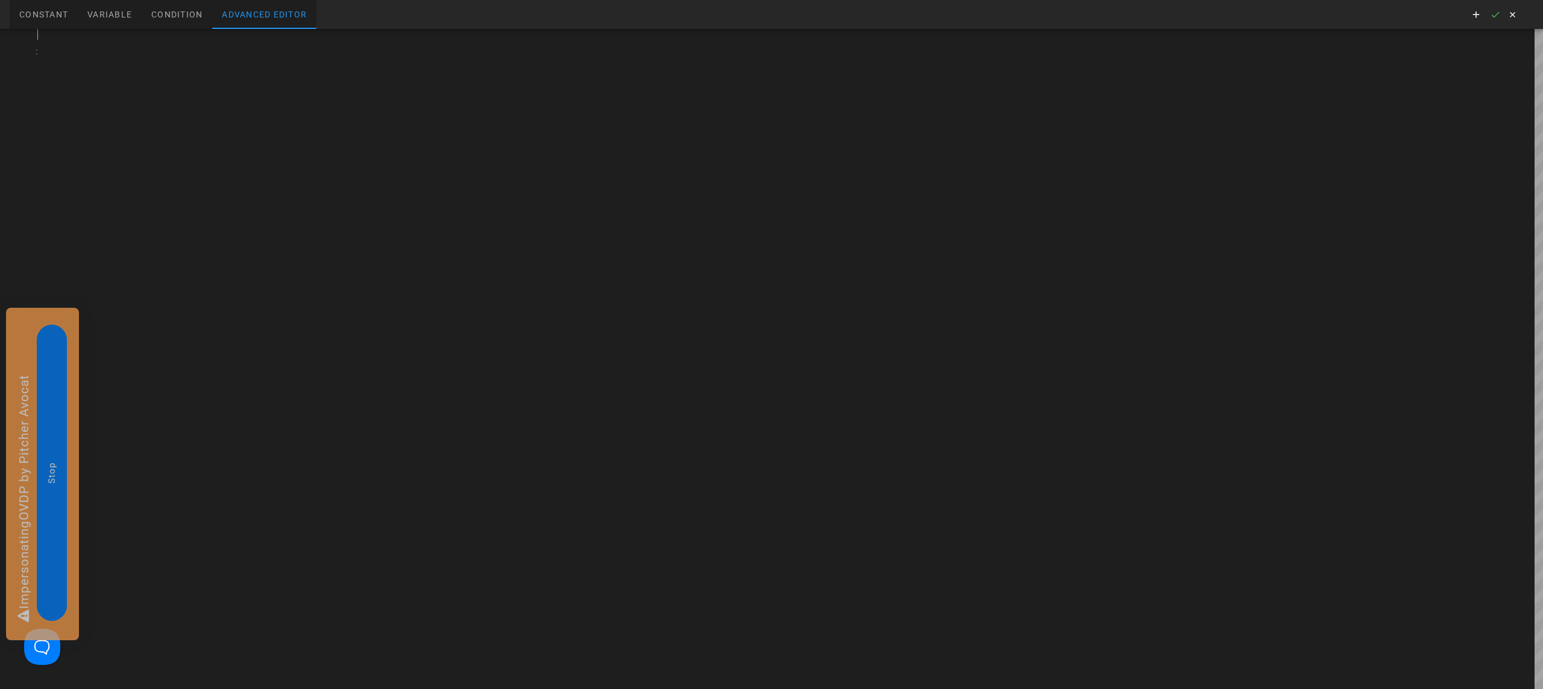
click at [161, 51] on div at bounding box center [789, 359] width 1505 height 660
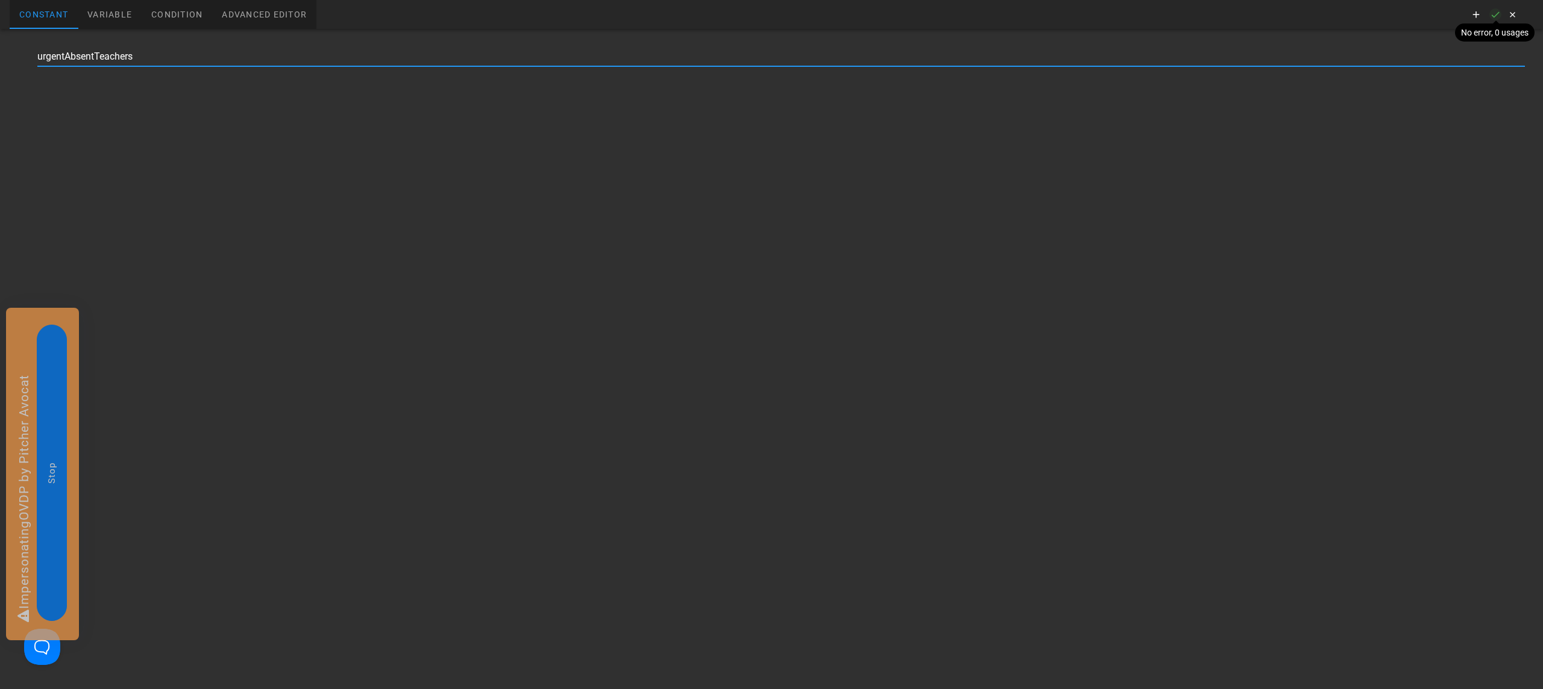
type input "urgentAbsentTeachers"
click at [1494, 17] on icon "button" at bounding box center [1495, 14] width 11 height 11
click at [1515, 17] on icon "button" at bounding box center [1511, 14] width 11 height 11
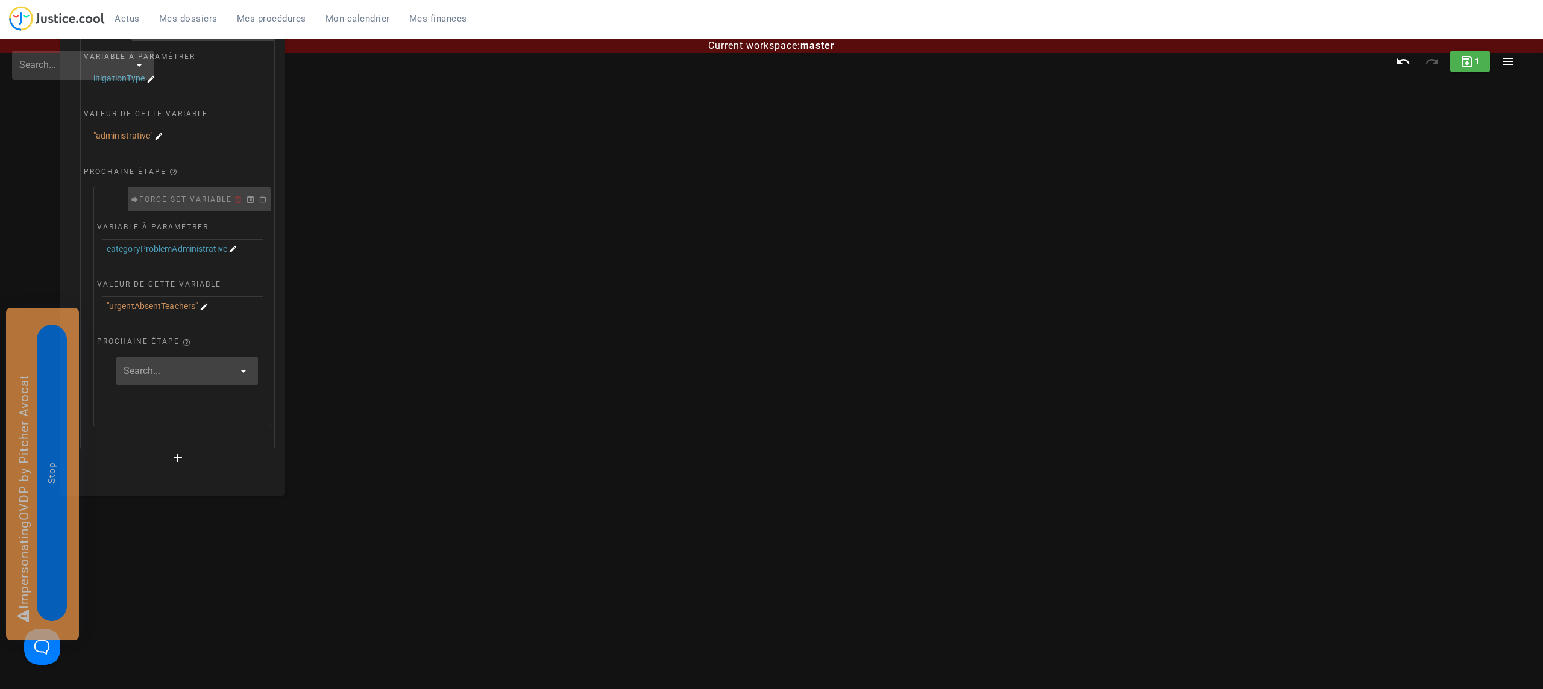
click at [164, 377] on input "text" at bounding box center [179, 371] width 110 height 19
click at [180, 405] on span "Create new" at bounding box center [183, 410] width 72 height 11
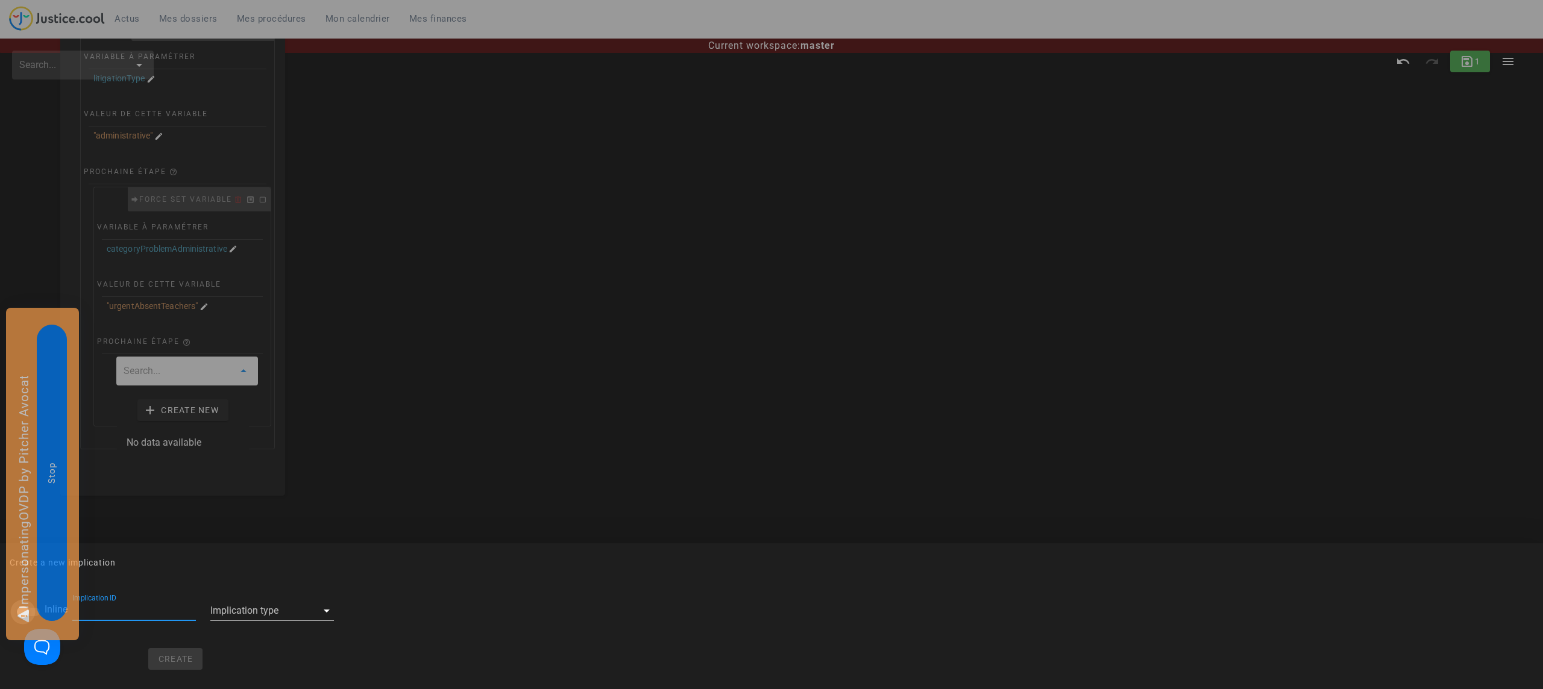
click at [20, 610] on div at bounding box center [23, 612] width 20 height 20
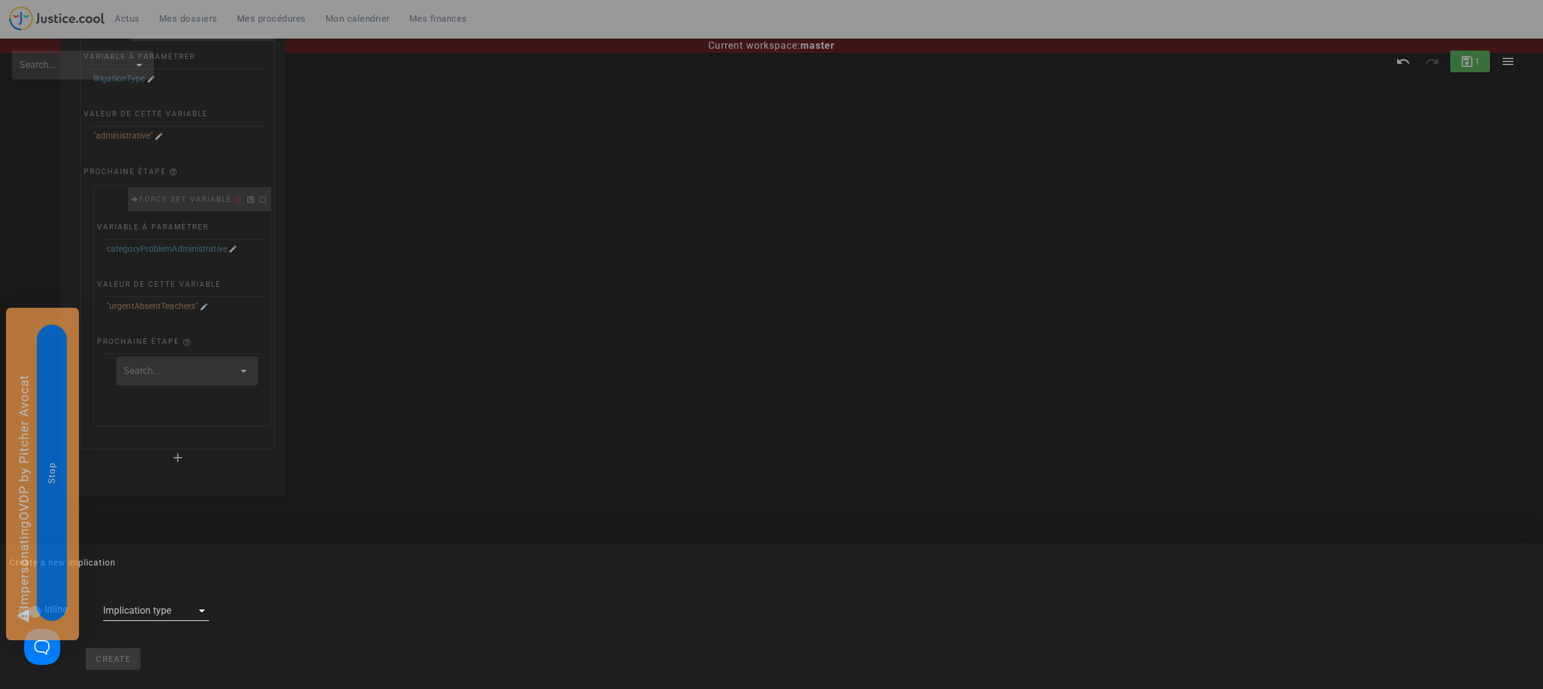
click at [166, 612] on div at bounding box center [147, 610] width 89 height 19
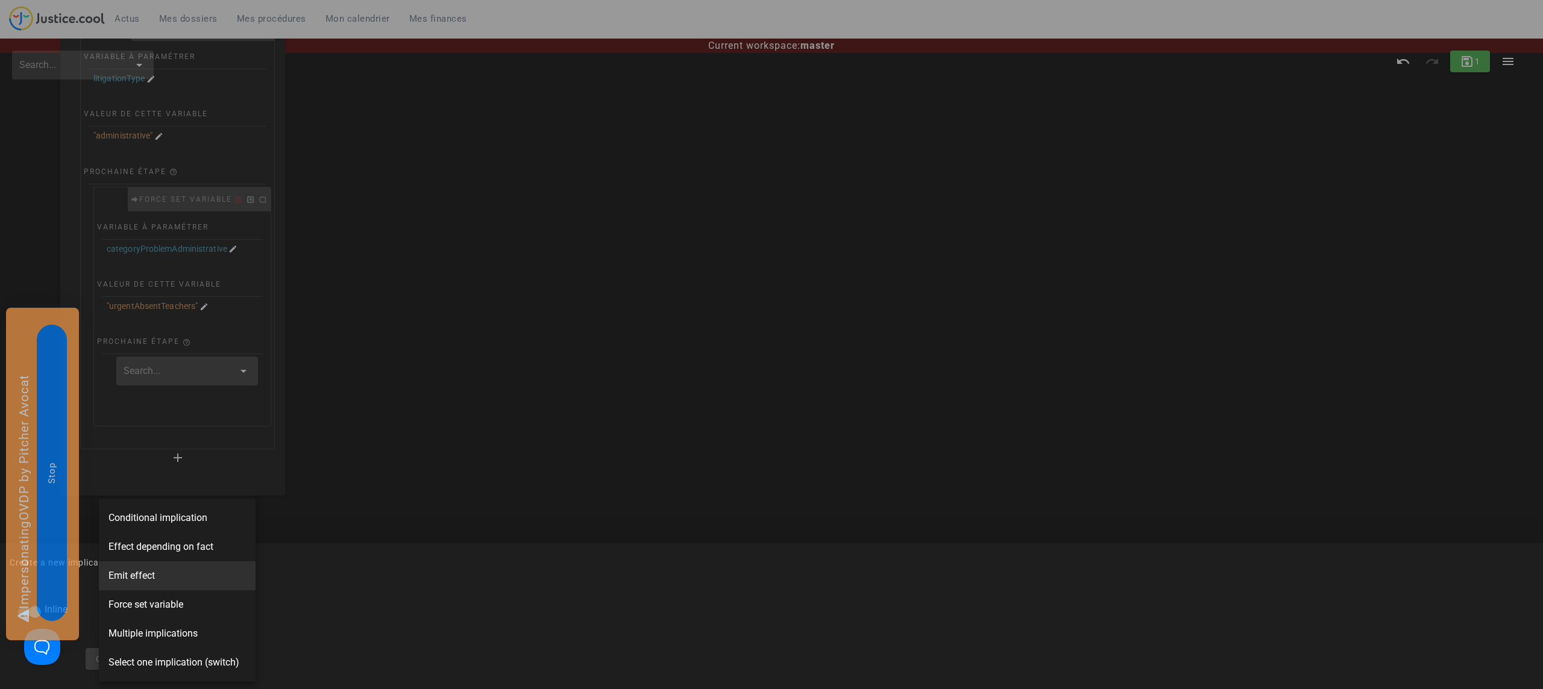
click at [163, 578] on div "Emit effect" at bounding box center [177, 576] width 157 height 29
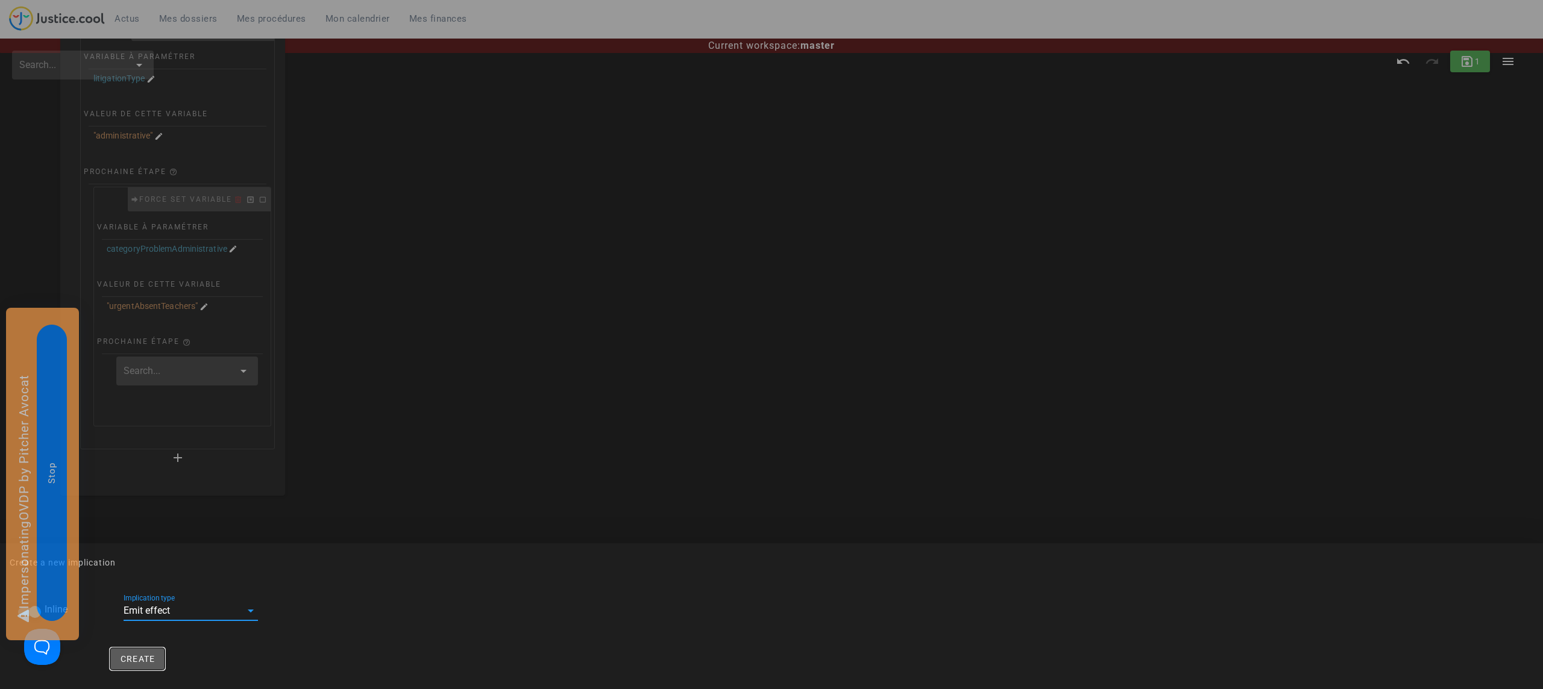
click at [139, 665] on button "Create" at bounding box center [137, 659] width 55 height 22
checkbox input "false"
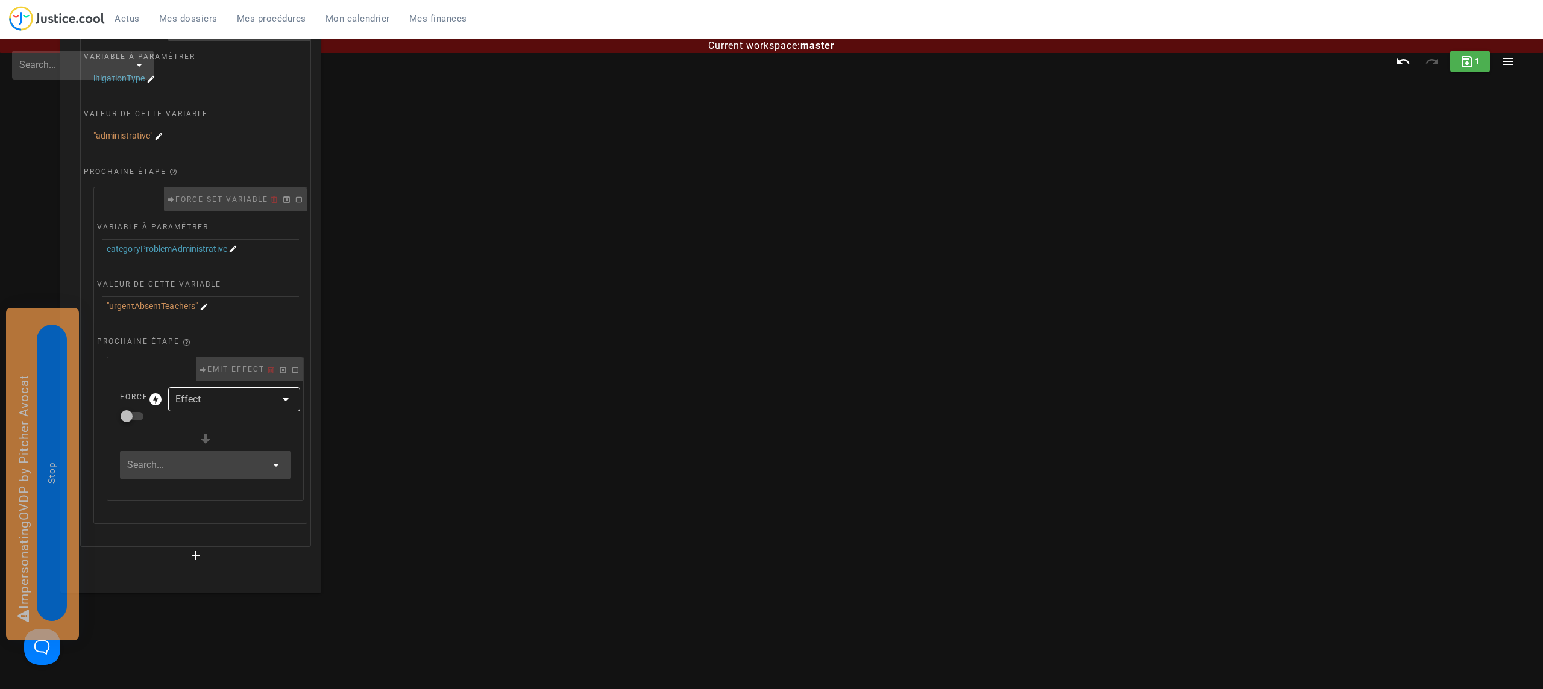
click at [204, 403] on div at bounding box center [225, 399] width 101 height 24
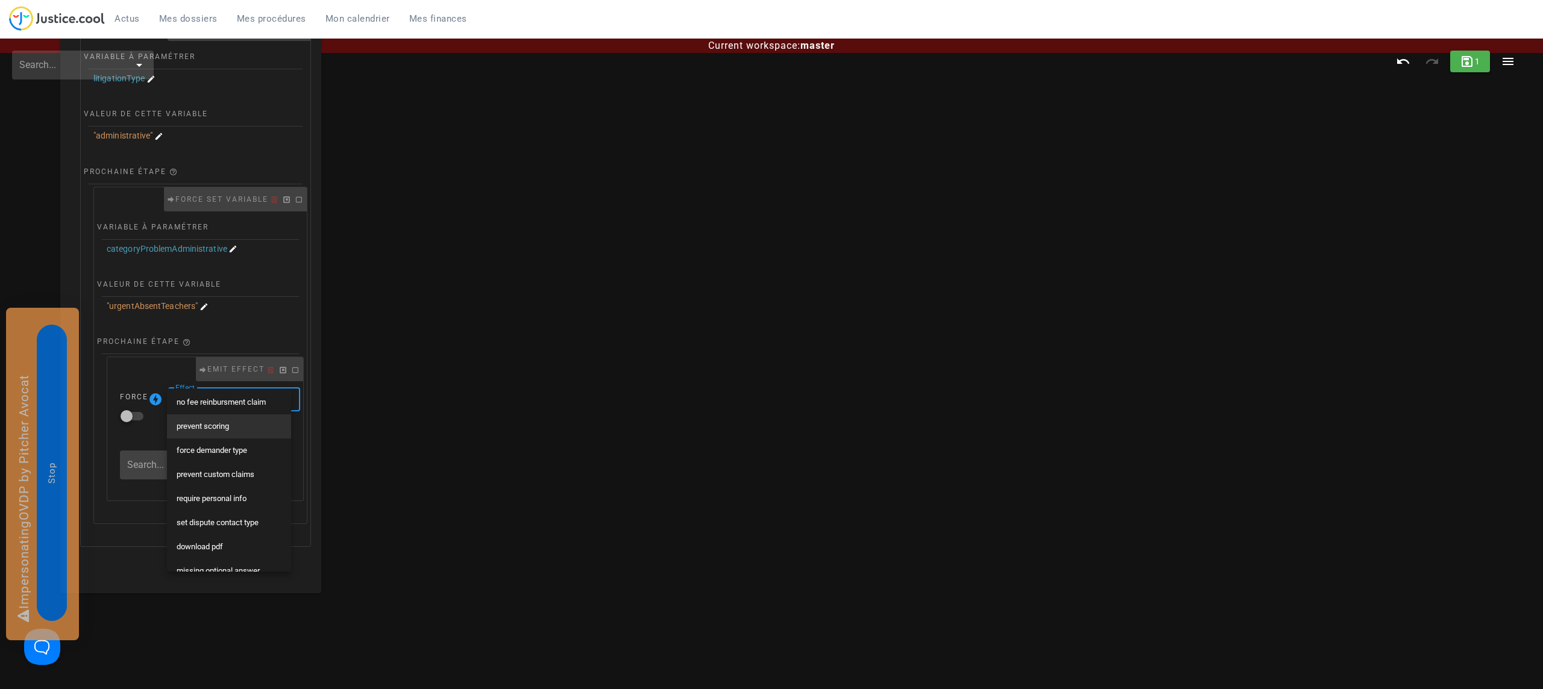
click at [228, 422] on div "prevent scoring" at bounding box center [229, 427] width 105 height 10
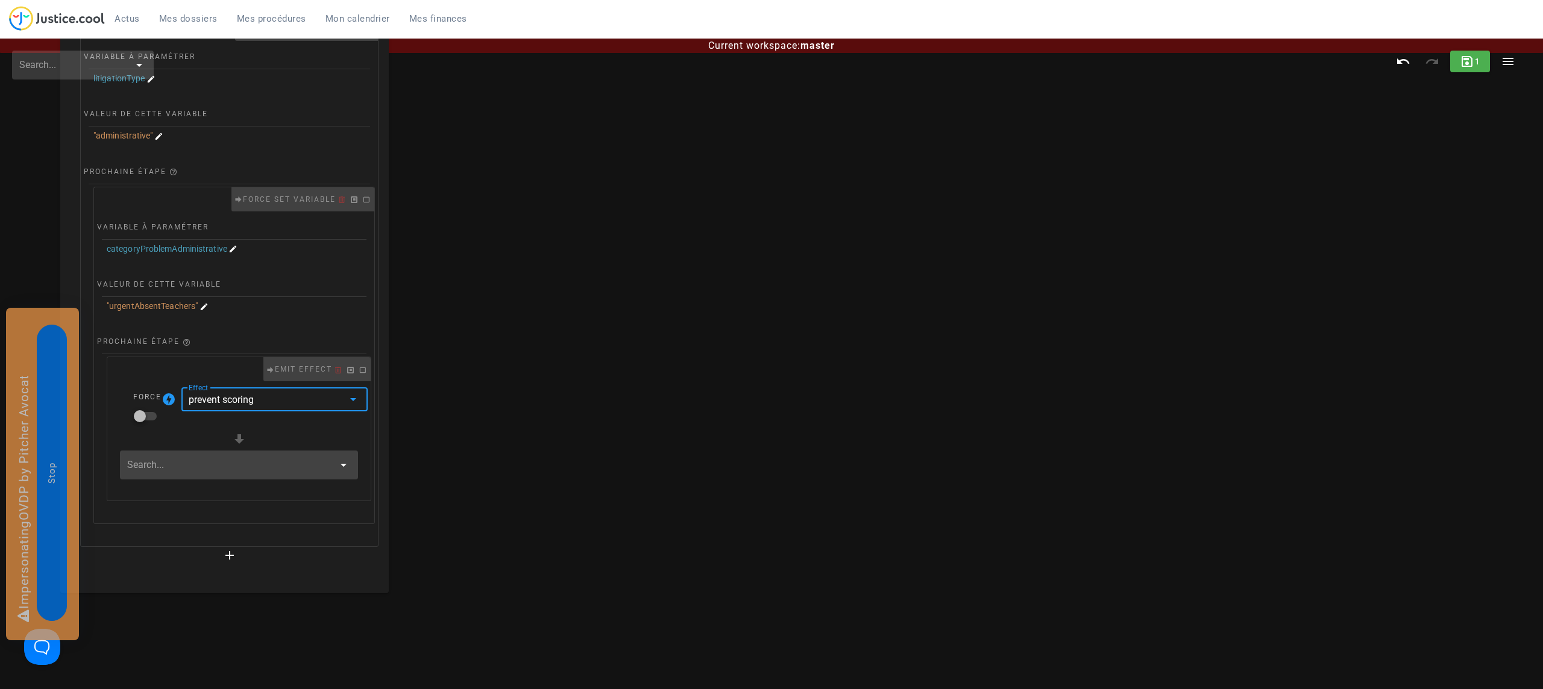
click at [181, 462] on input "text" at bounding box center [230, 465] width 207 height 19
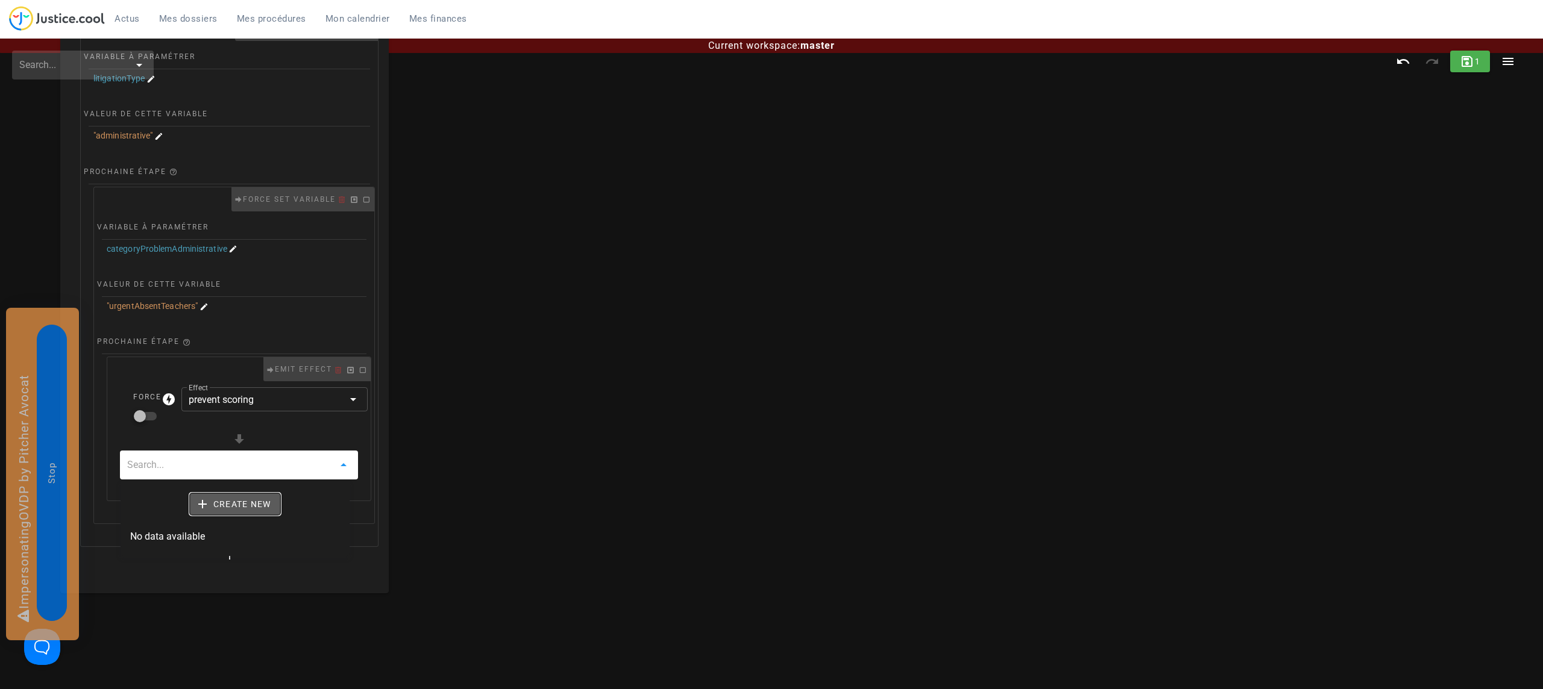
click at [234, 505] on span "Create new" at bounding box center [235, 504] width 72 height 11
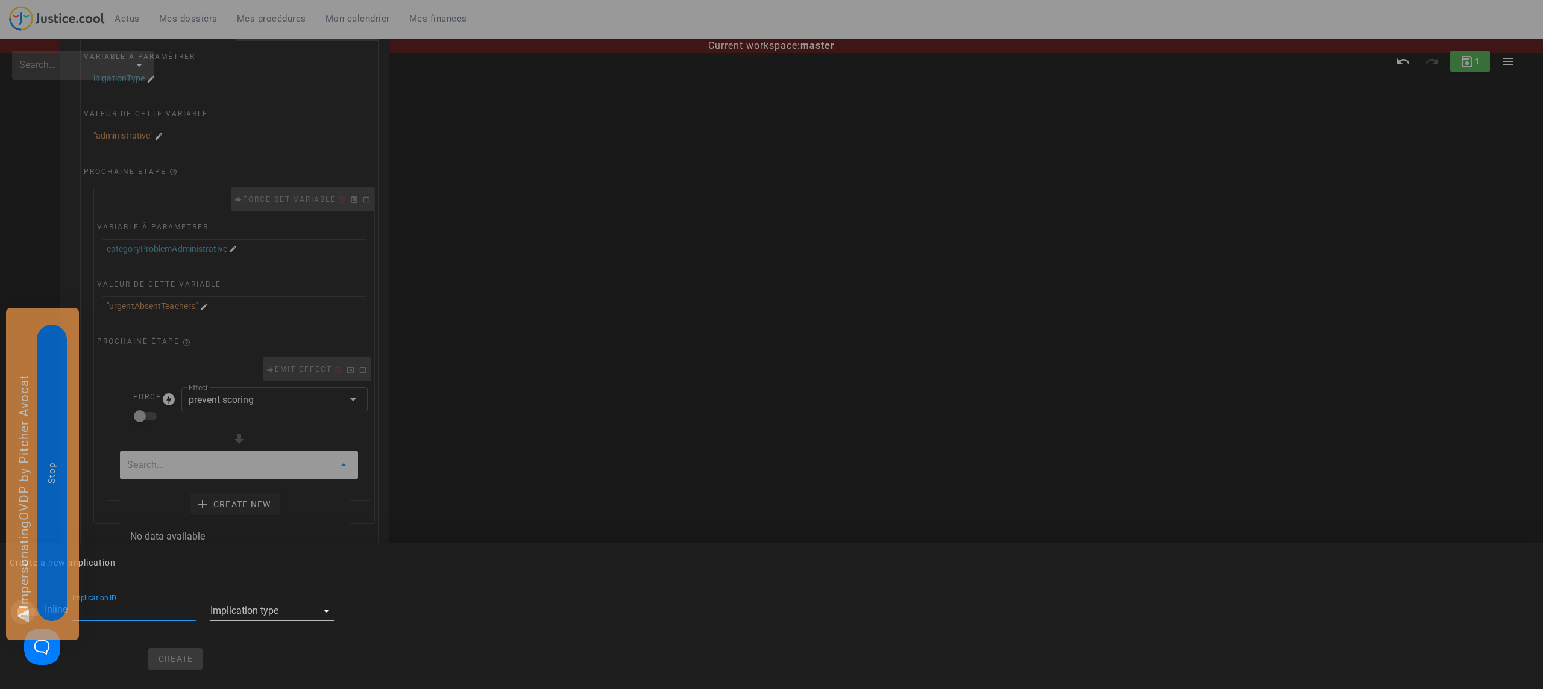
click at [22, 610] on div at bounding box center [23, 612] width 20 height 20
checkbox input "true"
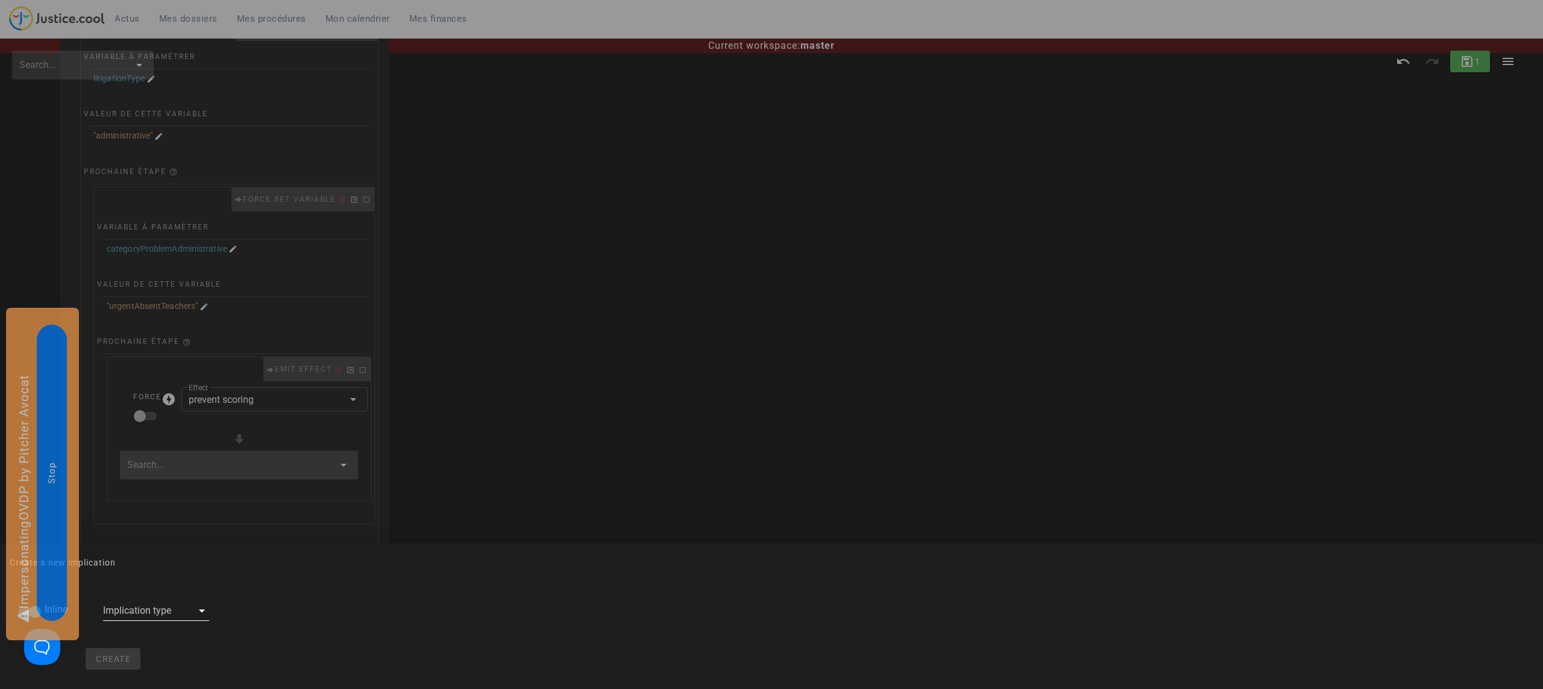
click at [147, 609] on div at bounding box center [147, 610] width 89 height 19
click at [147, 571] on span "Emit effect" at bounding box center [131, 576] width 46 height 14
click at [131, 657] on span "Create" at bounding box center [138, 659] width 36 height 10
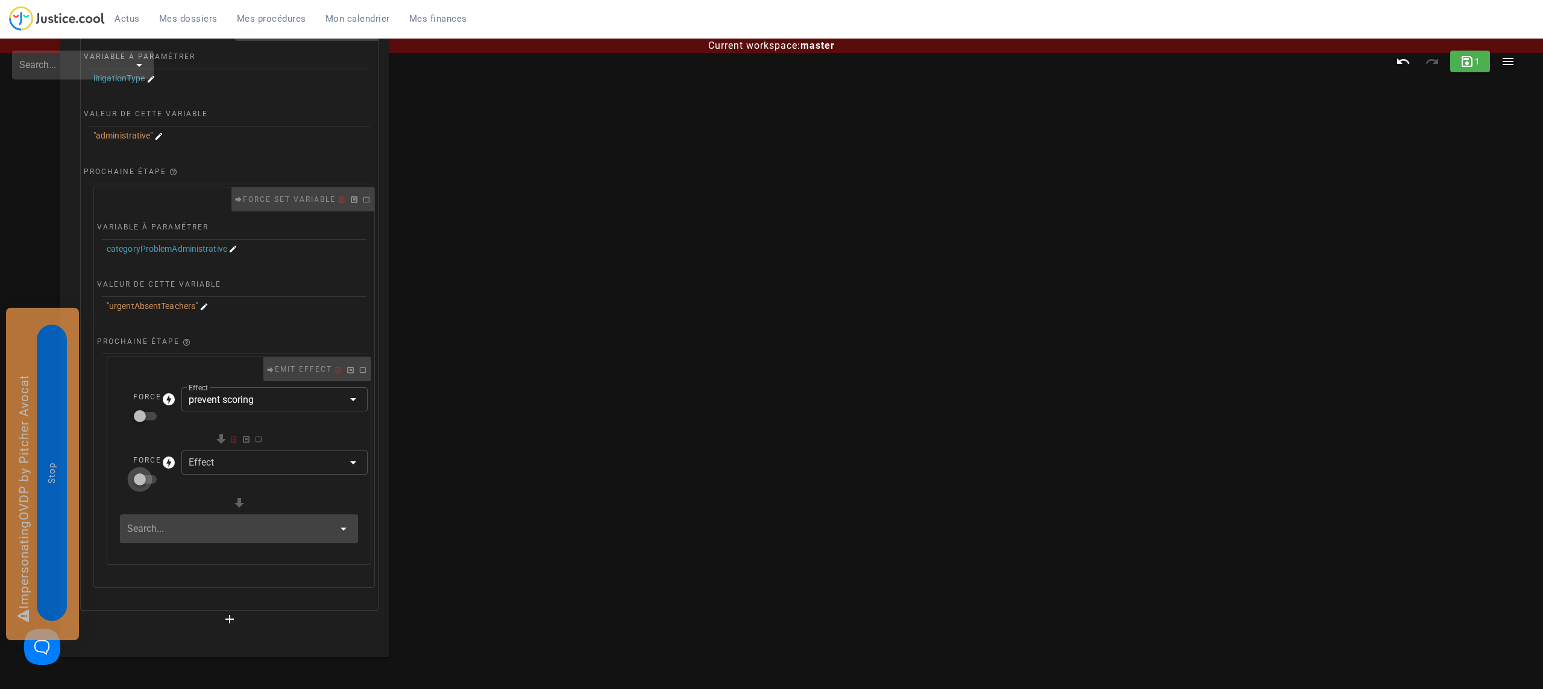
click at [142, 484] on div at bounding box center [140, 479] width 20 height 20
checkbox input "true"
click at [243, 469] on div at bounding box center [266, 463] width 155 height 24
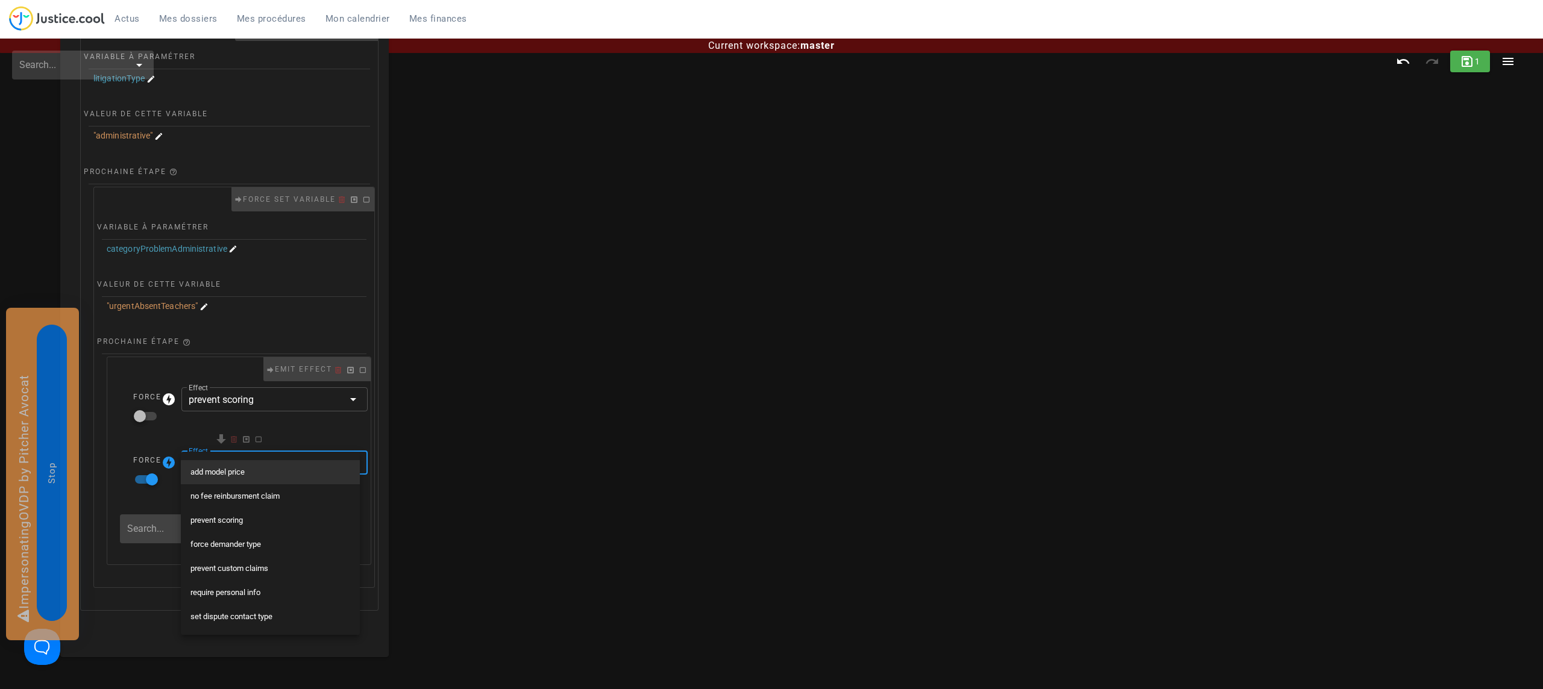
scroll to position [118, 0]
click at [246, 539] on div "force demander type" at bounding box center [270, 544] width 160 height 10
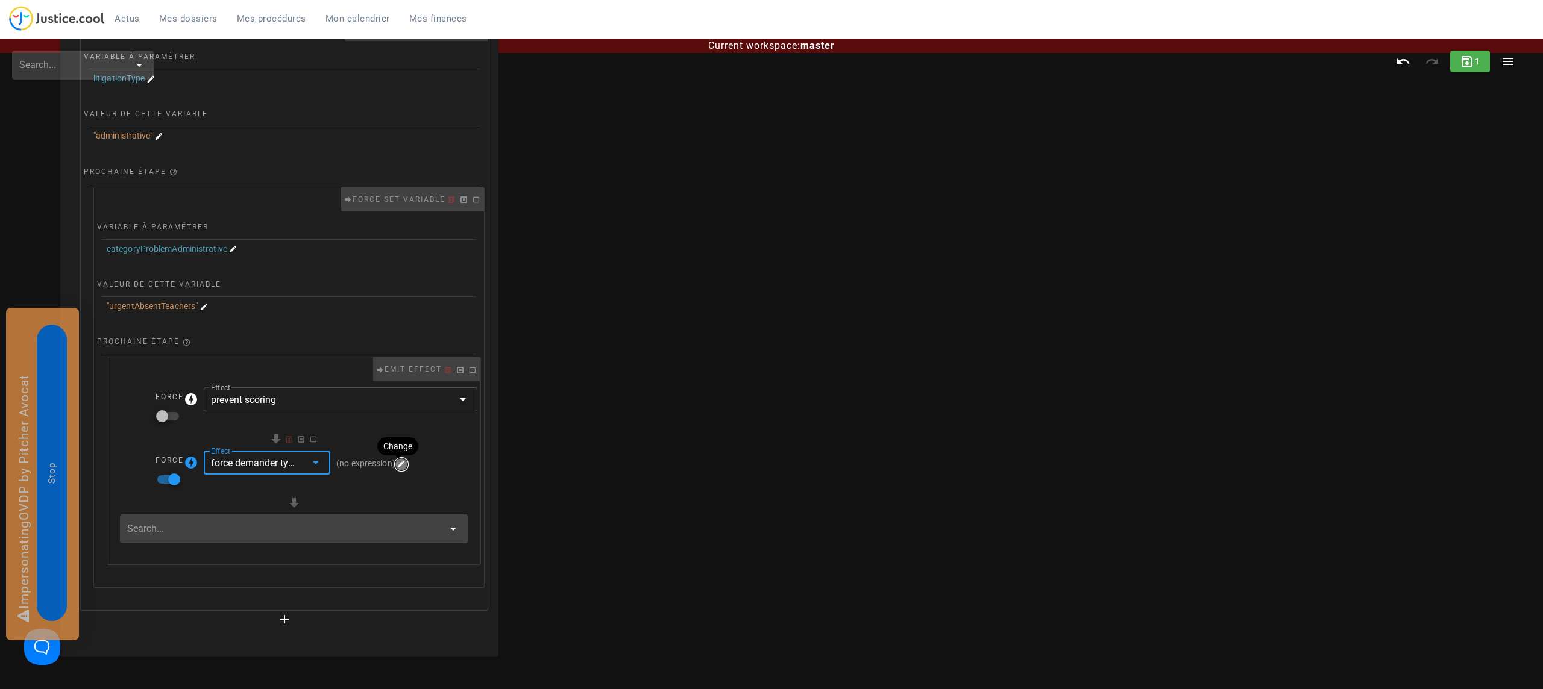
click at [396, 464] on icon "button" at bounding box center [401, 464] width 11 height 11
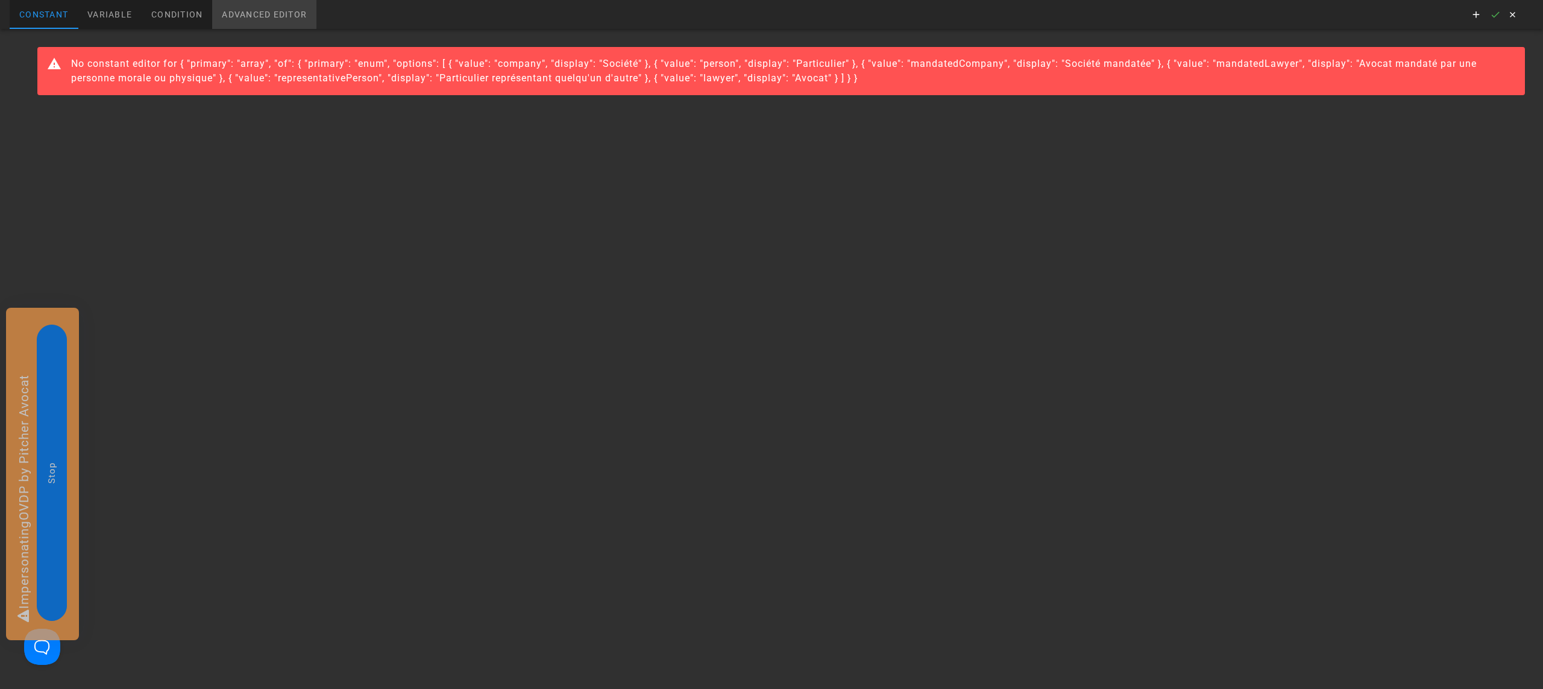
click at [291, 11] on div "Advanced editor" at bounding box center [264, 14] width 104 height 29
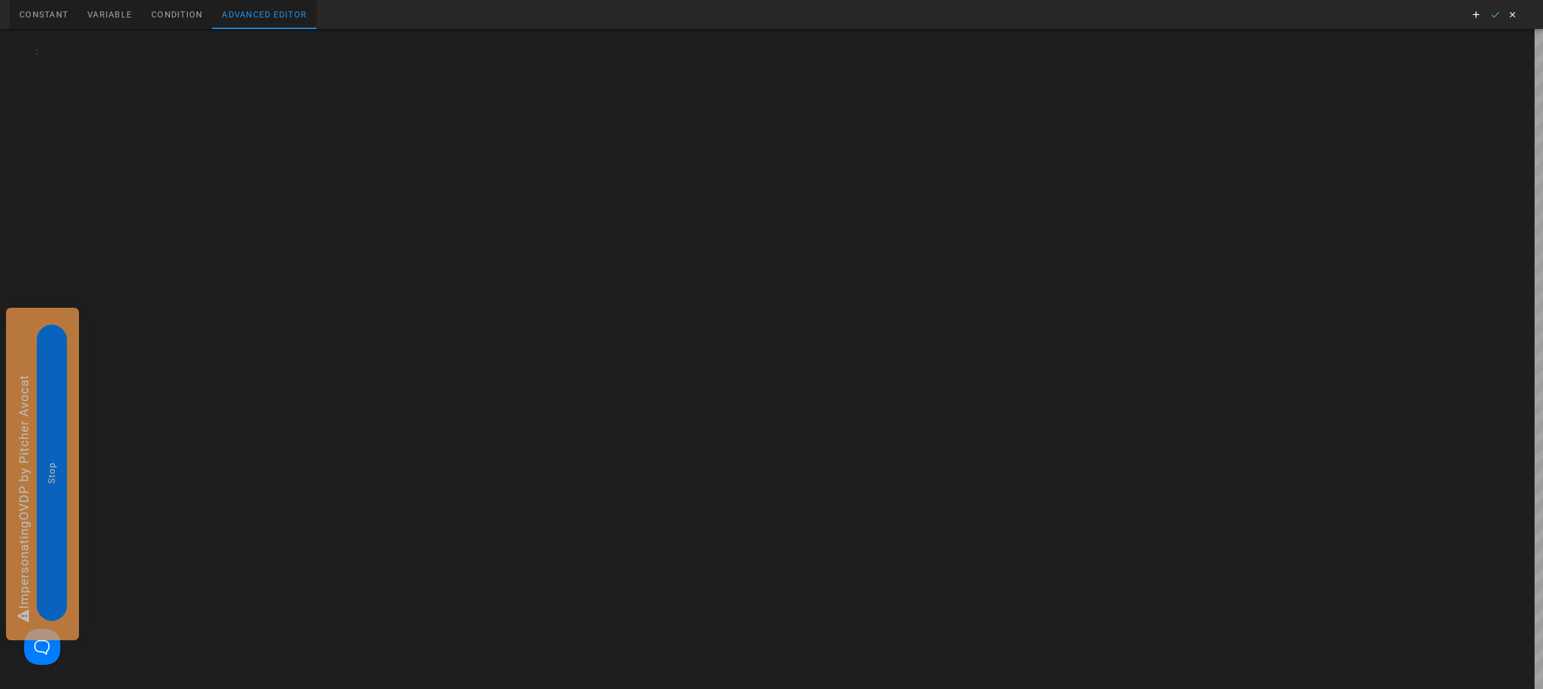
click at [227, 41] on div at bounding box center [789, 359] width 1505 height 660
type textarea "["person"]"
click at [1492, 13] on icon "button" at bounding box center [1495, 14] width 11 height 11
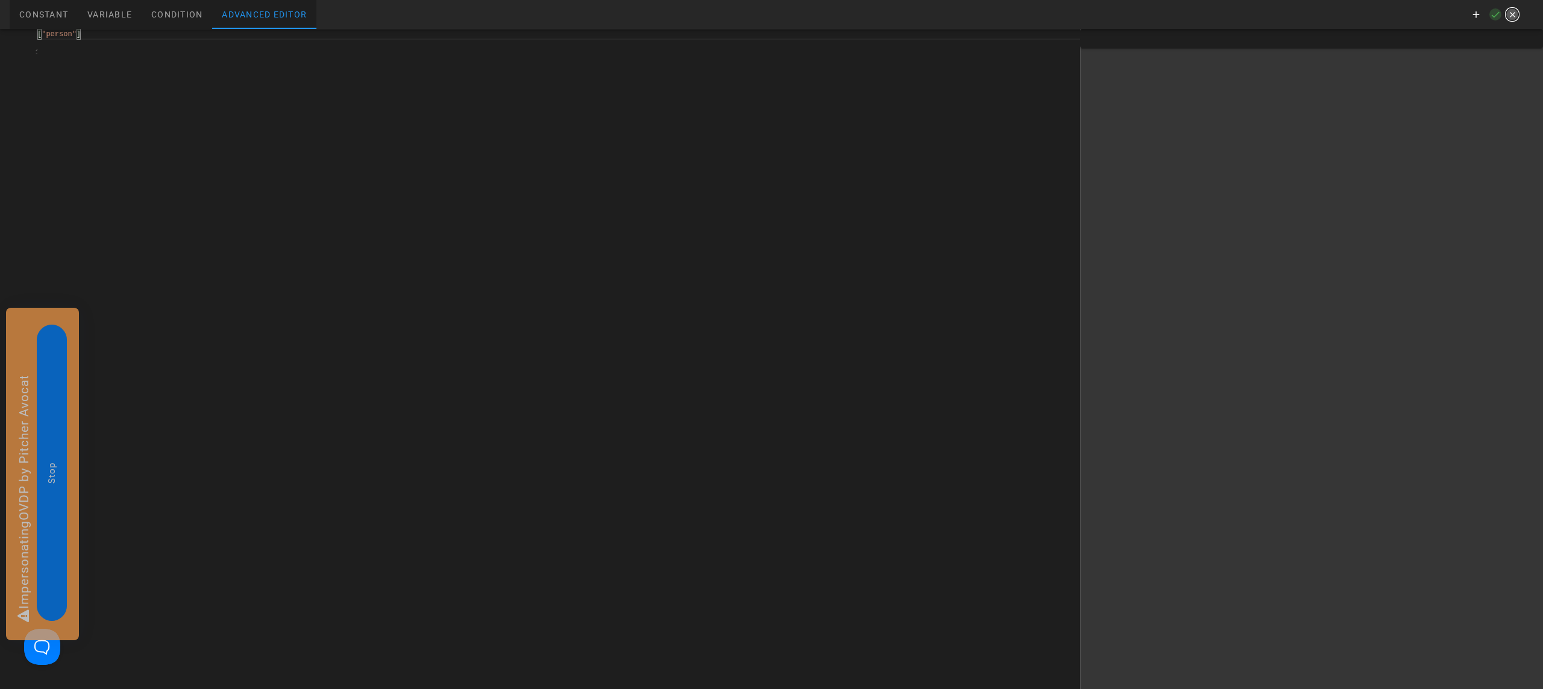
click at [1515, 13] on icon "button" at bounding box center [1511, 14] width 11 height 11
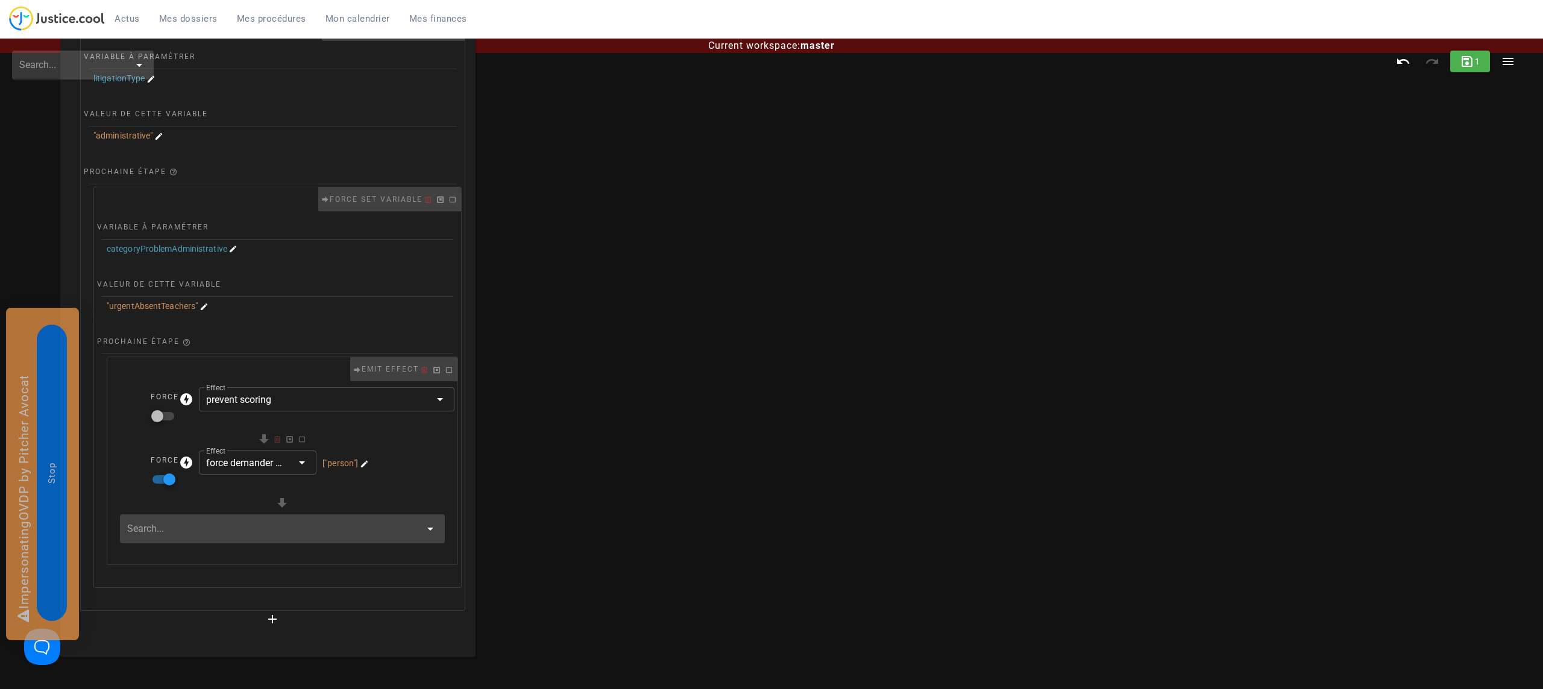
click at [216, 519] on div at bounding box center [282, 529] width 325 height 29
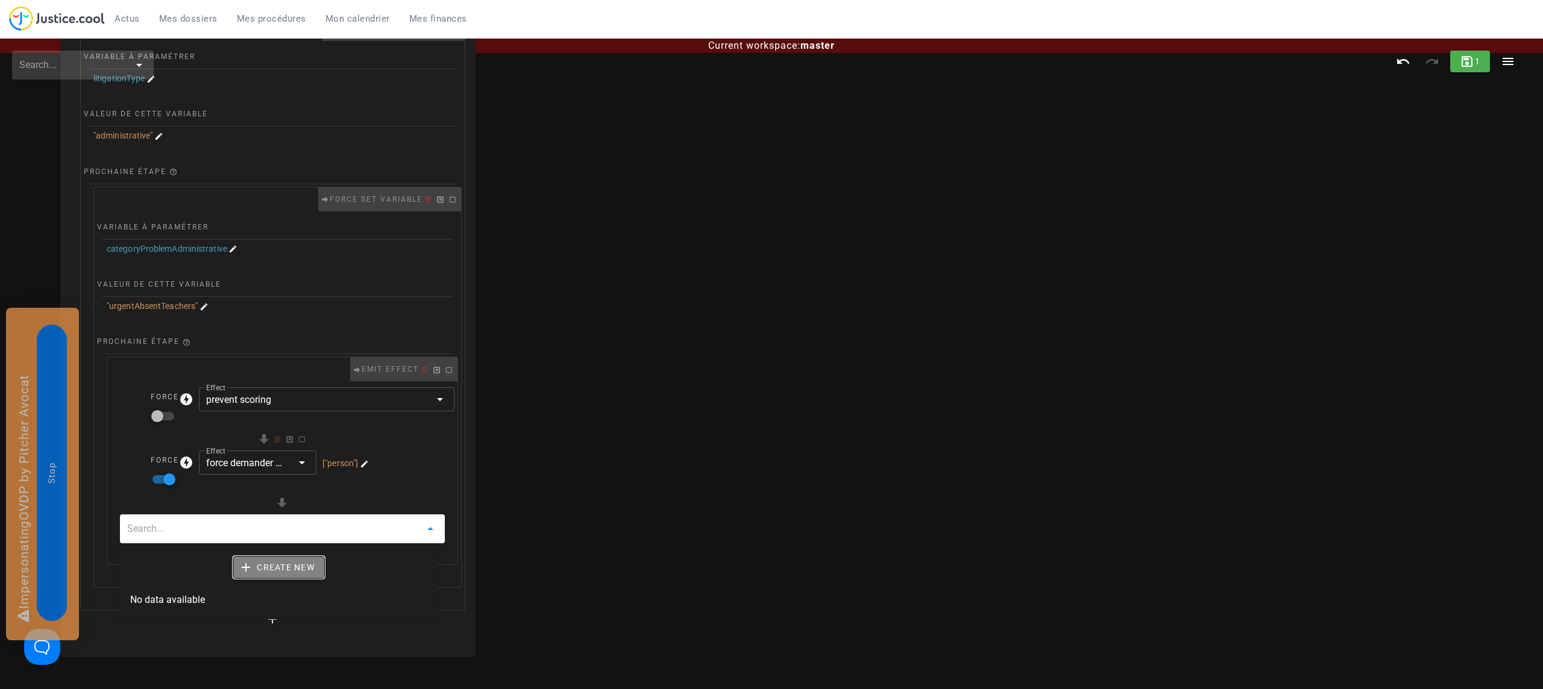
click at [284, 569] on span "Create new" at bounding box center [279, 567] width 72 height 11
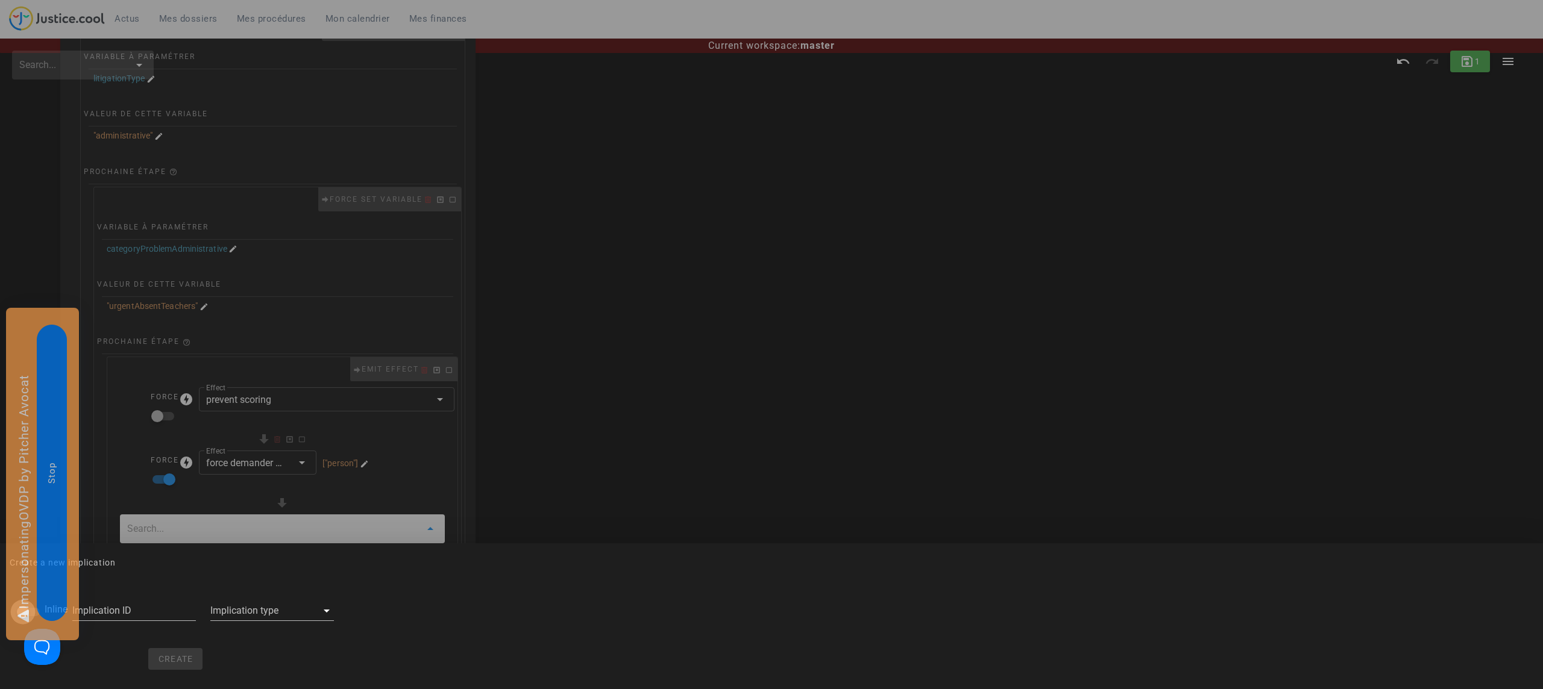
click at [19, 610] on div at bounding box center [23, 612] width 20 height 20
checkbox input "true"
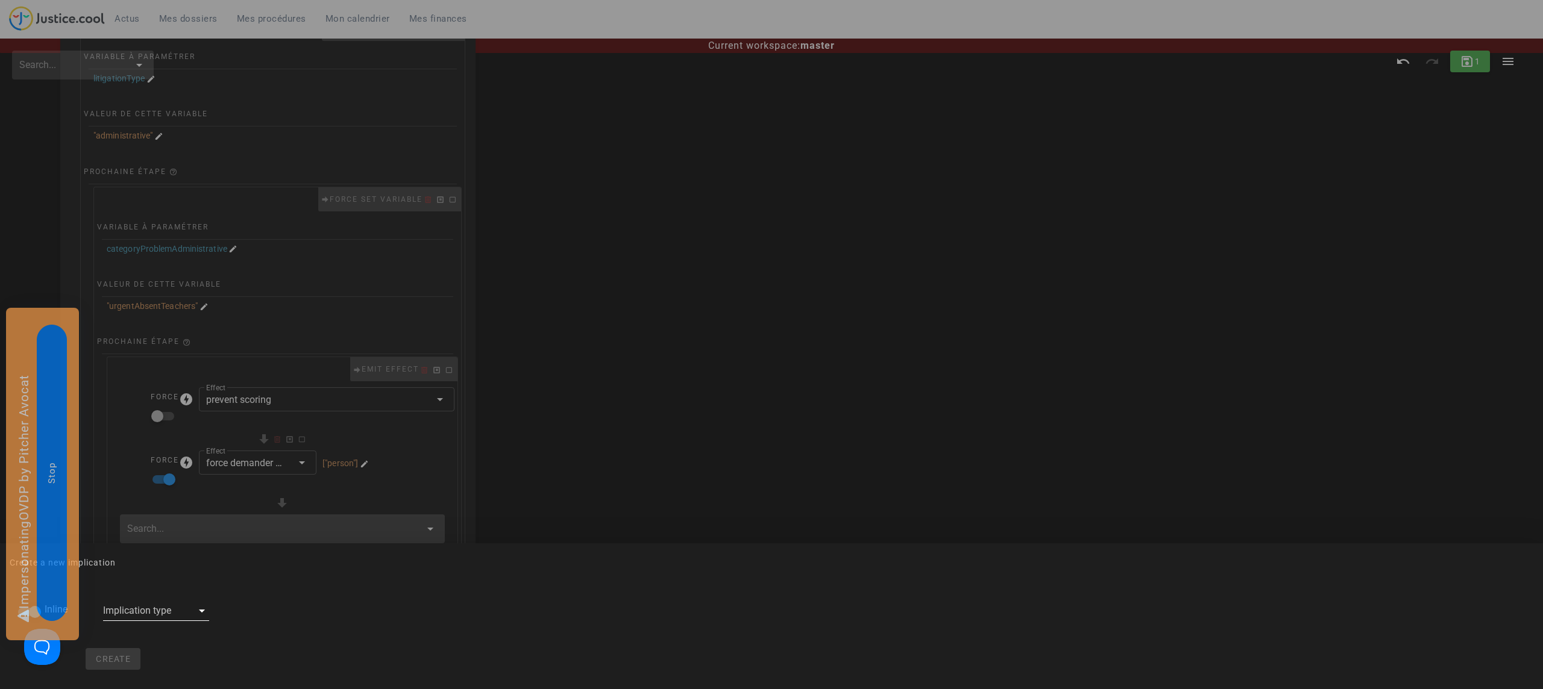
click at [146, 609] on div at bounding box center [147, 610] width 89 height 19
click at [147, 574] on span "Emit effect" at bounding box center [131, 576] width 46 height 14
click at [128, 657] on span "Create" at bounding box center [138, 659] width 36 height 10
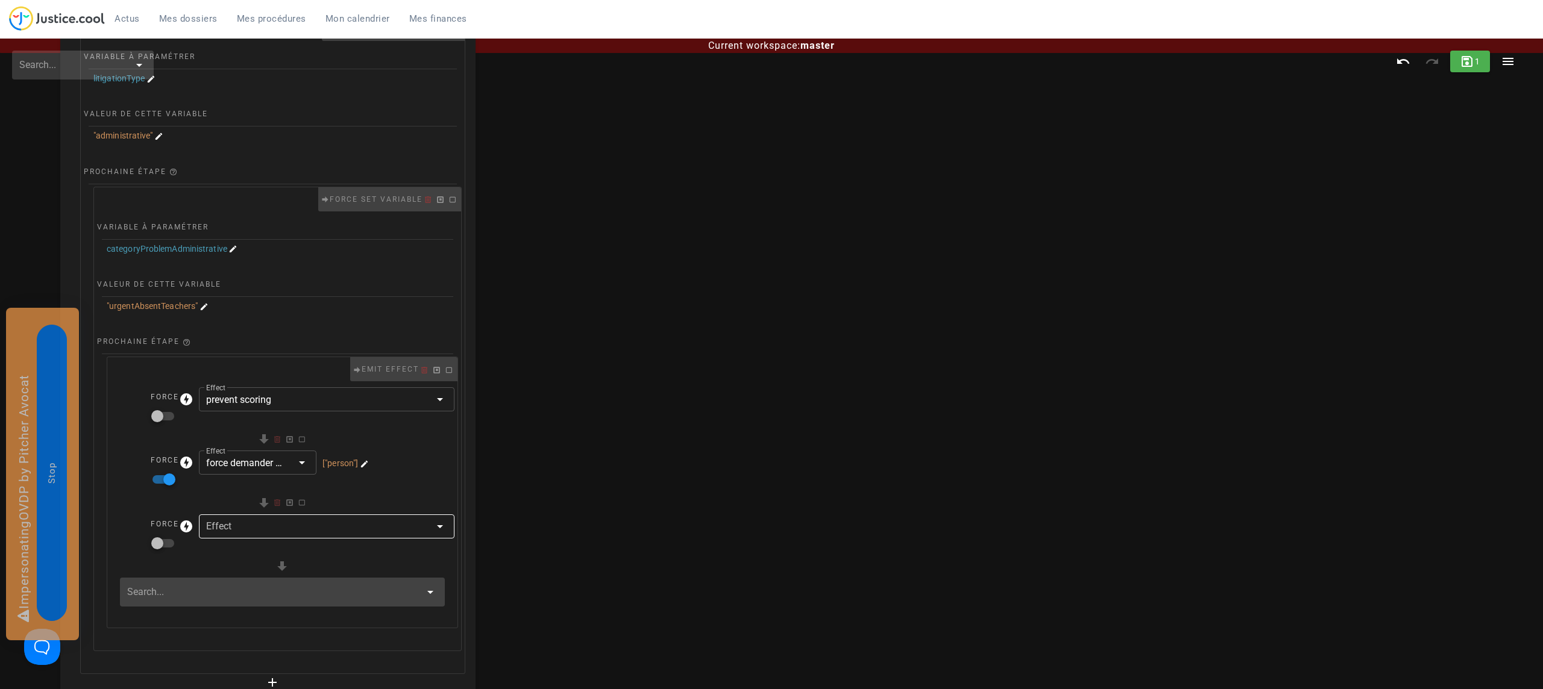
click at [322, 521] on div at bounding box center [318, 527] width 224 height 24
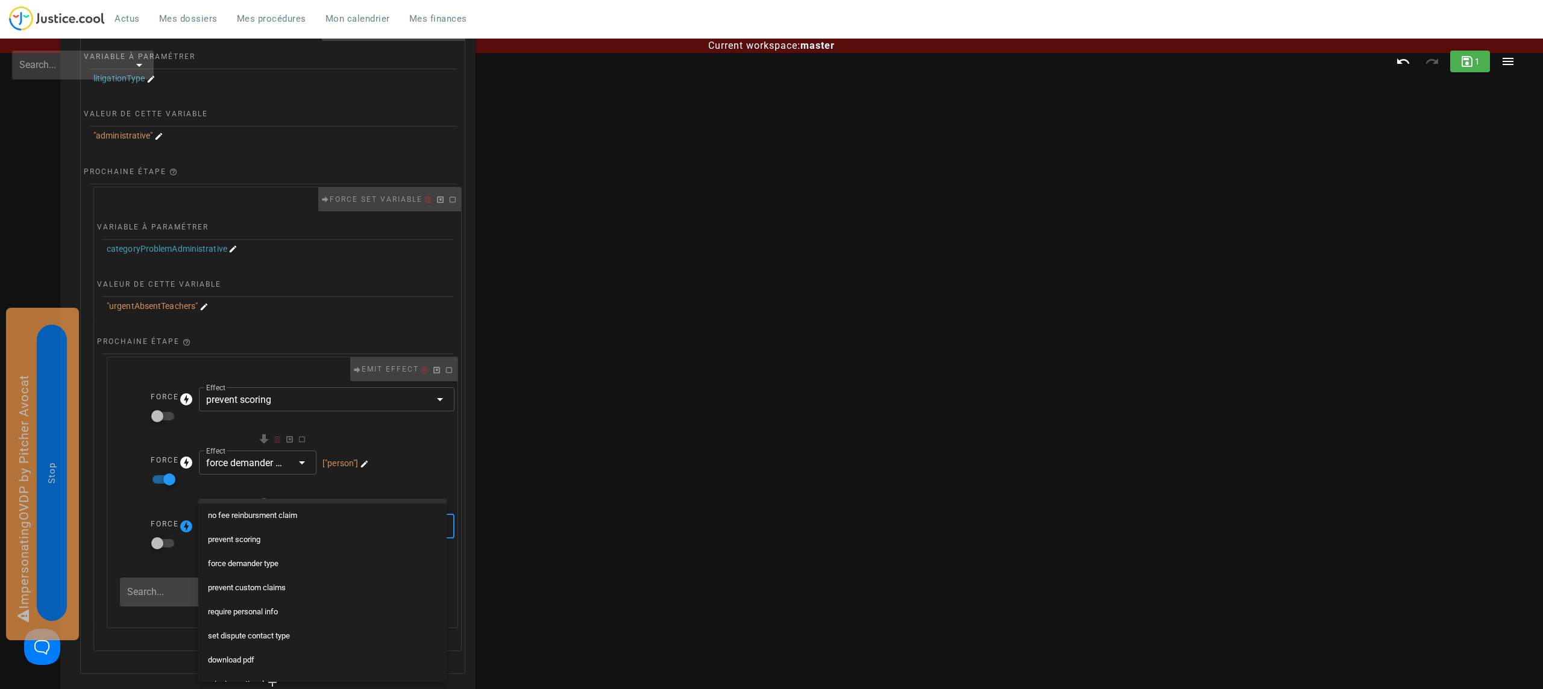
scroll to position [146, 0]
click at [274, 577] on div "prevent custom claims" at bounding box center [322, 586] width 229 height 19
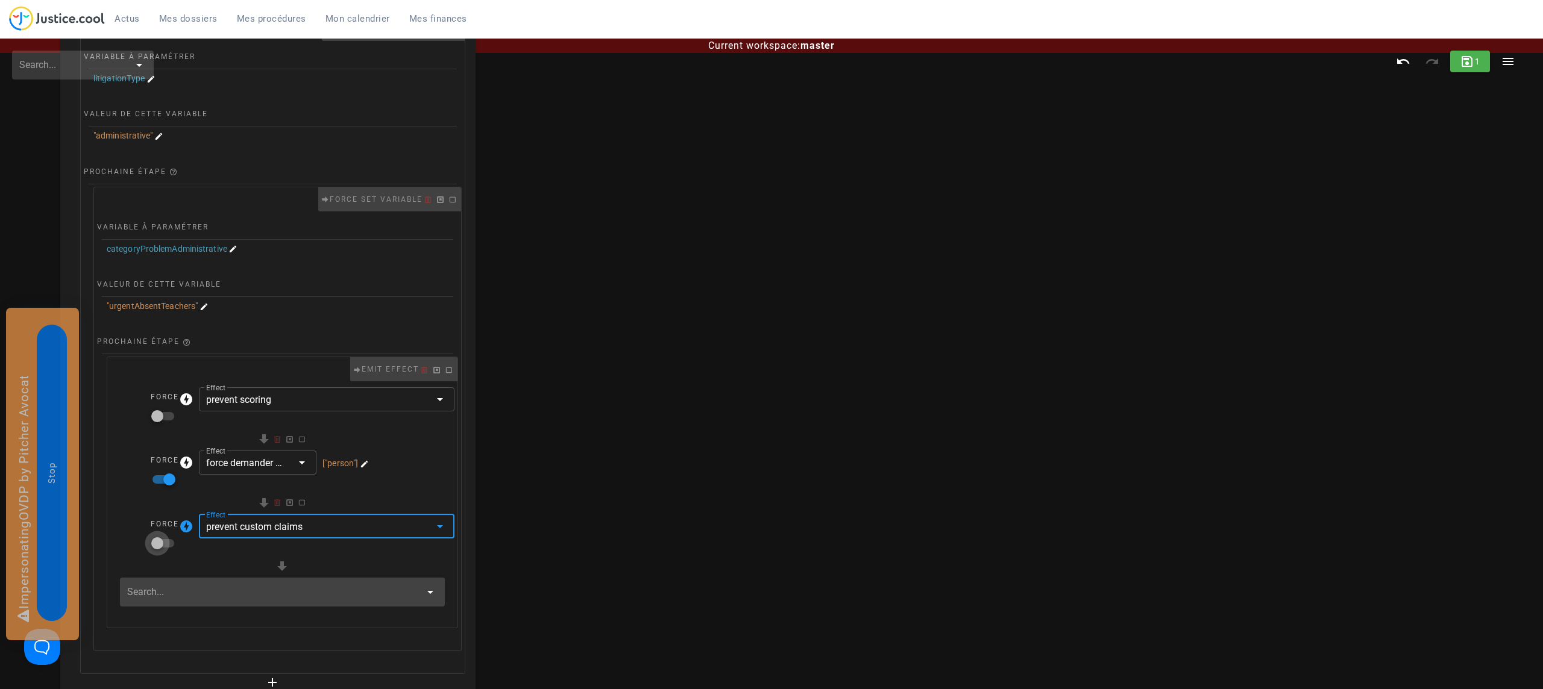
click at [162, 543] on div at bounding box center [157, 543] width 20 height 20
checkbox input "true"
click at [213, 603] on div at bounding box center [282, 592] width 325 height 29
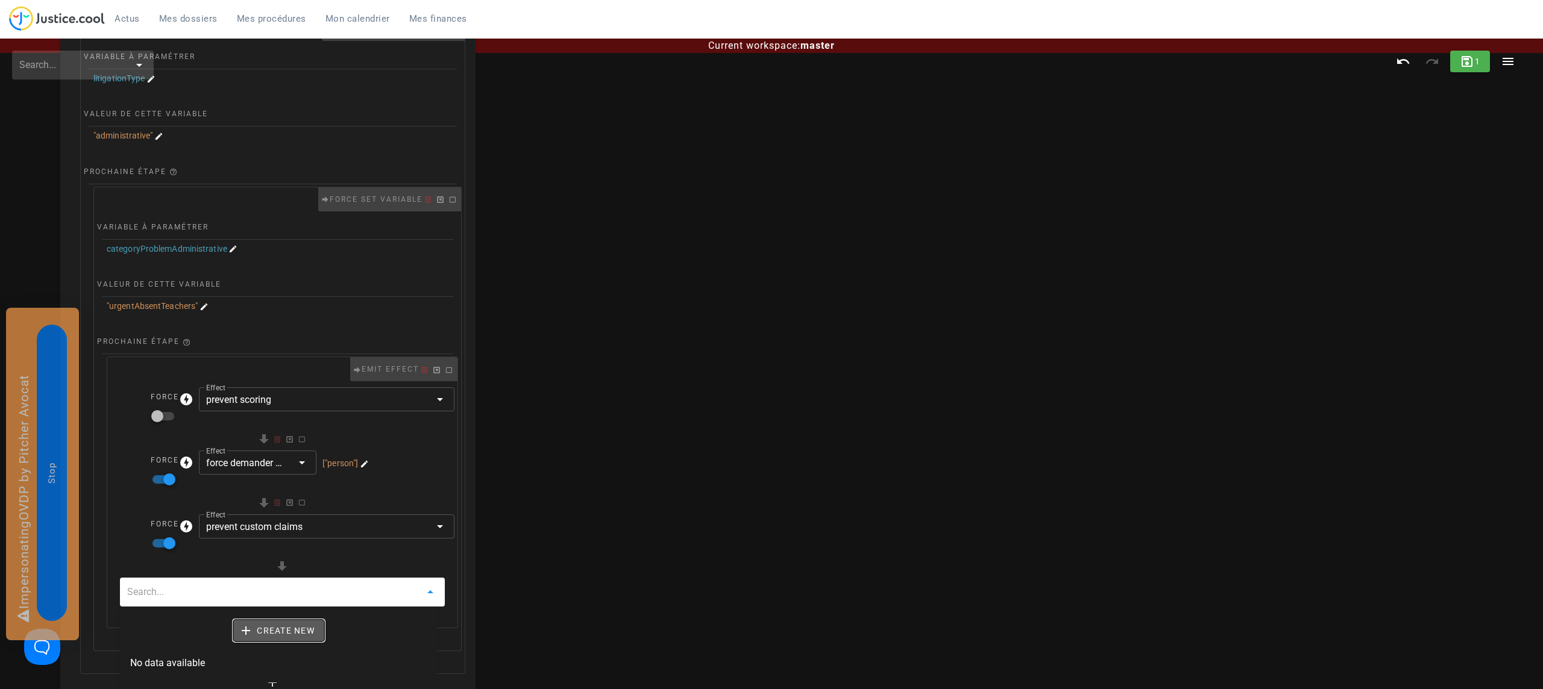
click at [252, 642] on button "Create new" at bounding box center [278, 631] width 91 height 22
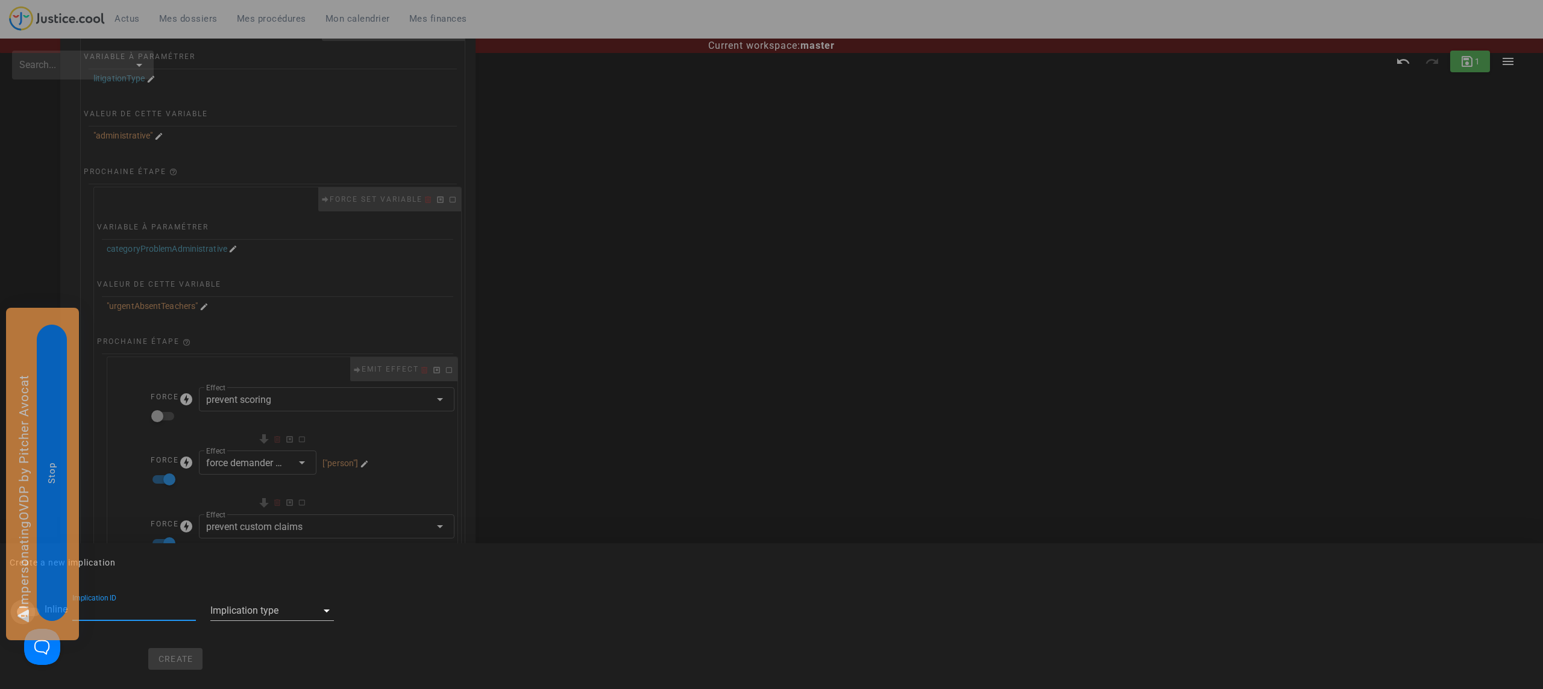
click at [16, 612] on div at bounding box center [23, 612] width 20 height 20
checkbox input "true"
click at [171, 612] on div at bounding box center [147, 610] width 89 height 19
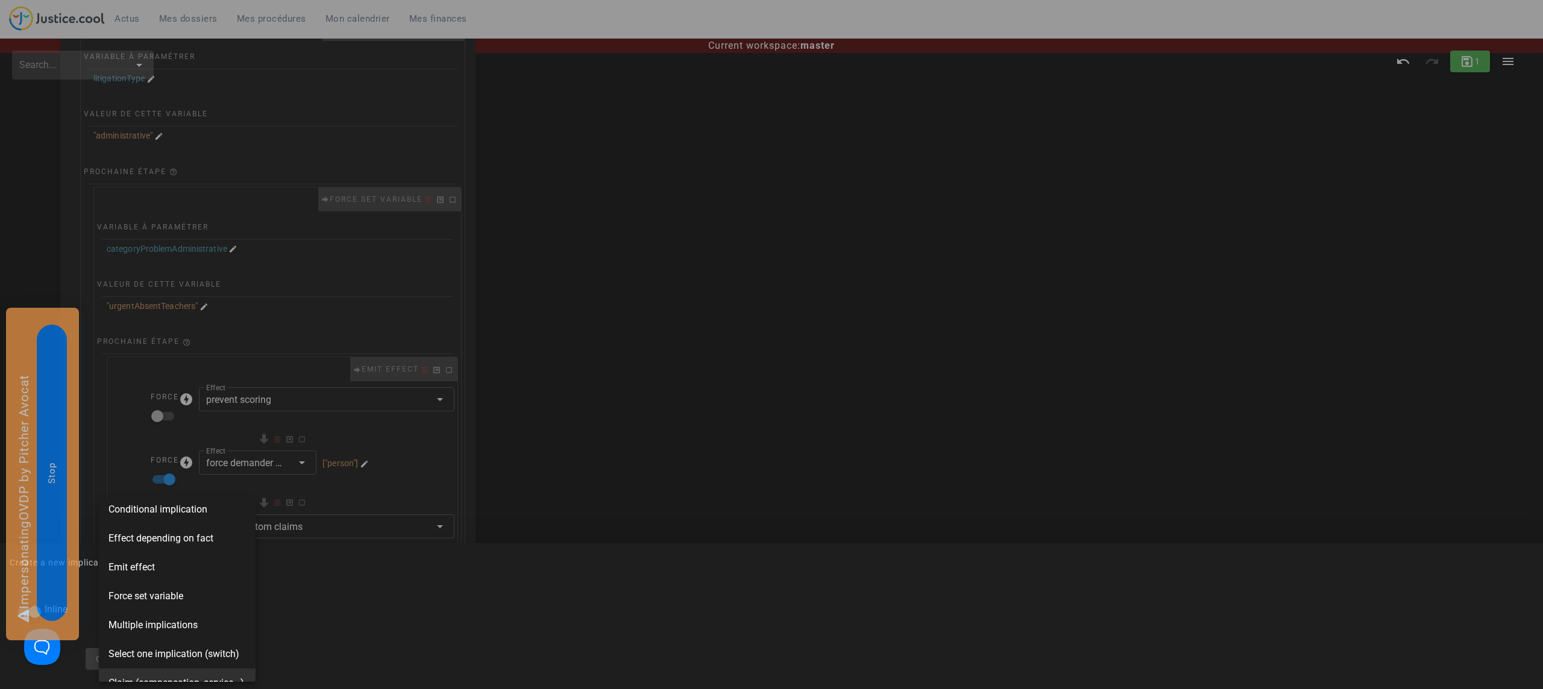
scroll to position [0, 0]
click at [164, 580] on div "Emit effect" at bounding box center [177, 576] width 157 height 29
click at [130, 659] on span "Create" at bounding box center [138, 659] width 36 height 10
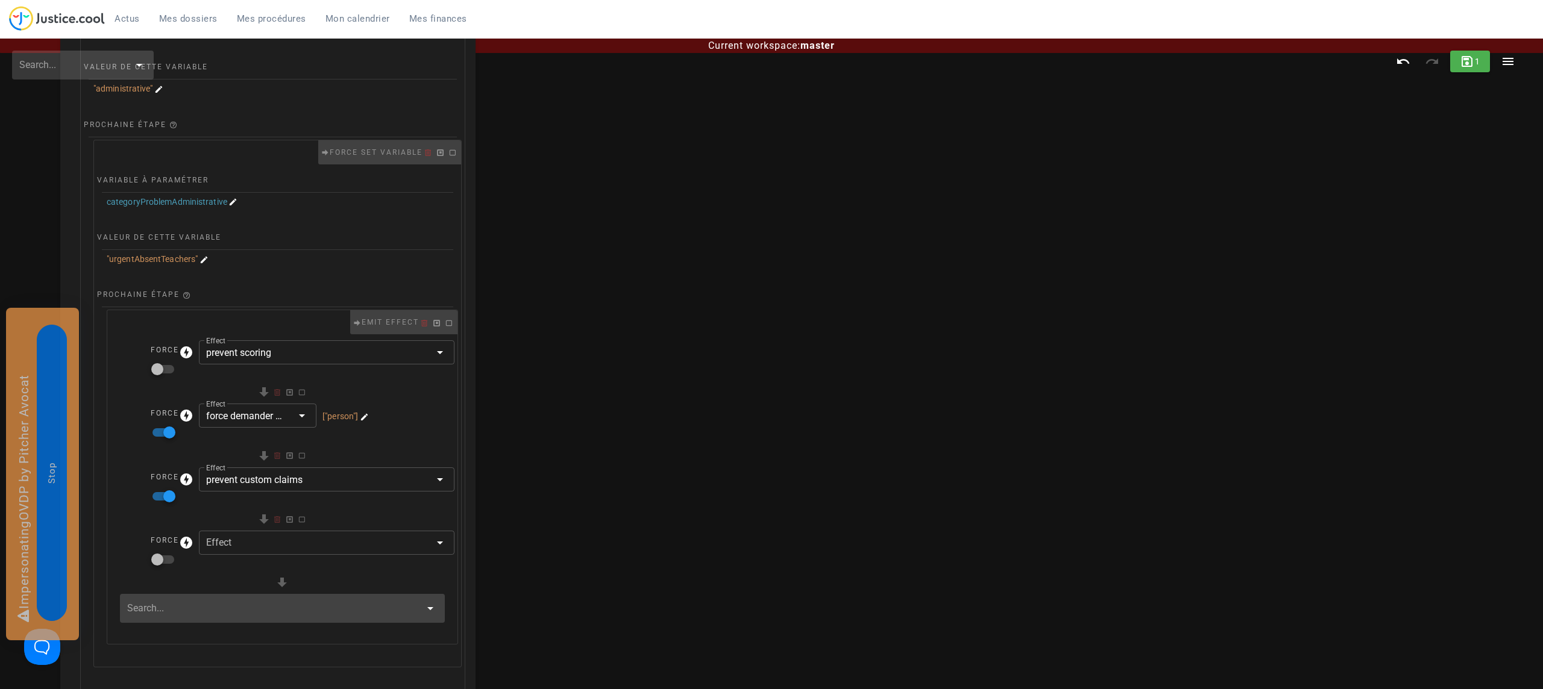
scroll to position [217, 0]
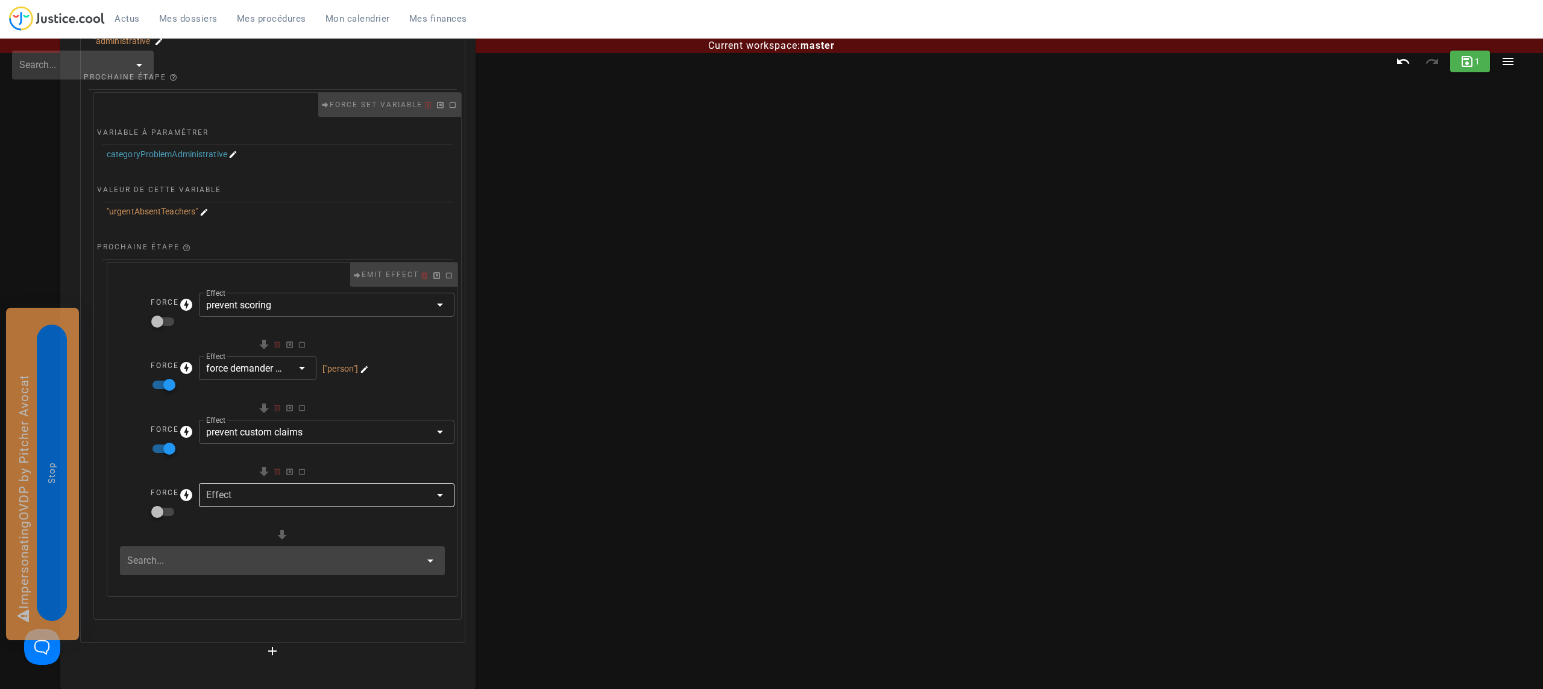
click at [313, 488] on div at bounding box center [318, 495] width 224 height 24
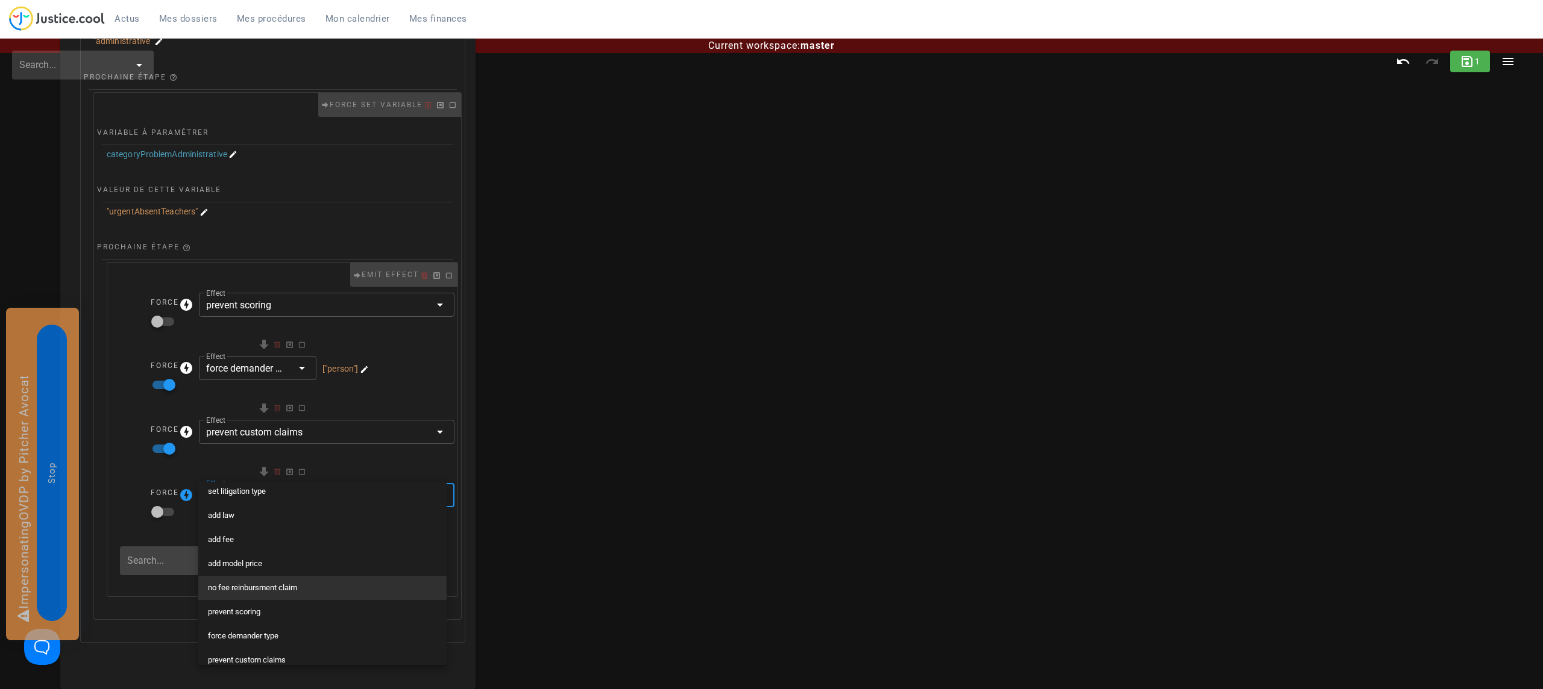
click at [299, 587] on div "no fee reinbursment claim" at bounding box center [322, 588] width 229 height 10
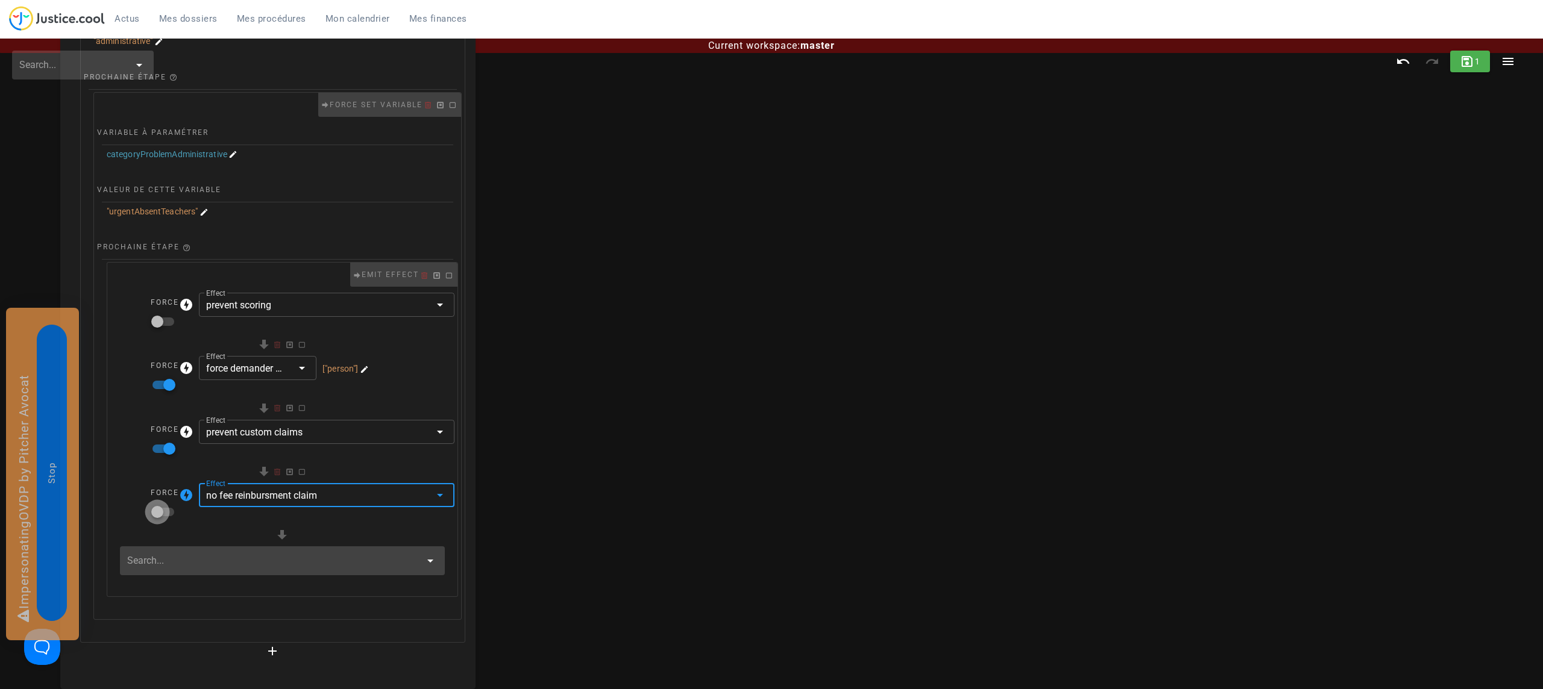
click at [163, 504] on div at bounding box center [157, 512] width 20 height 20
checkbox input "true"
click at [239, 559] on input "text" at bounding box center [273, 560] width 293 height 19
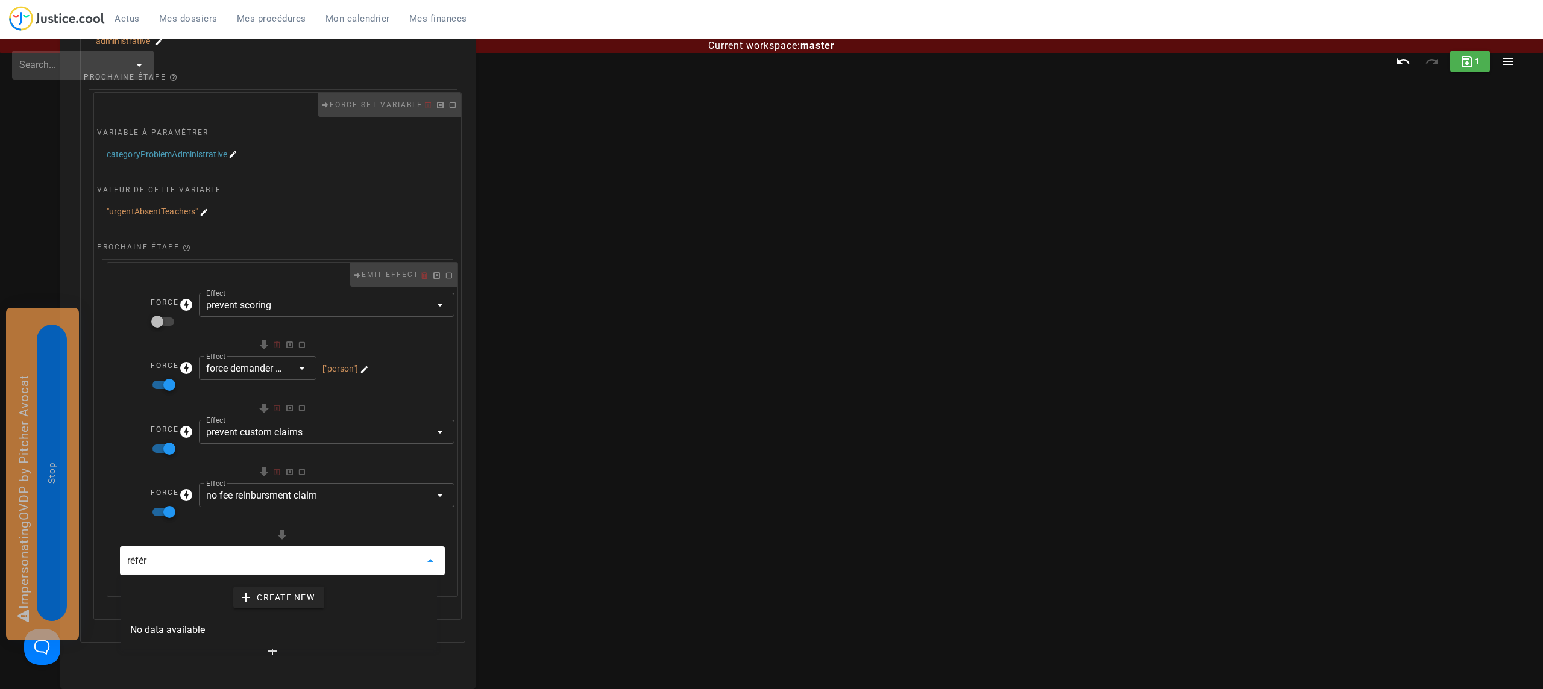
type input "référé"
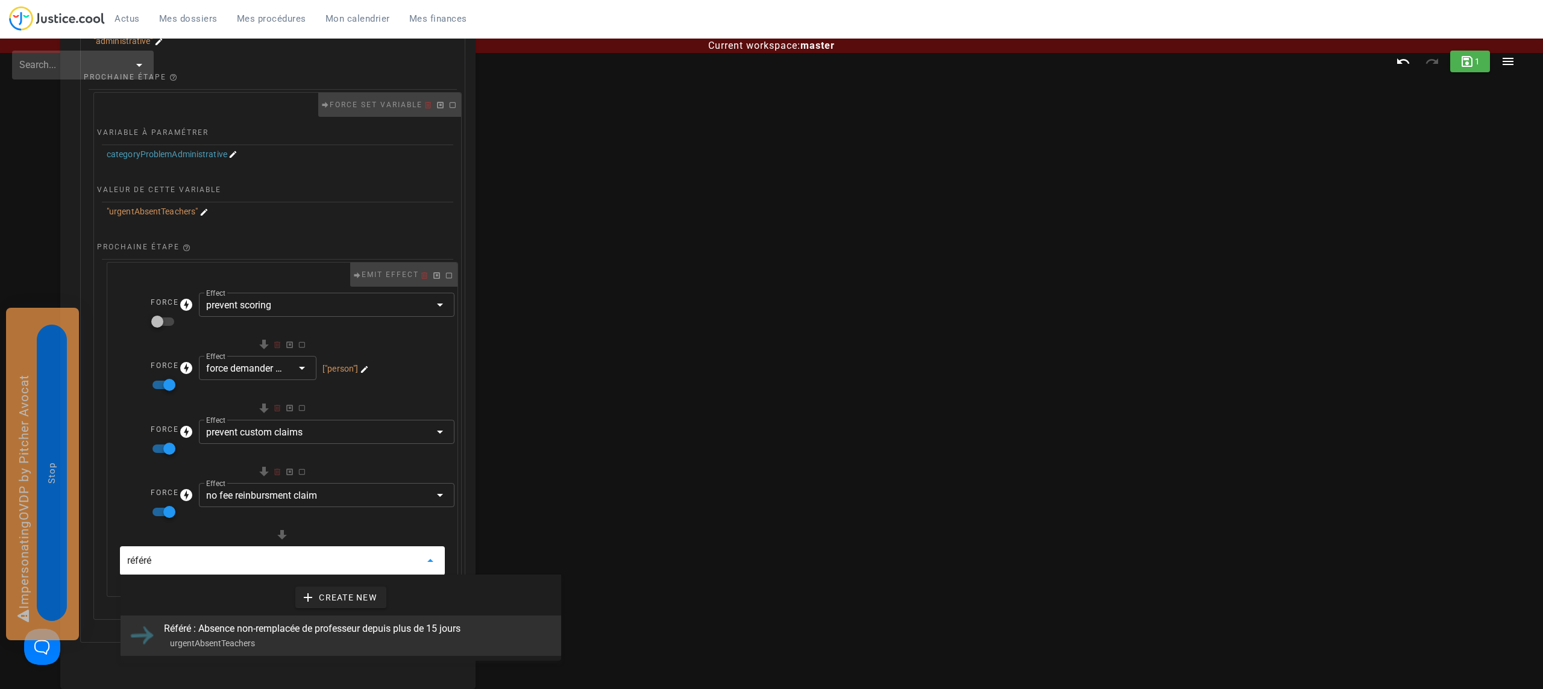
click at [218, 625] on div "Référé : Absence non-remplacée de professeur depuis plus de 15 jours" at bounding box center [357, 628] width 387 height 11
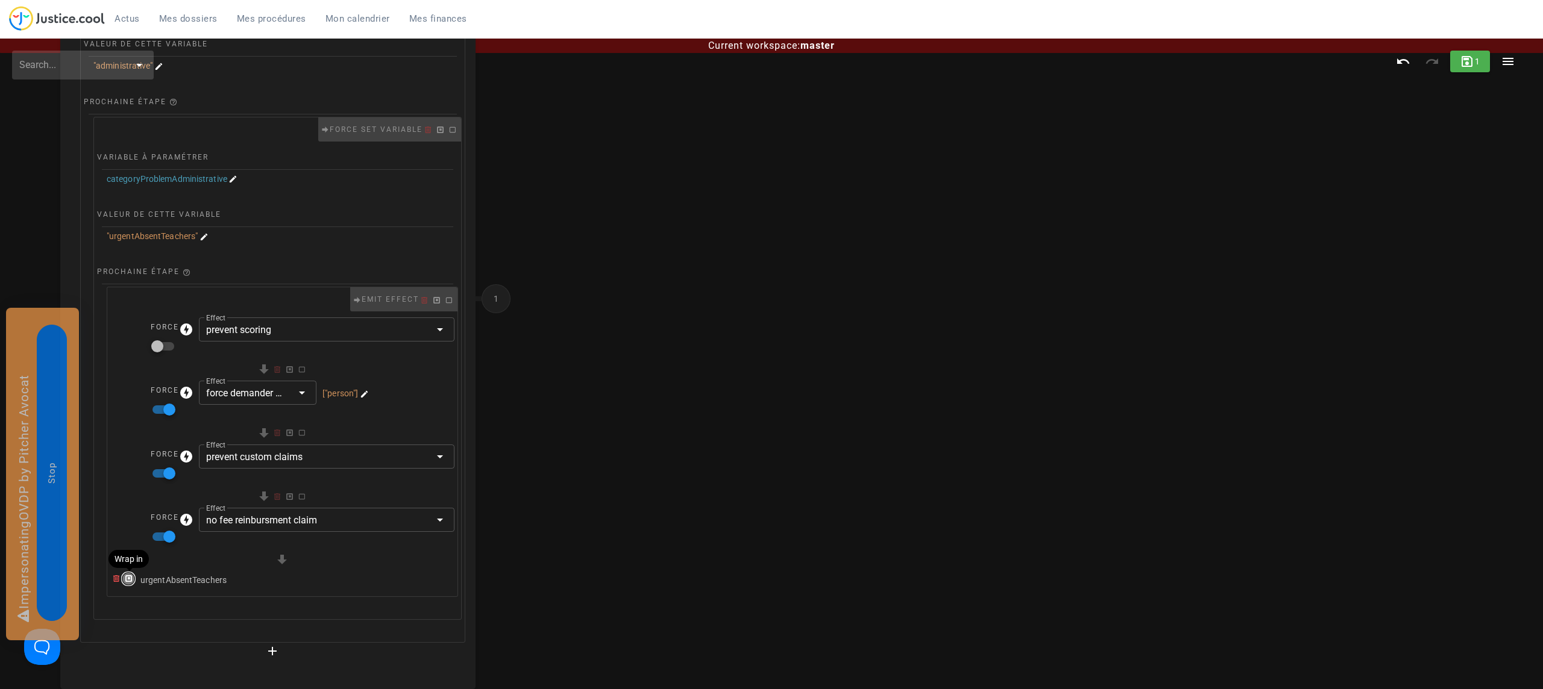
click at [128, 579] on icon "button" at bounding box center [128, 579] width 11 height 11
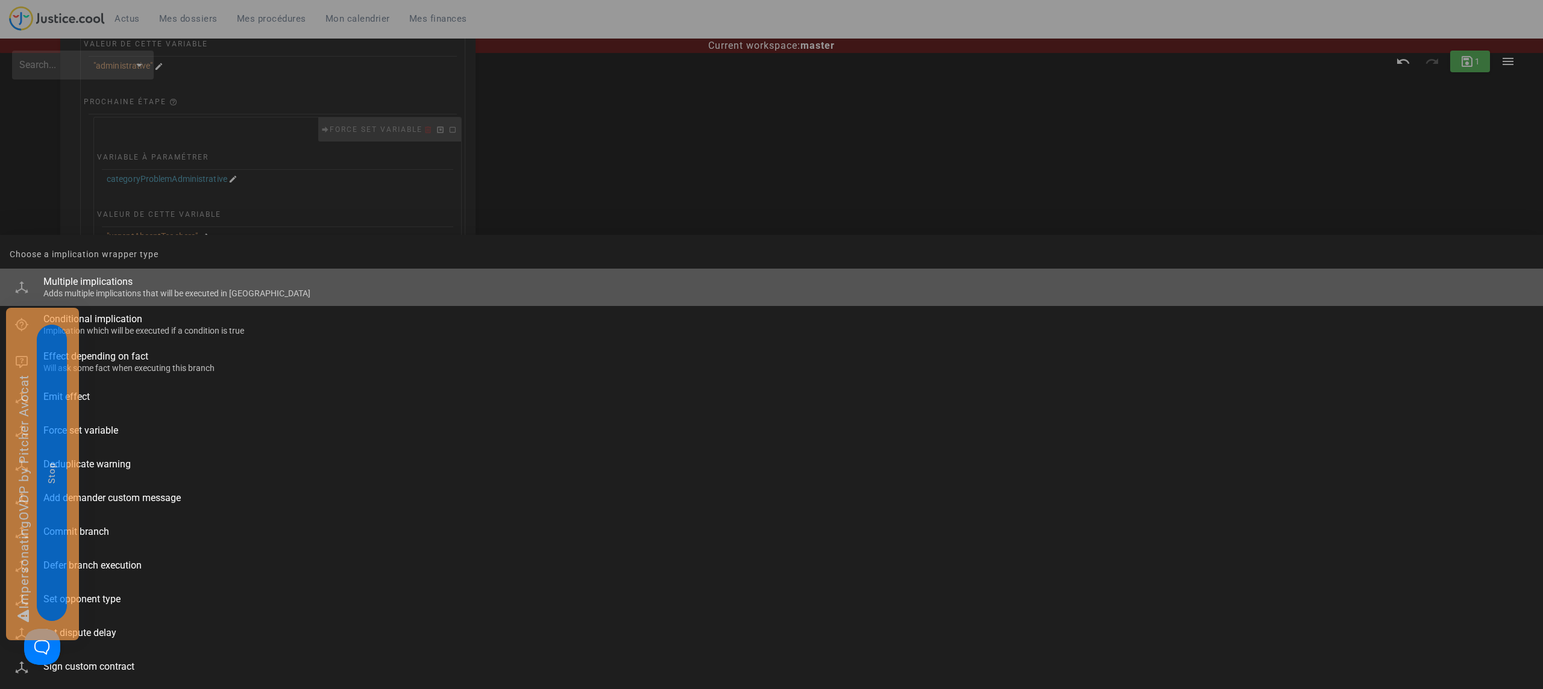
click at [134, 289] on div "Adds multiple implications that will be executed in parralel" at bounding box center [788, 294] width 1490 height 10
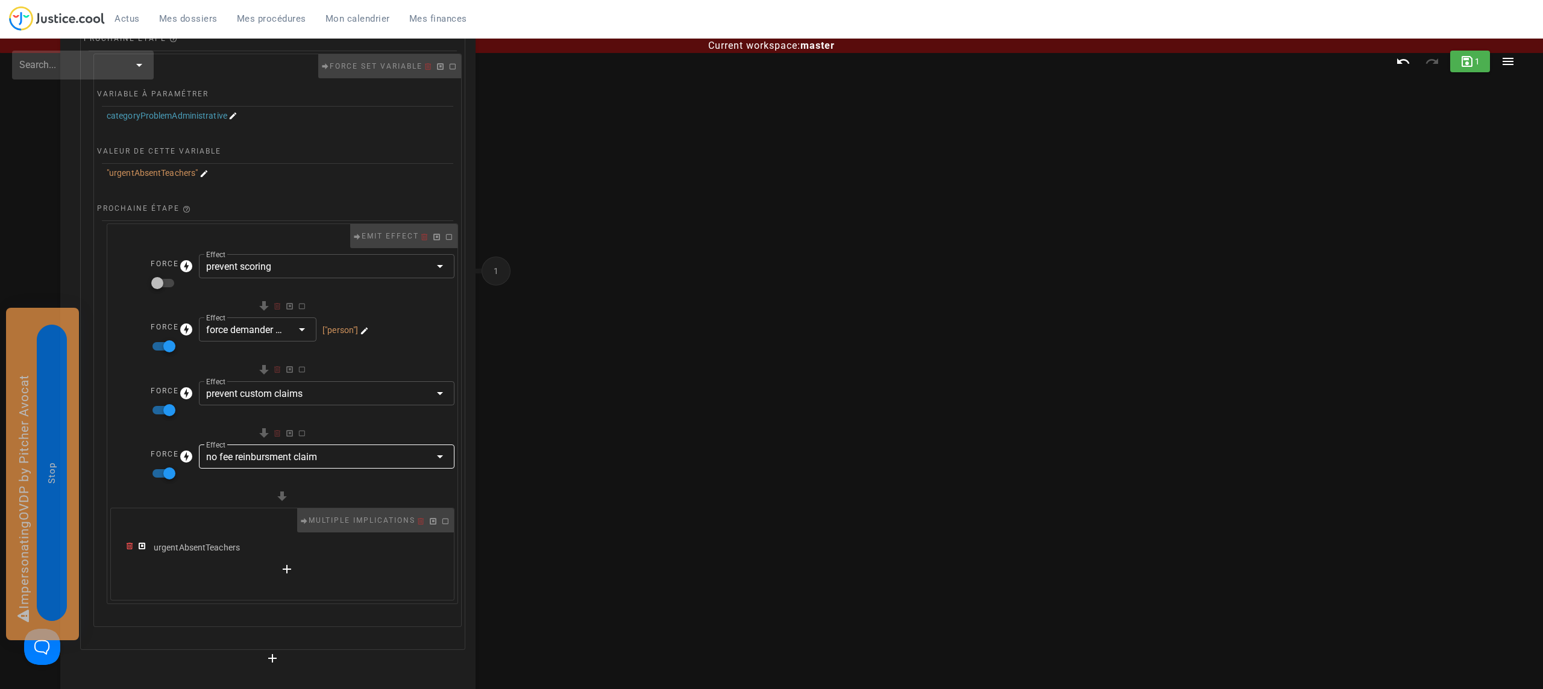
scroll to position [263, 0]
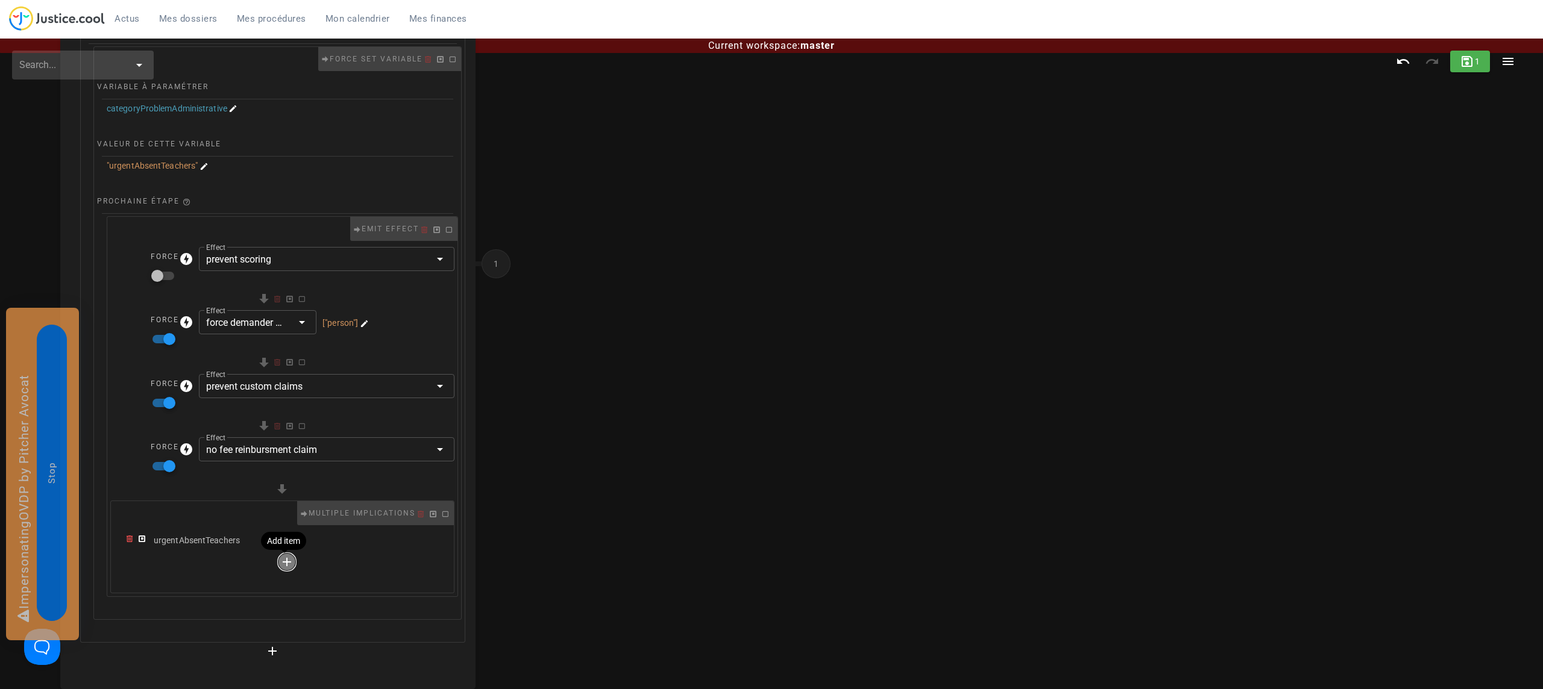
click at [283, 566] on icon "button" at bounding box center [287, 562] width 14 height 14
click at [176, 562] on input "text" at bounding box center [195, 566] width 110 height 19
click at [222, 605] on span "Create new" at bounding box center [200, 605] width 72 height 11
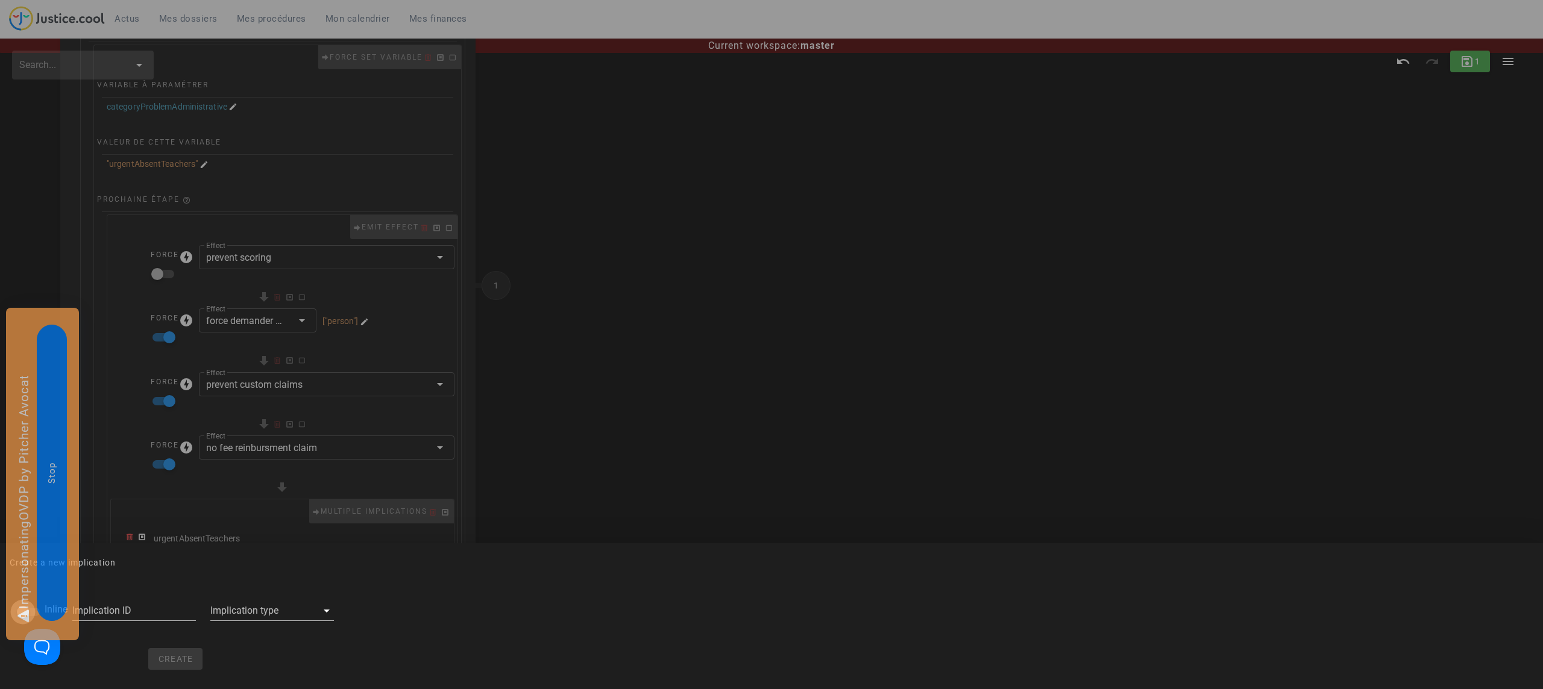
click at [23, 605] on div at bounding box center [23, 612] width 20 height 20
click at [25, 607] on div at bounding box center [35, 612] width 20 height 20
checkbox input "false"
click at [190, 609] on div "Implication ID" at bounding box center [134, 612] width 138 height 57
click at [220, 609] on div at bounding box center [263, 610] width 107 height 19
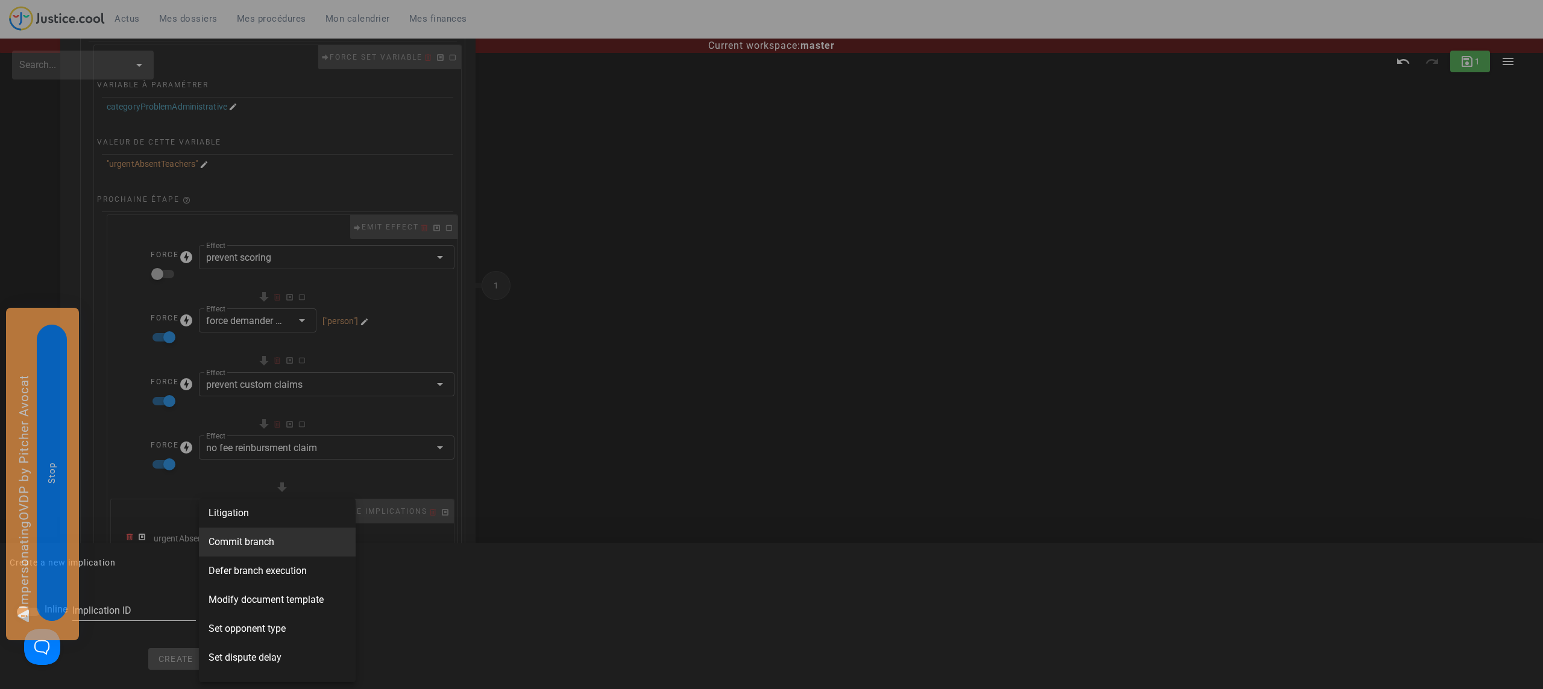
scroll to position [318, 0]
click at [252, 676] on div "Sign custom contract" at bounding box center [277, 662] width 157 height 29
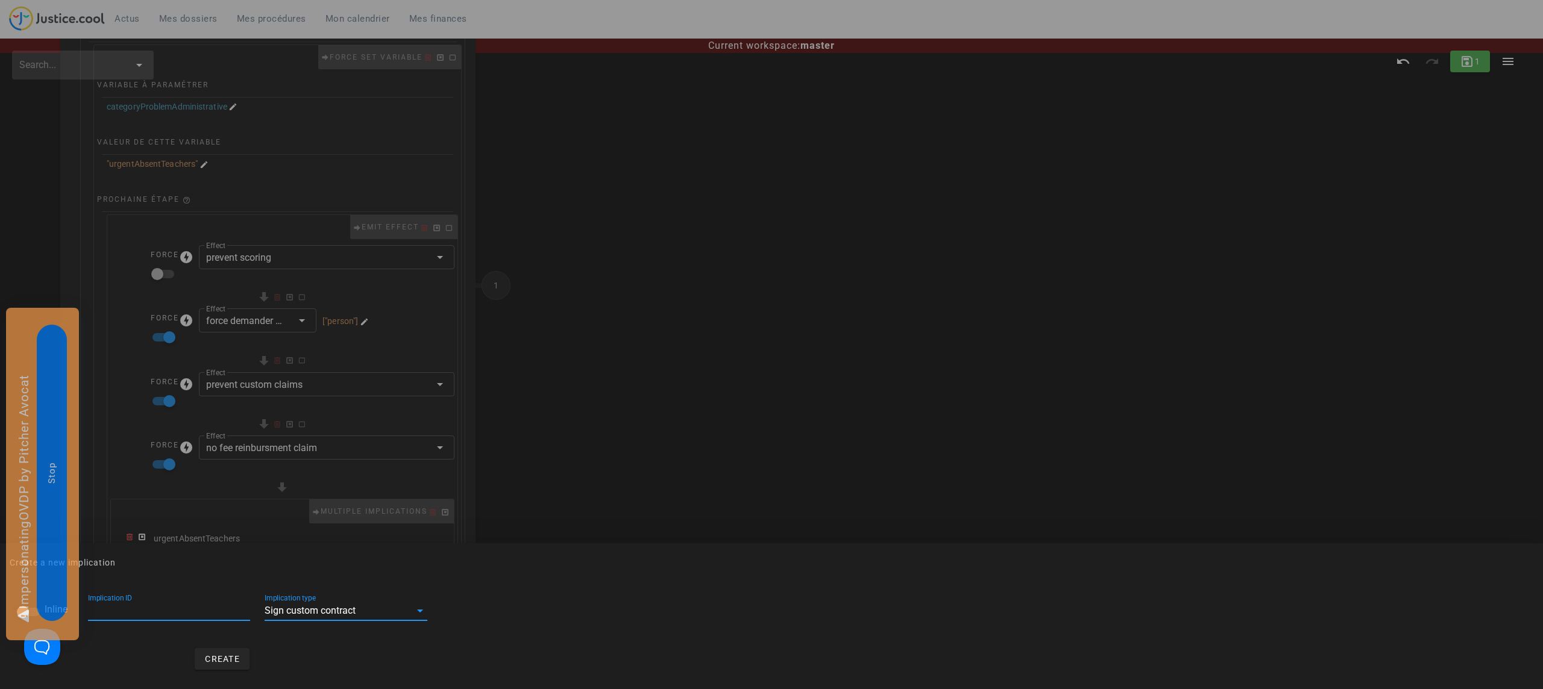
click at [143, 606] on input "Implication ID" at bounding box center [169, 610] width 163 height 19
click at [189, 604] on input "feeAgreementAbsentTeachersReferePitcher" at bounding box center [169, 610] width 163 height 19
type input "feeAgreementAbsentTeachersReferePitcher"
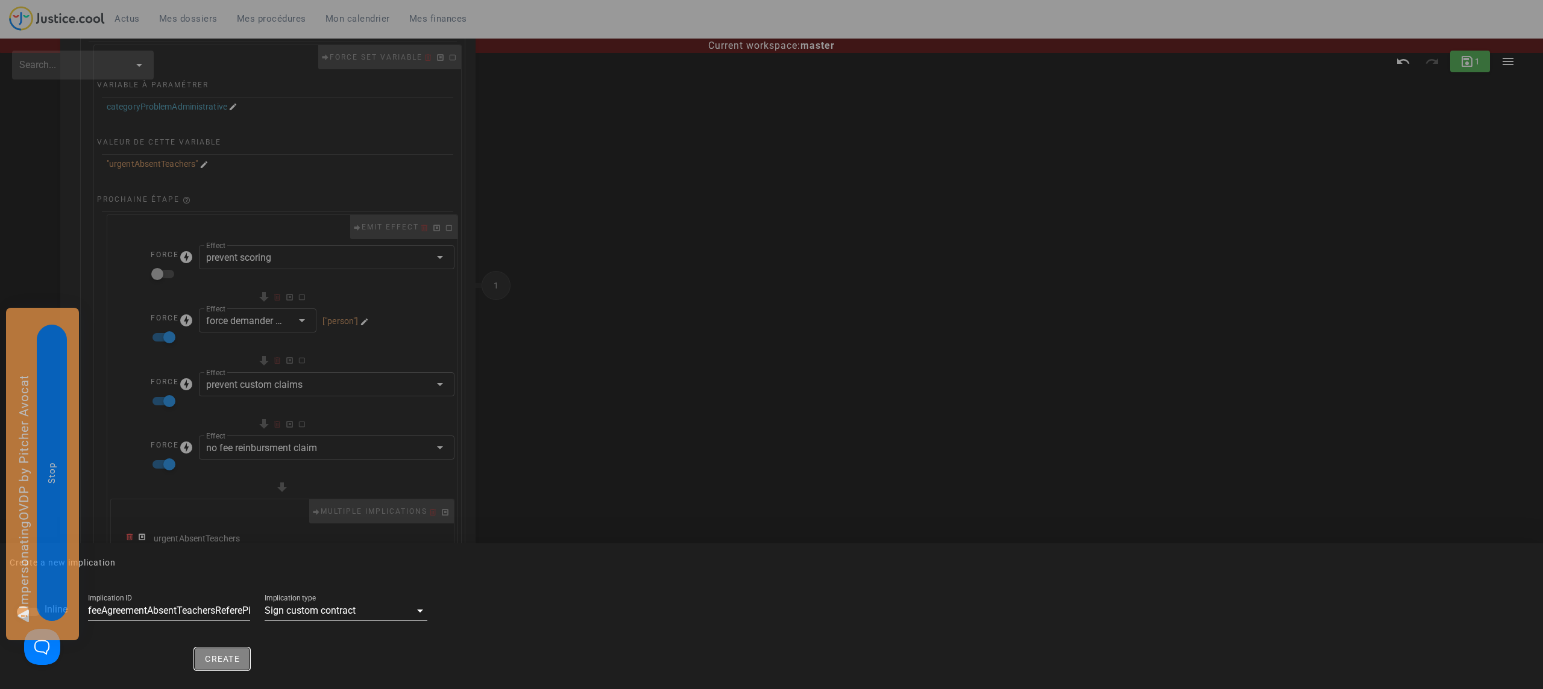
click at [220, 656] on span "Create" at bounding box center [222, 659] width 36 height 10
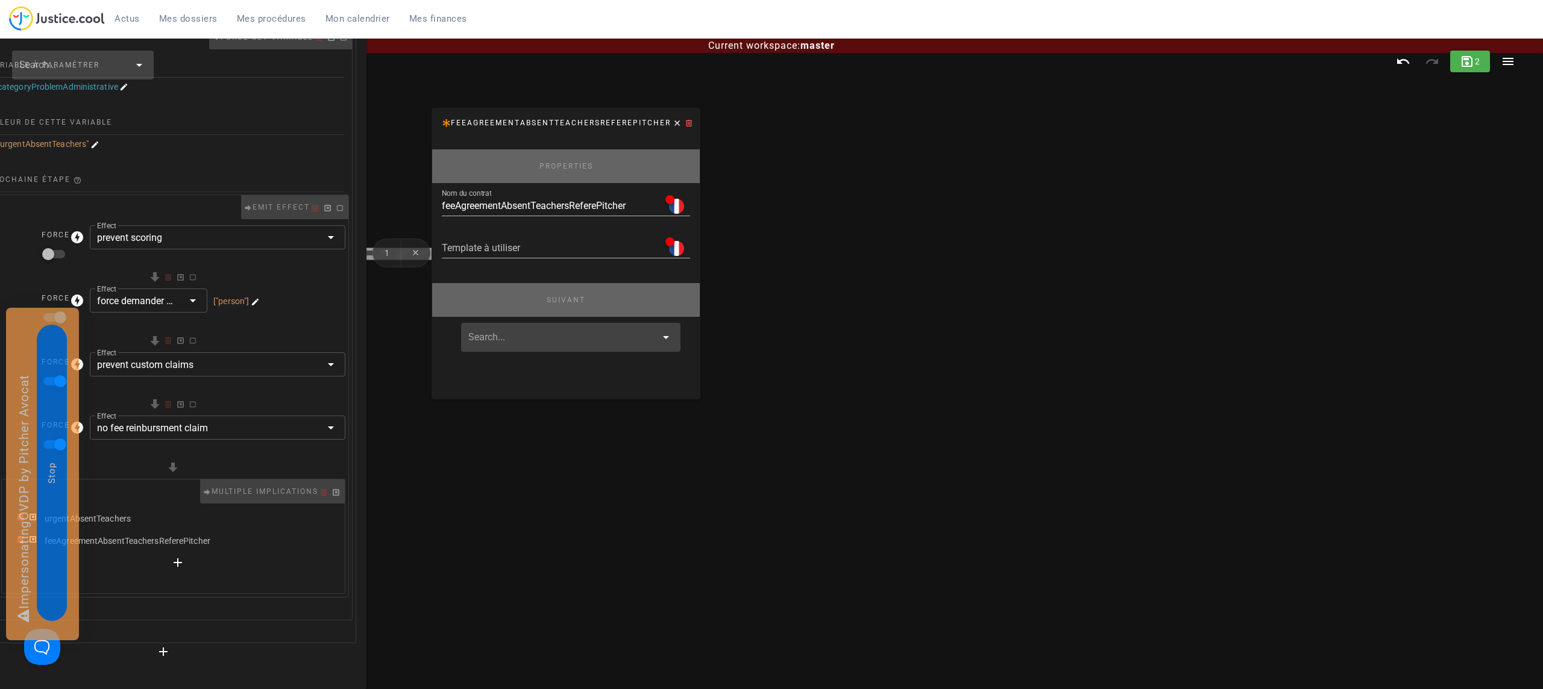
scroll to position [285, 121]
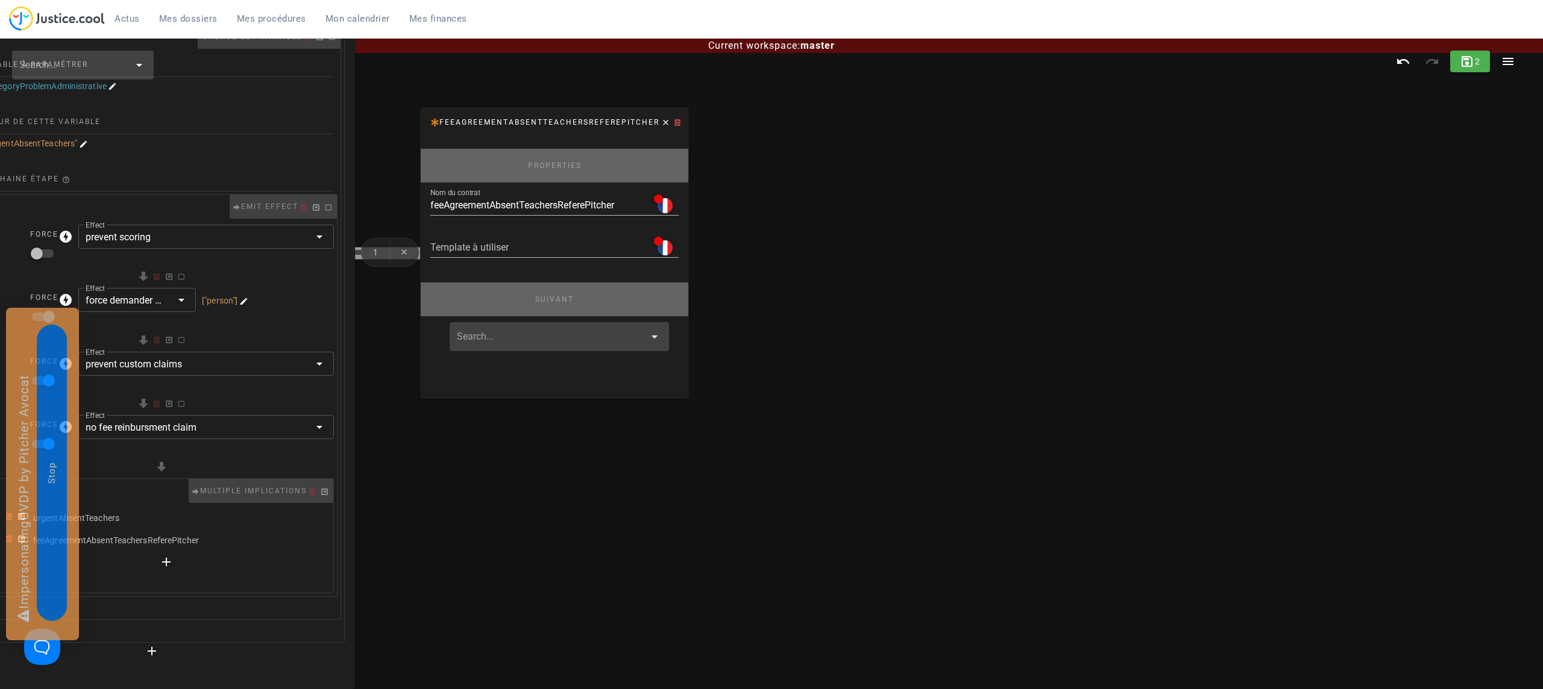
click at [549, 331] on input "text" at bounding box center [551, 336] width 188 height 19
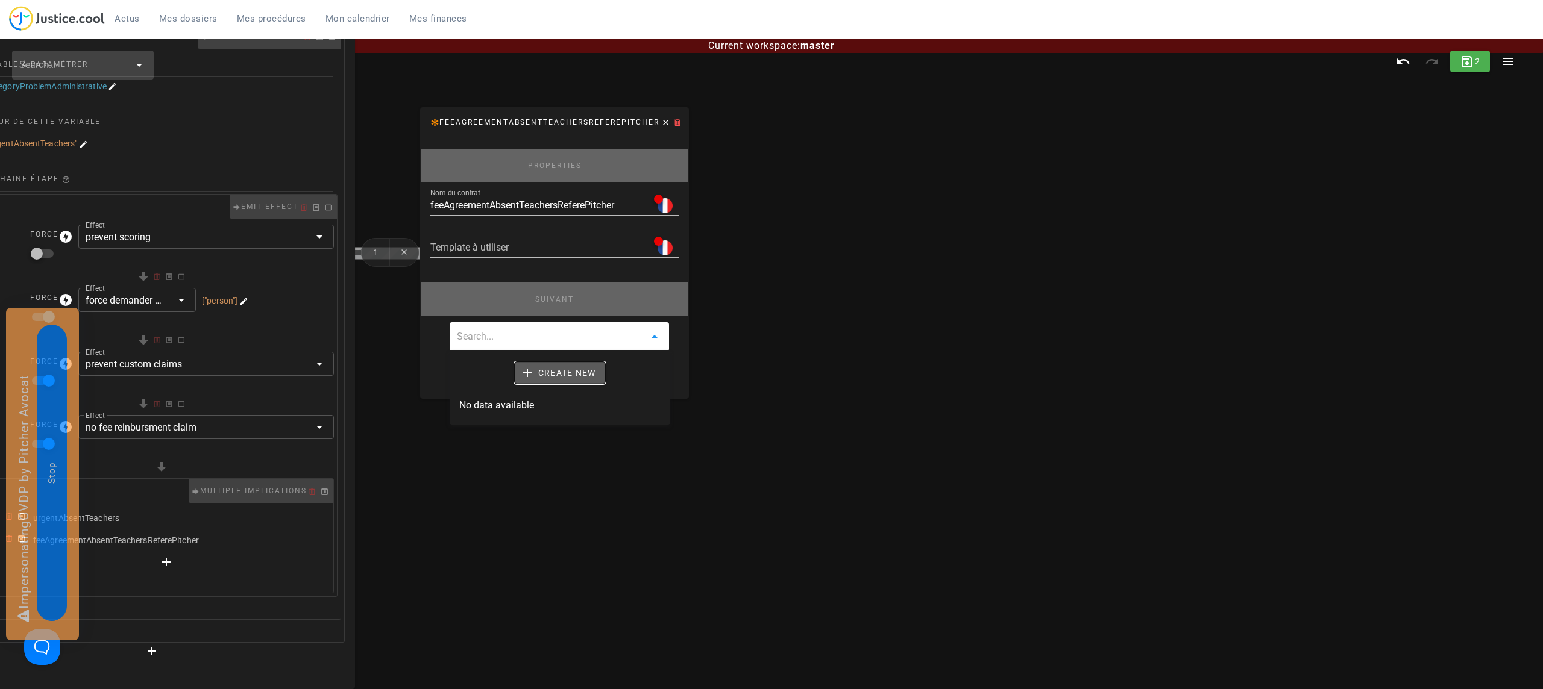
click at [559, 374] on span "Create new" at bounding box center [560, 373] width 72 height 11
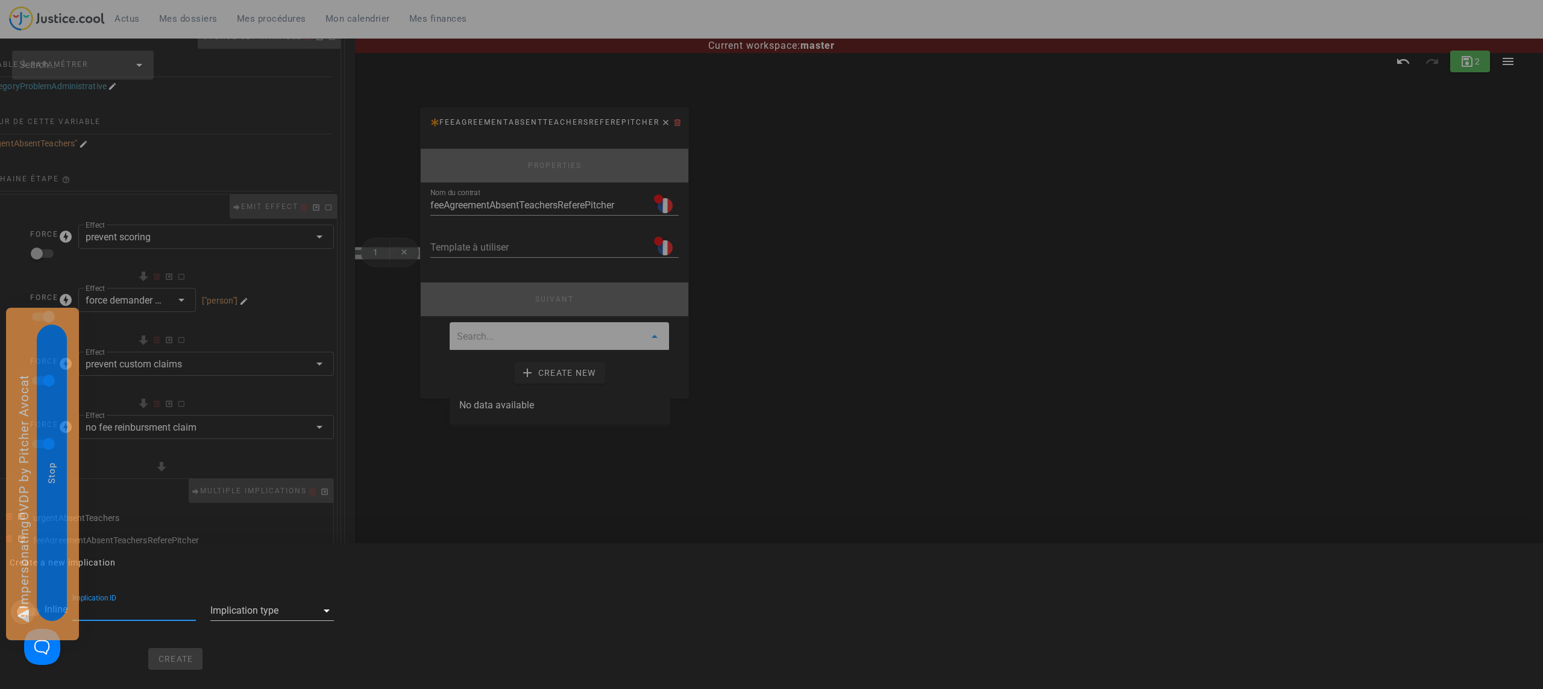
click at [23, 608] on div at bounding box center [23, 612] width 20 height 20
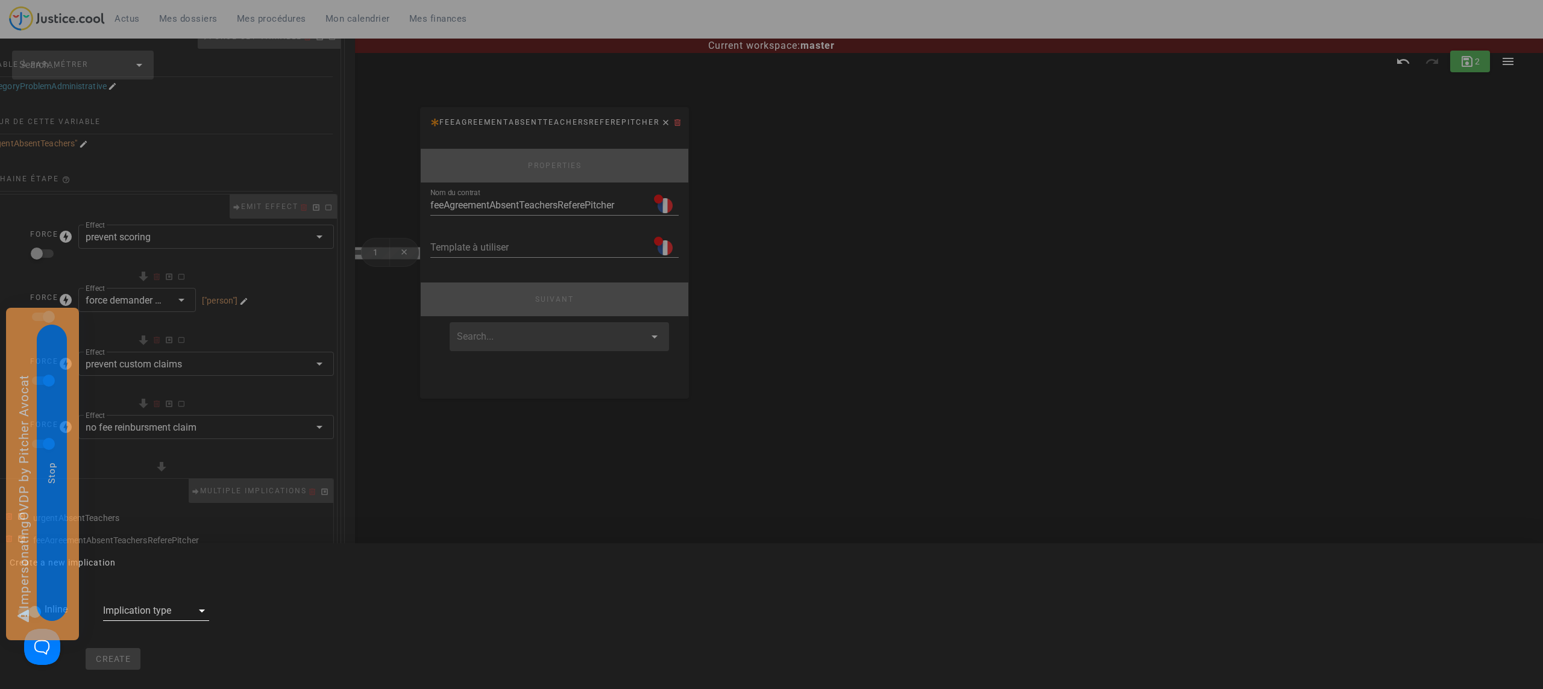
click at [195, 613] on icon at bounding box center [202, 611] width 14 height 14
click at [164, 583] on span "Commit branch" at bounding box center [141, 587] width 66 height 14
click at [152, 659] on span "Create" at bounding box center [148, 659] width 36 height 10
checkbox input "false"
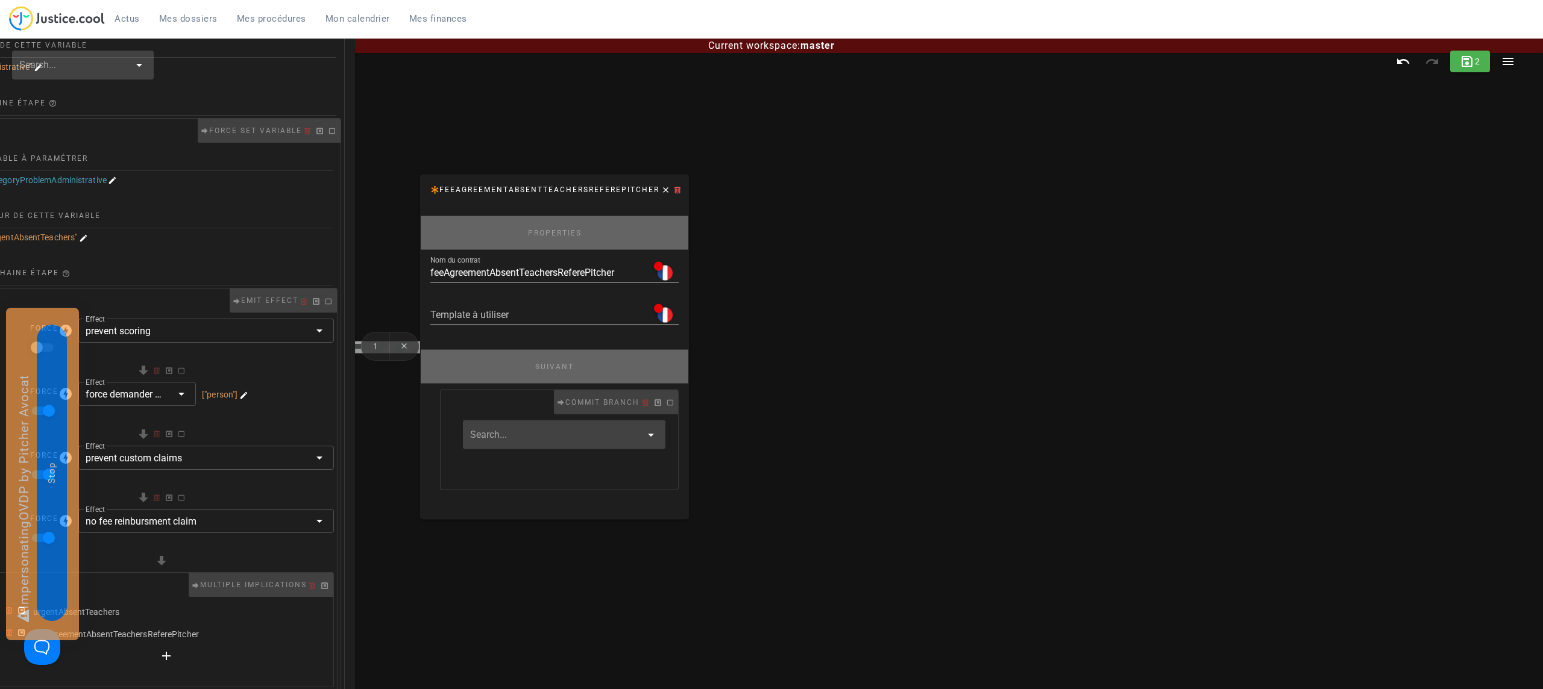
scroll to position [174, 121]
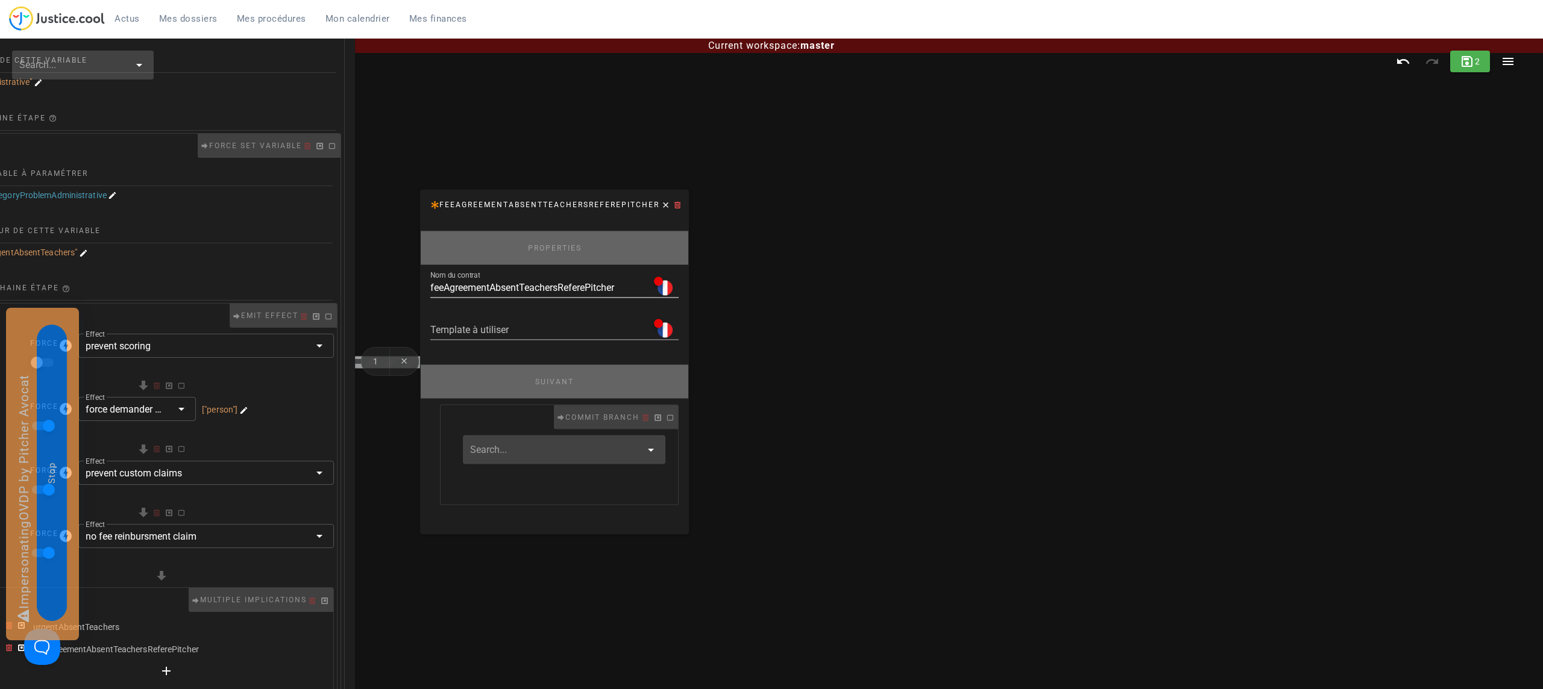
click at [490, 286] on input "feeAgreementAbsentTeachersReferePitcher" at bounding box center [539, 287] width 219 height 19
paste input "Convention d'honoraires Pitcher Avocat"
click at [534, 284] on input "Convention d'honoraires Pitcher Avocat" at bounding box center [531, 287] width 202 height 19
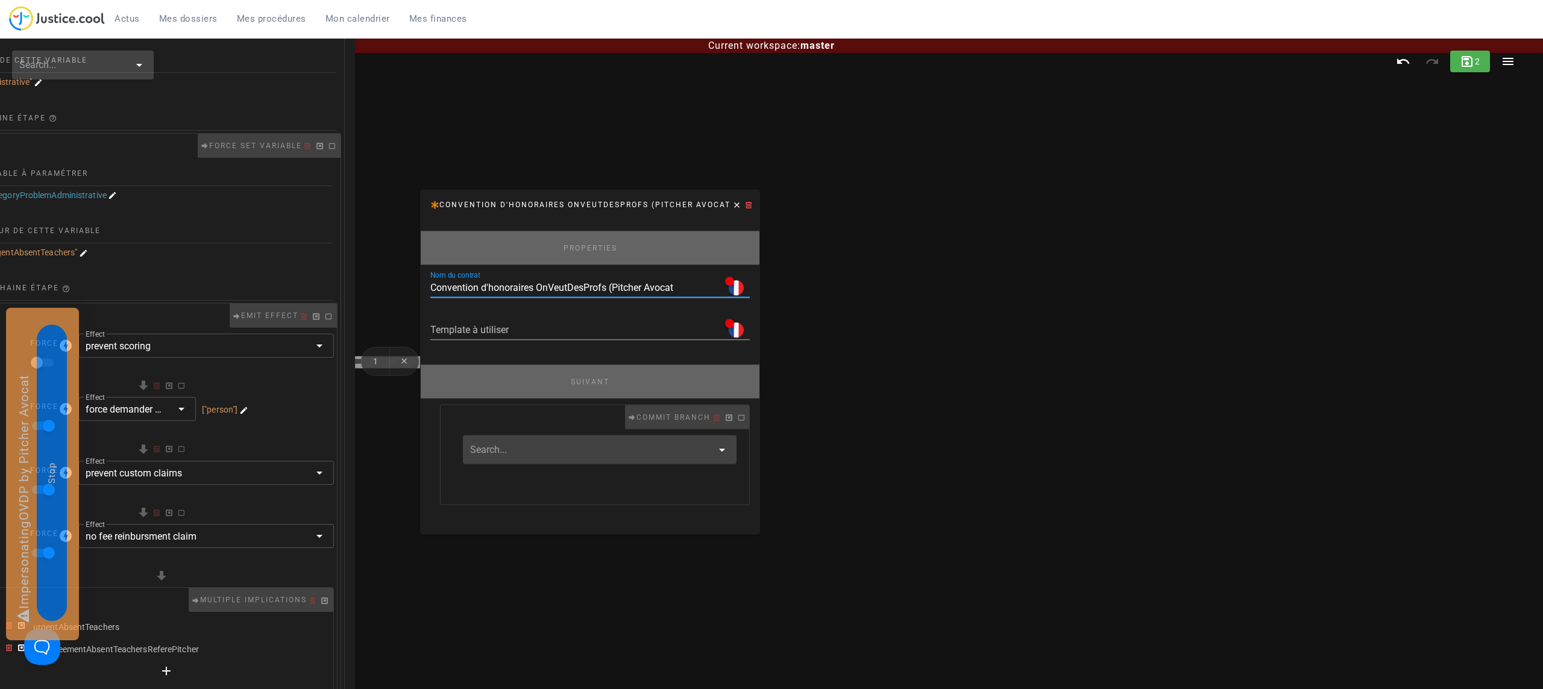
click at [694, 296] on div "Nom du contrat Convention d'honoraires OnVeutDesProfs (Pitcher Avocat" at bounding box center [589, 287] width 319 height 19
click at [688, 292] on input "Convention d'honoraires OnVeutDesProfs (Pitcher Avocat" at bounding box center [575, 287] width 290 height 19
type input "Convention d'honoraires OnVeutDesProfs (Pitcher Avocat)"
click at [1474, 64] on span "2" at bounding box center [1477, 62] width 7 height 10
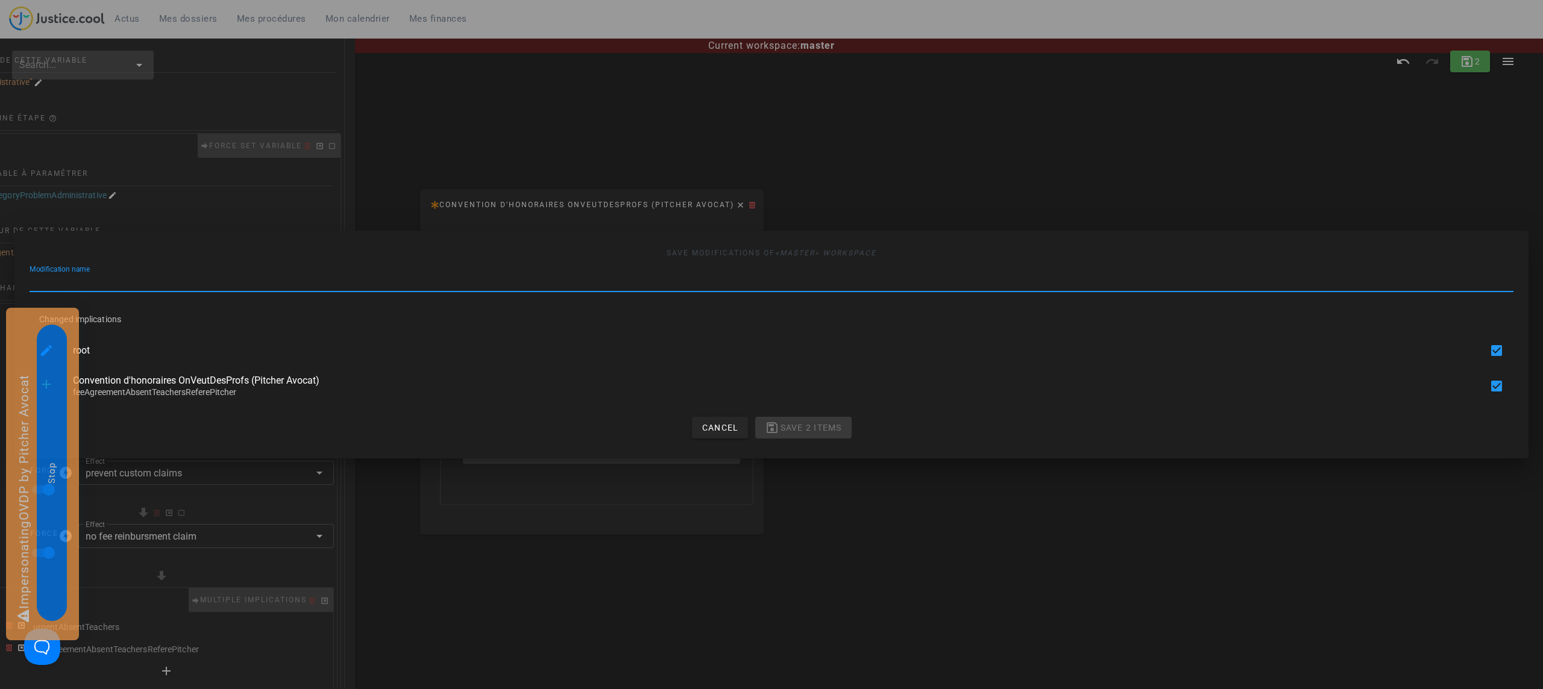
click at [337, 272] on input "Modification name" at bounding box center [771, 281] width 1483 height 19
type input "add litigation"
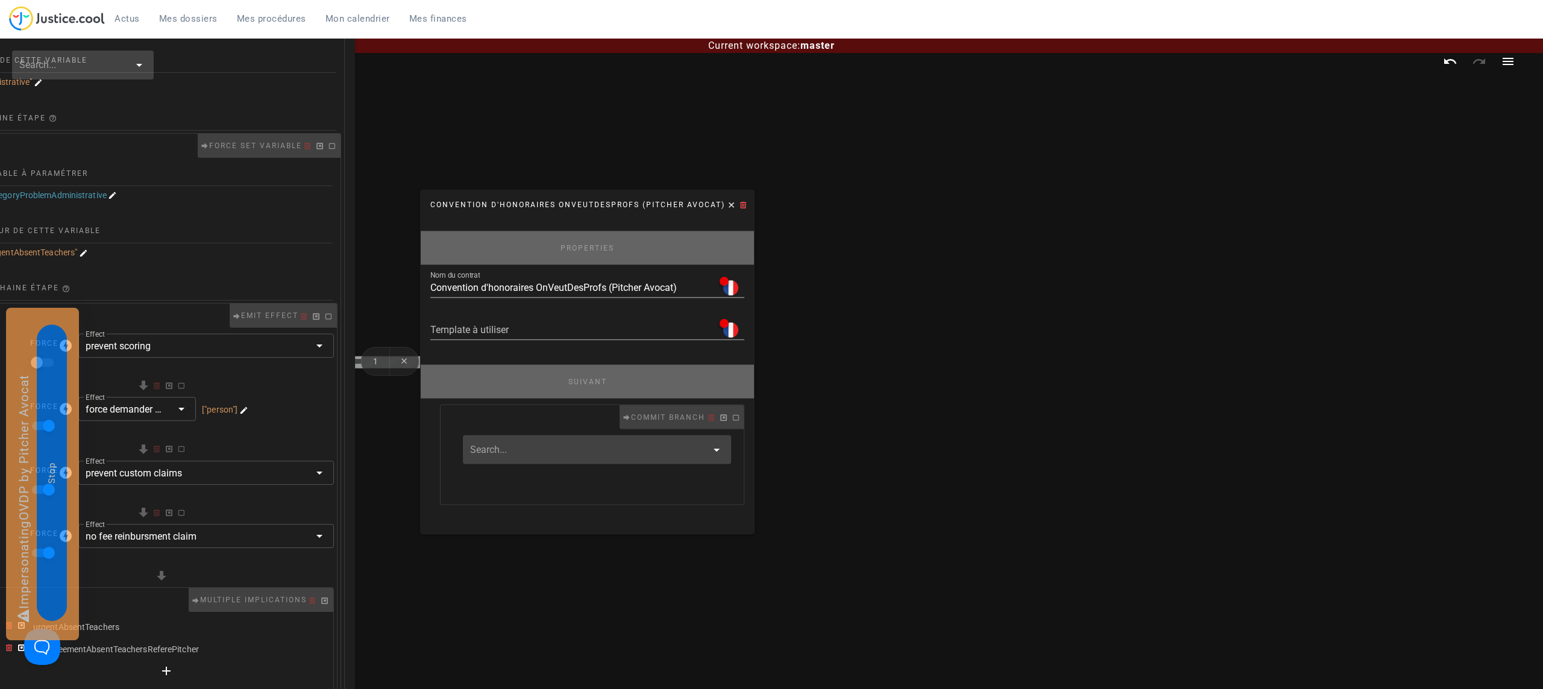
click at [852, 93] on div "root Force set variable Variable à paramétrer litigationType Valeur de cette va…" at bounding box center [711, 250] width 1543 height 651
click at [178, 16] on span "Mes dossiers" at bounding box center [188, 18] width 58 height 11
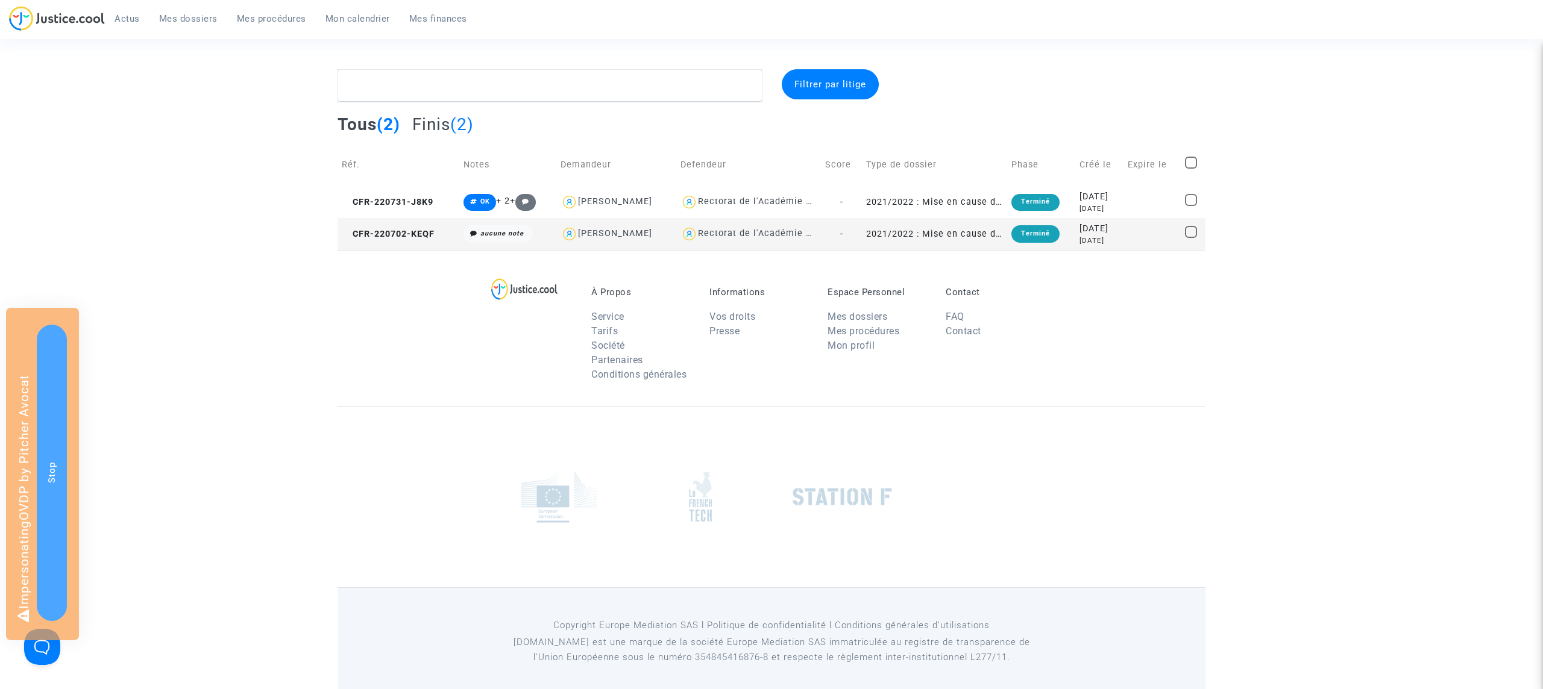
click at [395, 275] on div "À Propos Service Tarifs Société Partenaires Conditions générales Informations V…" at bounding box center [771, 328] width 868 height 156
click at [345, 13] on span "Mon calendrier" at bounding box center [357, 18] width 64 height 11
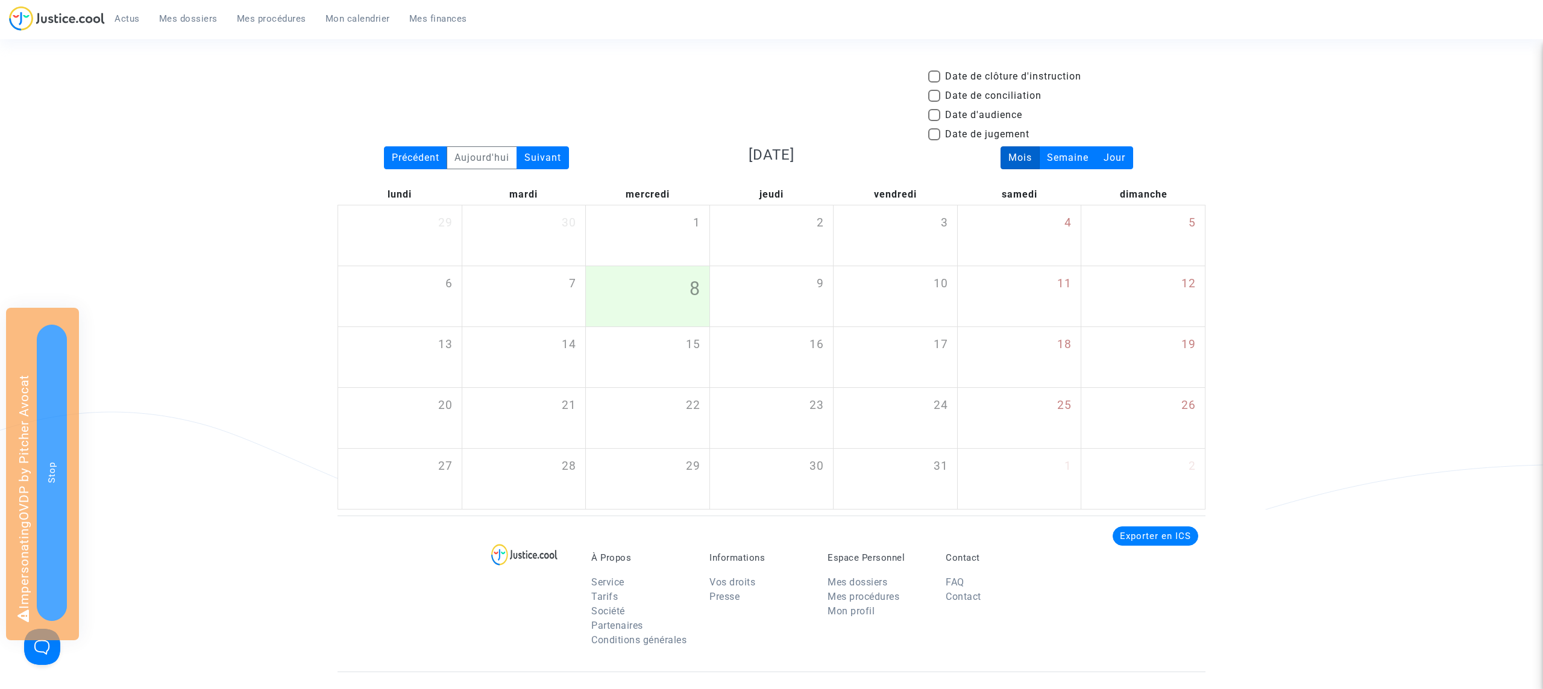
click at [186, 17] on span "Mes dossiers" at bounding box center [188, 18] width 58 height 11
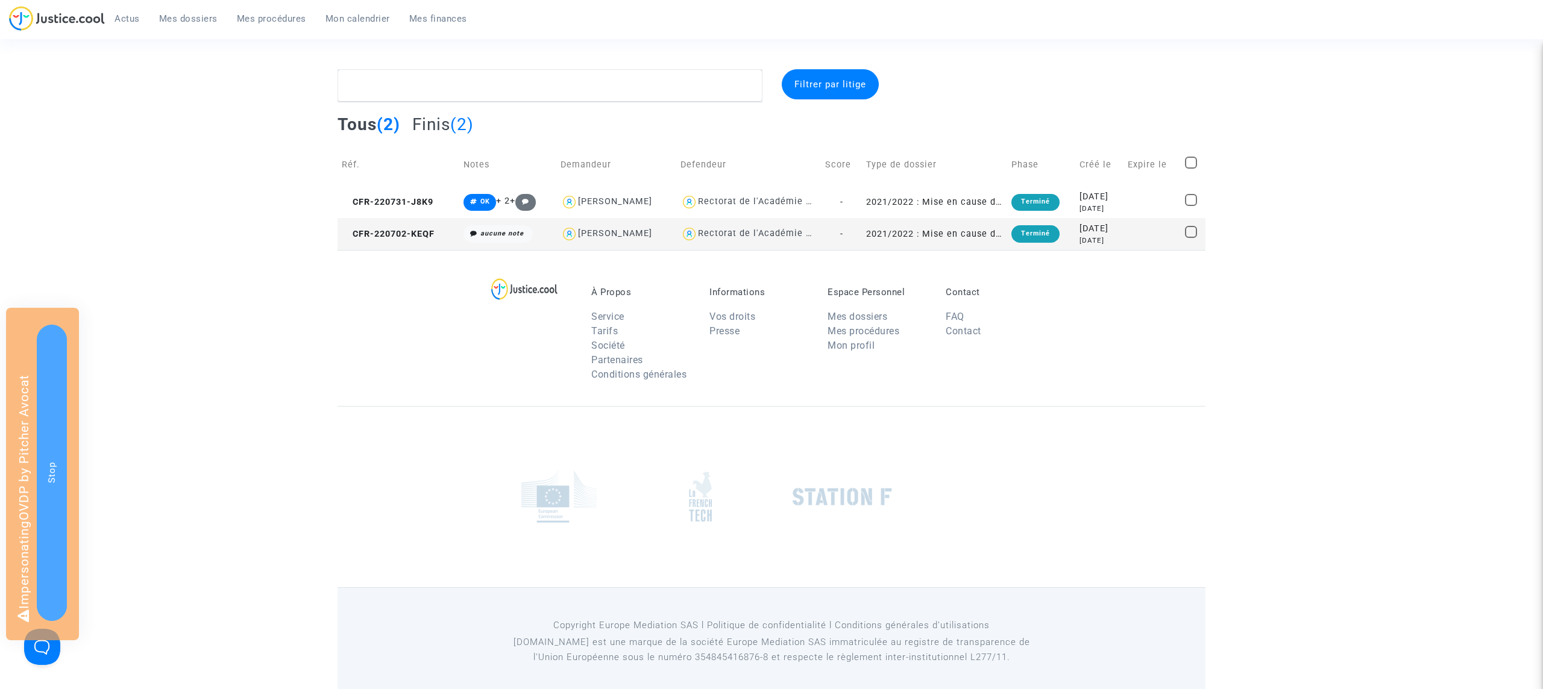
click at [257, 16] on span "Mes procédures" at bounding box center [271, 18] width 69 height 11
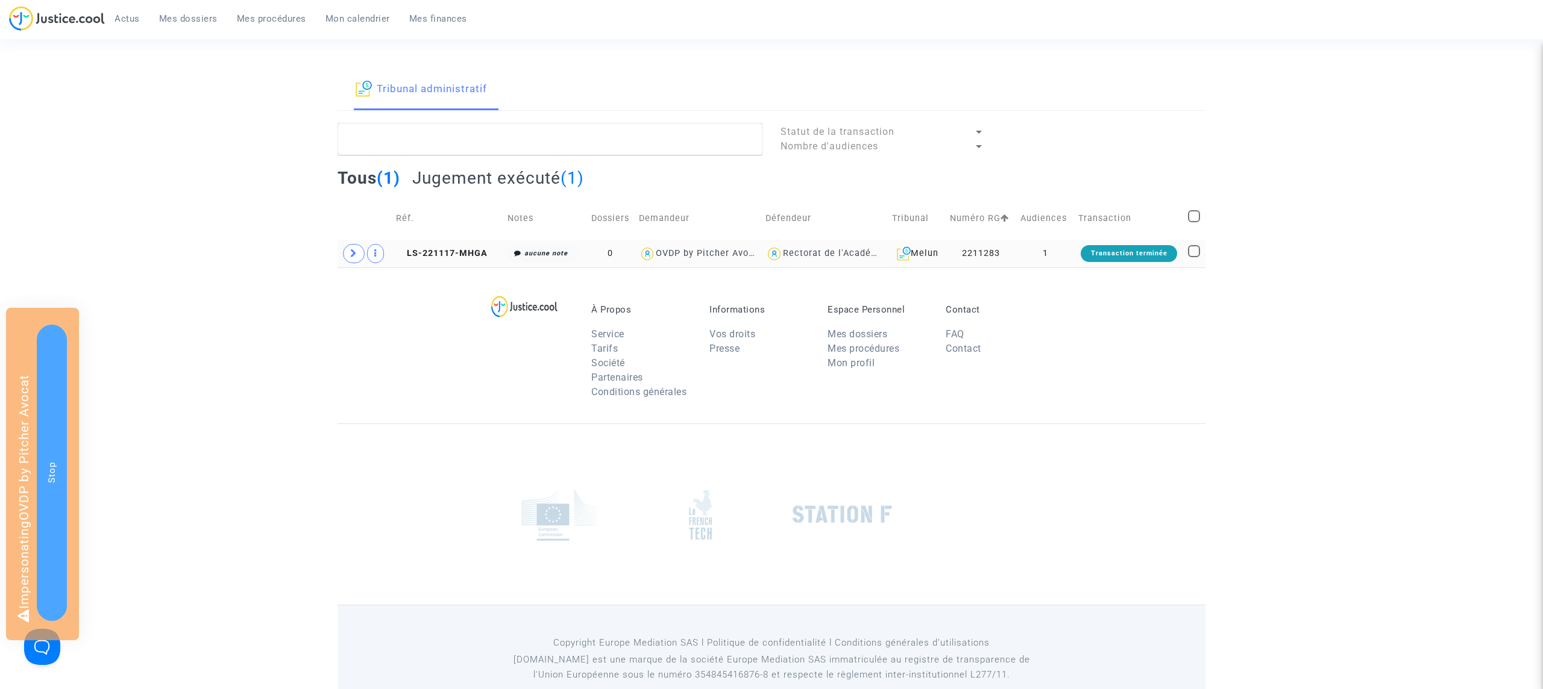
click at [464, 260] on td "LS-221117-MHGA" at bounding box center [447, 254] width 111 height 28
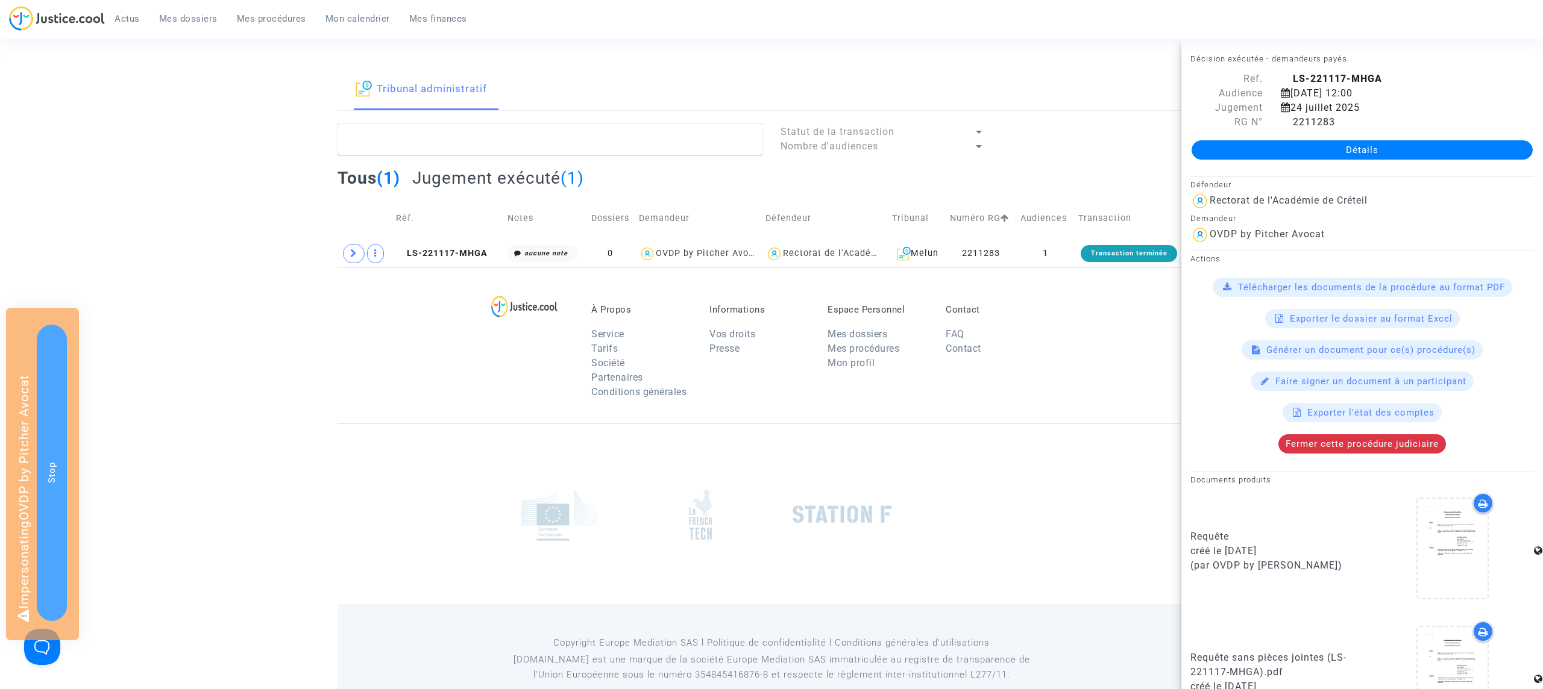
click at [1400, 149] on link "Détails" at bounding box center [1361, 149] width 341 height 19
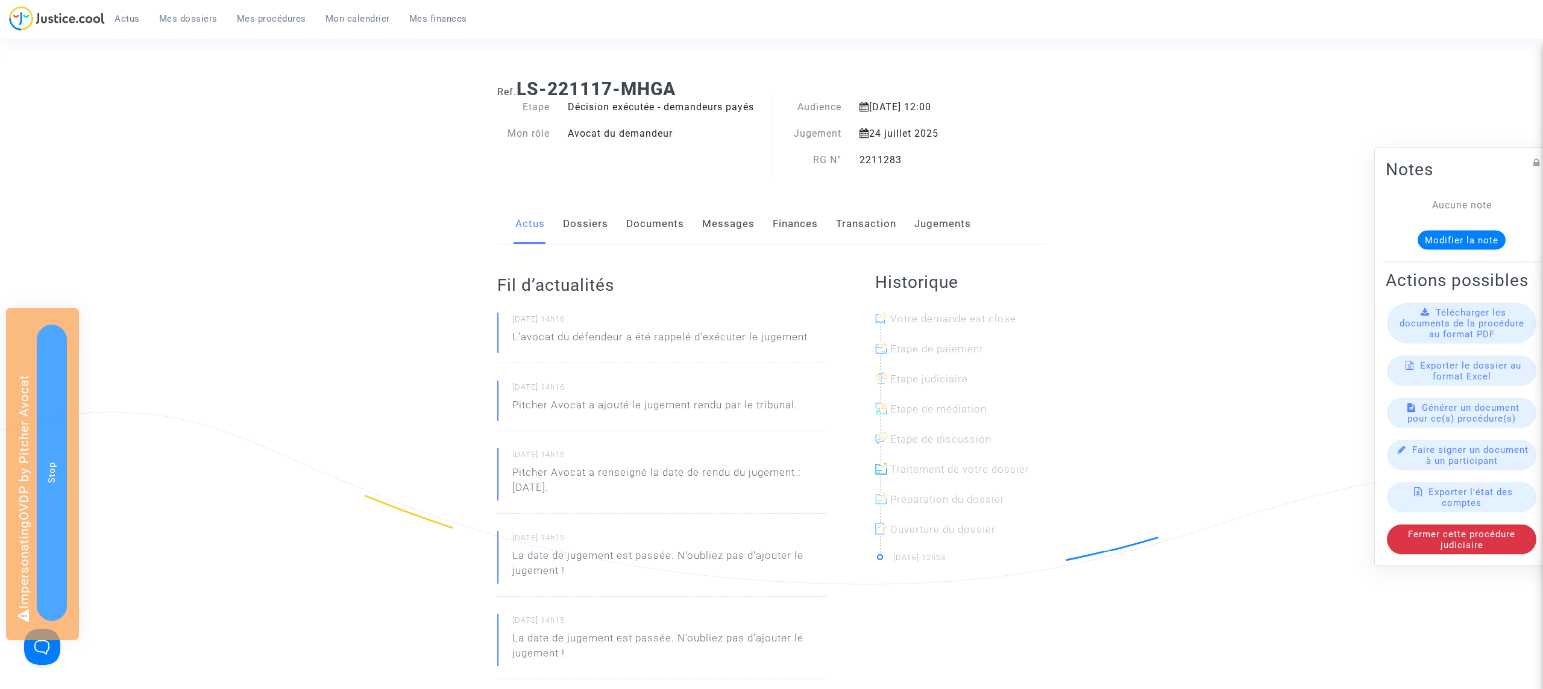
click at [375, 19] on span "Mon calendrier" at bounding box center [357, 18] width 64 height 11
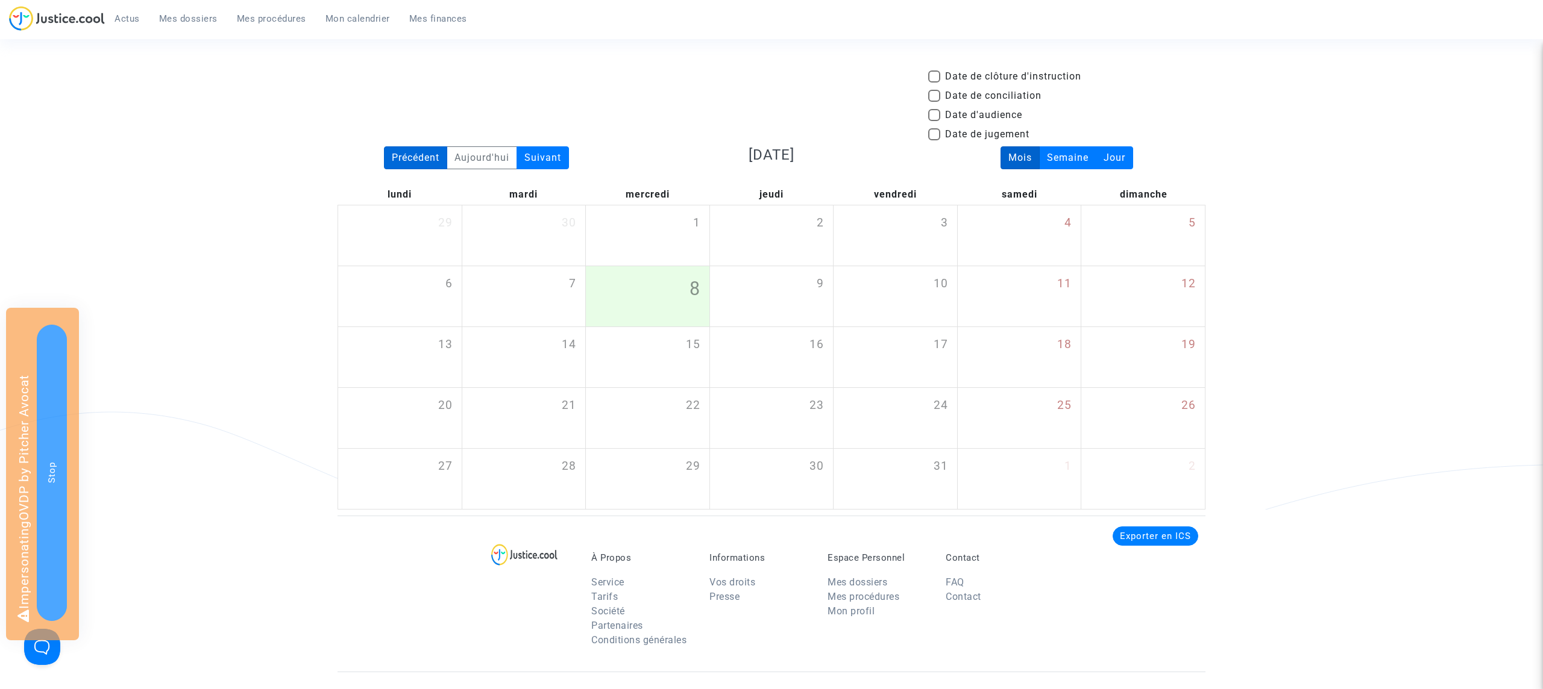
click at [413, 150] on div "Précédent" at bounding box center [415, 157] width 63 height 23
click at [415, 153] on div "Précédent" at bounding box center [415, 157] width 63 height 23
click at [557, 154] on div "Suivant" at bounding box center [542, 157] width 52 height 23
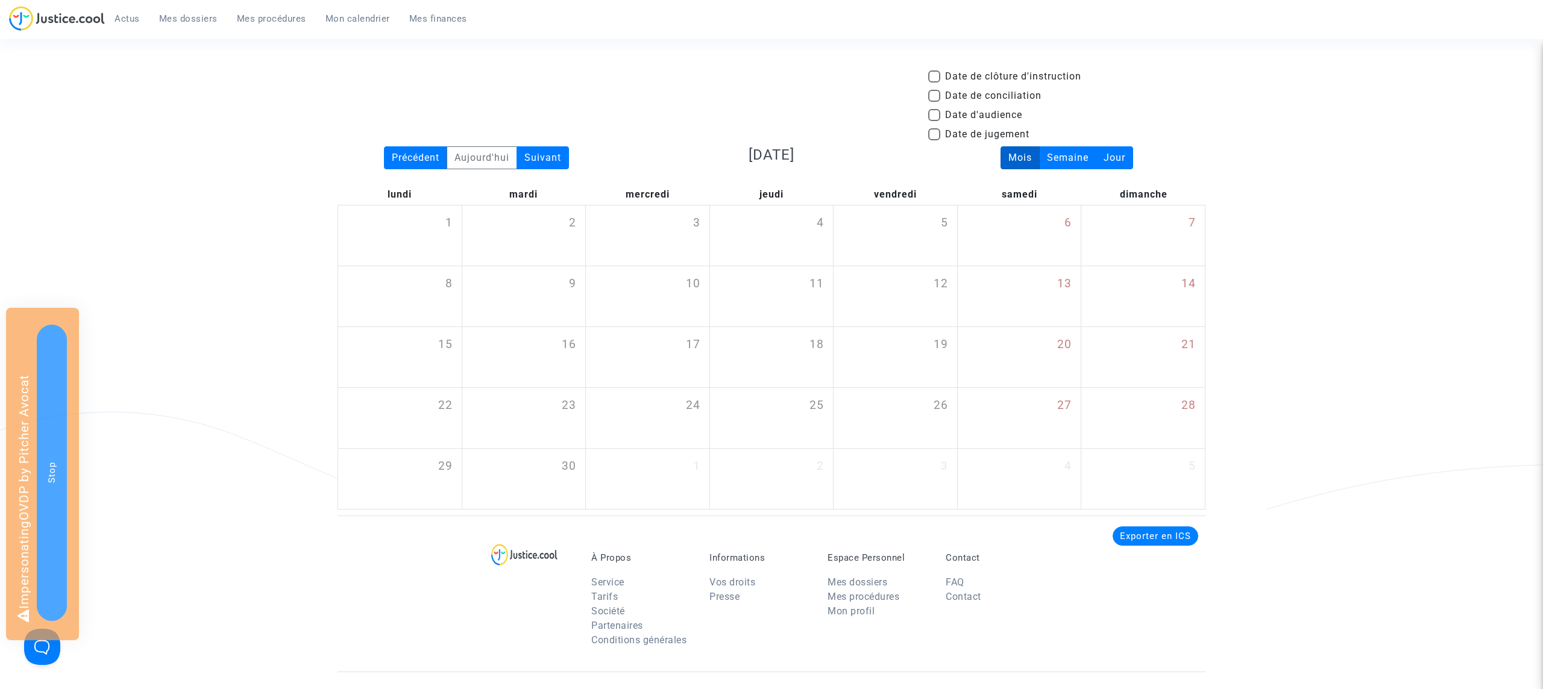
click at [204, 19] on span "Mes dossiers" at bounding box center [188, 18] width 58 height 11
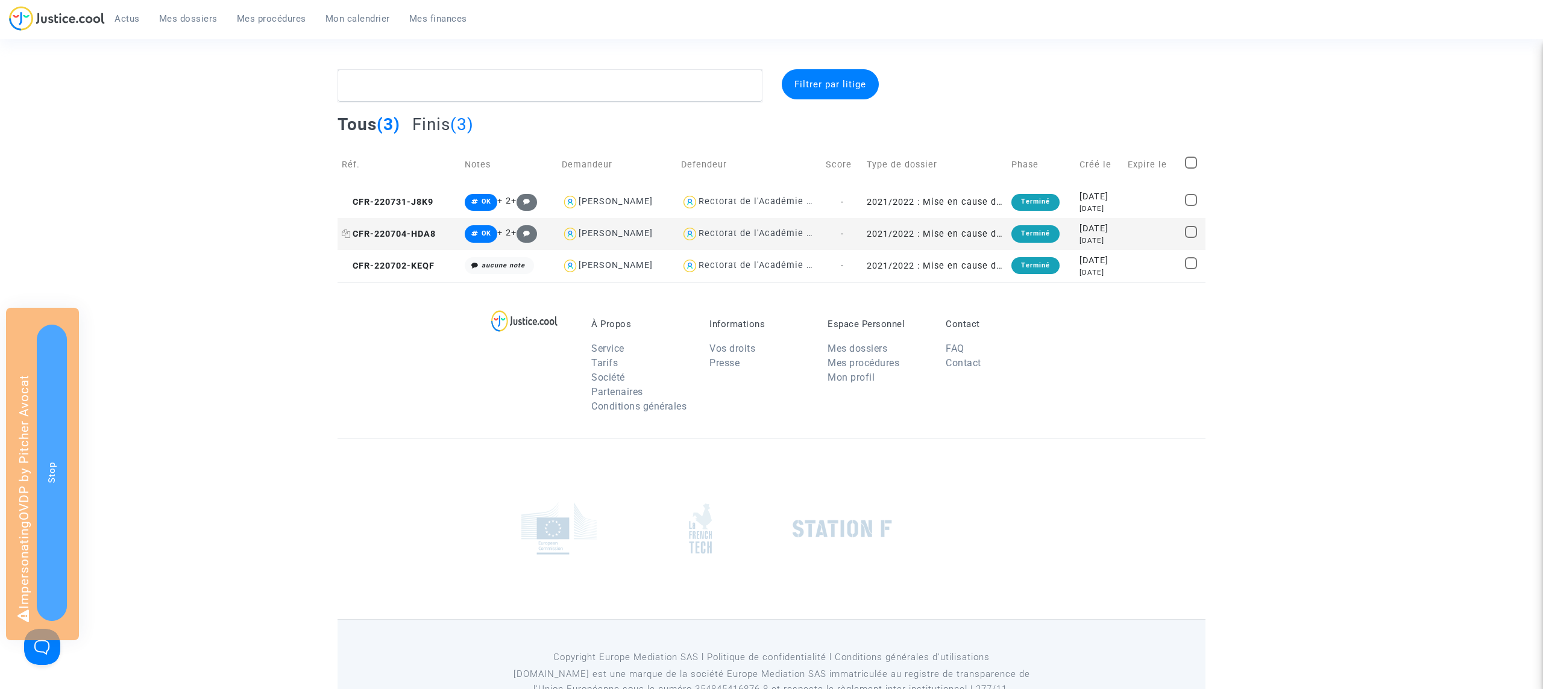
click at [428, 231] on span "CFR-220704-HDA8" at bounding box center [389, 234] width 94 height 10
click at [345, 232] on icon at bounding box center [346, 234] width 9 height 8
click at [419, 234] on span "CFR-220704-HDA8" at bounding box center [389, 234] width 94 height 10
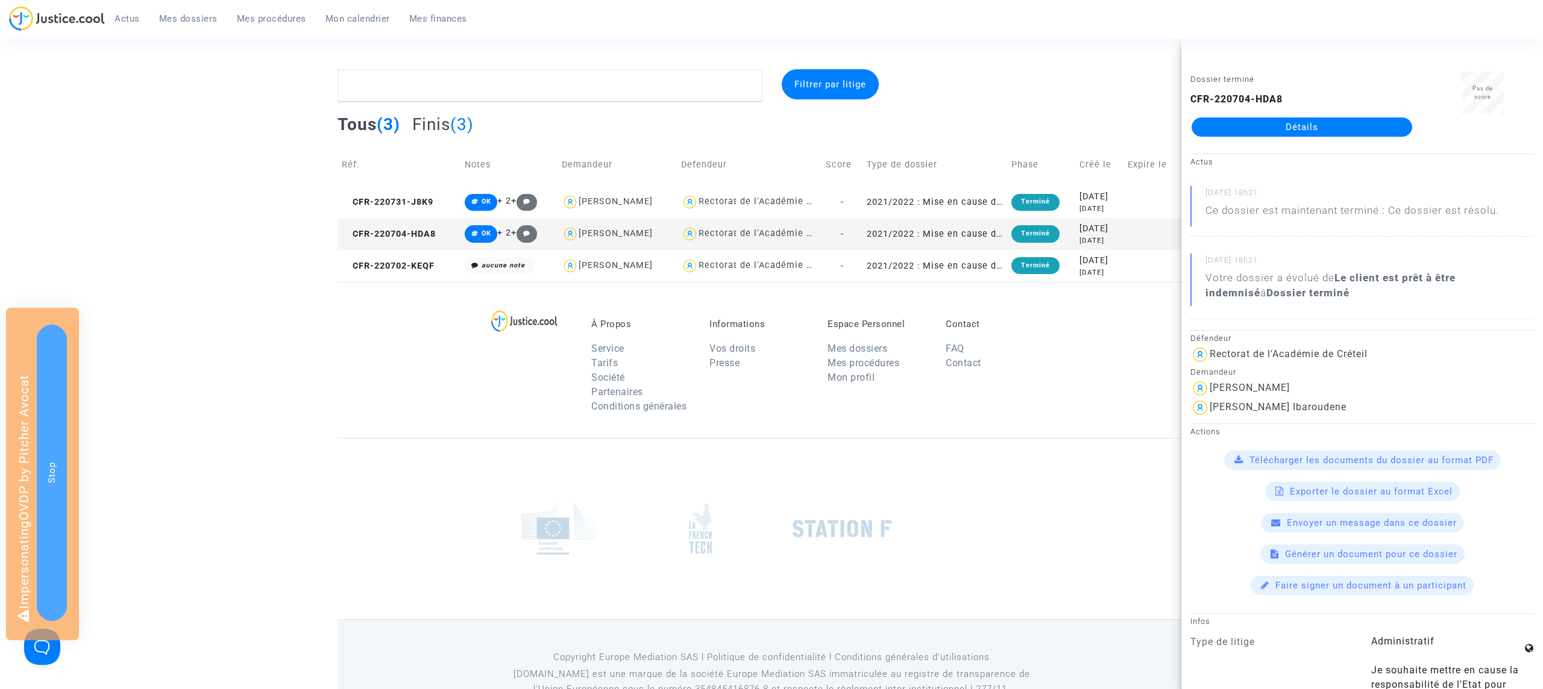
click at [940, 92] on div at bounding box center [1066, 85] width 295 height 33
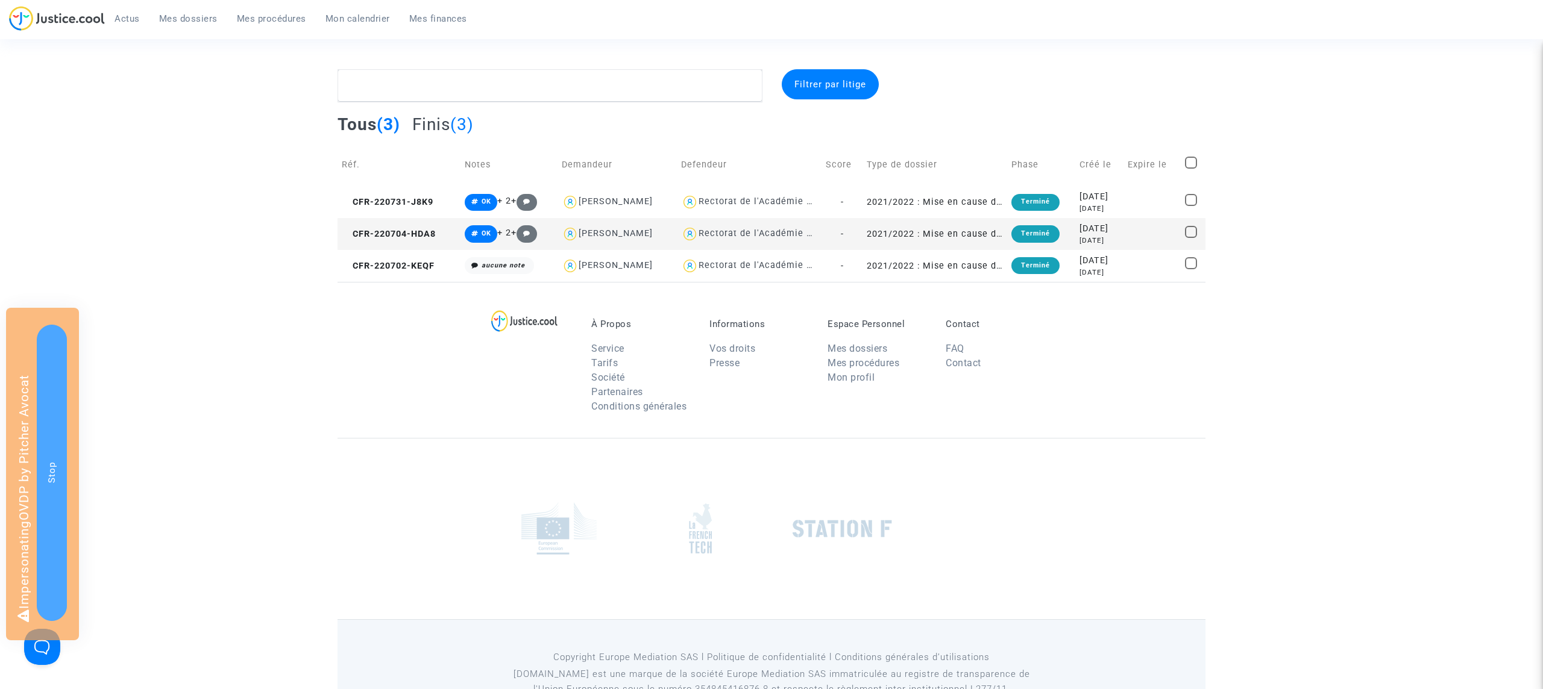
click at [839, 85] on span "Filtrer par litige" at bounding box center [830, 84] width 72 height 11
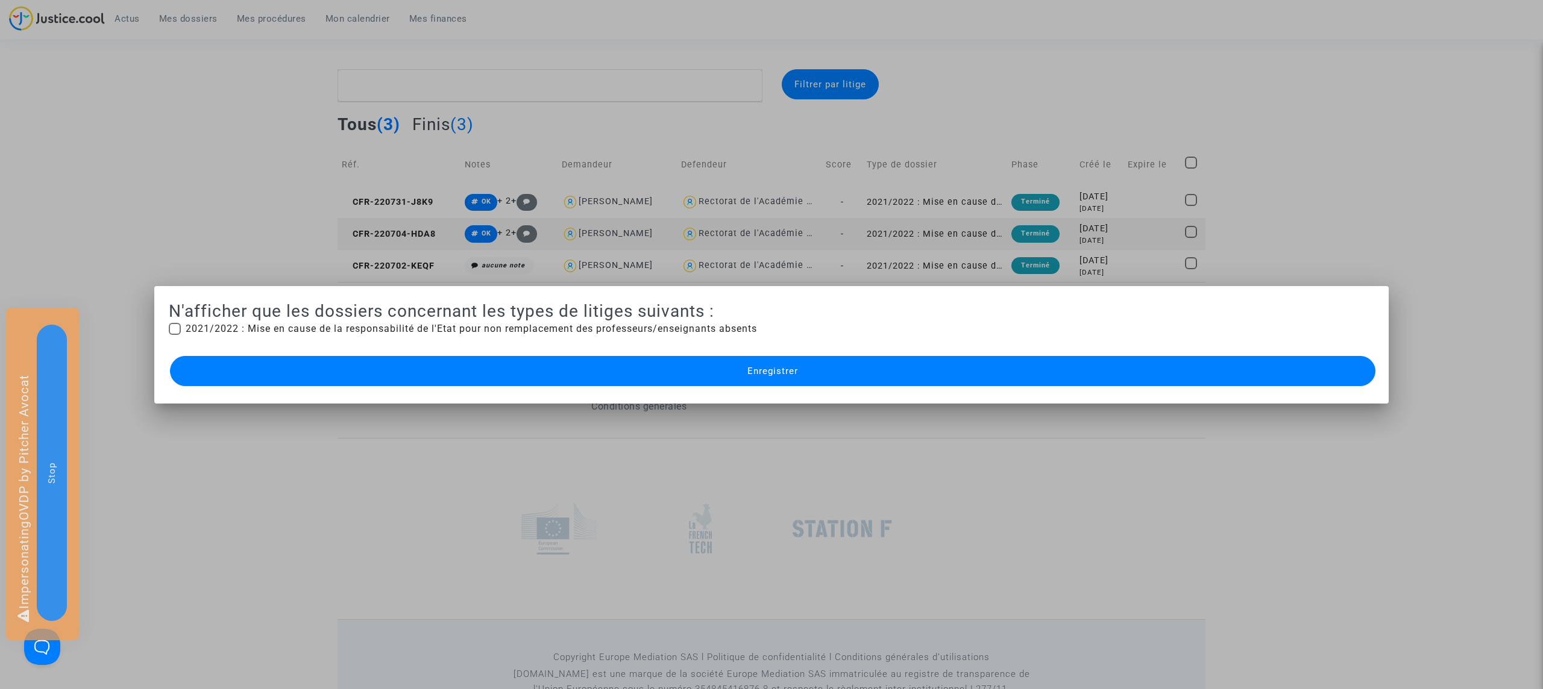
click at [1071, 100] on div at bounding box center [771, 344] width 1543 height 689
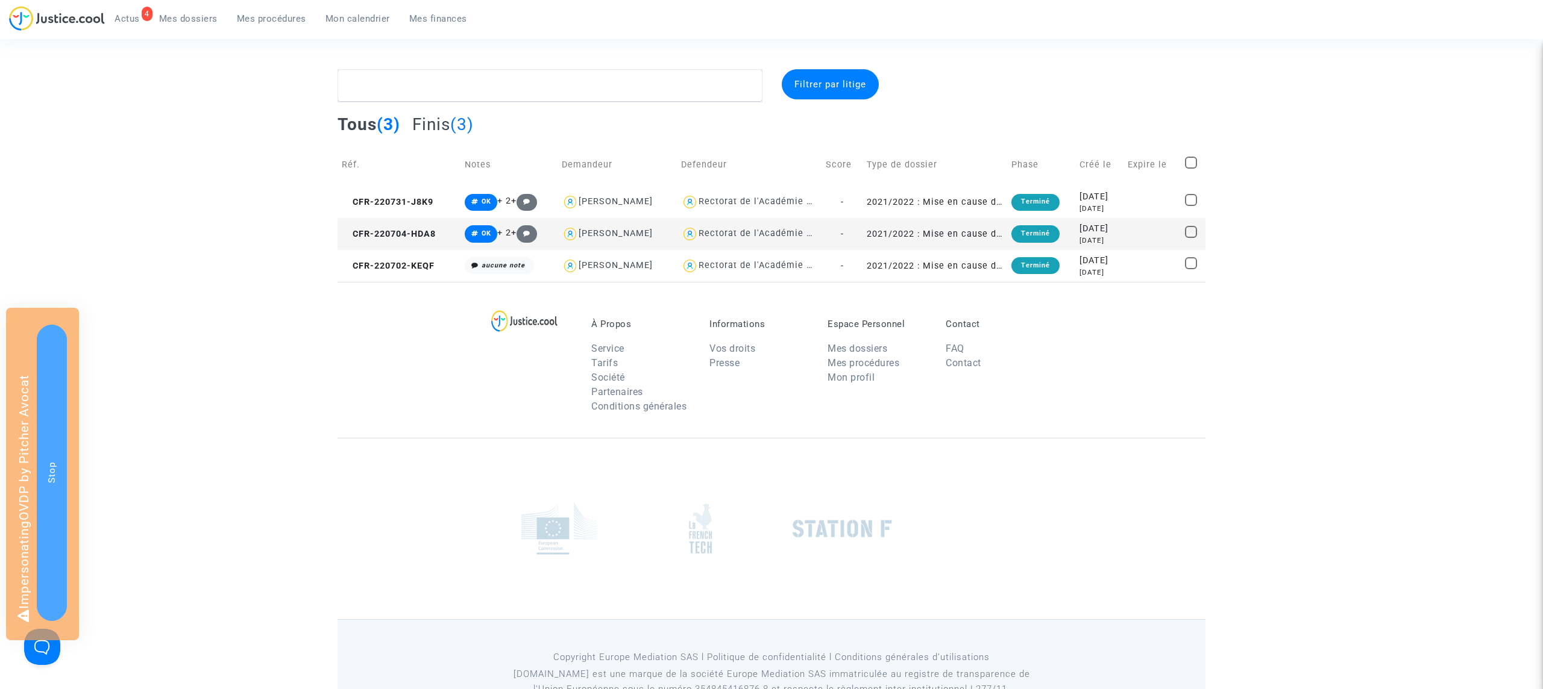
click at [204, 18] on span "Mes dossiers" at bounding box center [188, 18] width 58 height 11
click at [134, 16] on span "Actus" at bounding box center [126, 18] width 25 height 11
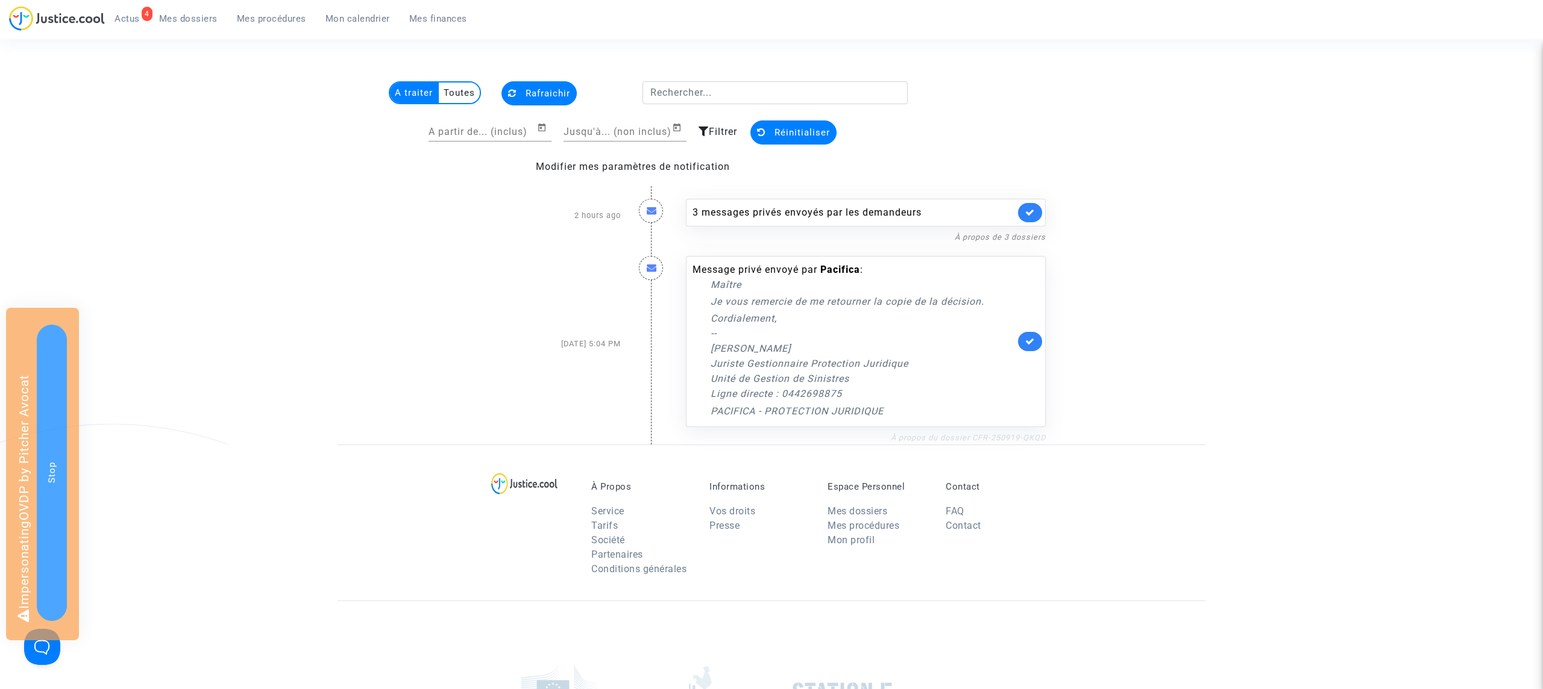
click at [1023, 437] on link "À propos du dossier CFR-250919-QKQD" at bounding box center [968, 437] width 155 height 9
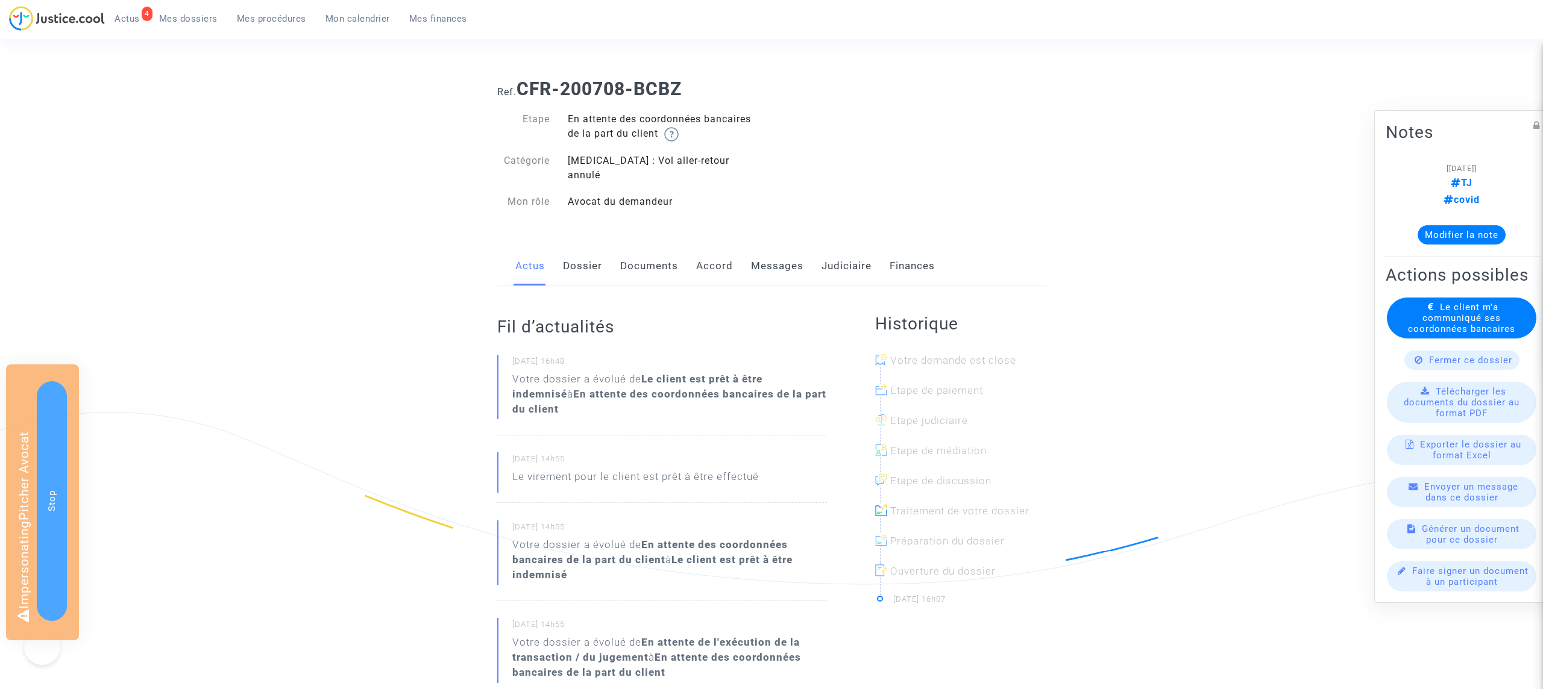
scroll to position [3, 0]
click at [785, 253] on link "Messages" at bounding box center [777, 263] width 52 height 40
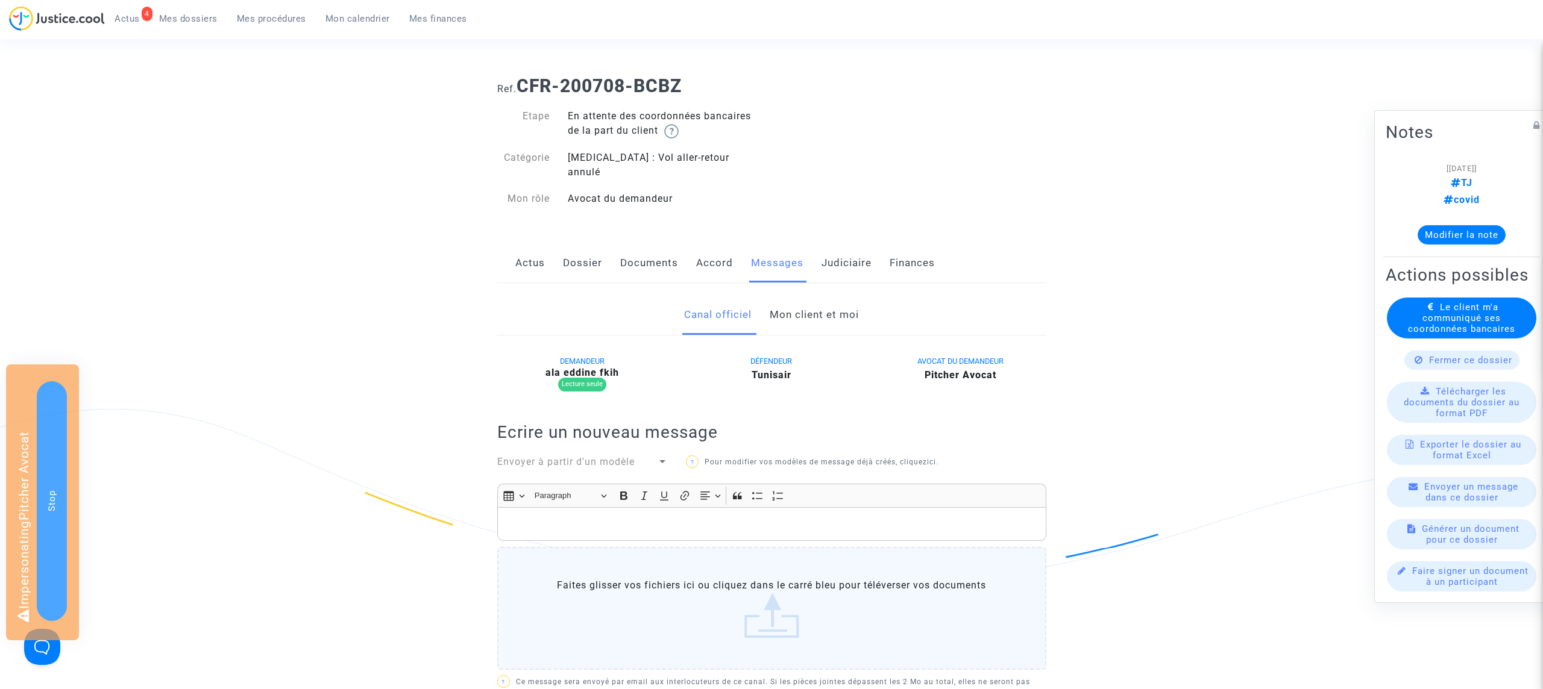
click at [819, 309] on link "Mon client et moi" at bounding box center [813, 315] width 89 height 40
